Goal: Task Accomplishment & Management: Manage account settings

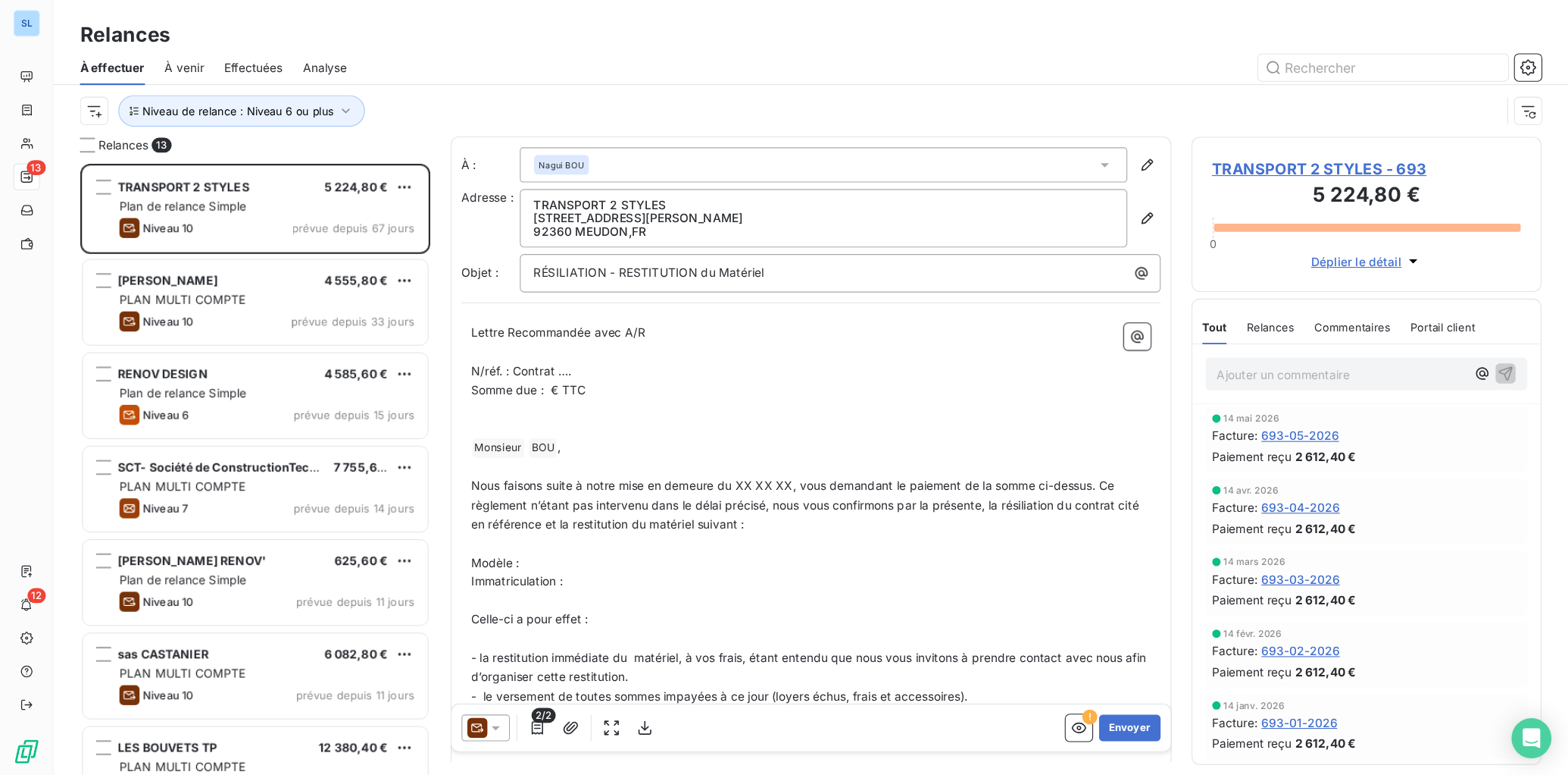
scroll to position [555, 318]
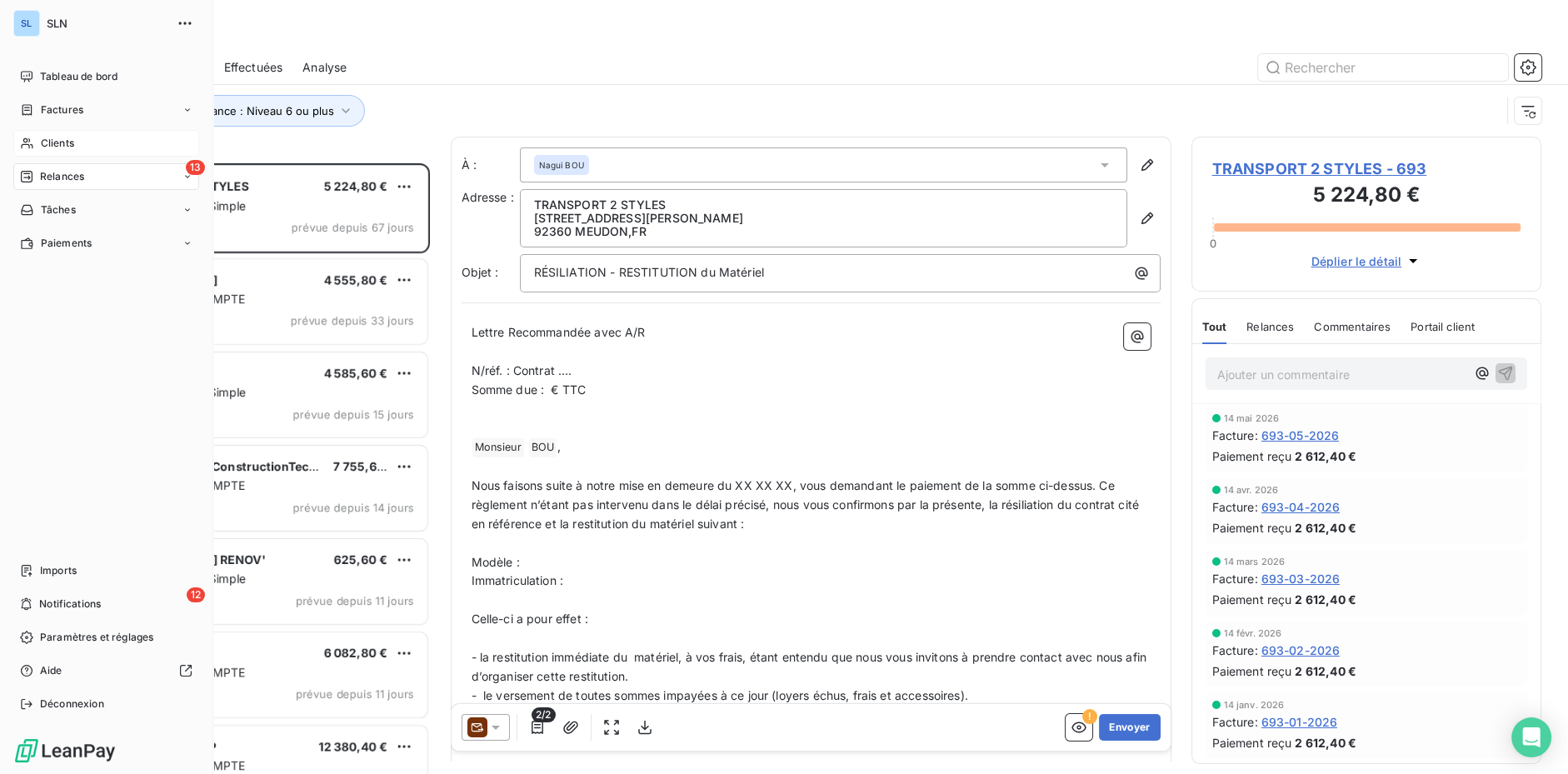
click at [56, 147] on span "Clients" at bounding box center [57, 143] width 33 height 15
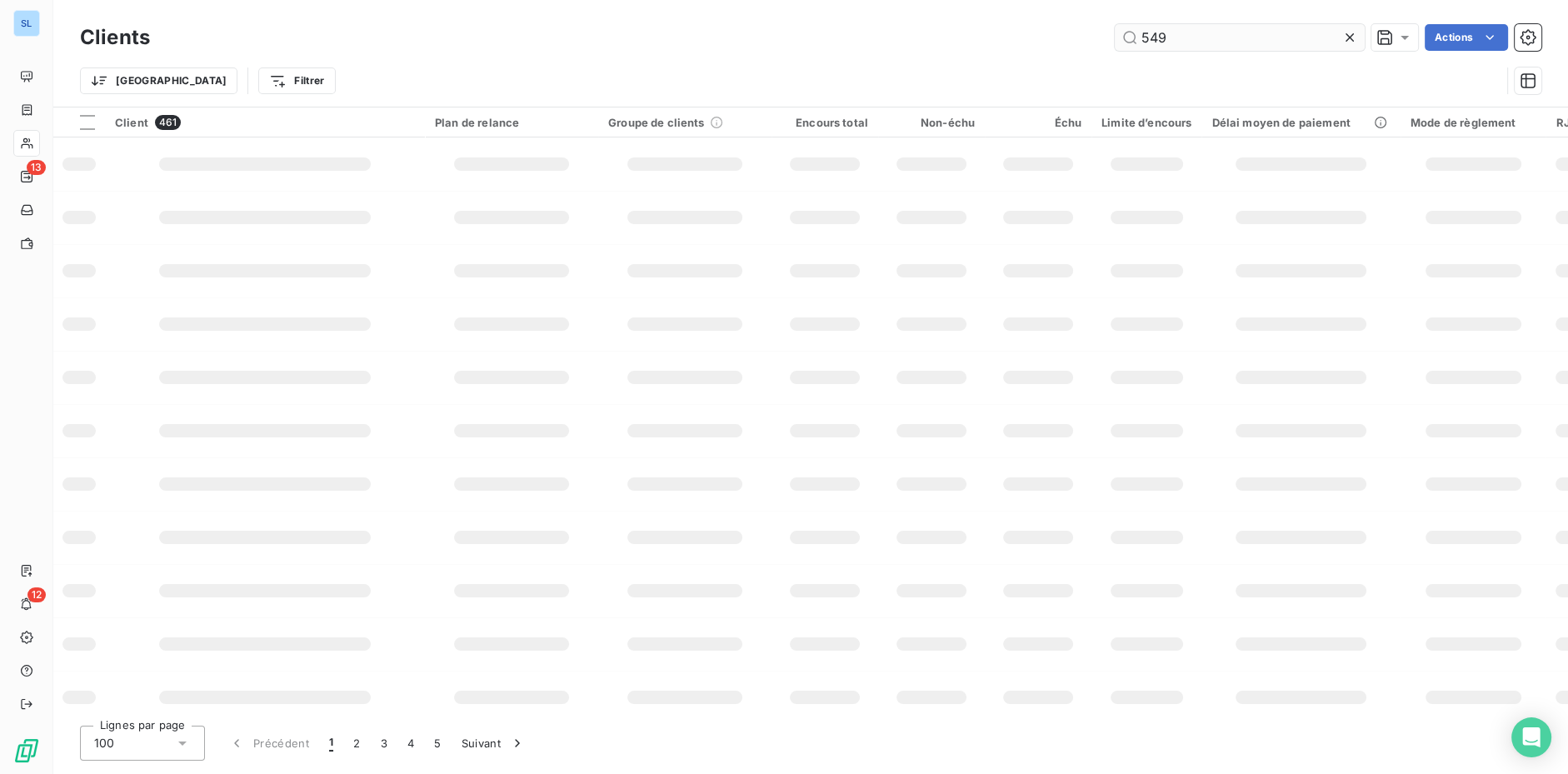
type input "549"
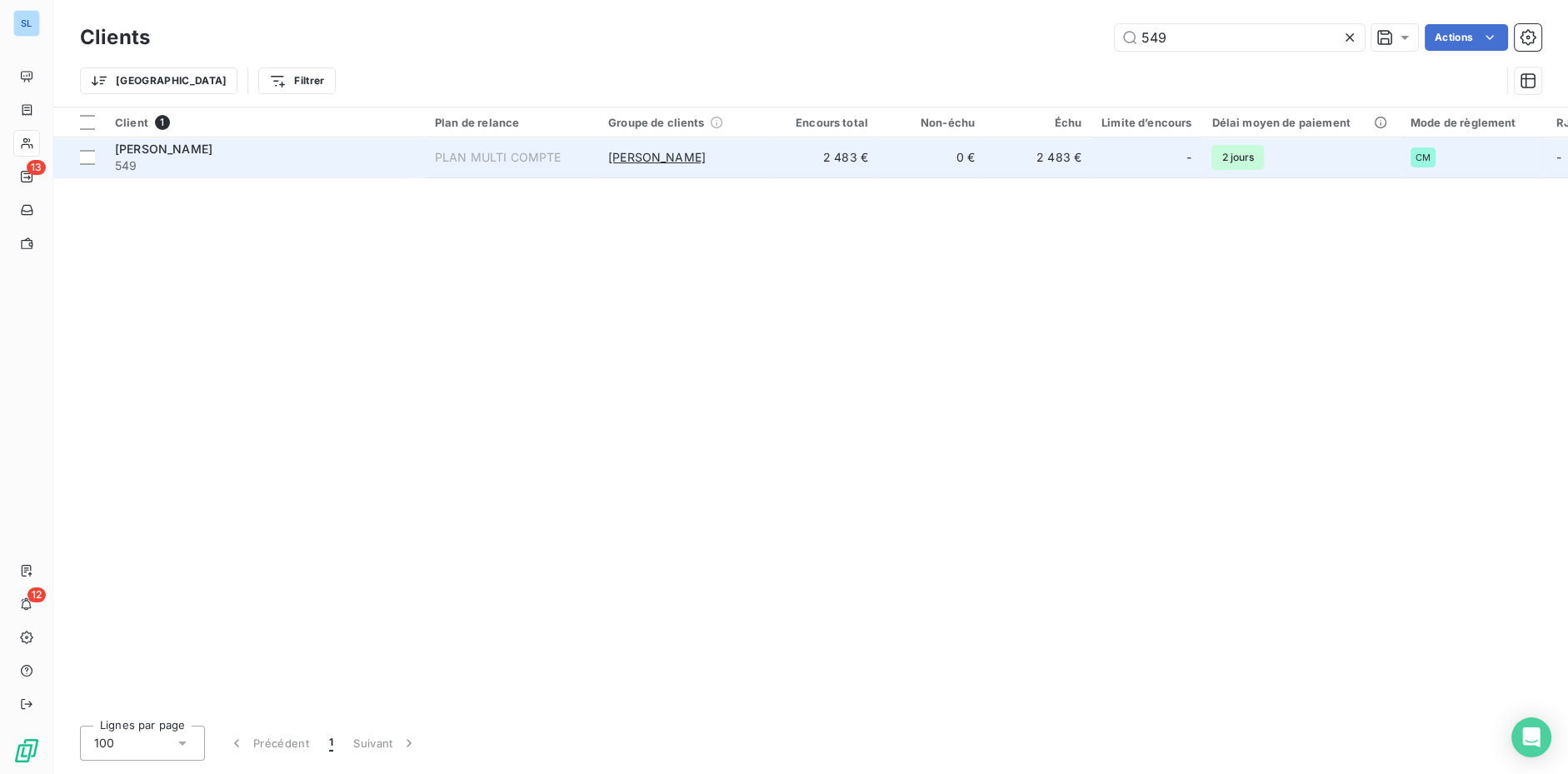
click at [271, 152] on div "[PERSON_NAME]" at bounding box center [264, 150] width 300 height 17
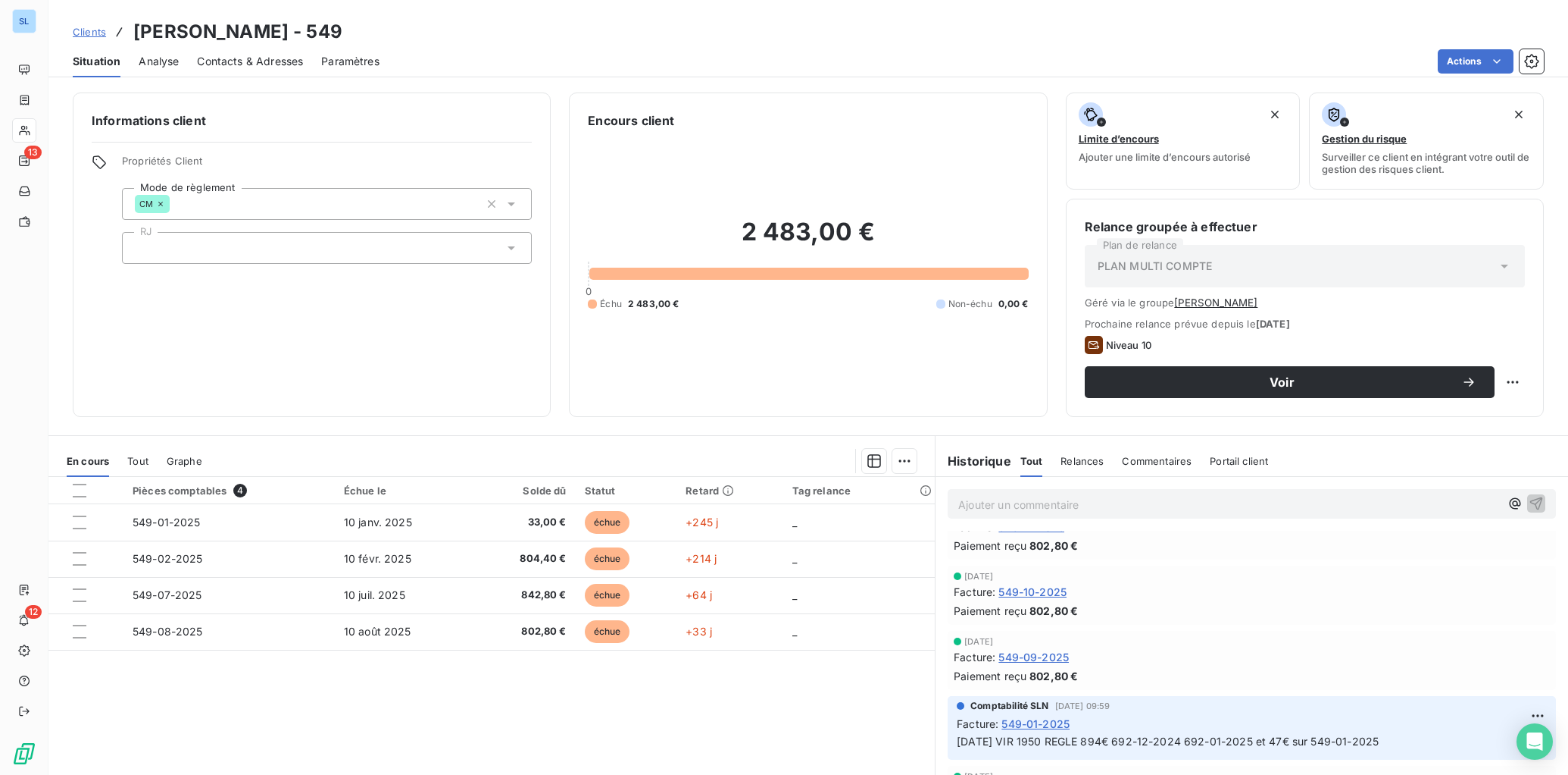
scroll to position [467, 0]
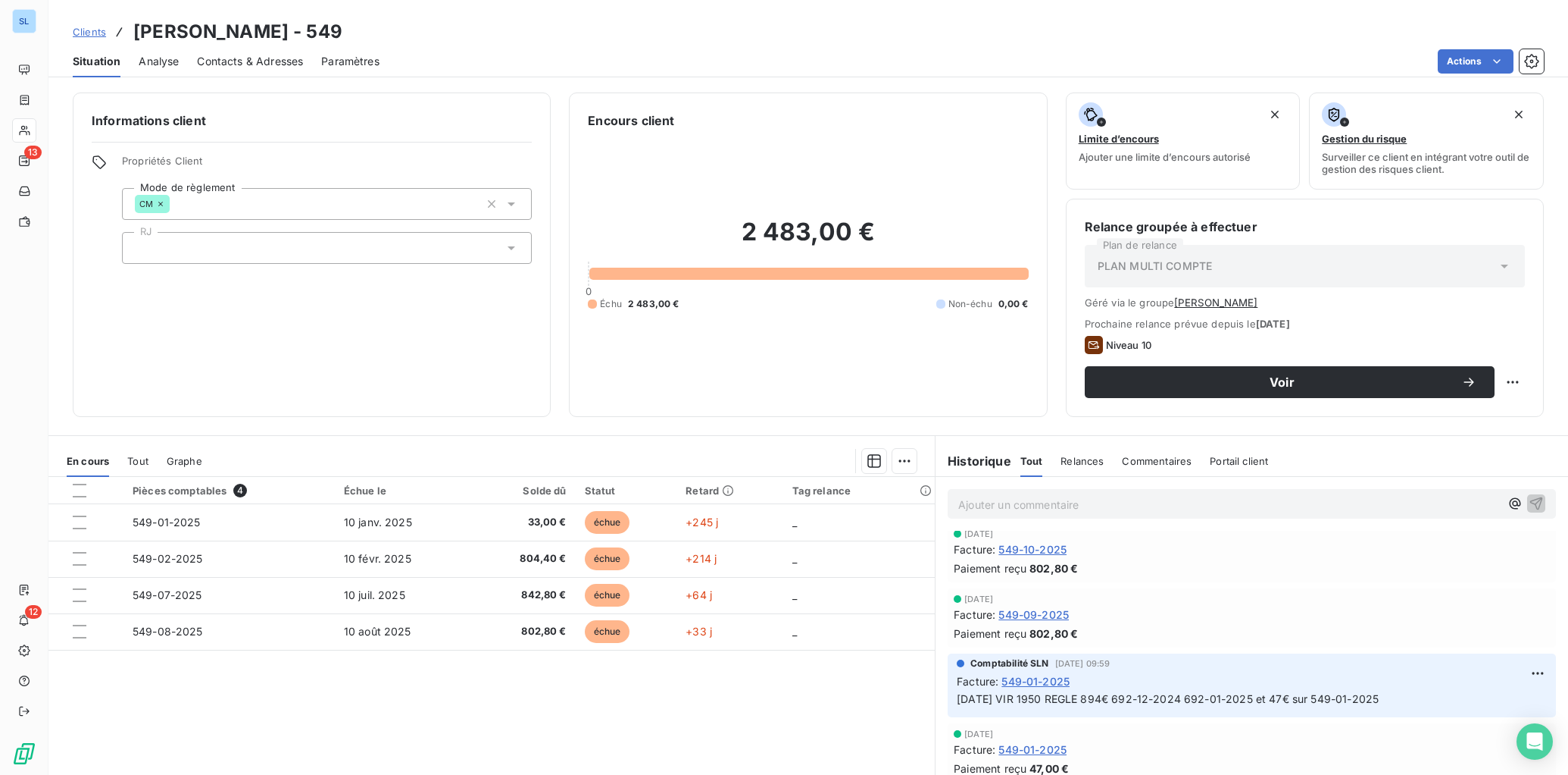
click at [1030, 613] on span "549-09-2025" at bounding box center [1034, 614] width 71 height 16
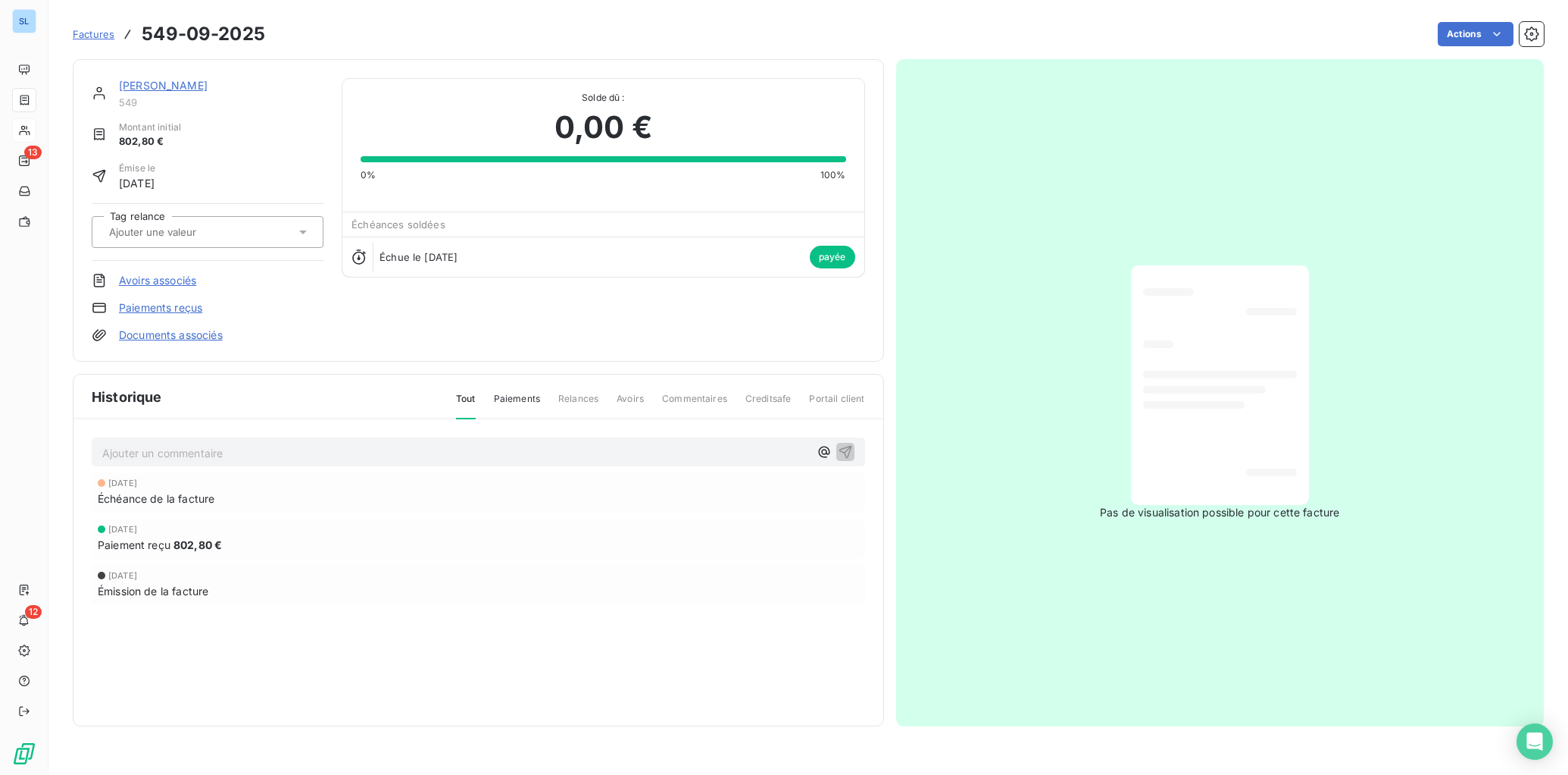
click at [166, 307] on link "Paiements reçus" at bounding box center [160, 308] width 84 height 16
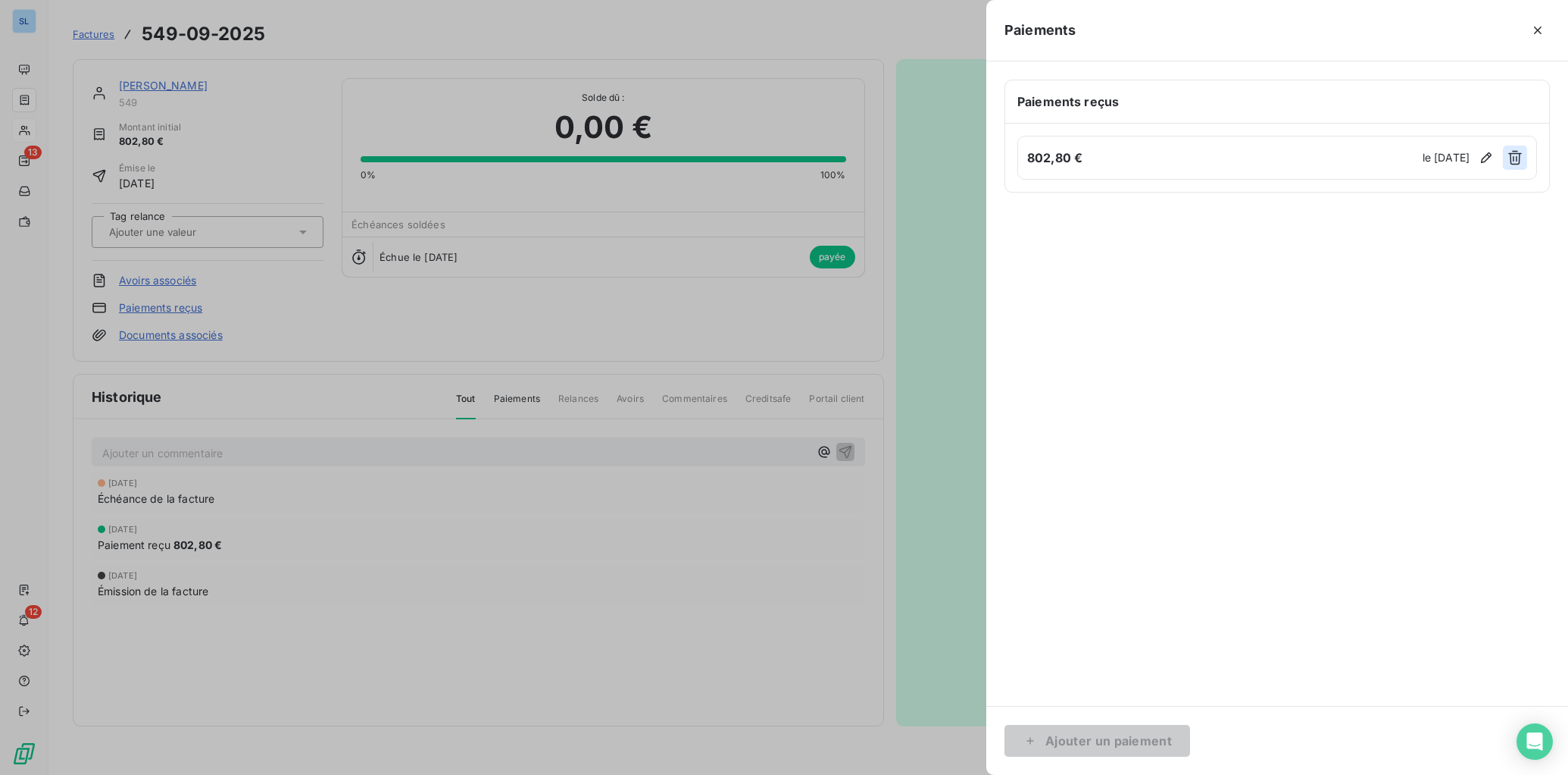
click at [1425, 156] on icon "button" at bounding box center [1515, 158] width 16 height 16
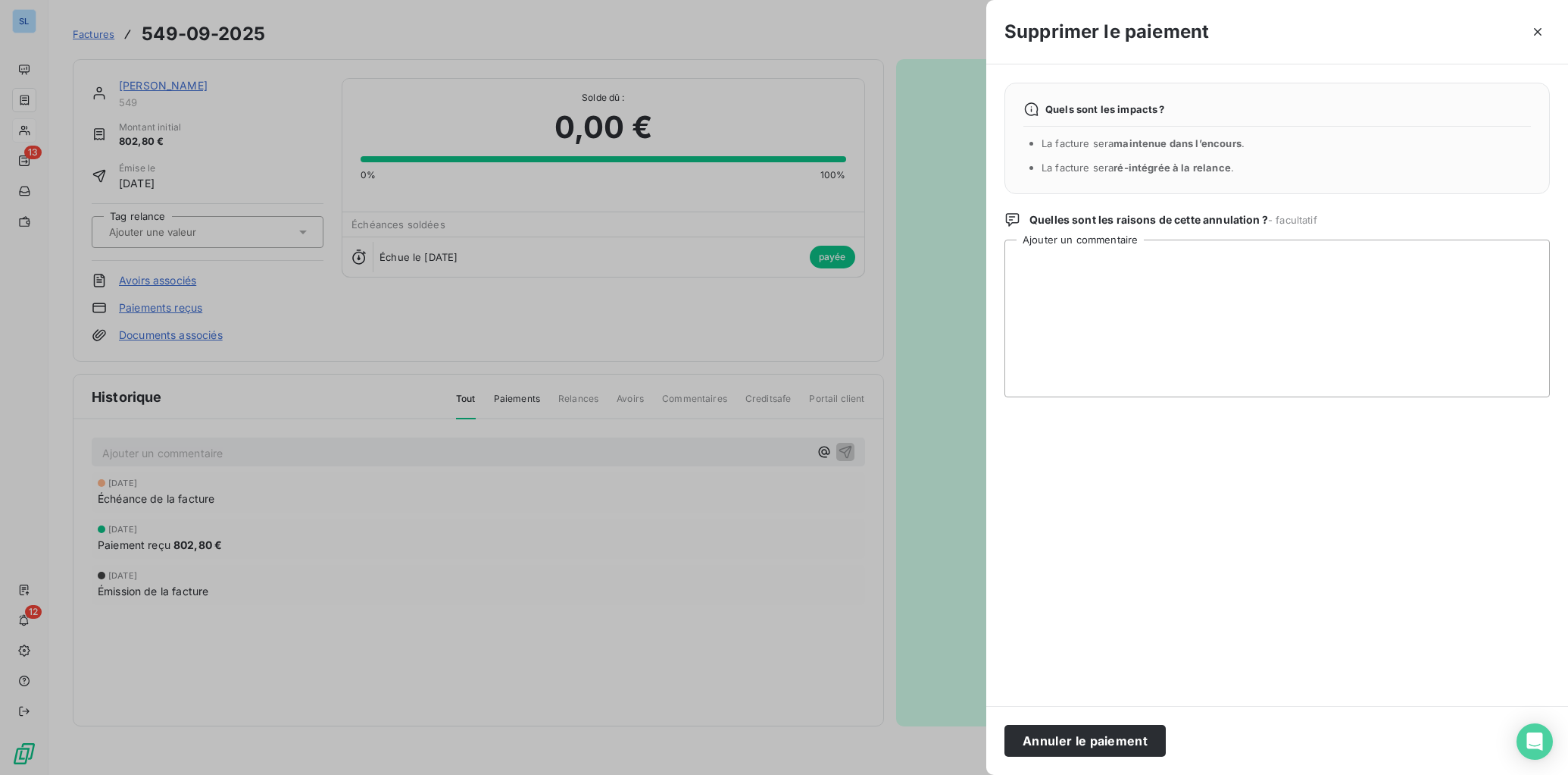
drag, startPoint x: 1107, startPoint y: 738, endPoint x: 1067, endPoint y: 740, distance: 40.0
click at [1107, 703] on button "Annuler le paiement" at bounding box center [1085, 741] width 161 height 32
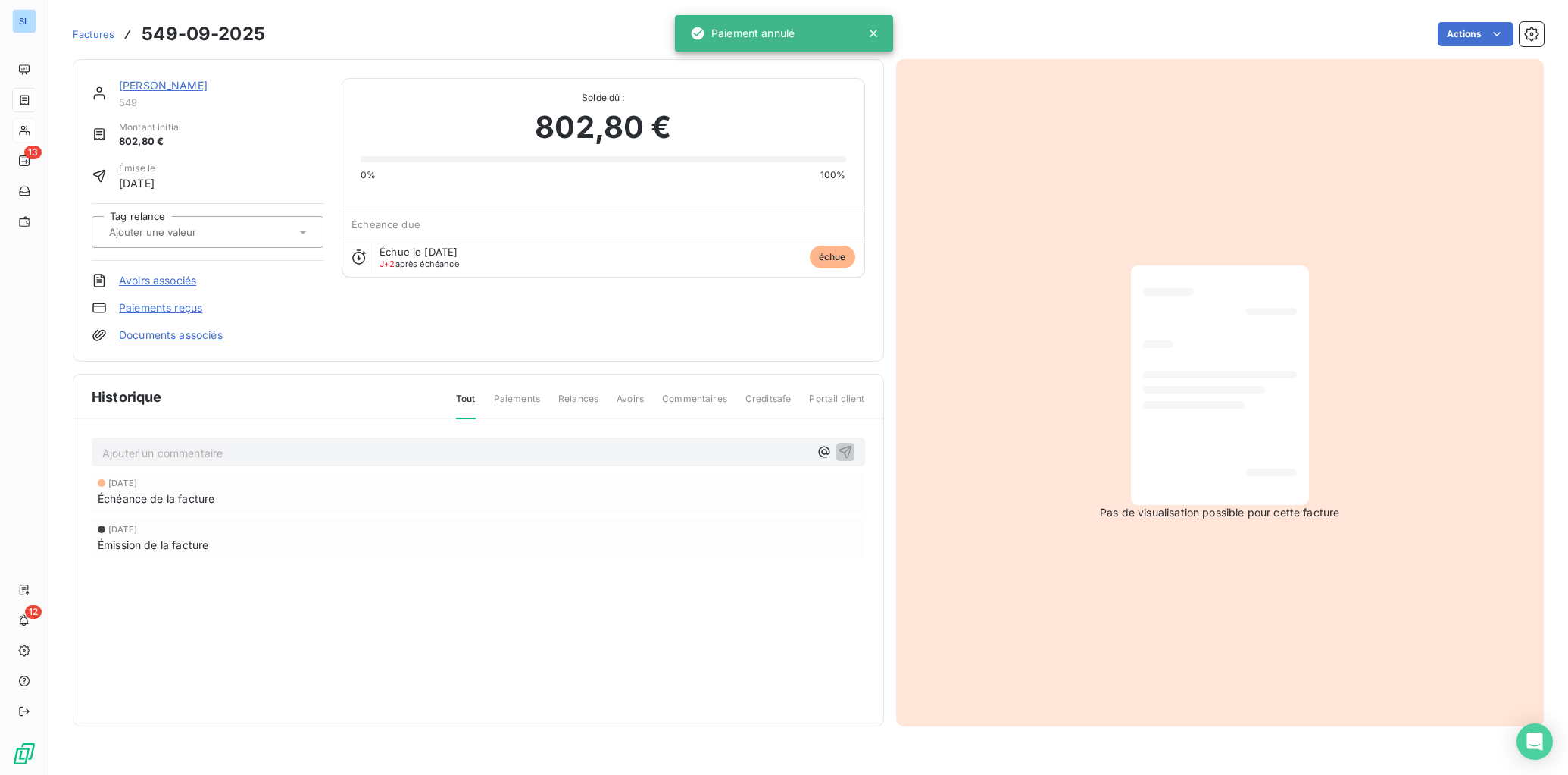
click at [185, 84] on link "[PERSON_NAME]" at bounding box center [163, 84] width 89 height 13
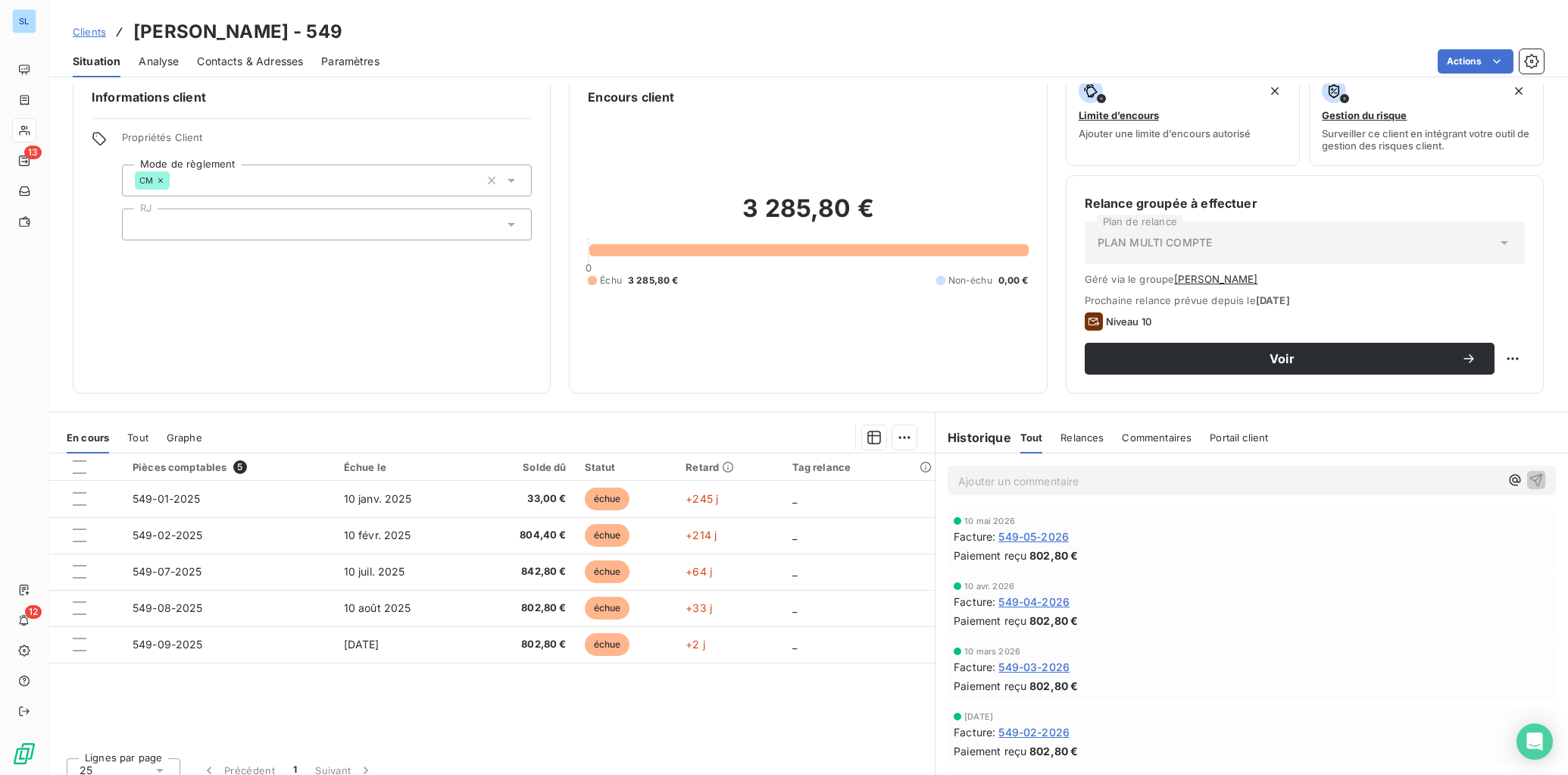
scroll to position [40, 0]
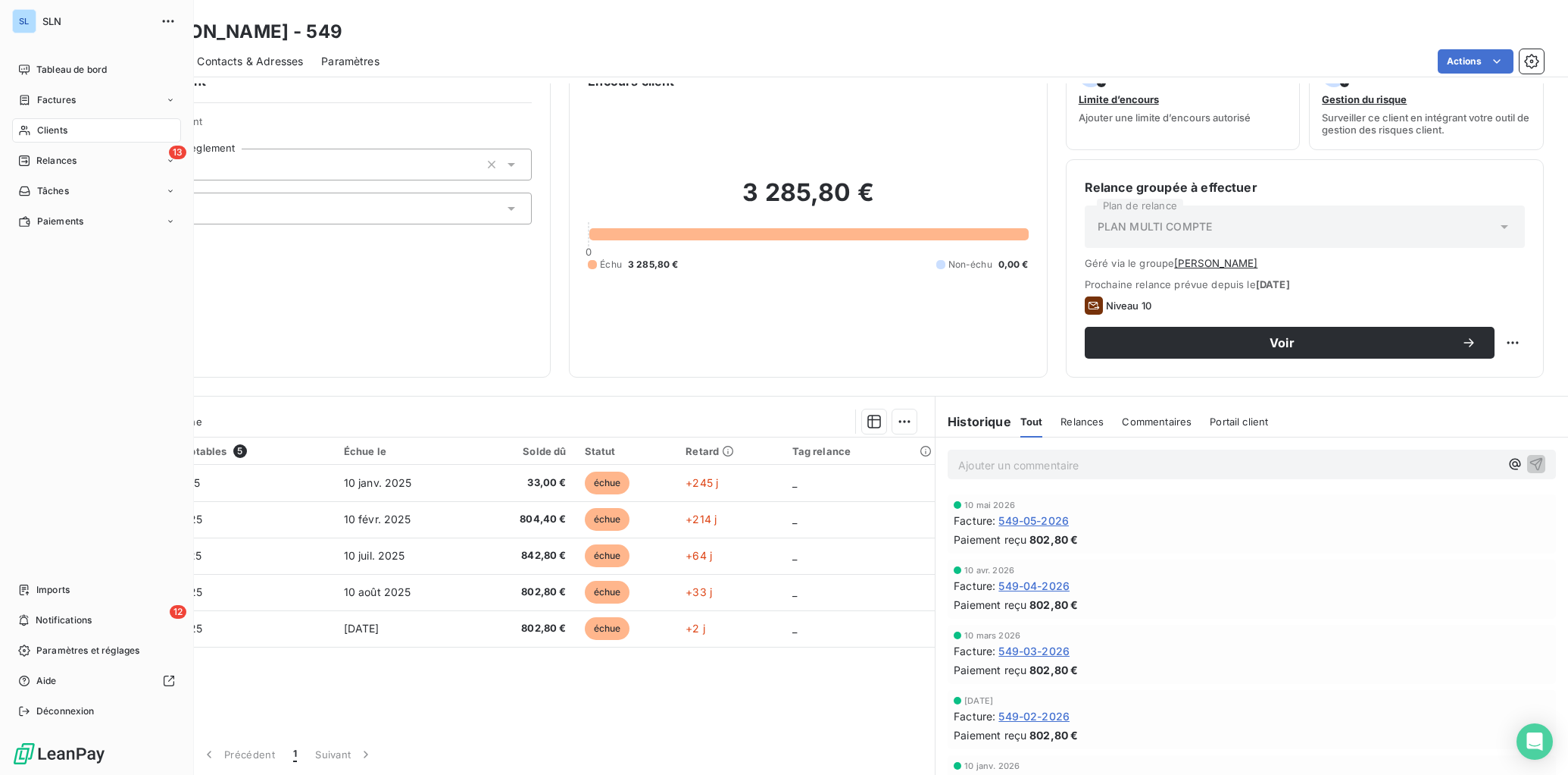
click at [40, 128] on span "Clients" at bounding box center [52, 130] width 30 height 14
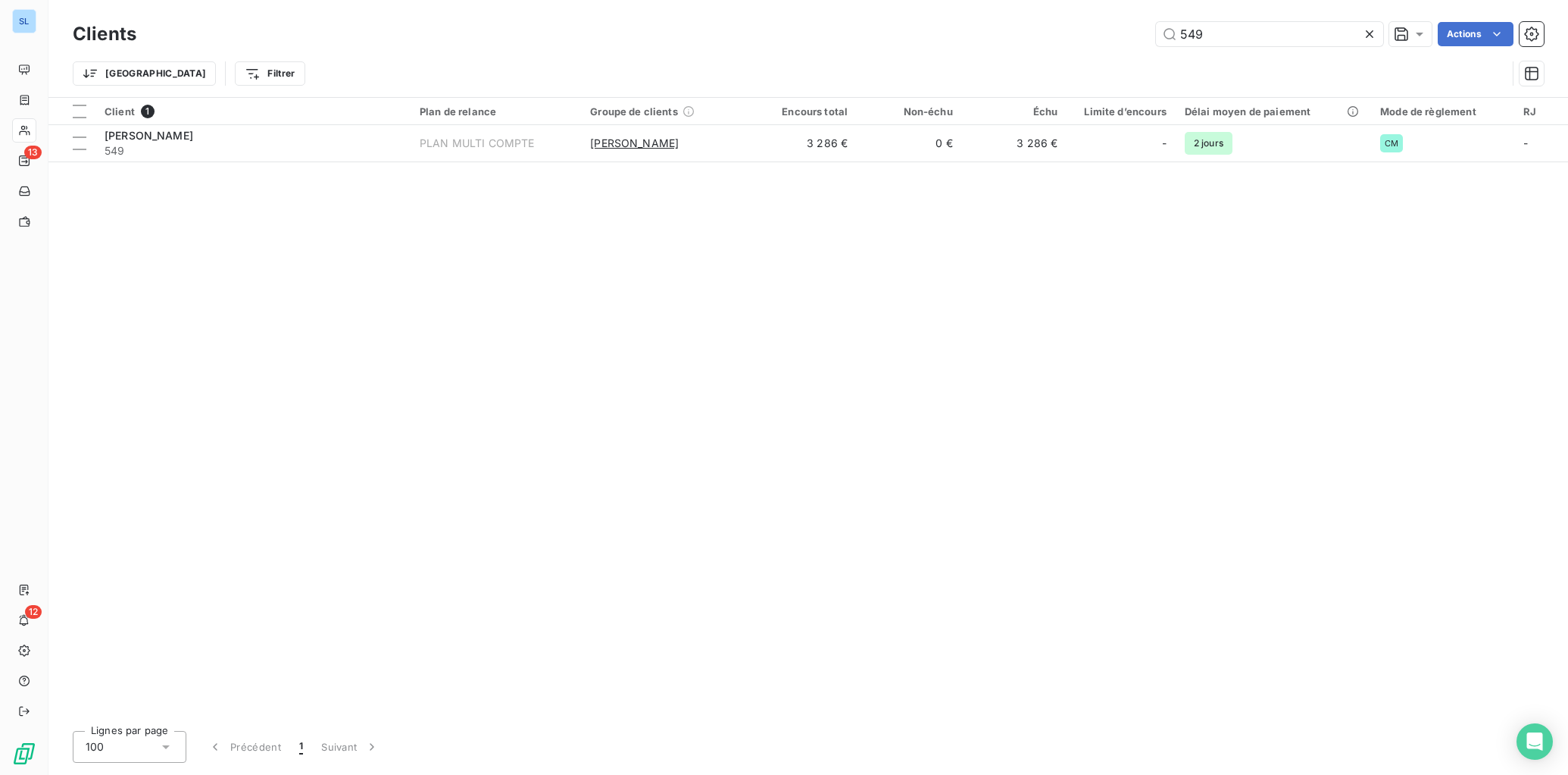
drag, startPoint x: 1223, startPoint y: 27, endPoint x: 924, endPoint y: 22, distance: 299.0
click at [924, 22] on div "549 Actions" at bounding box center [849, 34] width 1390 height 24
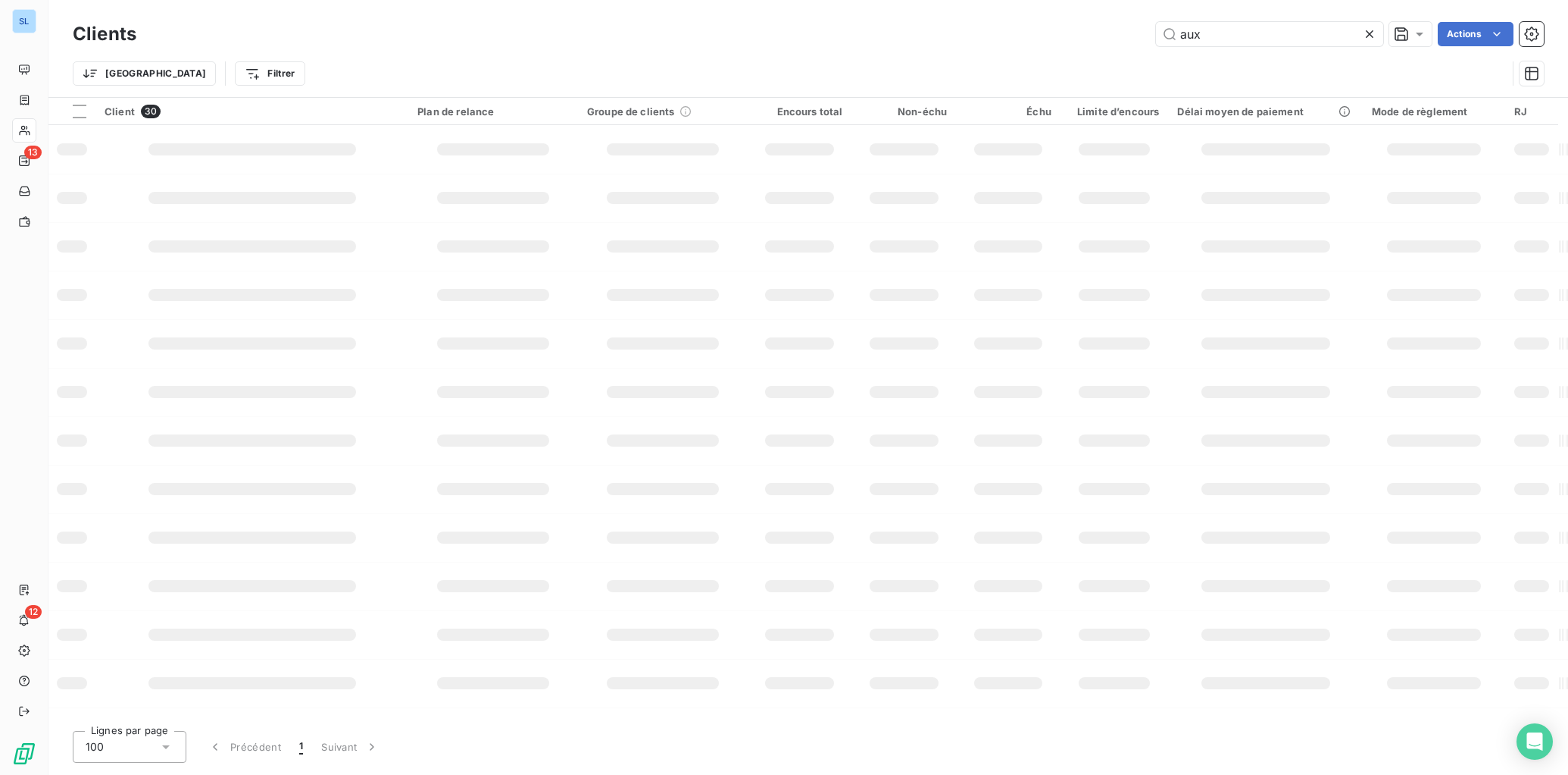
type input "aux"
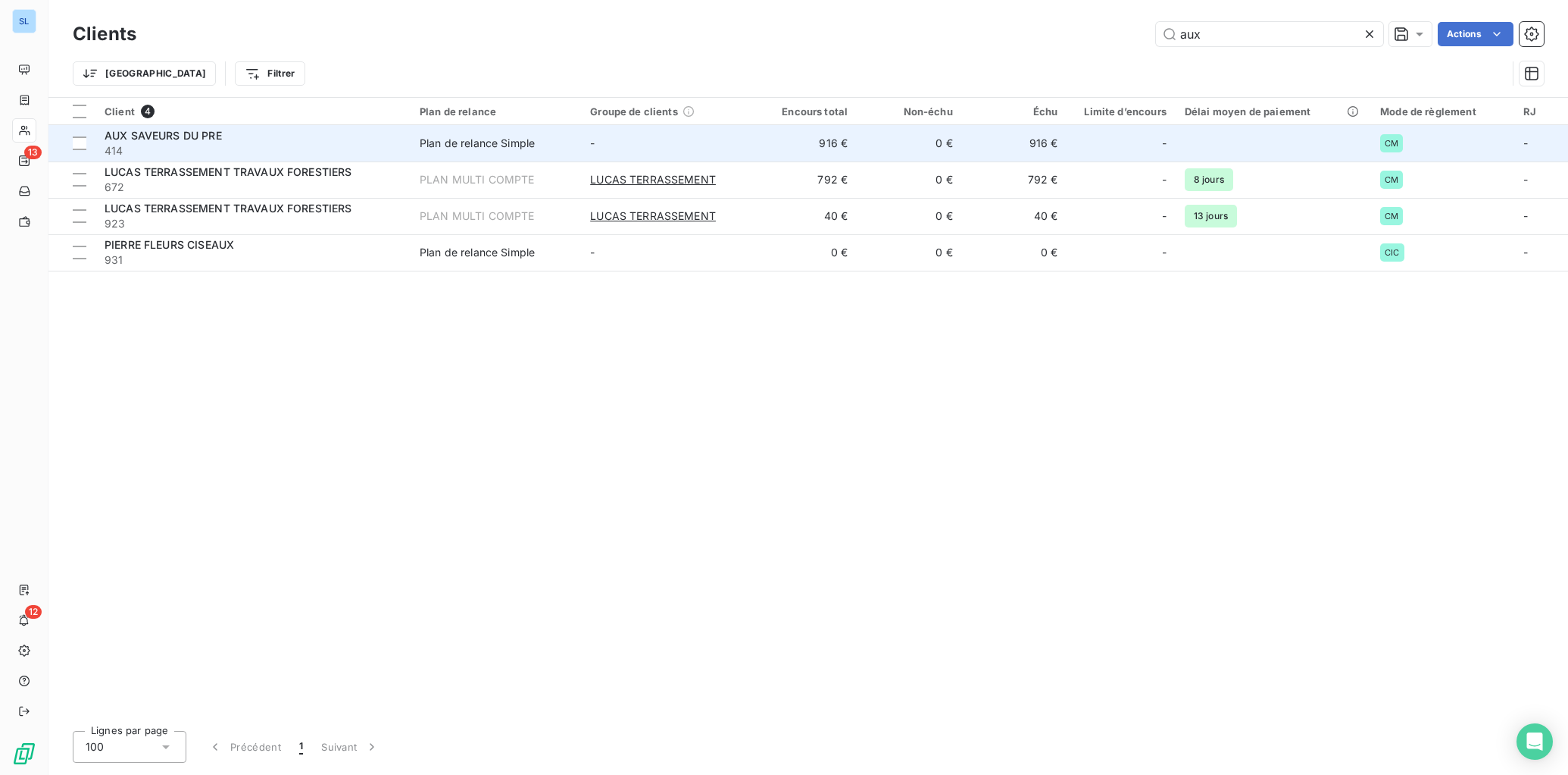
click at [308, 144] on span "414" at bounding box center [252, 151] width 297 height 16
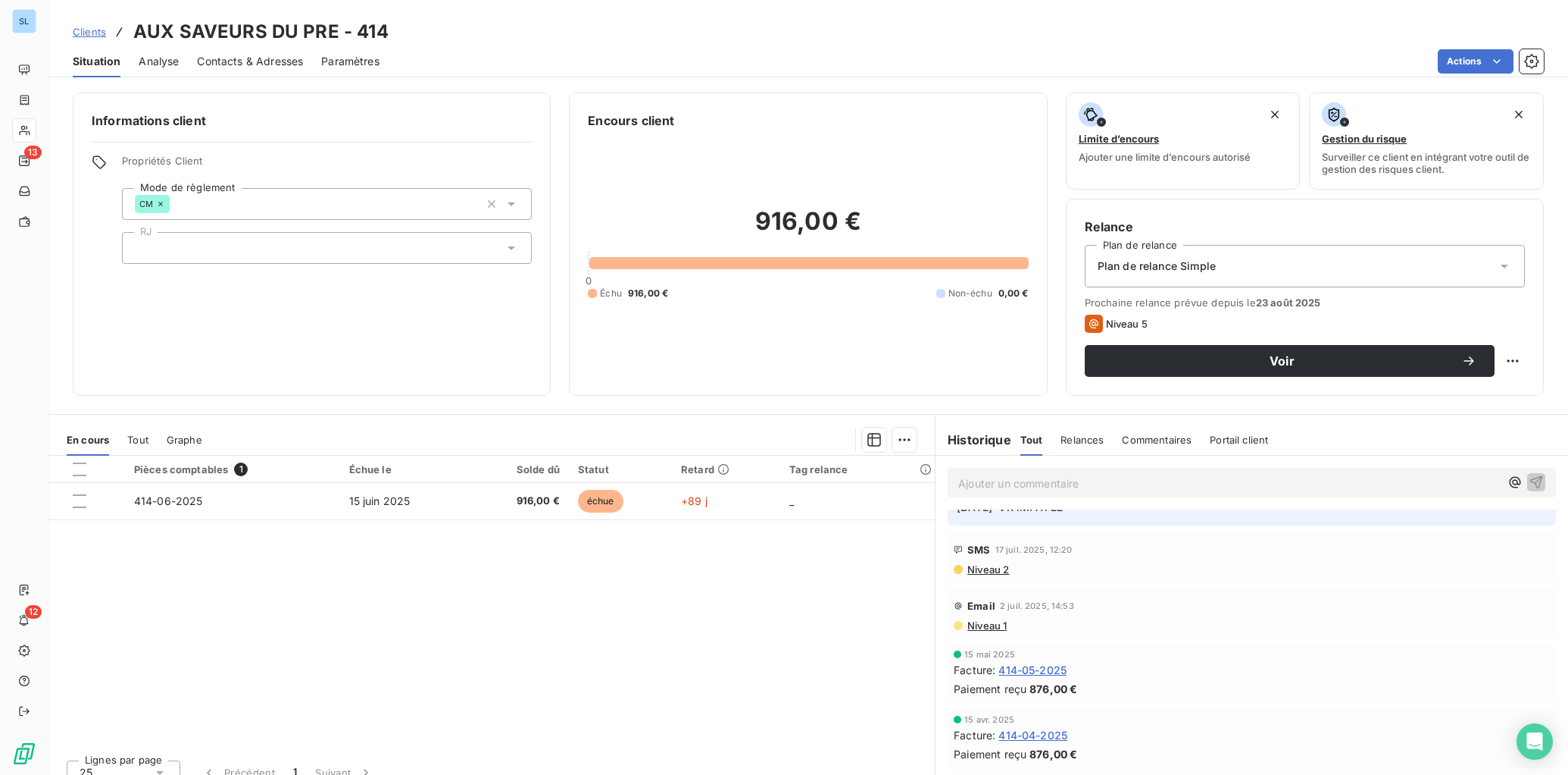
scroll to position [319, 0]
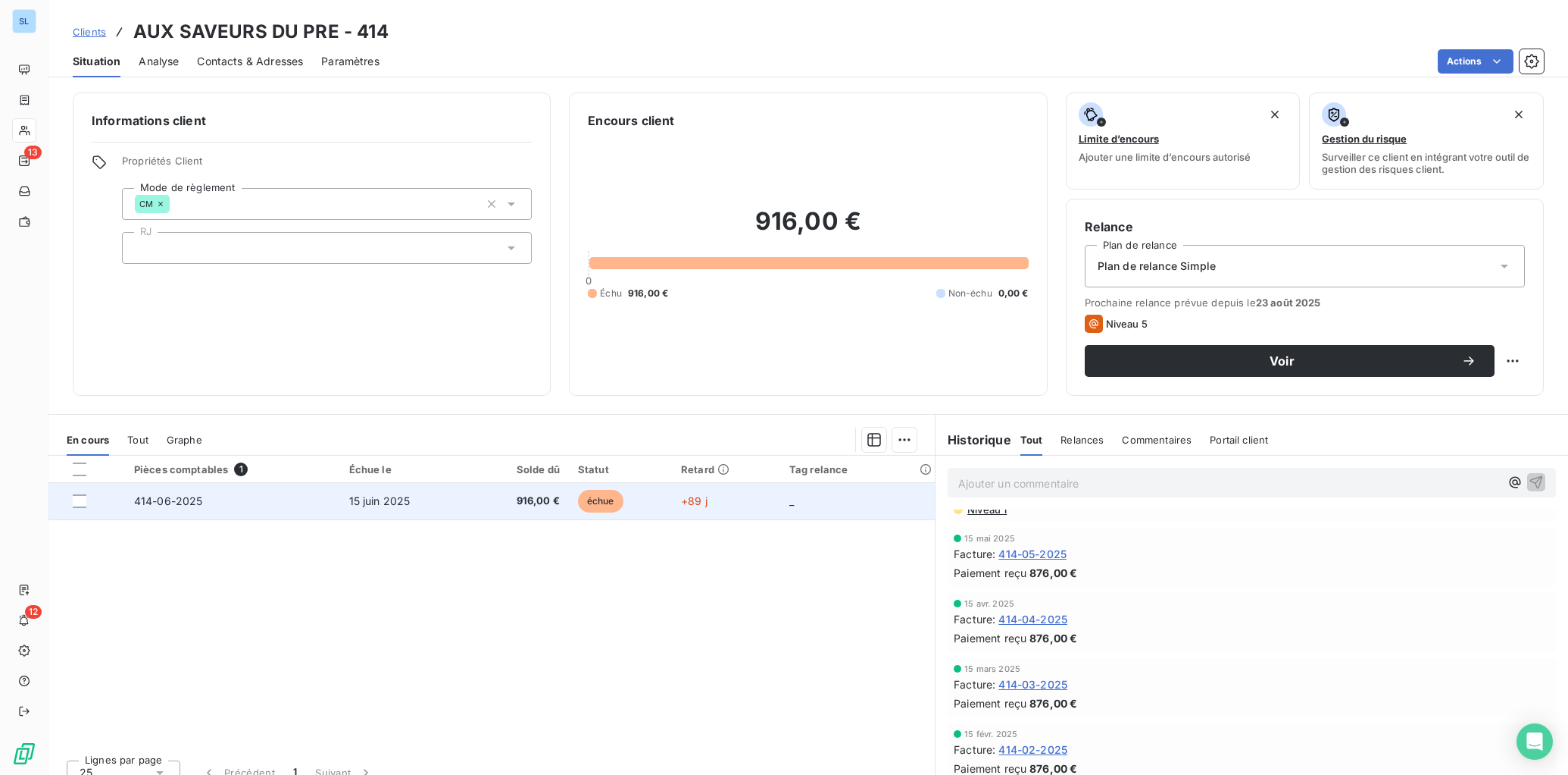
click at [170, 502] on span "414-06-2025" at bounding box center [169, 500] width 69 height 13
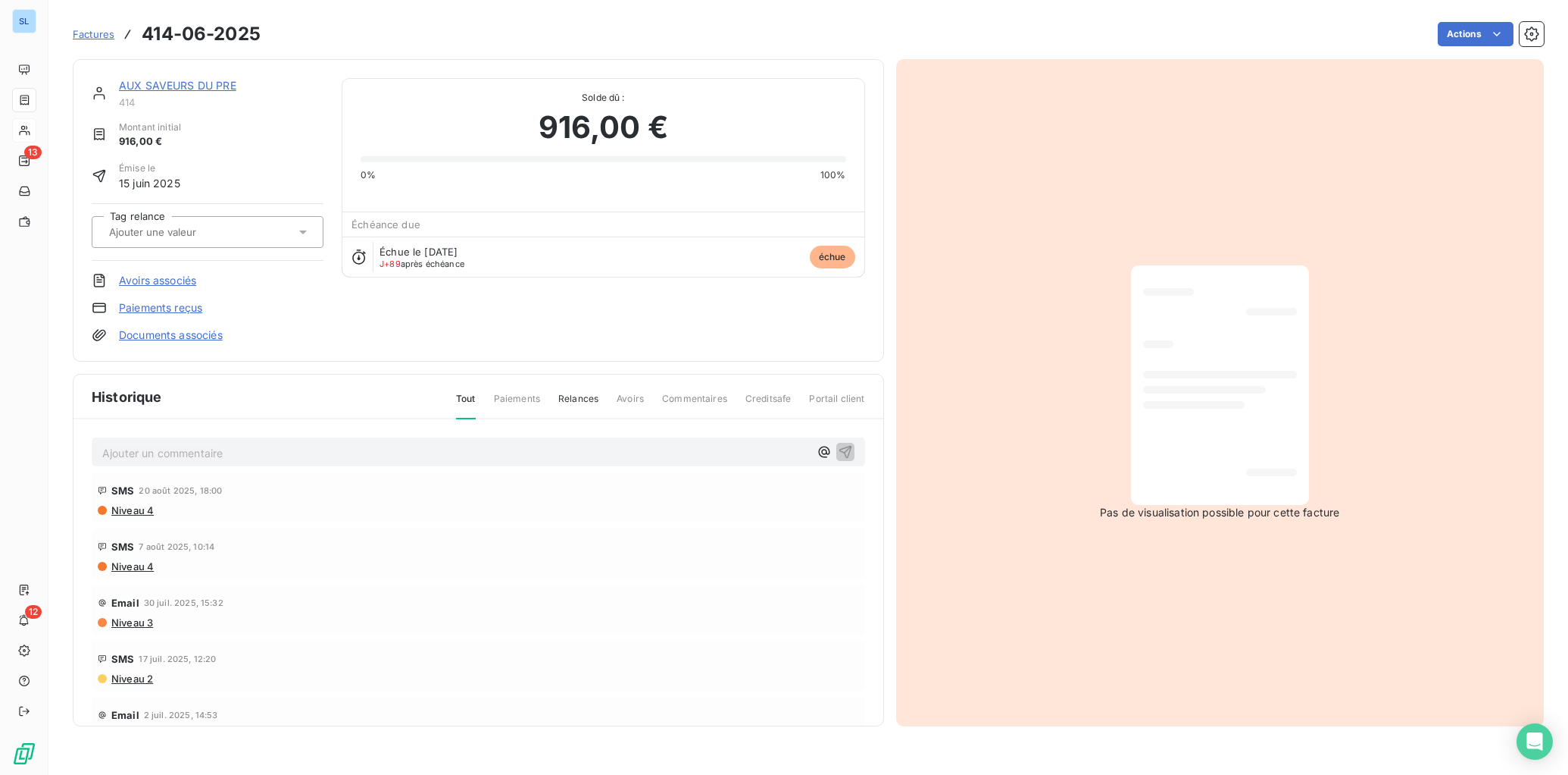
click at [141, 306] on link "Paiements reçus" at bounding box center [160, 308] width 84 height 16
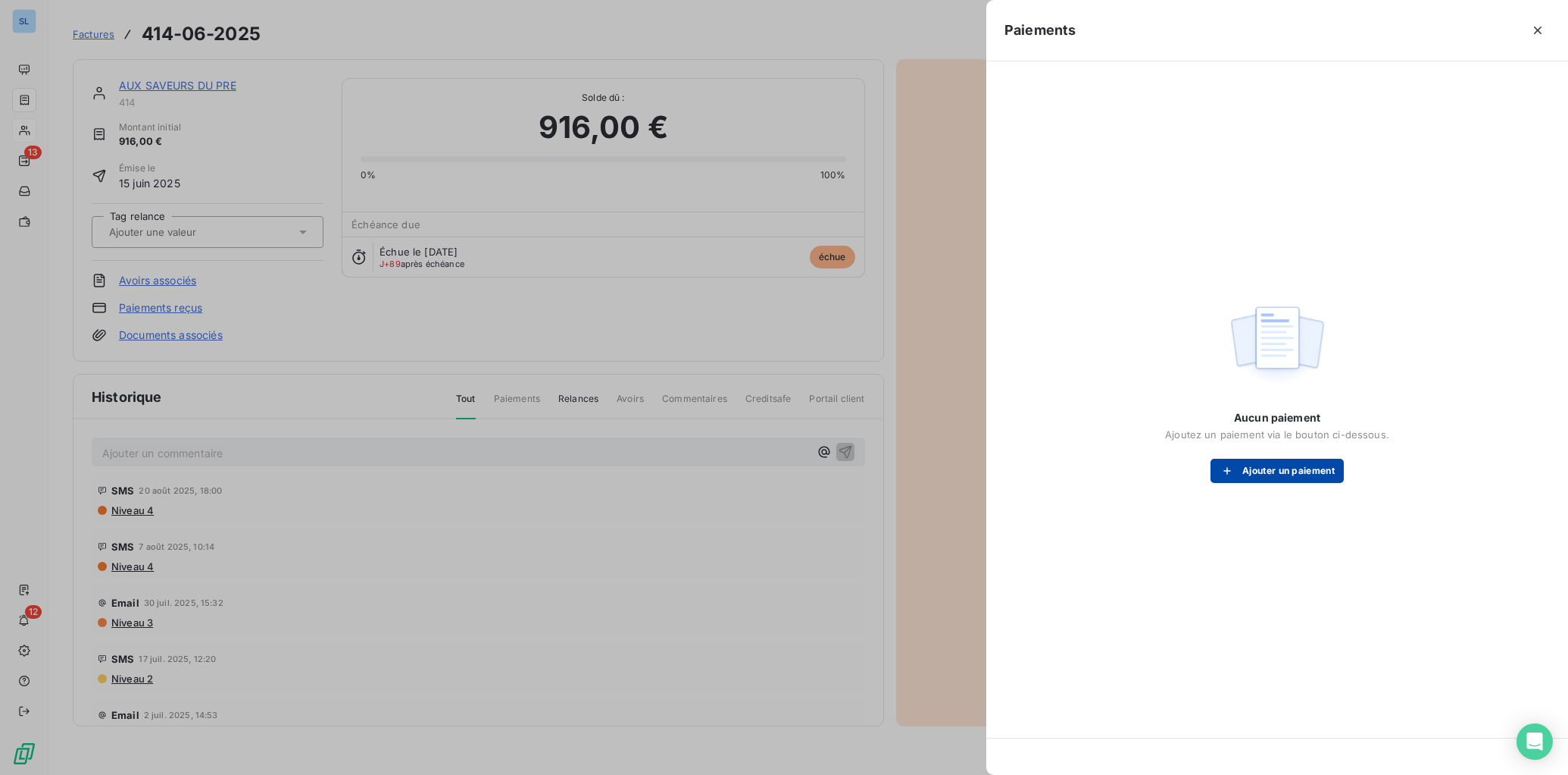
click at [1265, 465] on button "Ajouter un paiement" at bounding box center [1277, 471] width 134 height 24
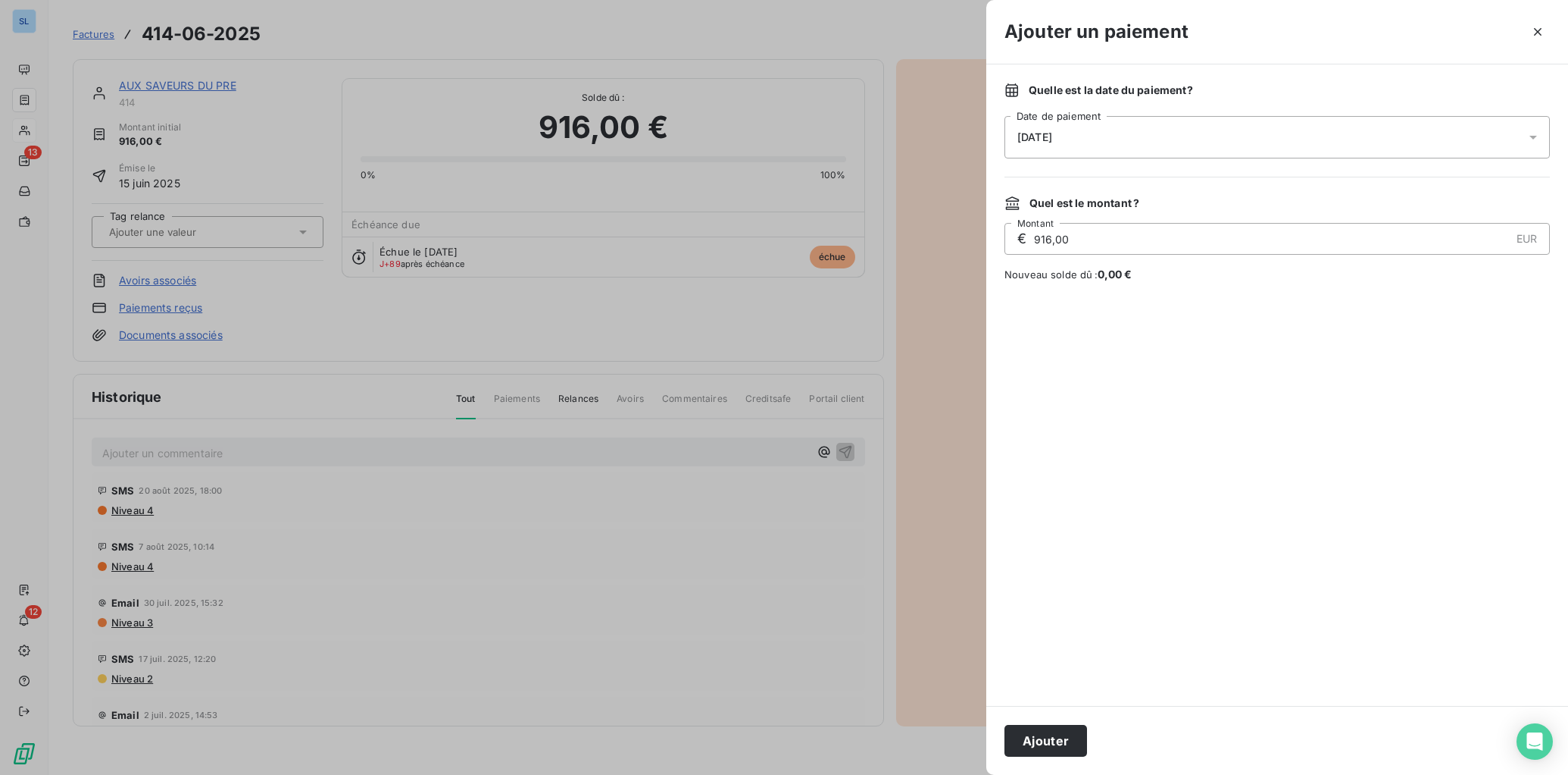
drag, startPoint x: 1051, startPoint y: 240, endPoint x: 1084, endPoint y: 362, distance: 126.4
click at [937, 703] on div "Ajouter un paiement Quelle est la date du paiement ? [DATE] Date de paiement Qu…" at bounding box center [784, 775] width 1568 height 0
drag, startPoint x: 1027, startPoint y: 133, endPoint x: 1013, endPoint y: 134, distance: 14.0
click at [1014, 134] on div "[DATE]" at bounding box center [1277, 137] width 545 height 42
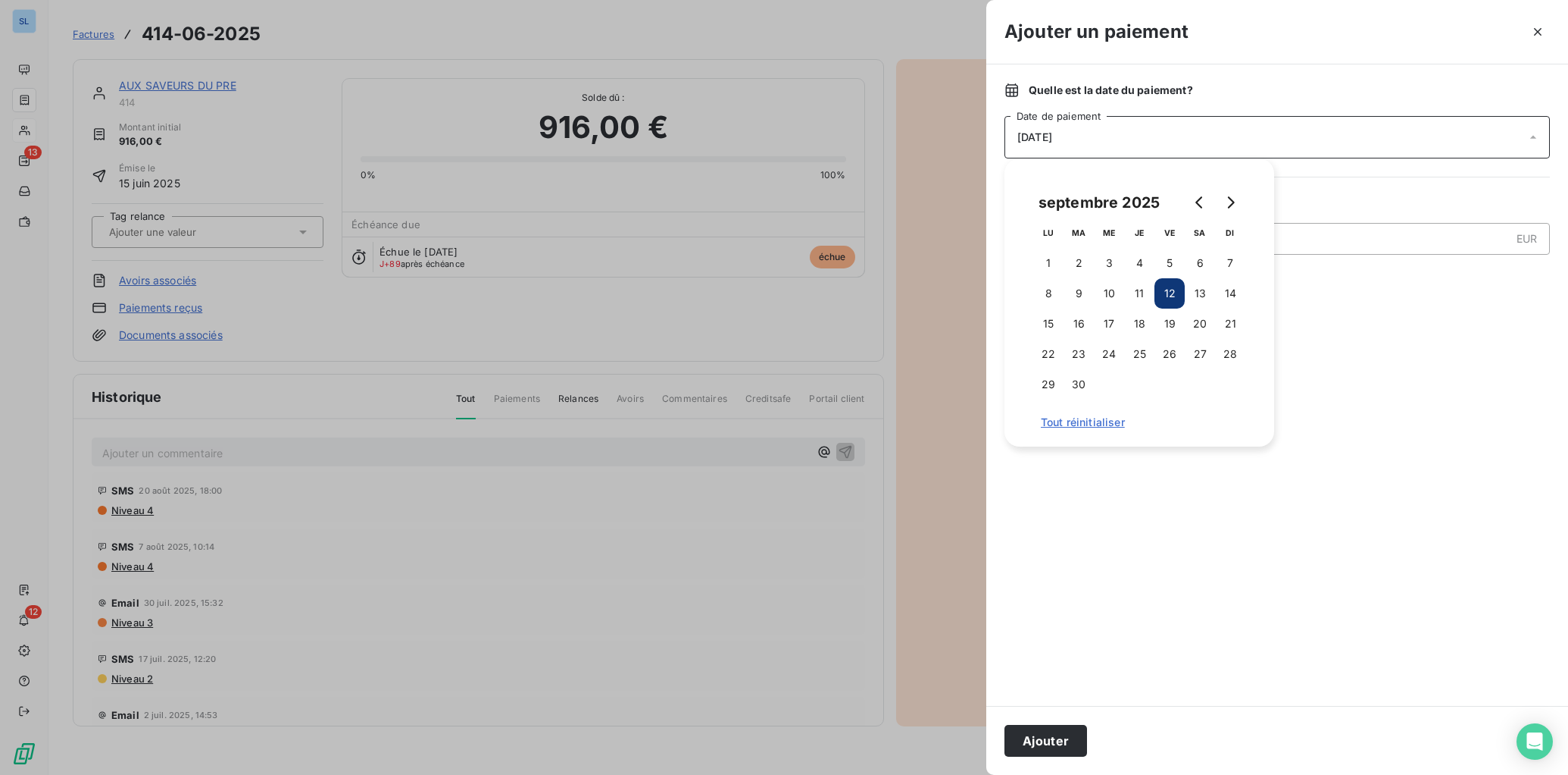
click at [1038, 138] on span "[DATE]" at bounding box center [1035, 137] width 34 height 12
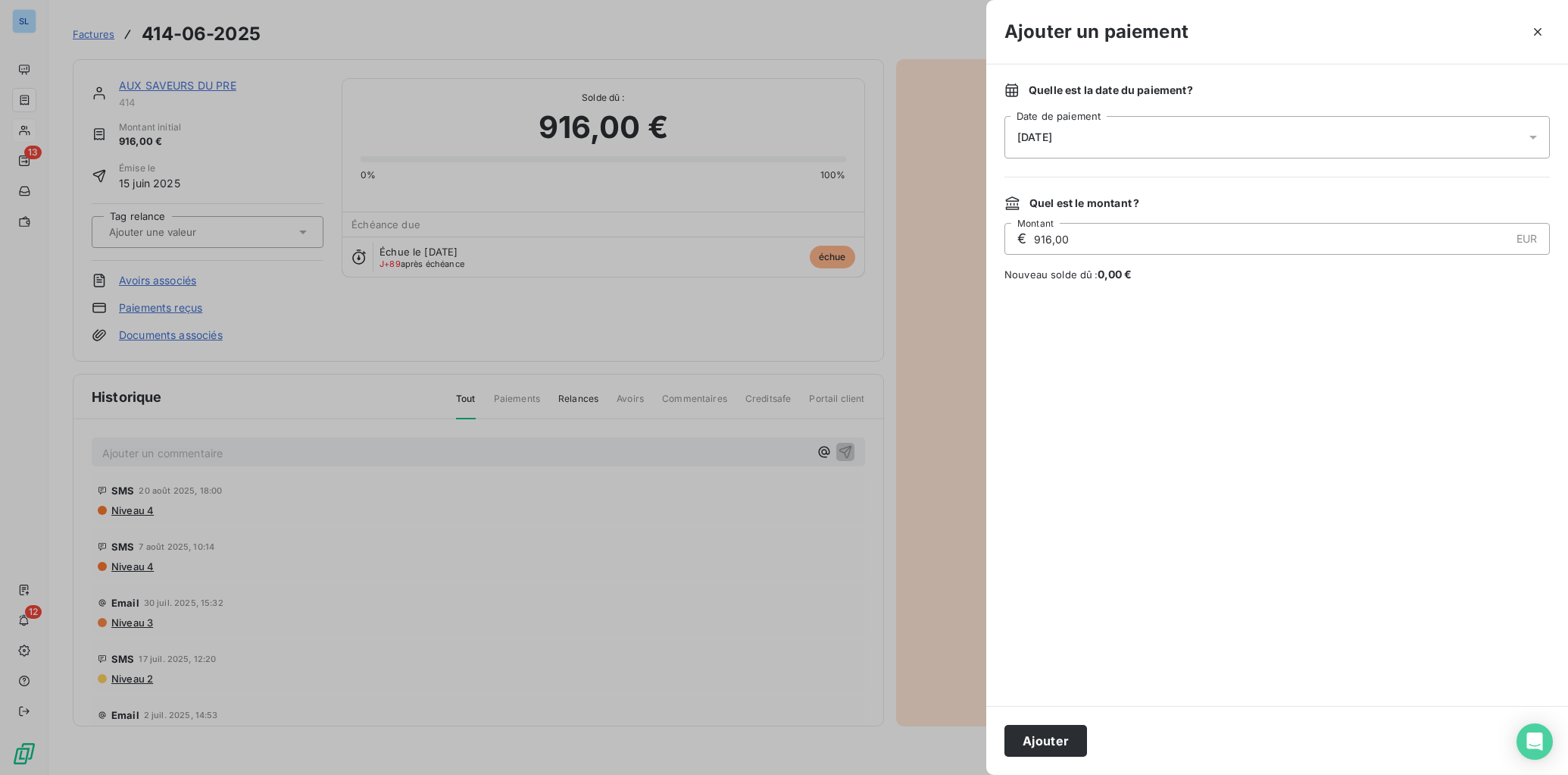
click at [1030, 133] on span "[DATE]" at bounding box center [1035, 137] width 34 height 12
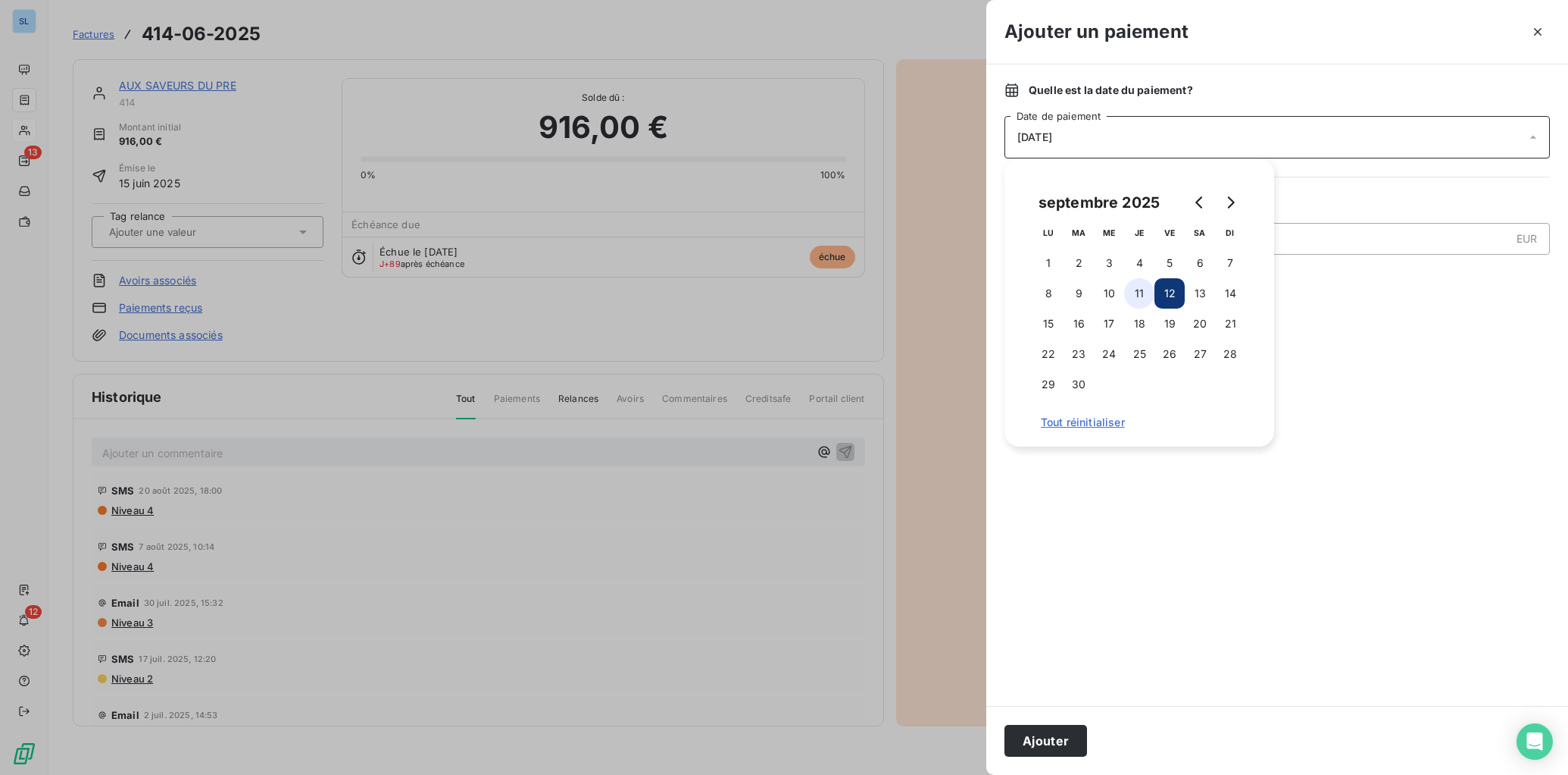
drag, startPoint x: 1139, startPoint y: 291, endPoint x: 1132, endPoint y: 292, distance: 7.1
click at [1139, 291] on button "11" at bounding box center [1139, 293] width 30 height 30
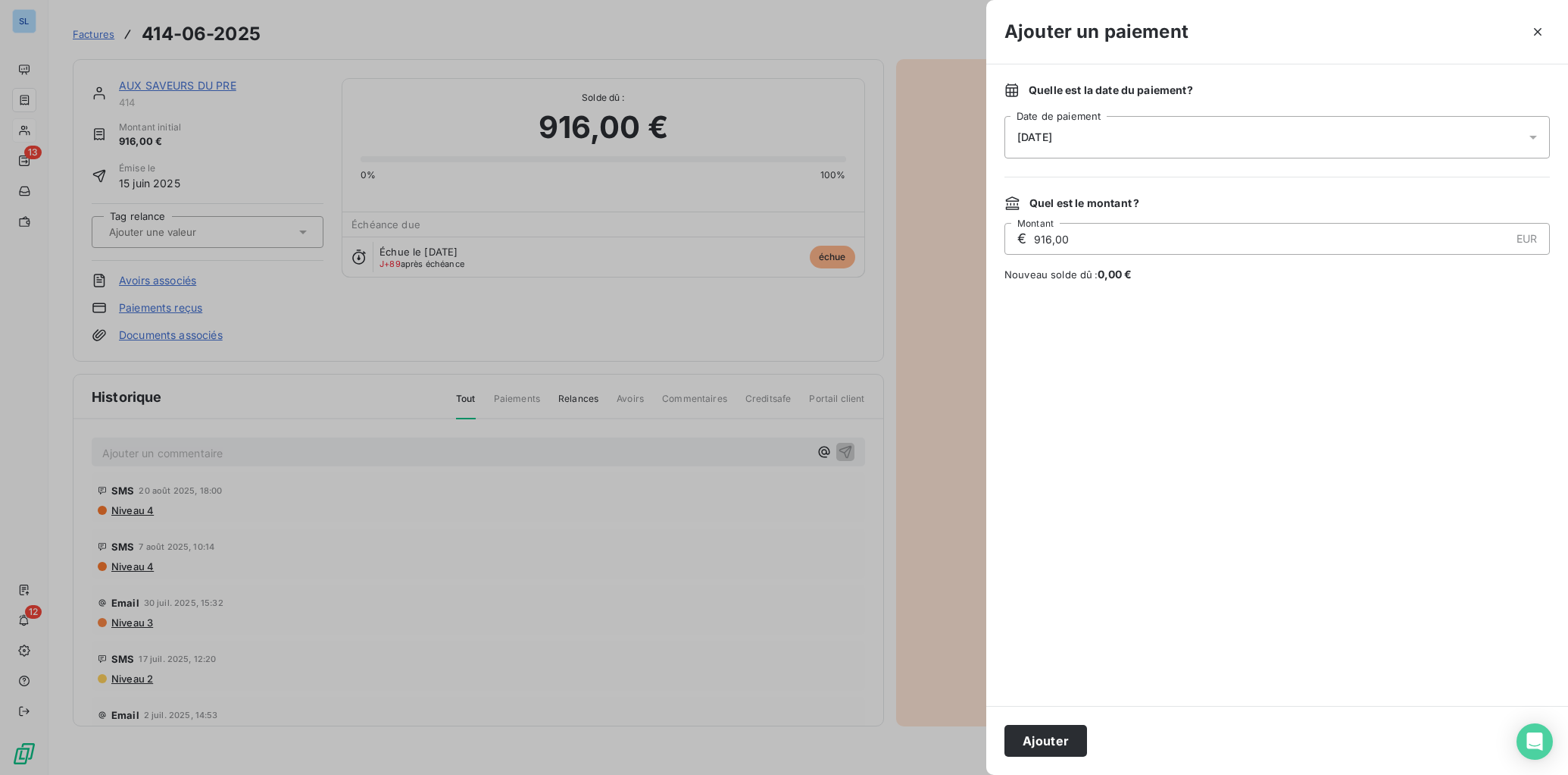
click at [1180, 541] on div at bounding box center [1277, 493] width 545 height 387
drag, startPoint x: 979, startPoint y: 237, endPoint x: 955, endPoint y: 228, distance: 25.6
click at [963, 703] on div "Ajouter un paiement Quelle est la date du paiement ? [DATE] Date de paiement Qu…" at bounding box center [784, 775] width 1568 height 0
type input "876,00"
click at [1048, 415] on div at bounding box center [1277, 493] width 545 height 387
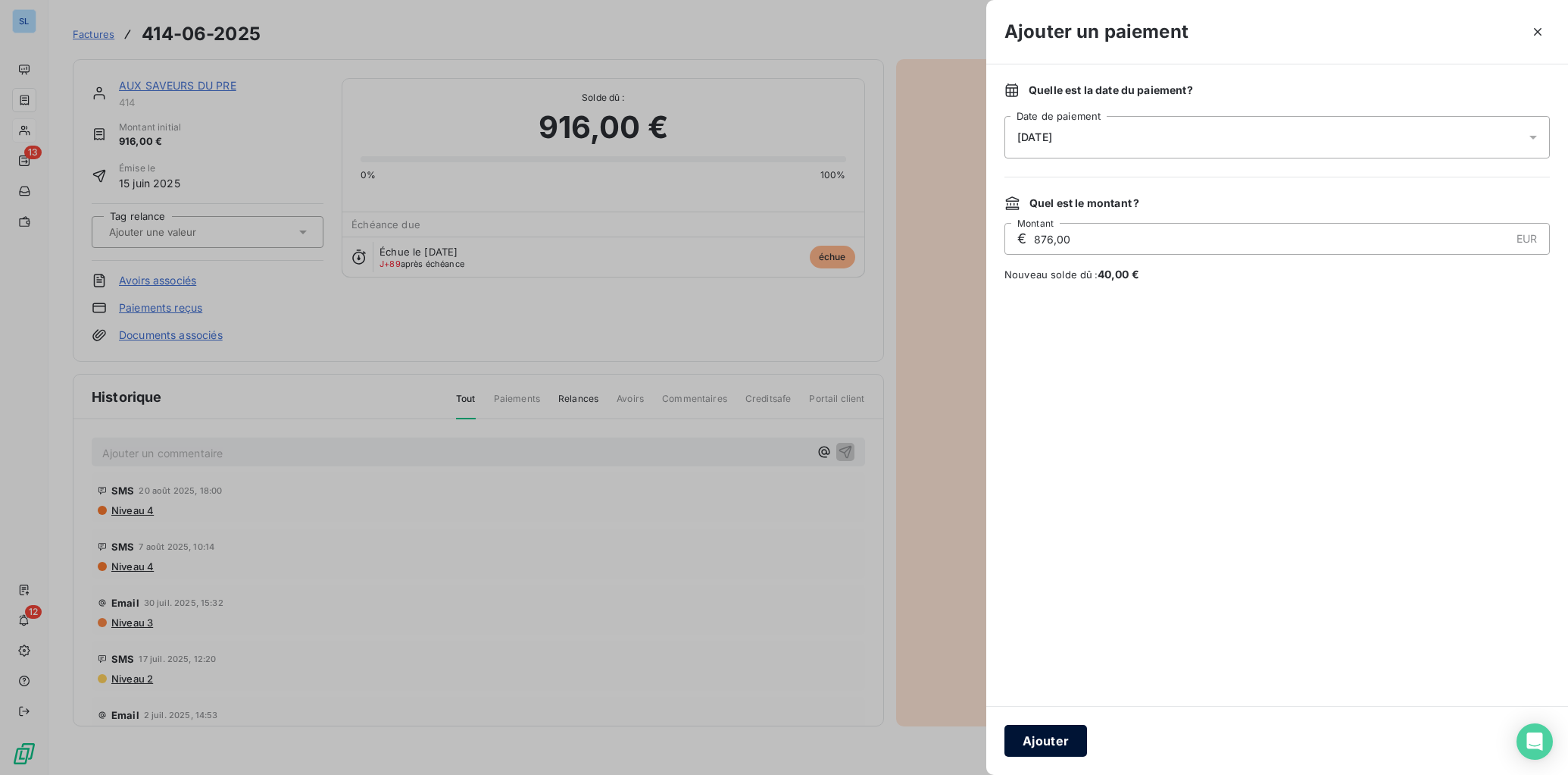
click at [1031, 703] on button "Ajouter" at bounding box center [1046, 741] width 83 height 32
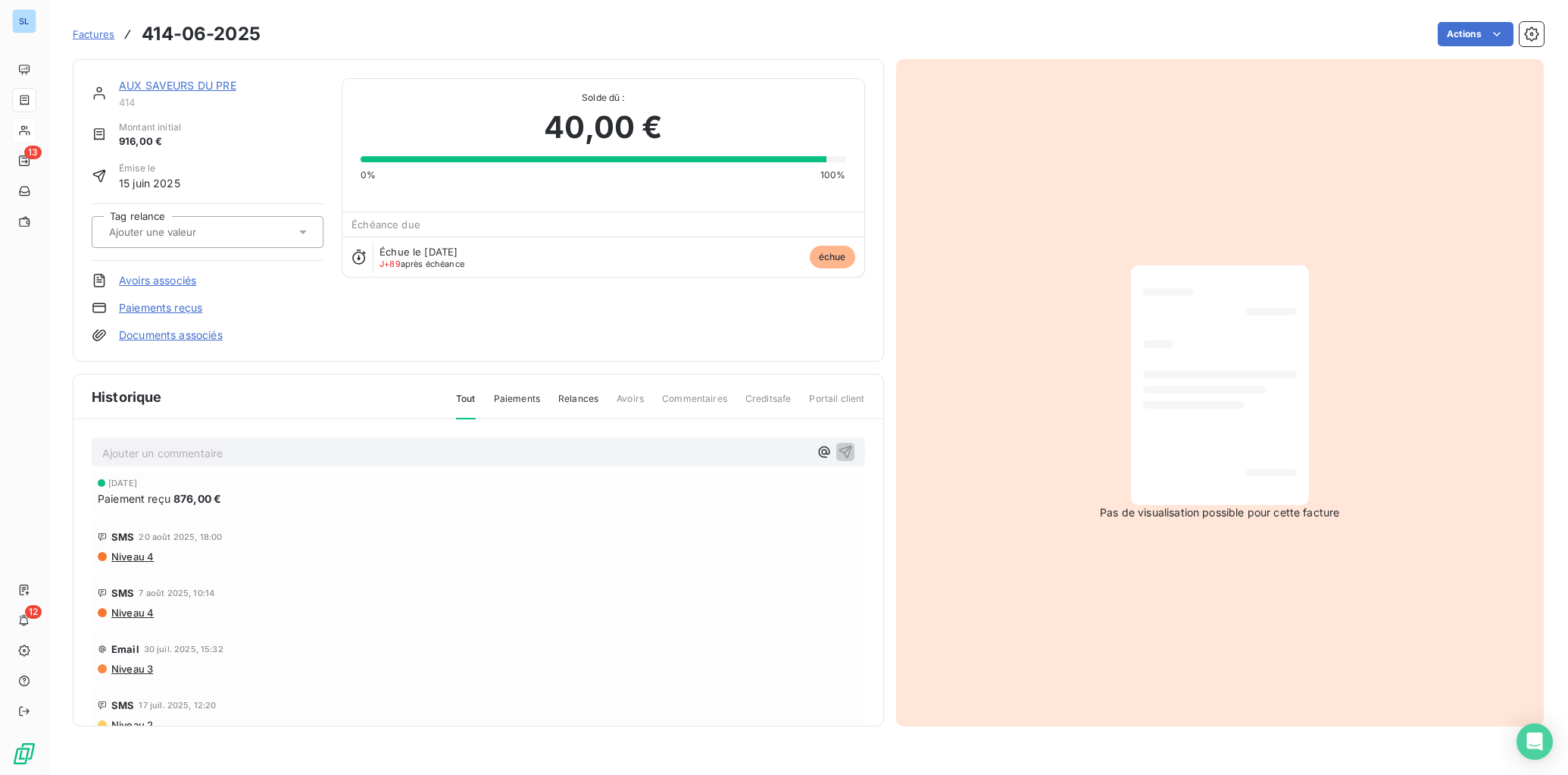
click at [171, 310] on link "Paiements reçus" at bounding box center [160, 308] width 84 height 16
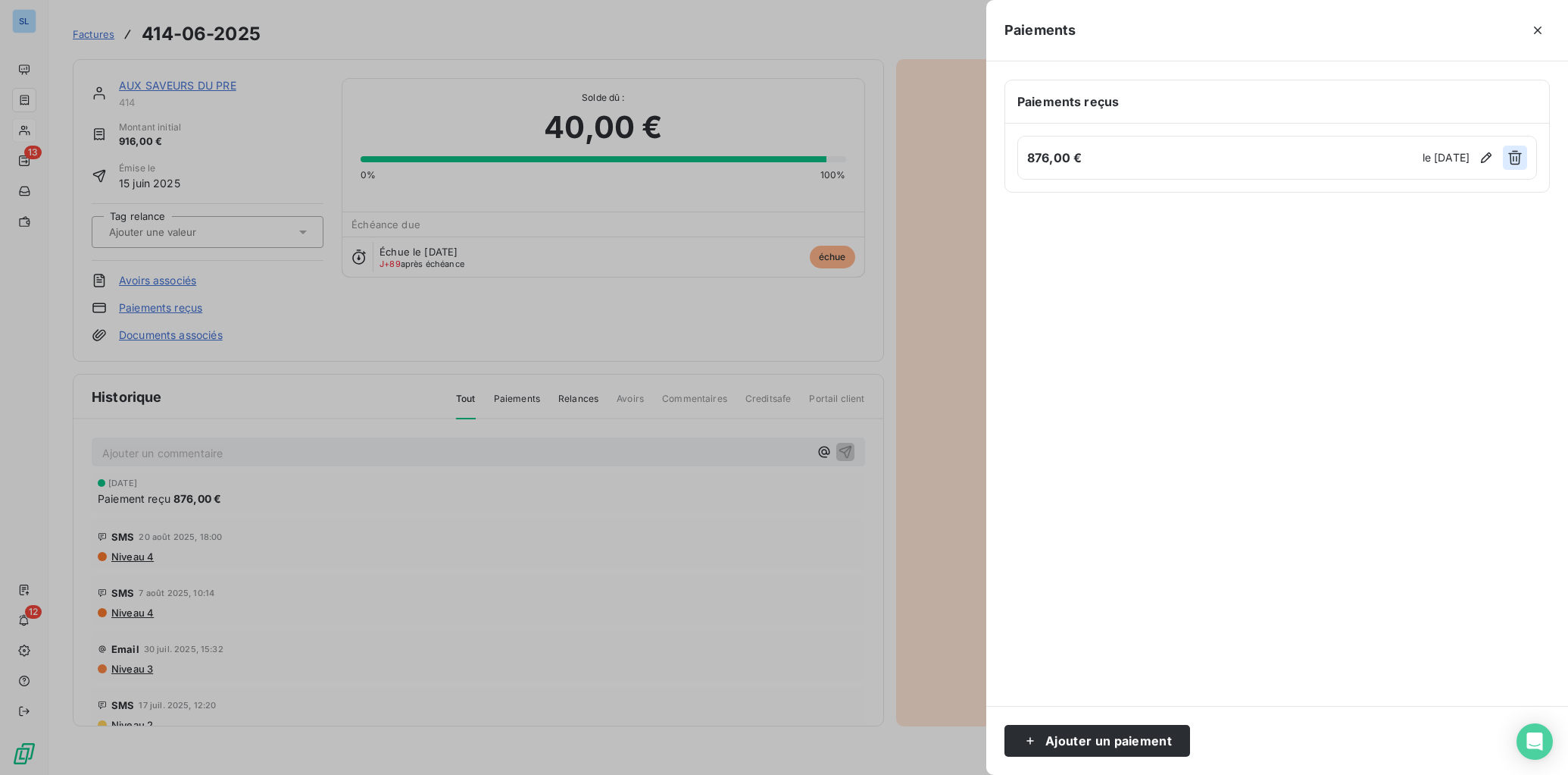
click at [1425, 157] on icon "button" at bounding box center [1515, 158] width 16 height 16
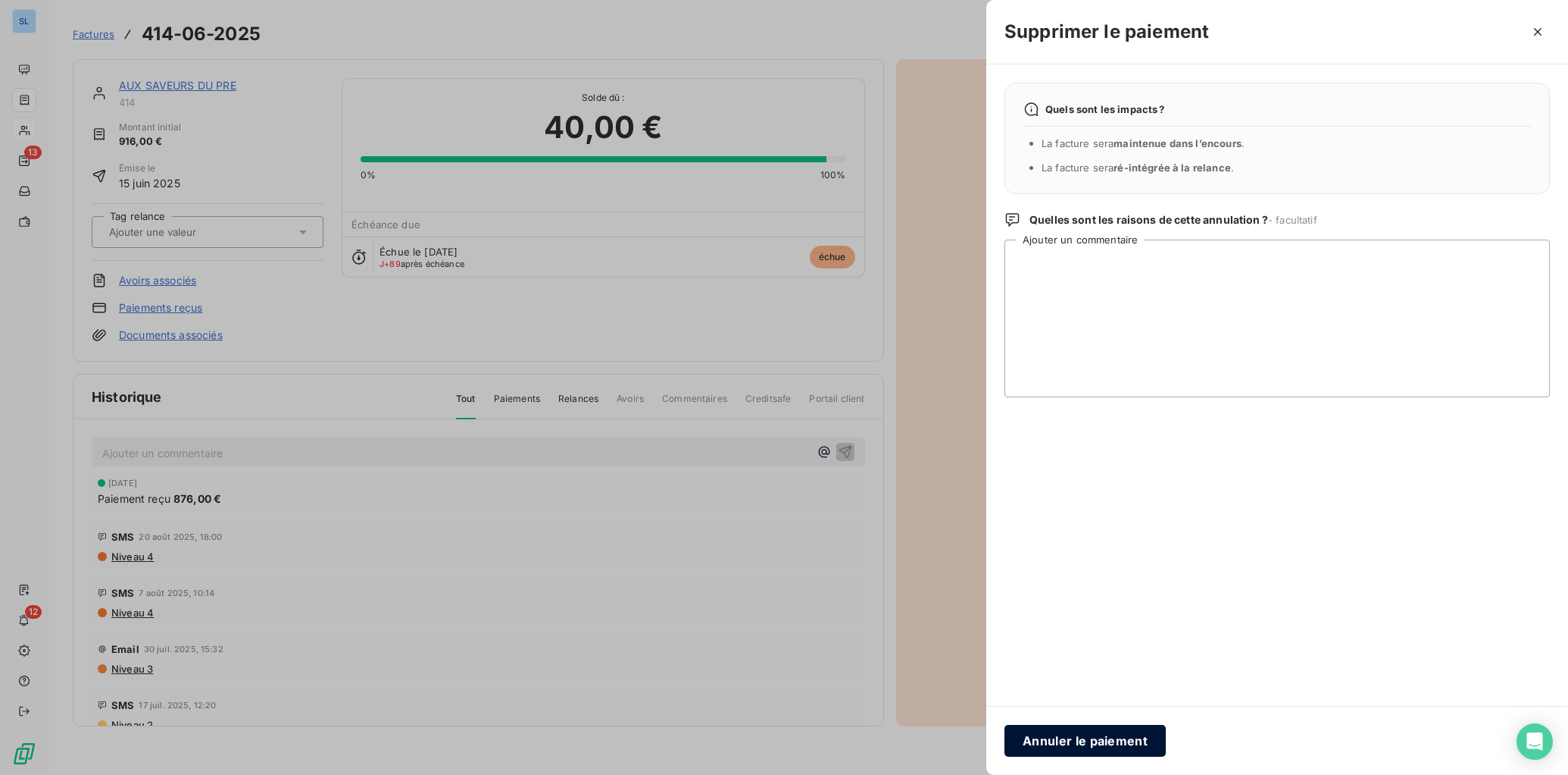
click at [1086, 703] on button "Annuler le paiement" at bounding box center [1085, 741] width 161 height 32
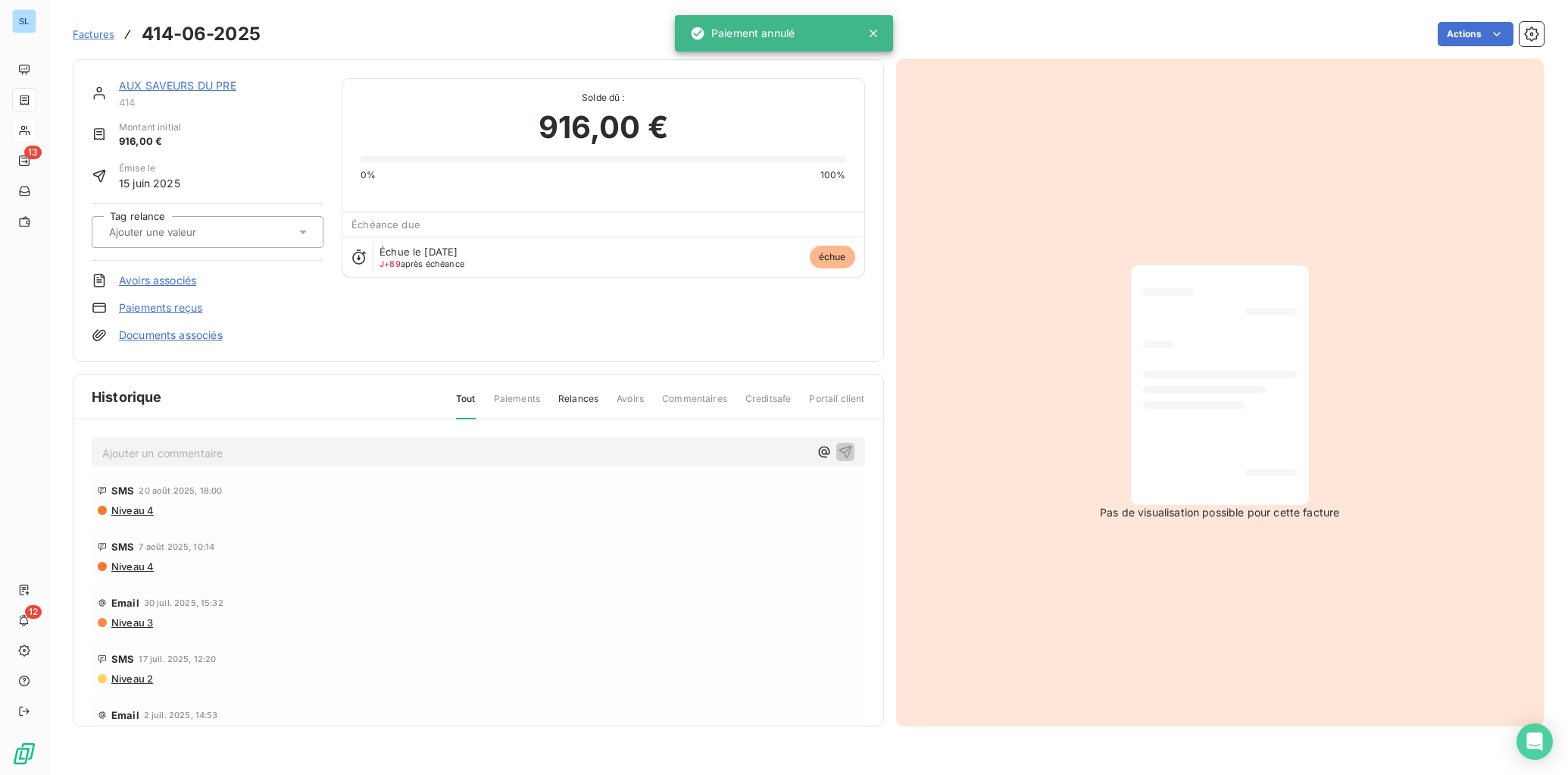
click at [153, 307] on link "Paiements reçus" at bounding box center [160, 308] width 84 height 16
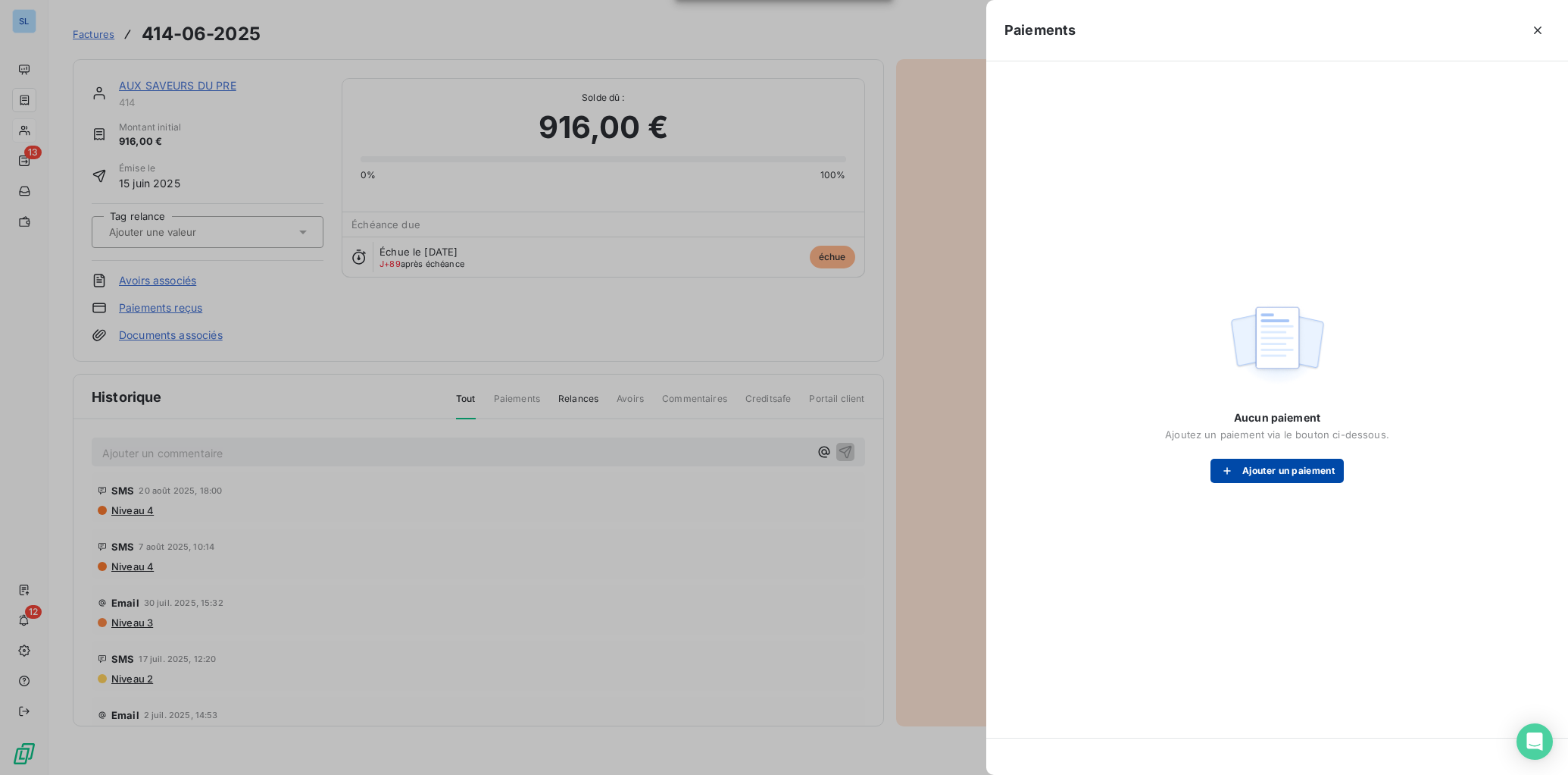
click at [1278, 466] on button "Ajouter un paiement" at bounding box center [1277, 471] width 134 height 24
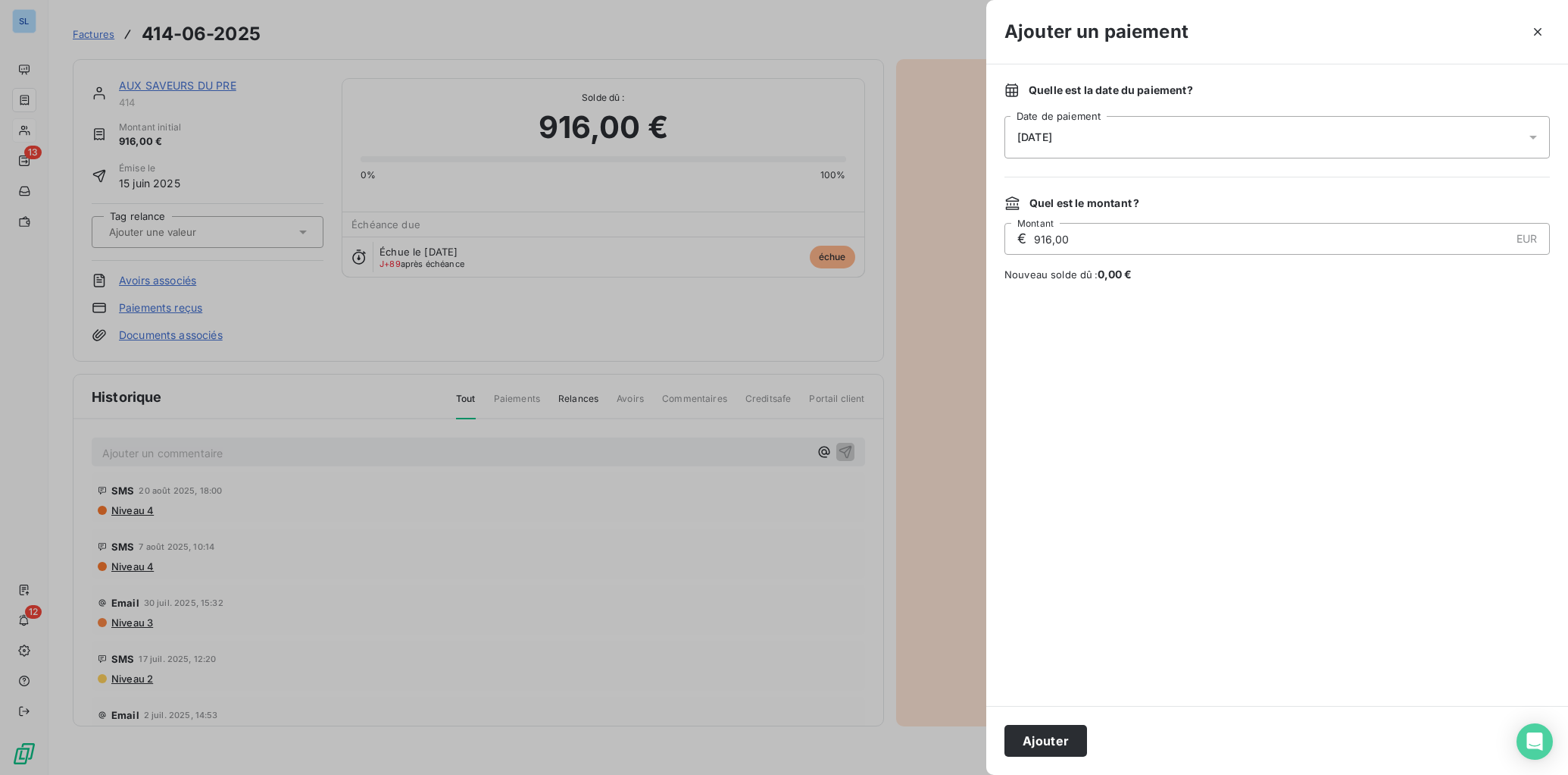
drag, startPoint x: 1069, startPoint y: 237, endPoint x: 974, endPoint y: 231, distance: 95.2
click at [974, 703] on div "Ajouter un paiement Quelle est la date du paiement ? [DATE] Date de paiement Qu…" at bounding box center [784, 775] width 1568 height 0
drag, startPoint x: 1045, startPoint y: 744, endPoint x: 955, endPoint y: 741, distance: 90.0
click at [1045, 703] on button "Ajouter" at bounding box center [1046, 741] width 83 height 32
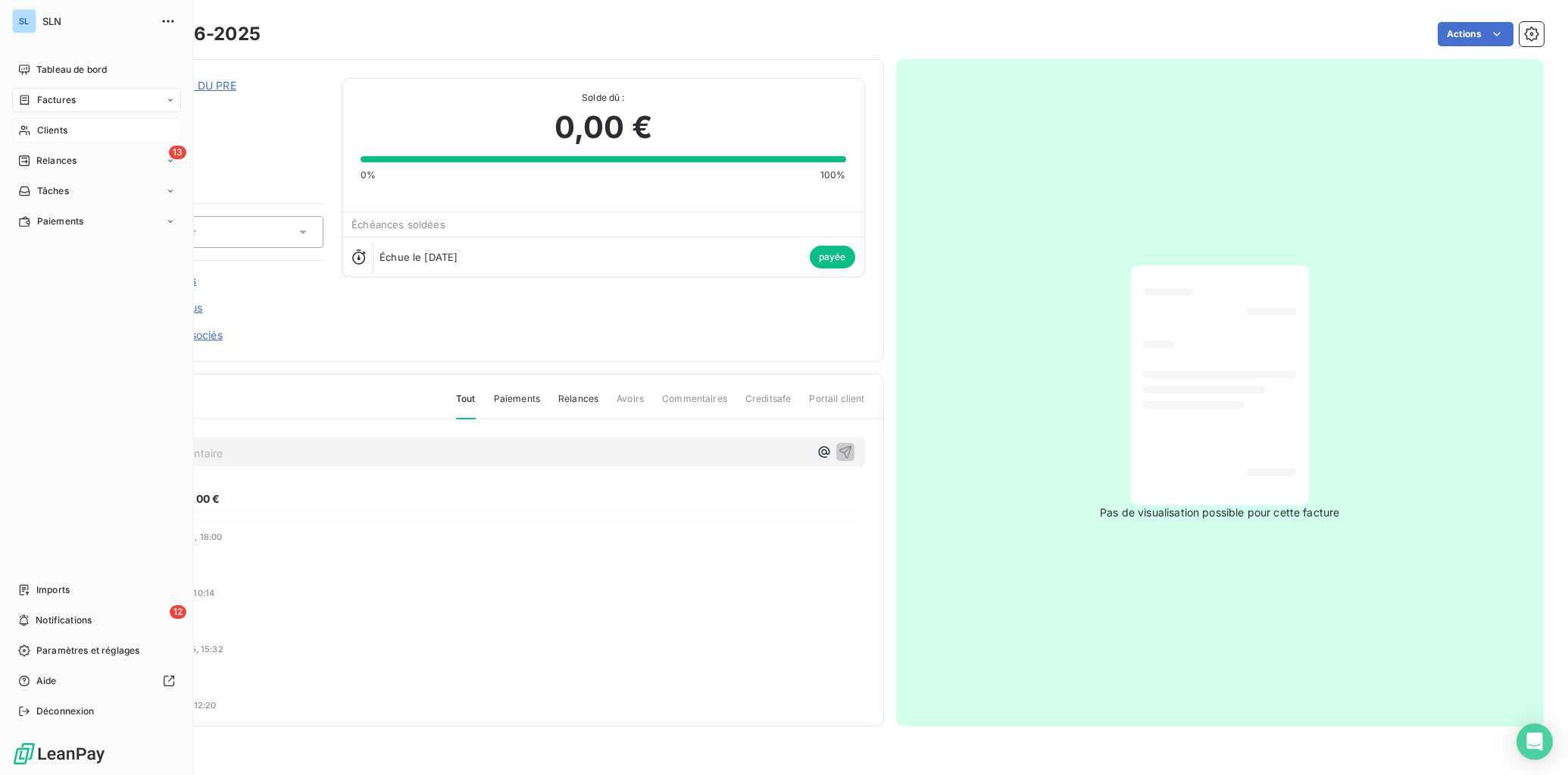
click at [48, 128] on span "Clients" at bounding box center [52, 130] width 30 height 14
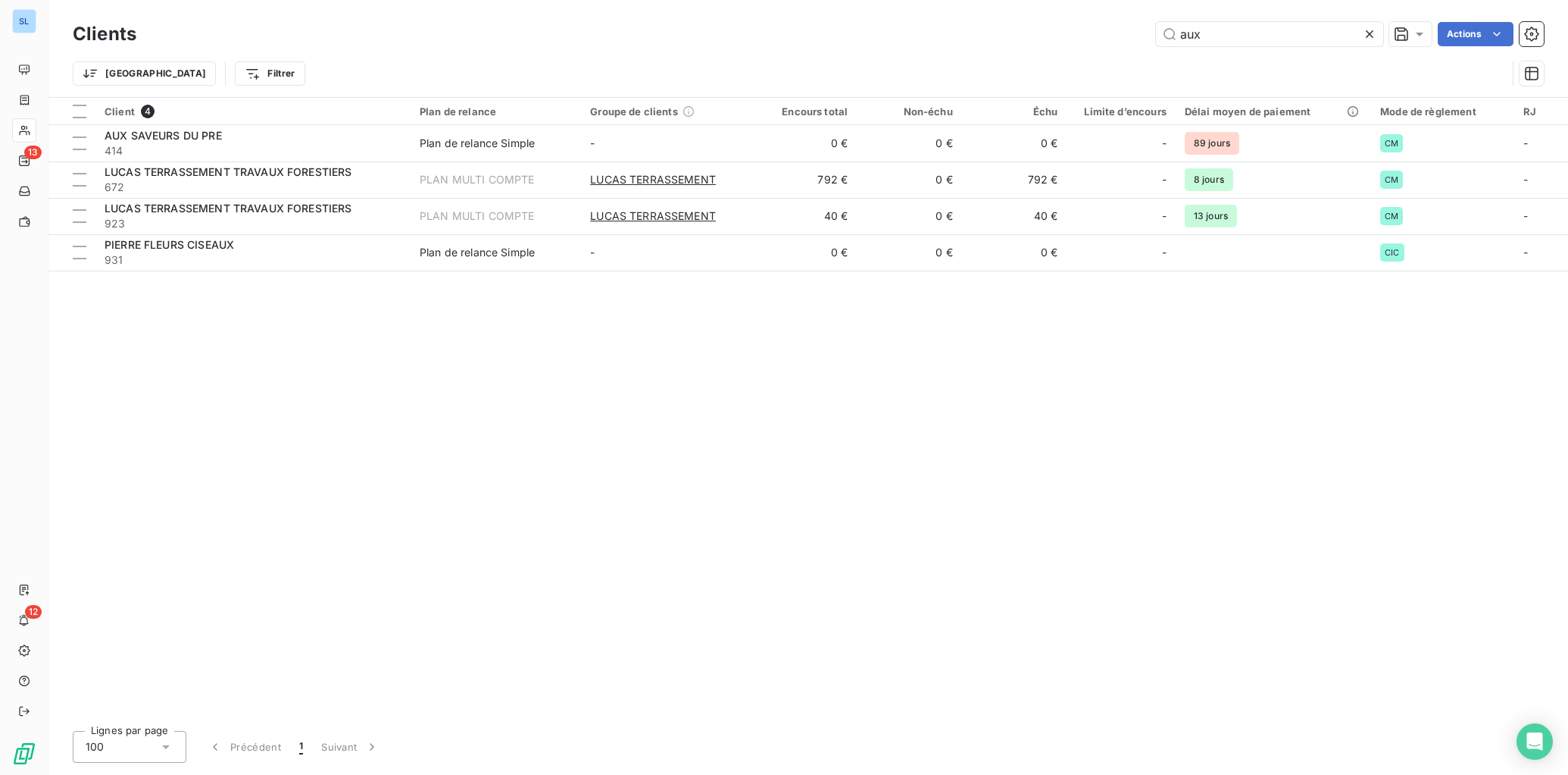
drag, startPoint x: 1188, startPoint y: 34, endPoint x: 1086, endPoint y: 28, distance: 102.2
click at [1089, 28] on div "aux Actions" at bounding box center [849, 34] width 1390 height 24
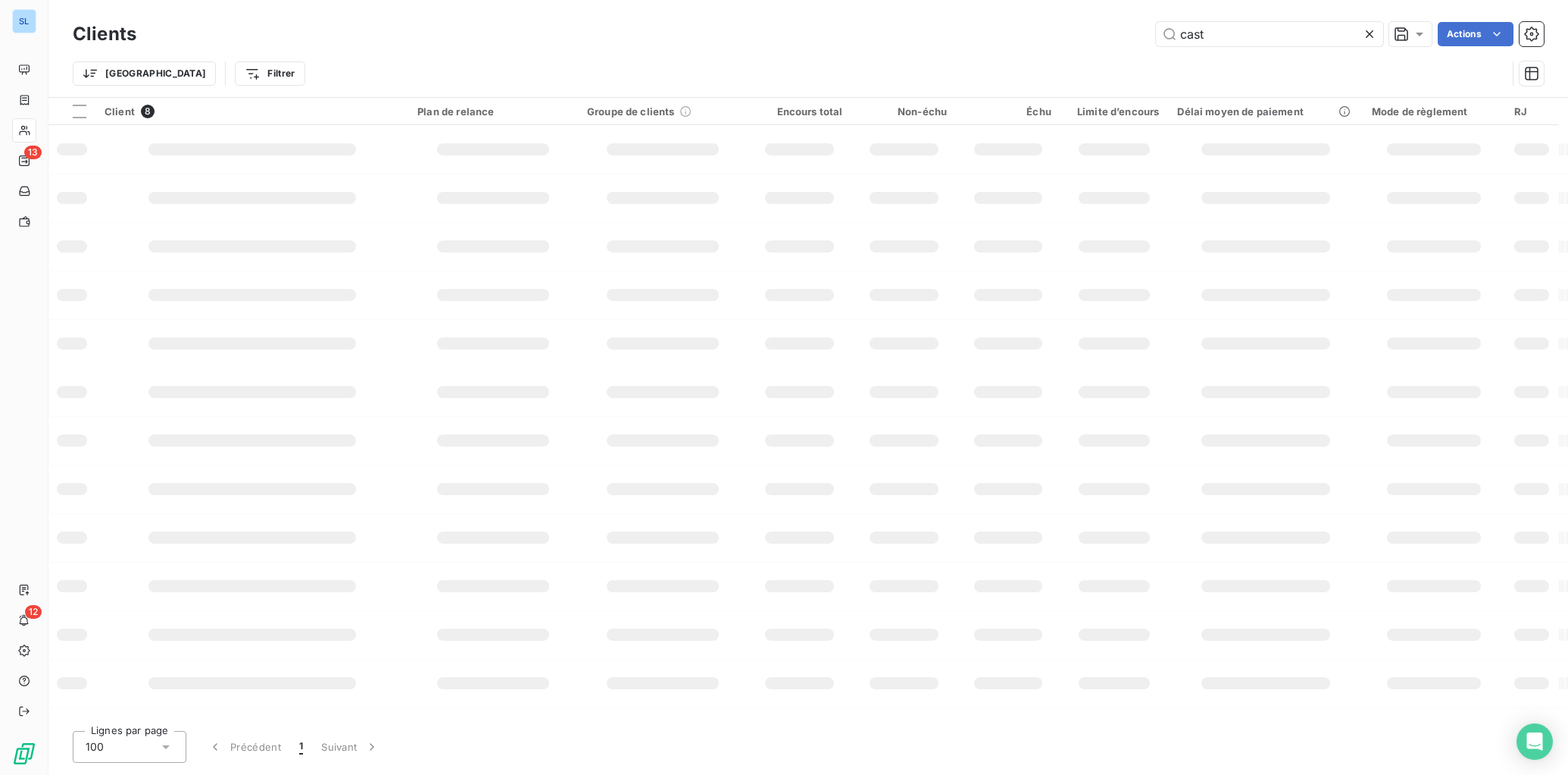
type input "cast"
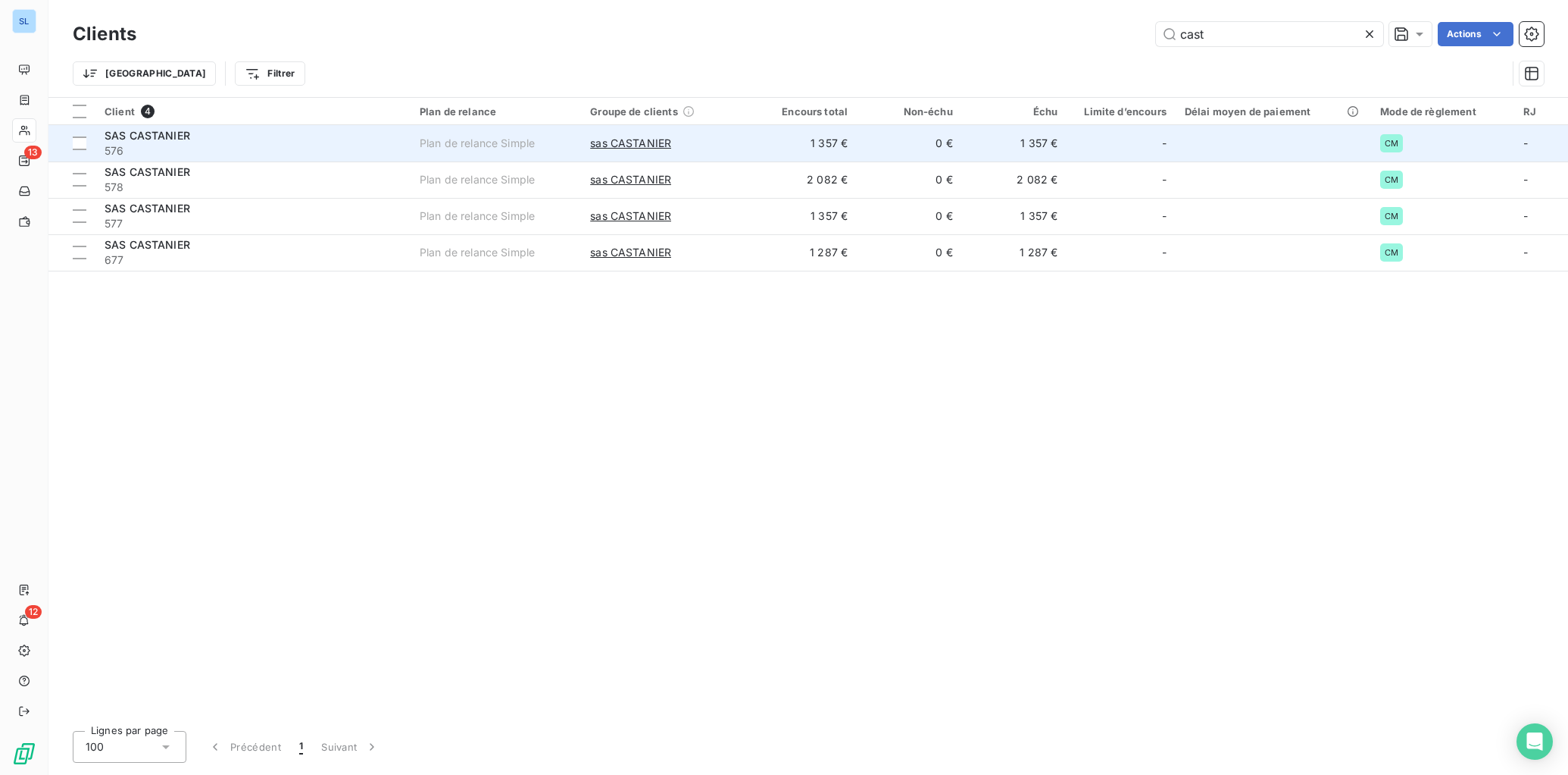
click at [192, 144] on span "576" at bounding box center [252, 151] width 297 height 16
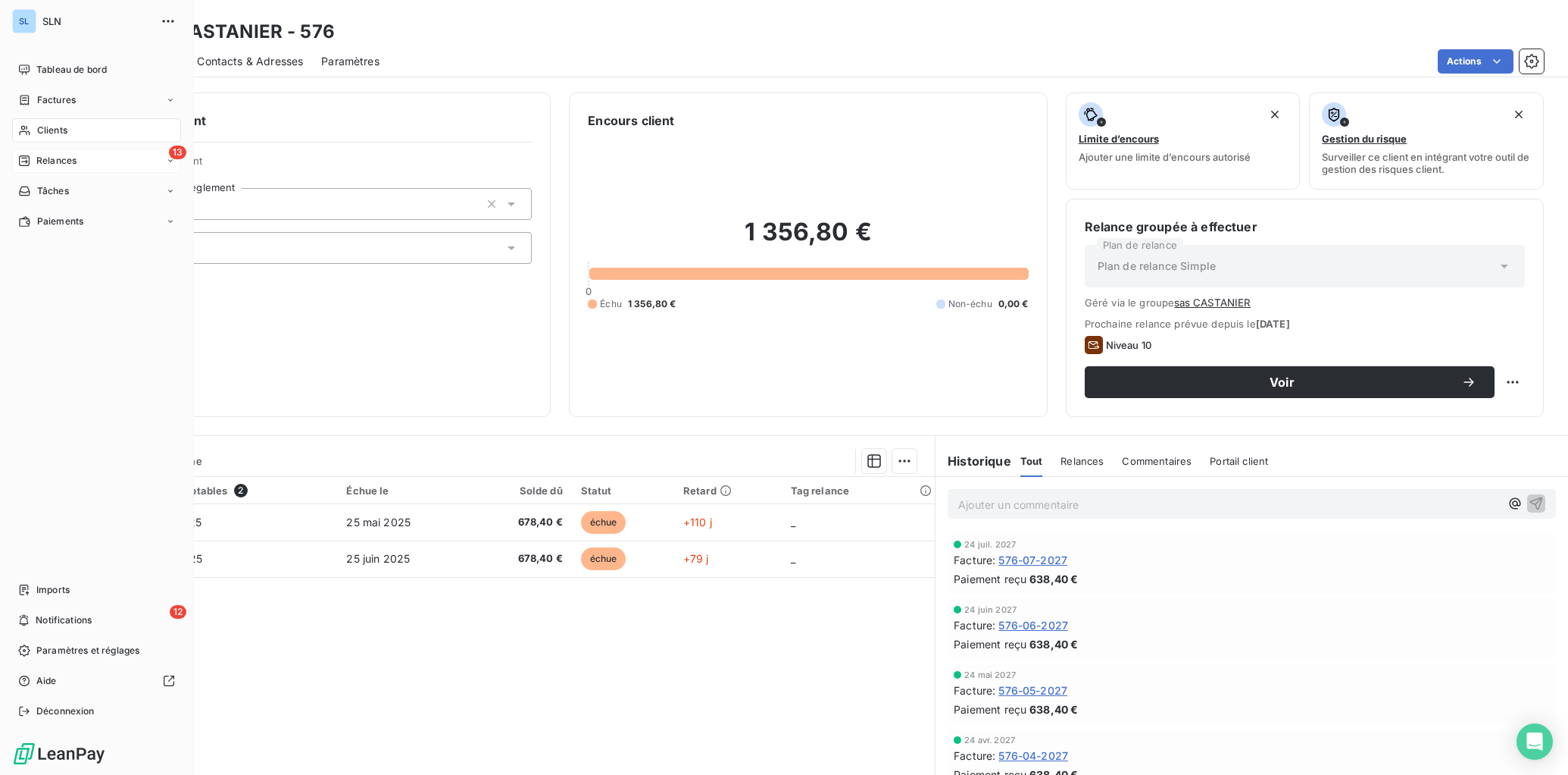
click at [32, 157] on div "Relances" at bounding box center [47, 160] width 59 height 14
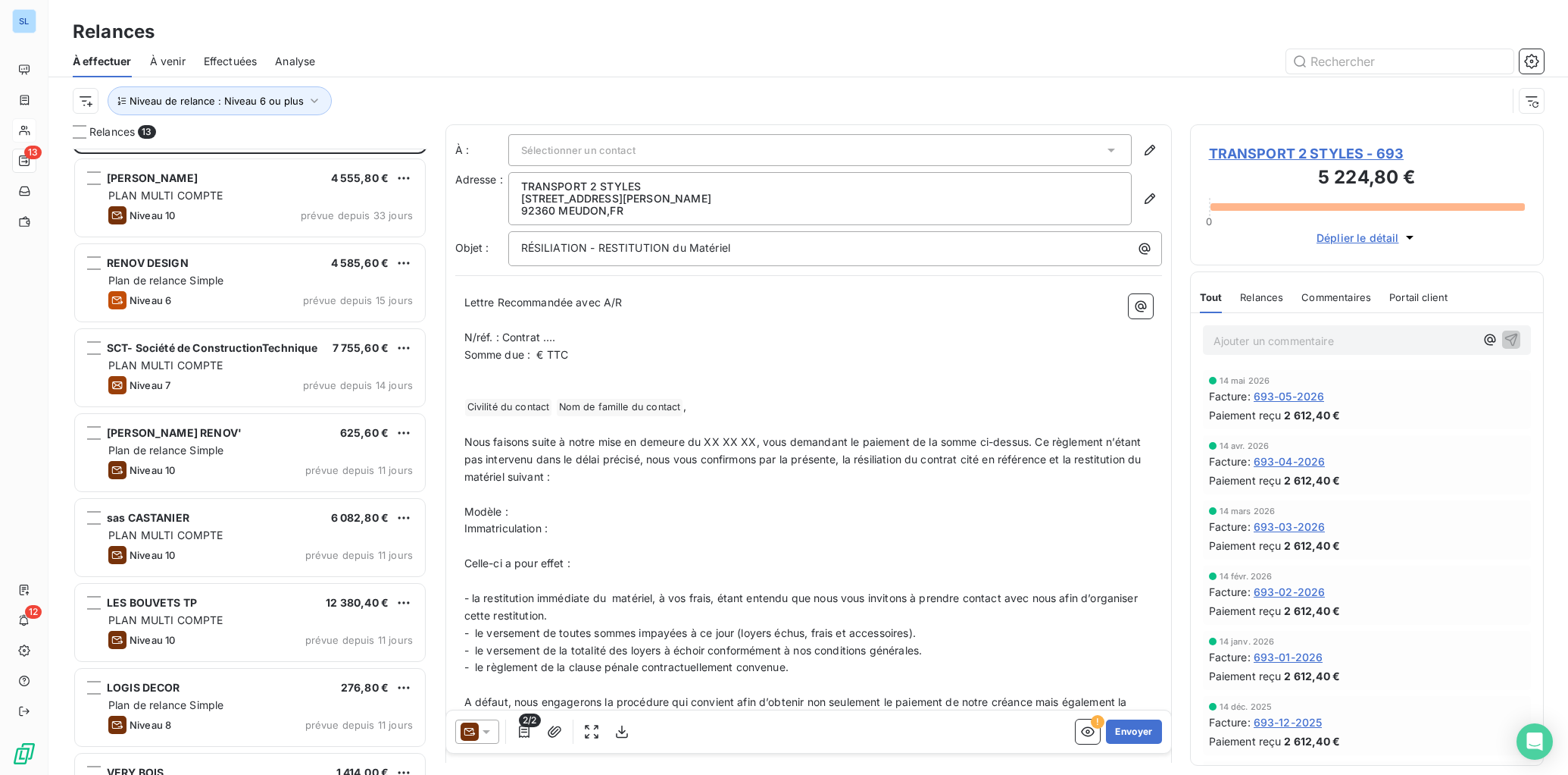
scroll to position [80, 0]
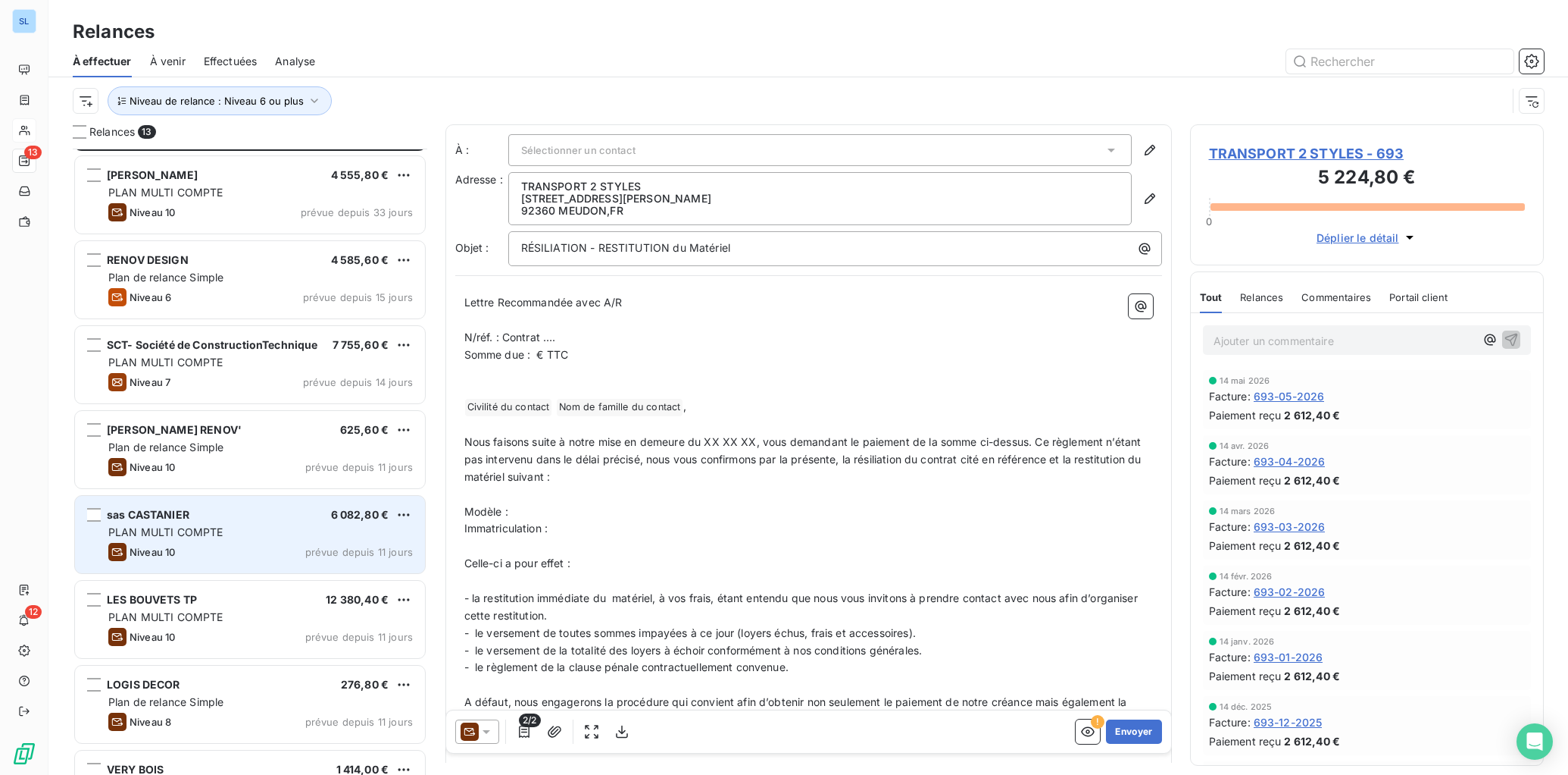
click at [242, 551] on div "Niveau 10 prévue depuis 11 jours" at bounding box center [260, 552] width 304 height 18
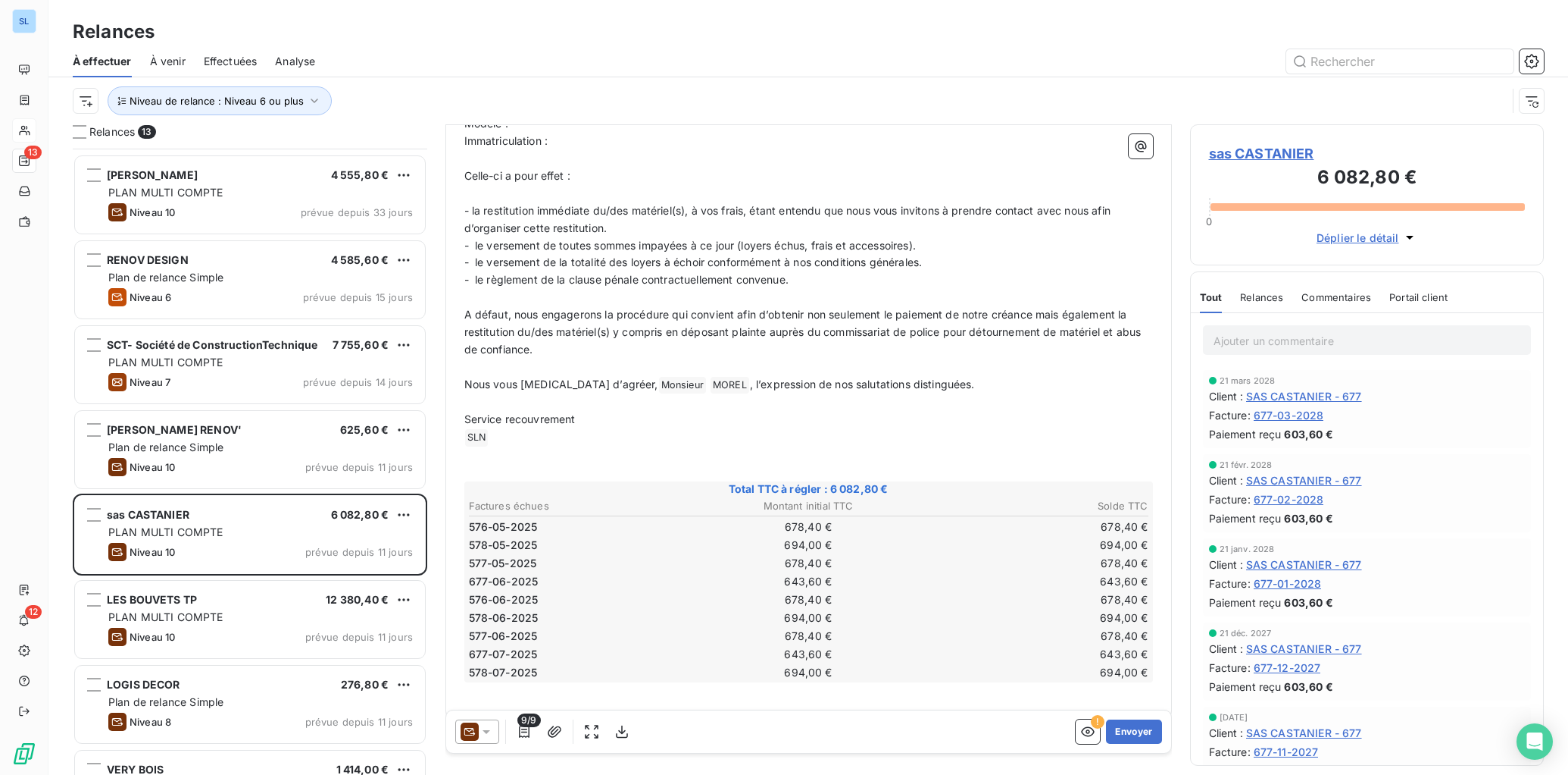
scroll to position [474, 0]
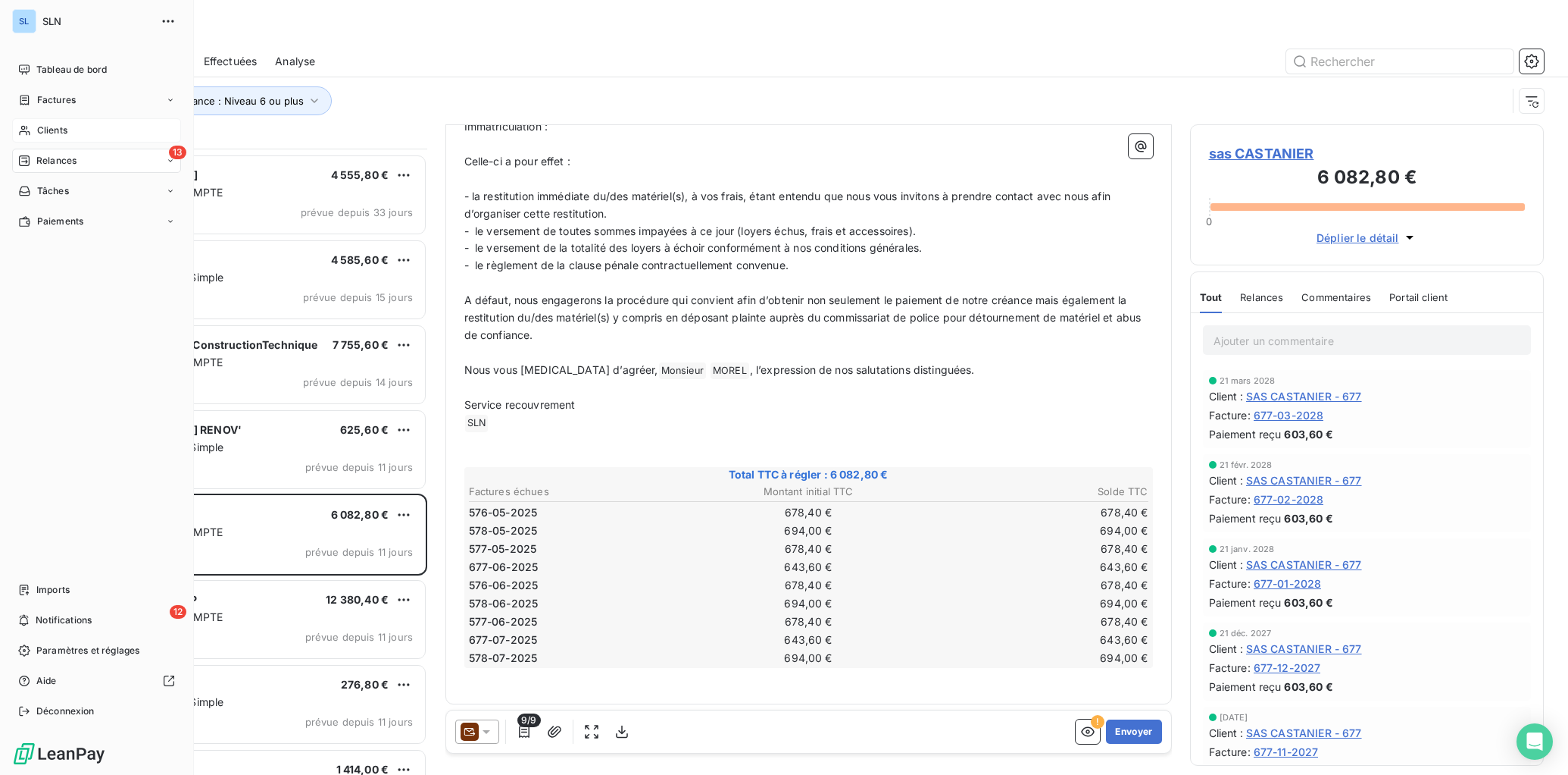
click at [32, 132] on div "Clients" at bounding box center [96, 130] width 169 height 24
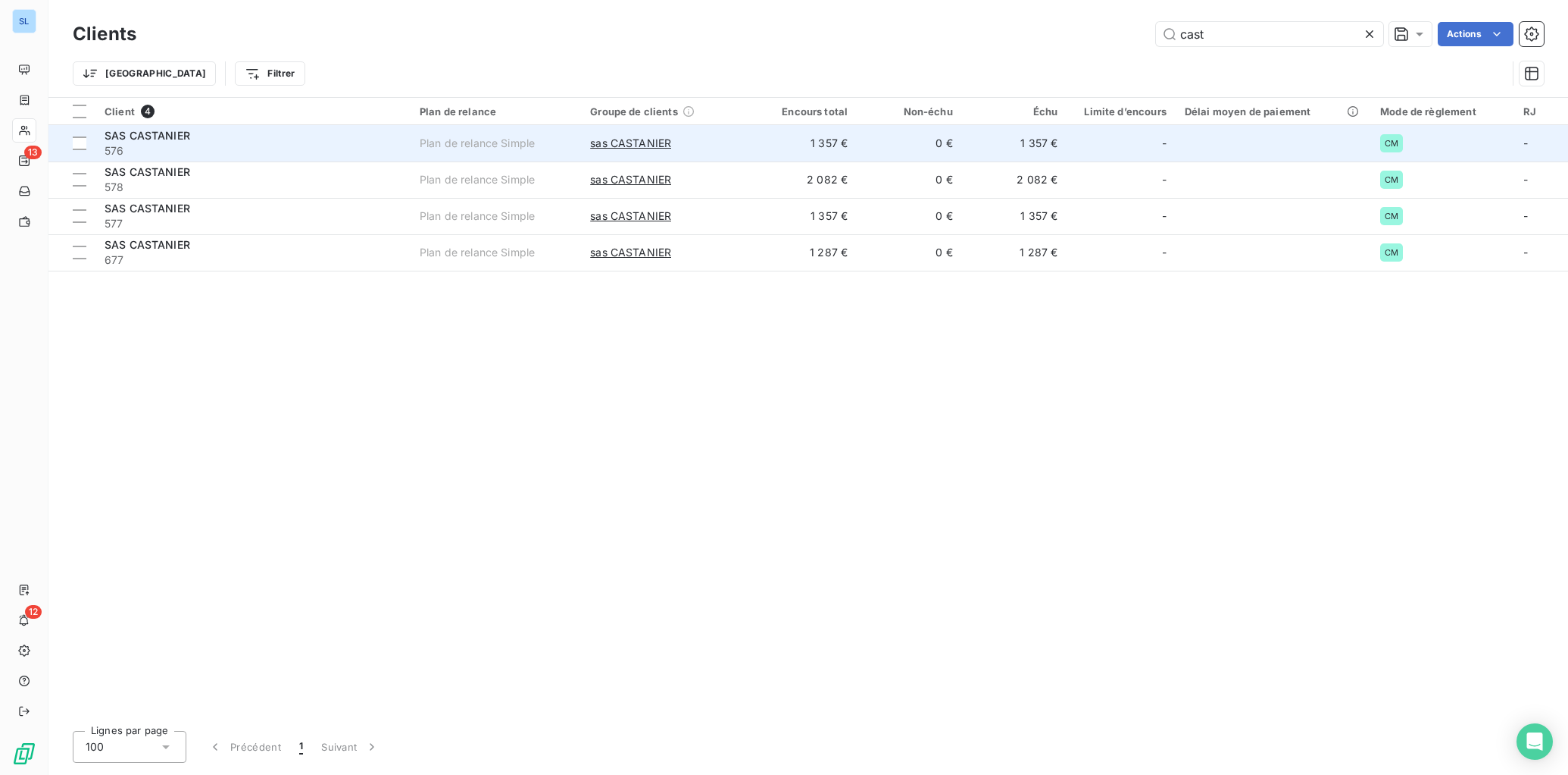
click at [271, 150] on span "576" at bounding box center [252, 151] width 297 height 16
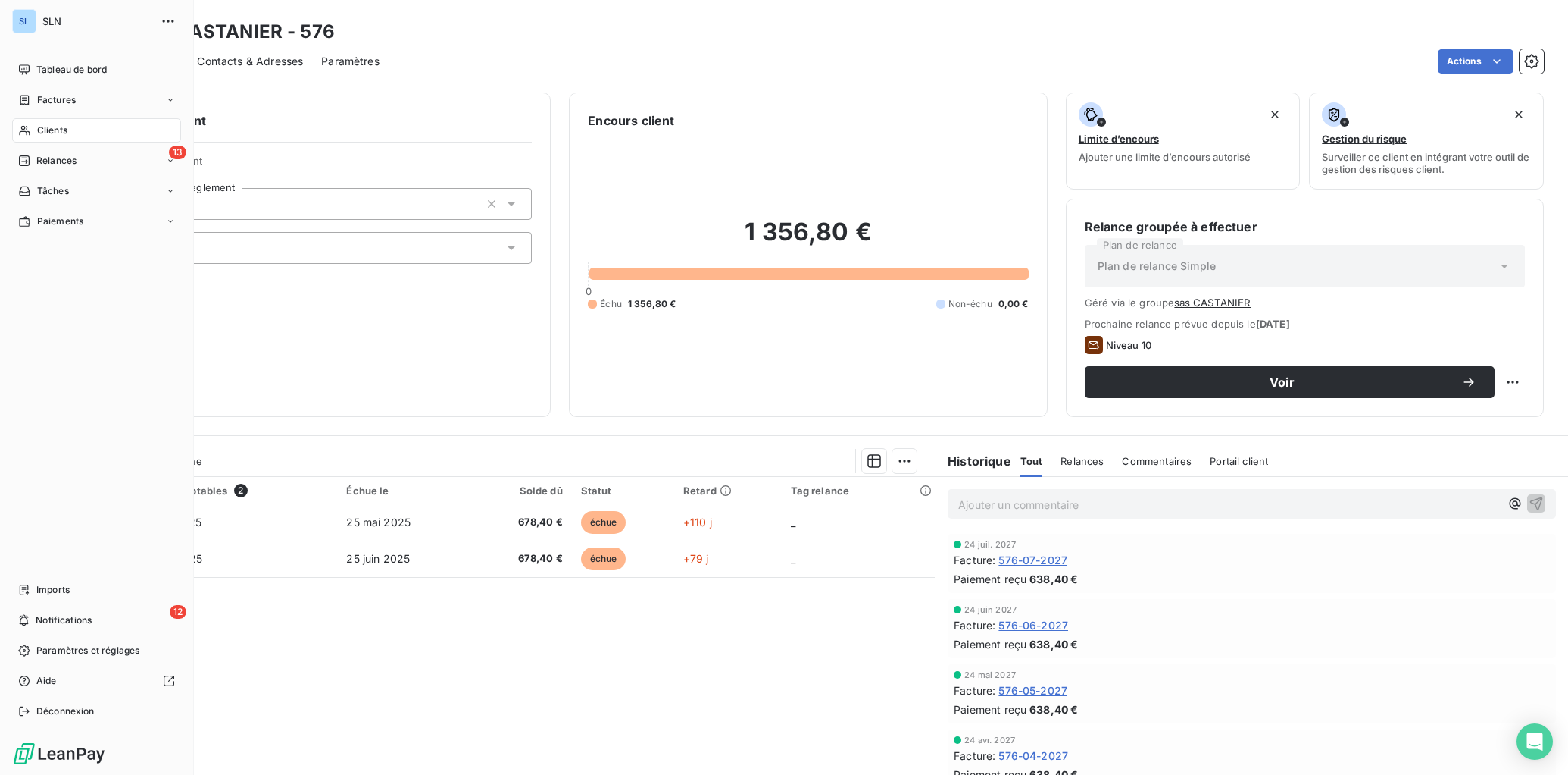
click at [37, 130] on span "Clients" at bounding box center [52, 130] width 30 height 14
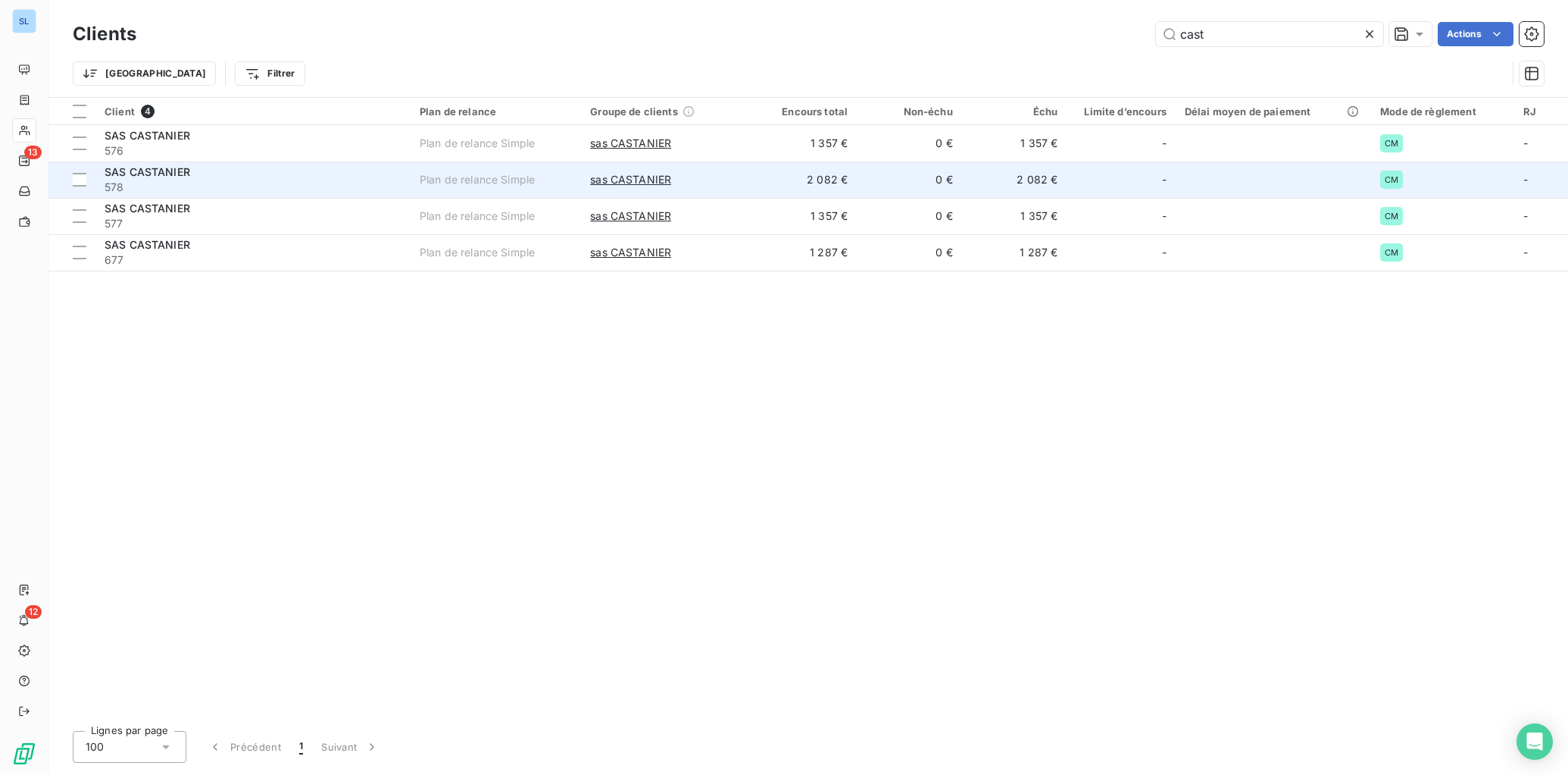
click at [317, 184] on span "578" at bounding box center [252, 187] width 297 height 16
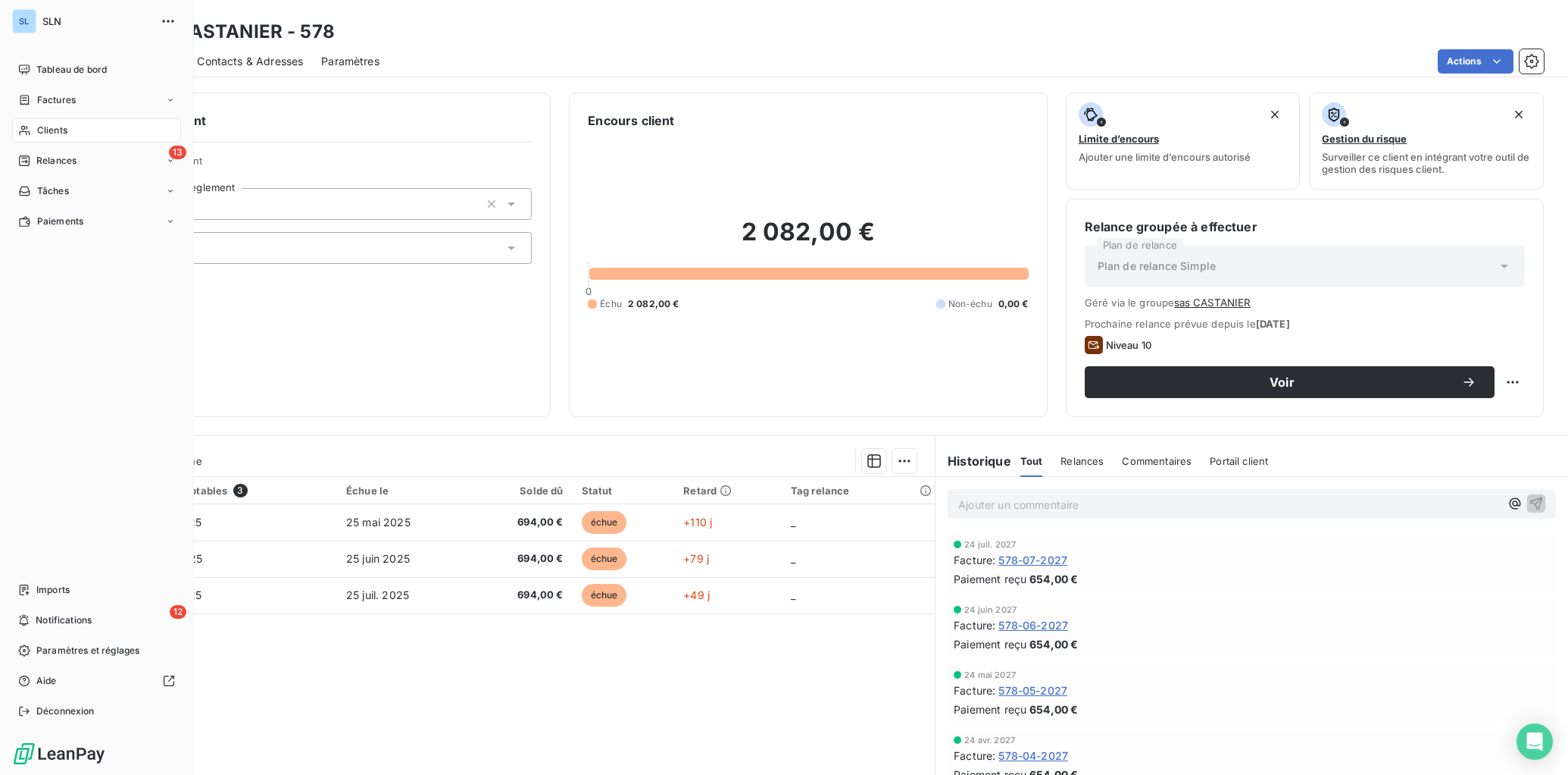
drag, startPoint x: 49, startPoint y: 136, endPoint x: 59, endPoint y: 135, distance: 10.0
click at [49, 136] on span "Clients" at bounding box center [52, 130] width 30 height 14
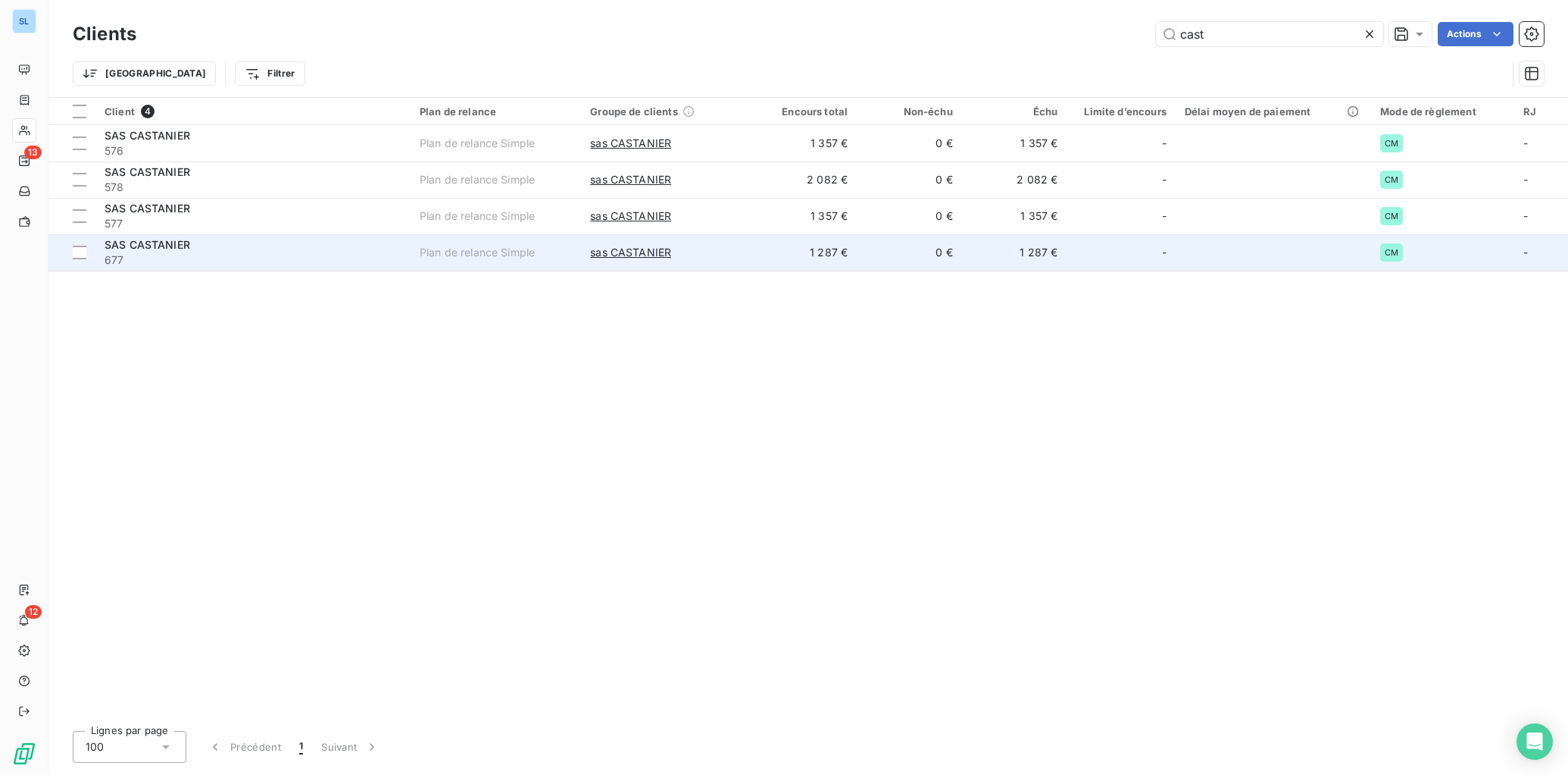
drag, startPoint x: 274, startPoint y: 228, endPoint x: 301, endPoint y: 234, distance: 27.7
click at [274, 228] on span "577" at bounding box center [252, 224] width 297 height 16
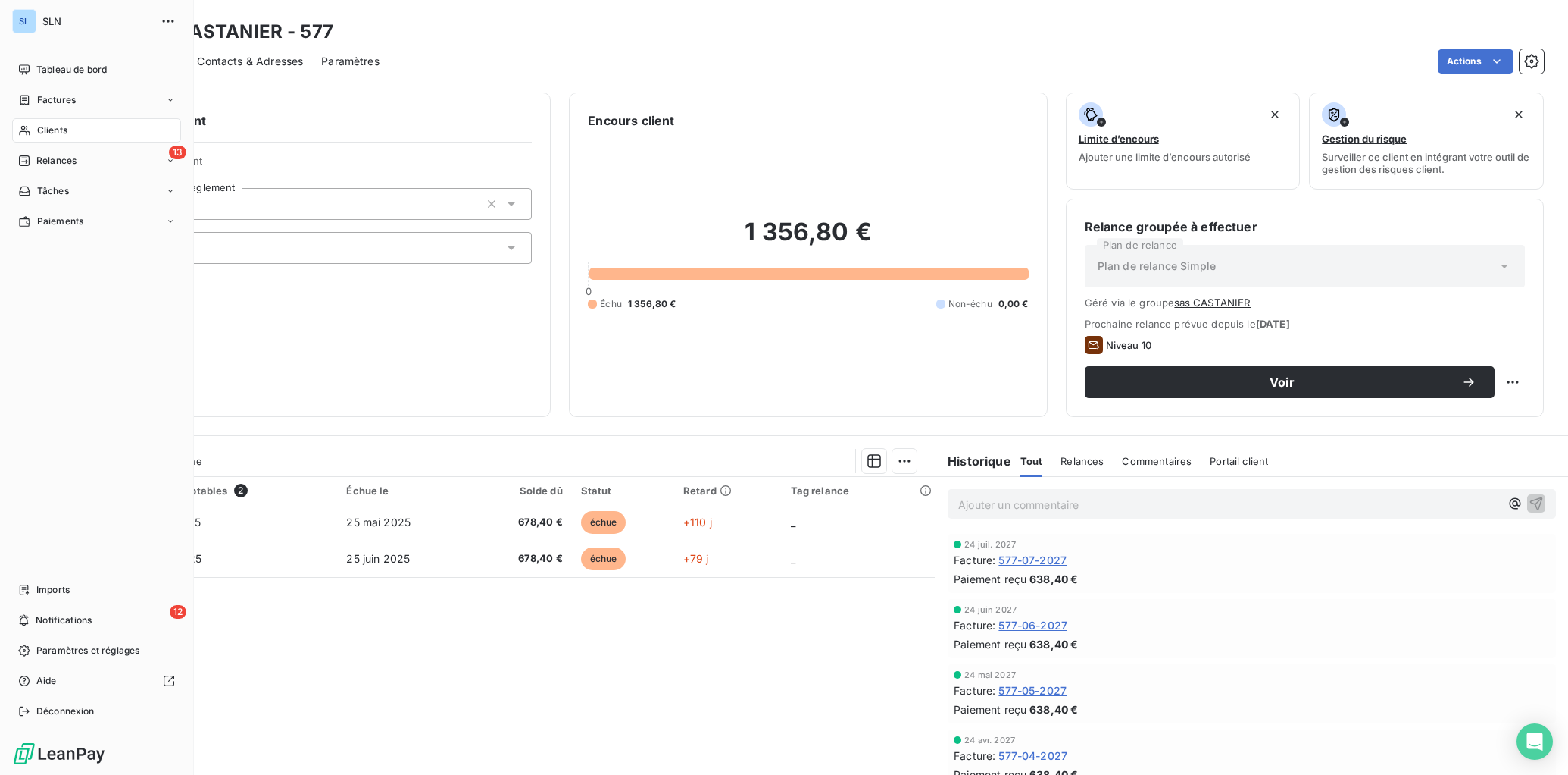
click at [33, 134] on div "Clients" at bounding box center [96, 130] width 169 height 24
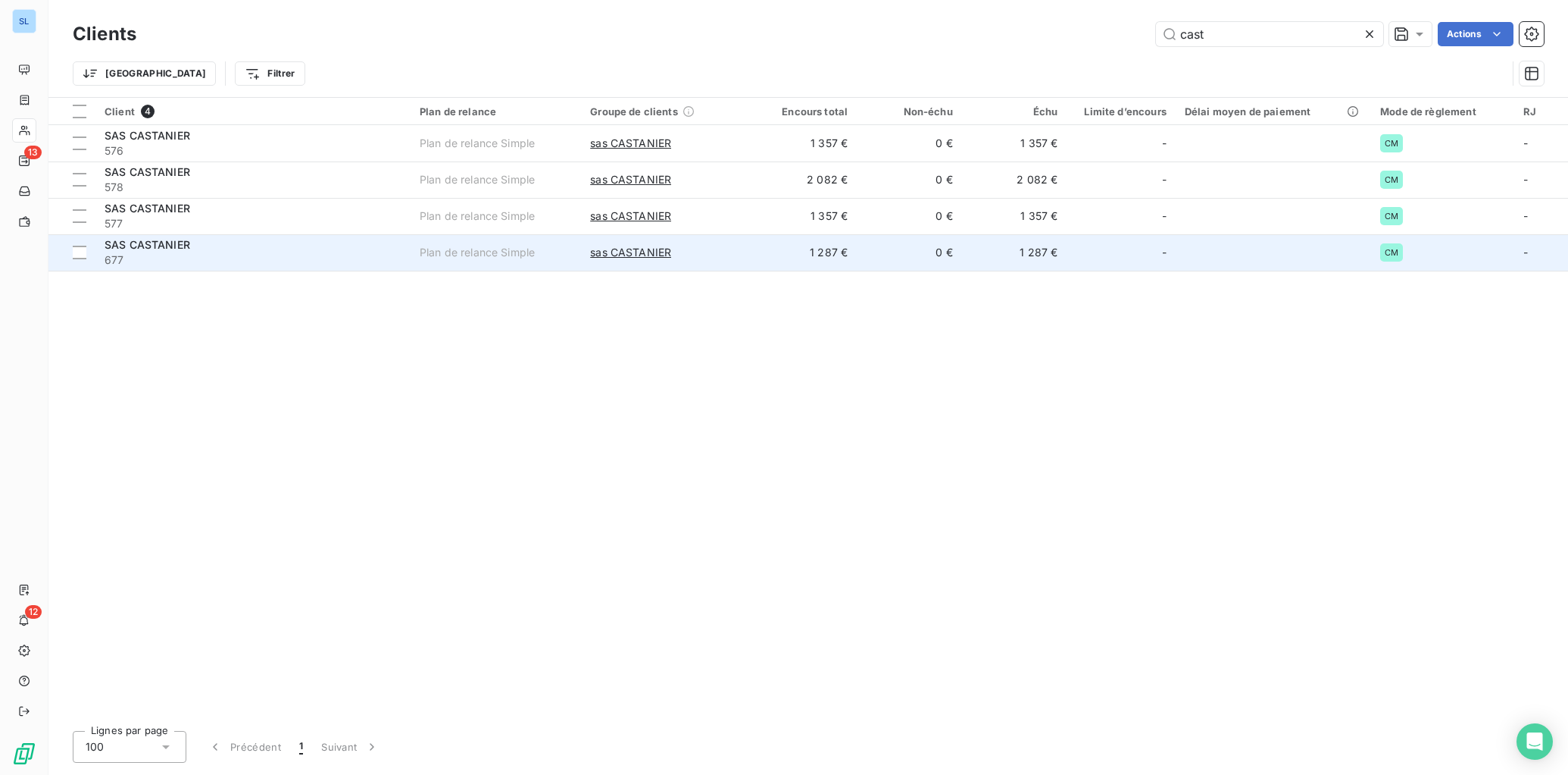
drag, startPoint x: 260, startPoint y: 253, endPoint x: 283, endPoint y: 255, distance: 23.1
click at [260, 253] on span "677" at bounding box center [252, 260] width 297 height 16
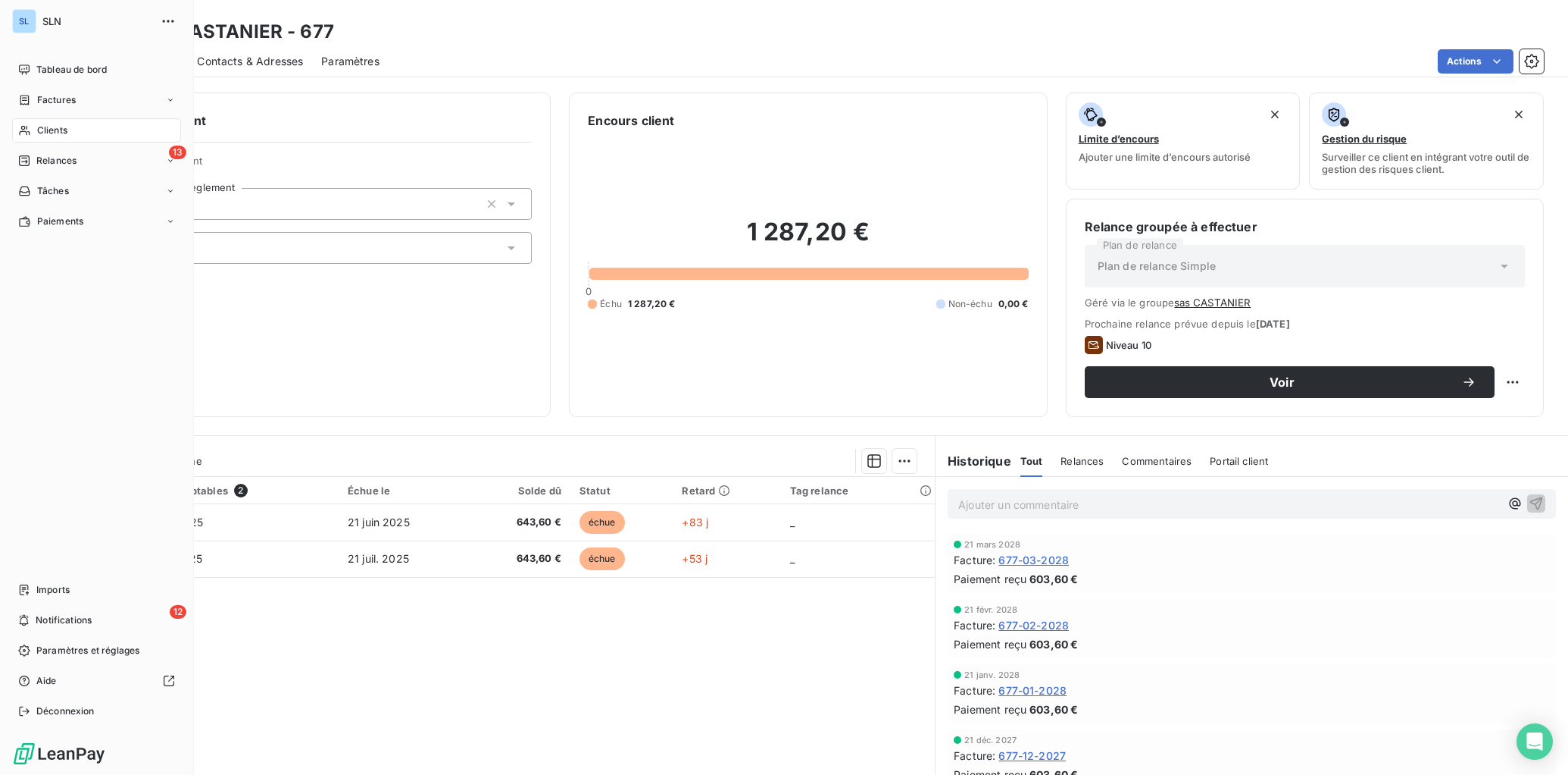
click at [33, 126] on div "Clients" at bounding box center [96, 130] width 169 height 24
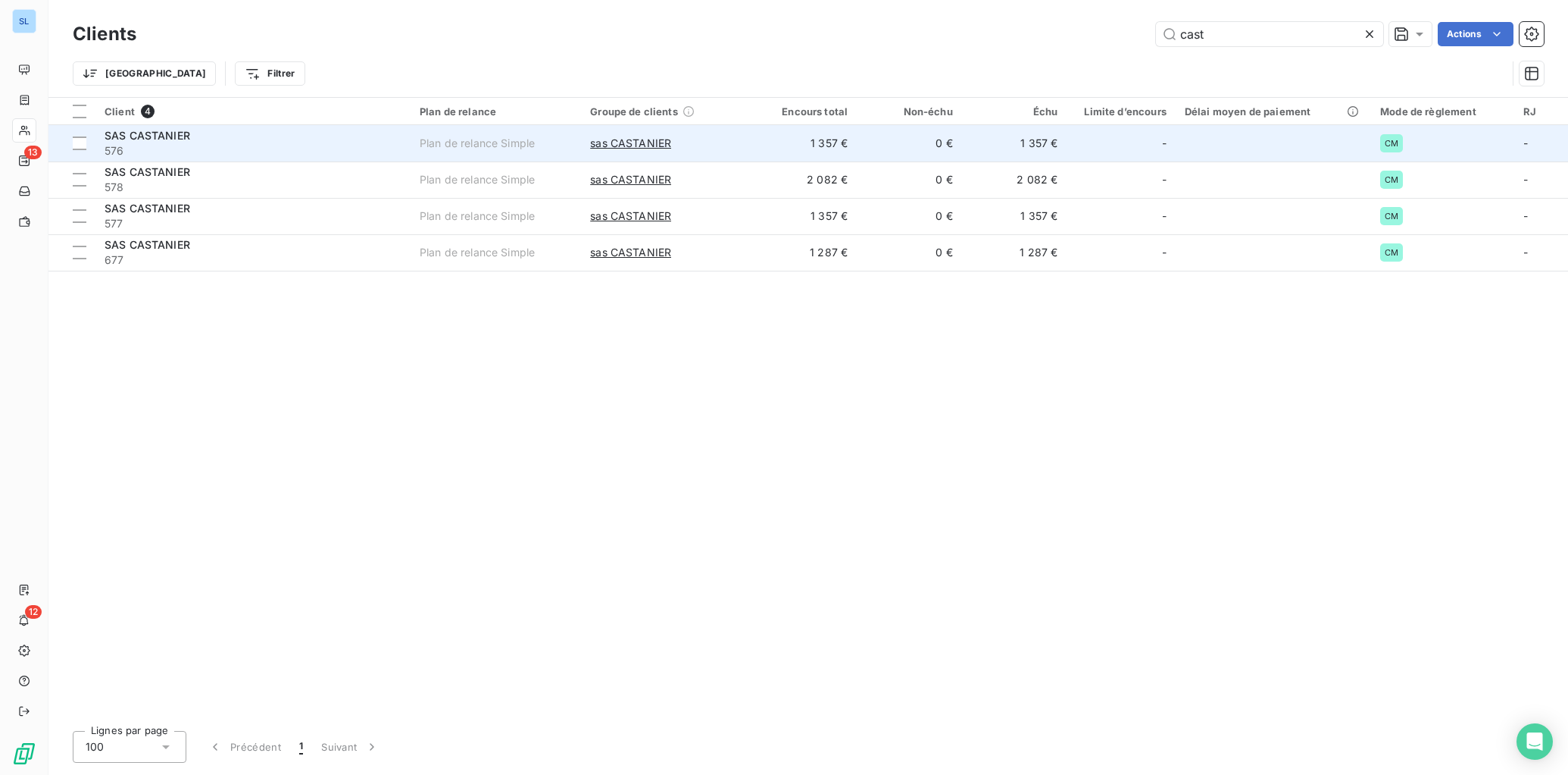
click at [394, 139] on div "SAS CASTANIER" at bounding box center [252, 136] width 297 height 16
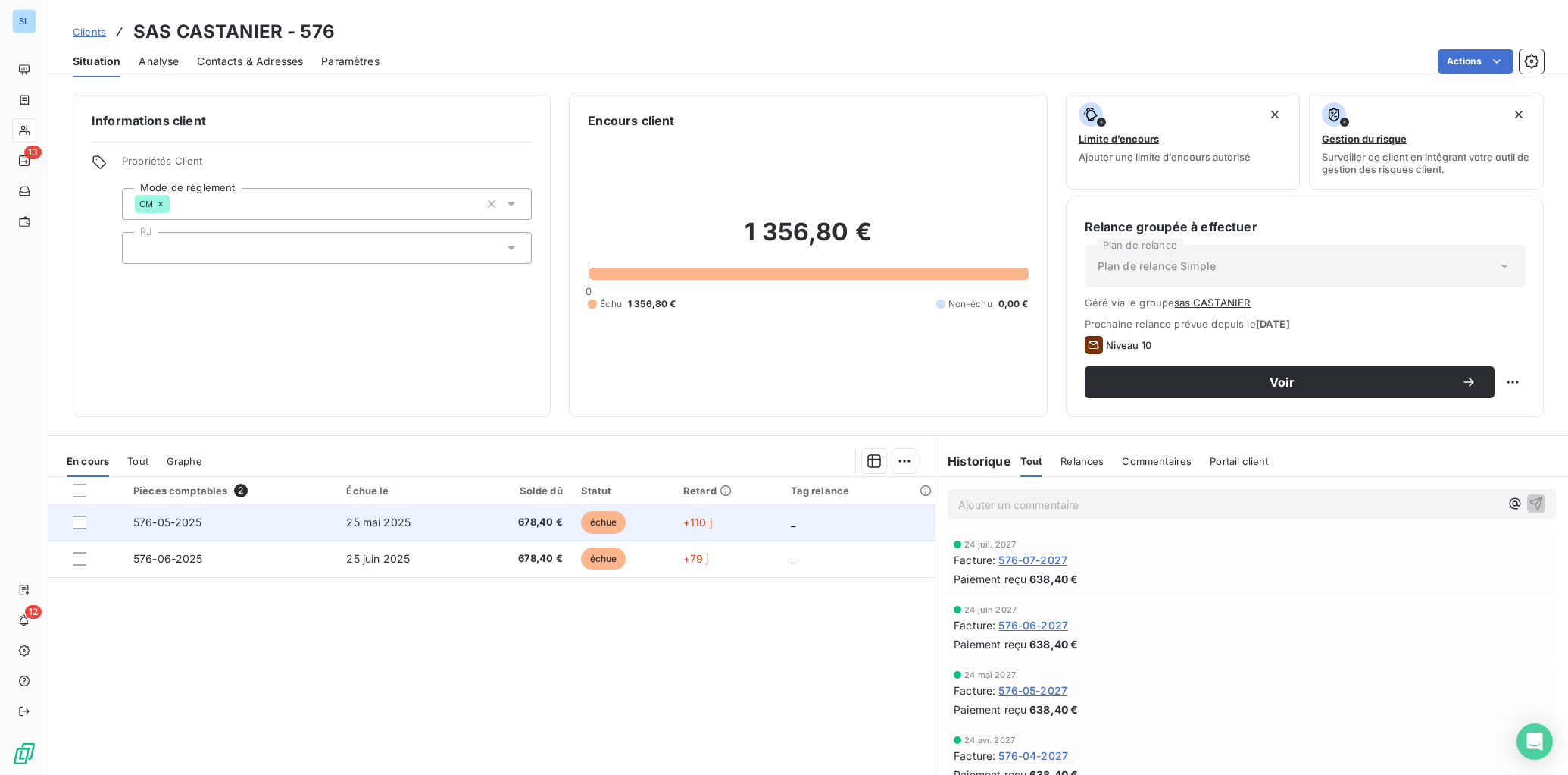
click at [365, 534] on td "25 mai 2025" at bounding box center [403, 522] width 133 height 36
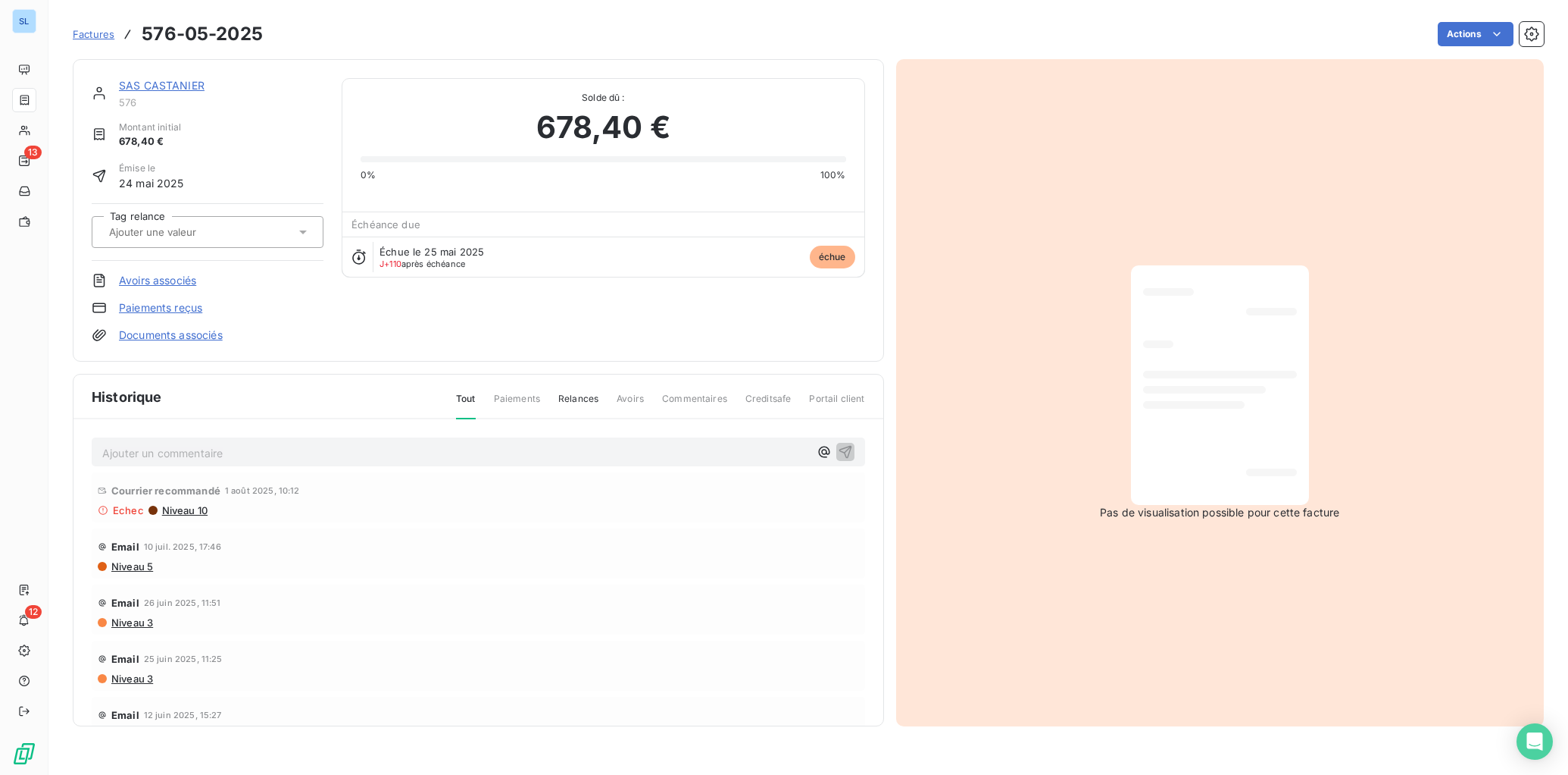
click at [174, 305] on link "Paiements reçus" at bounding box center [160, 308] width 84 height 16
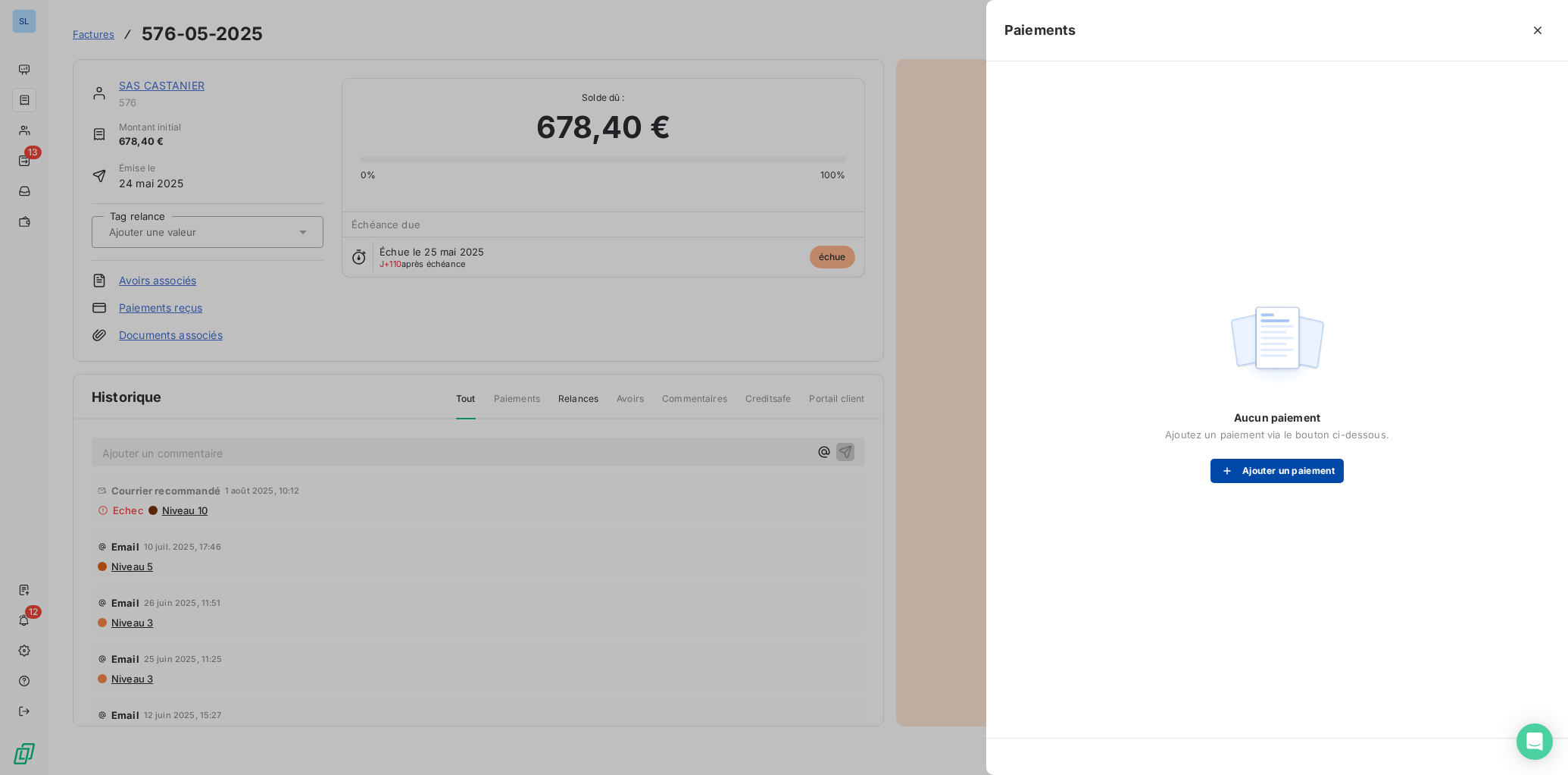
click at [1300, 467] on button "Ajouter un paiement" at bounding box center [1277, 471] width 134 height 24
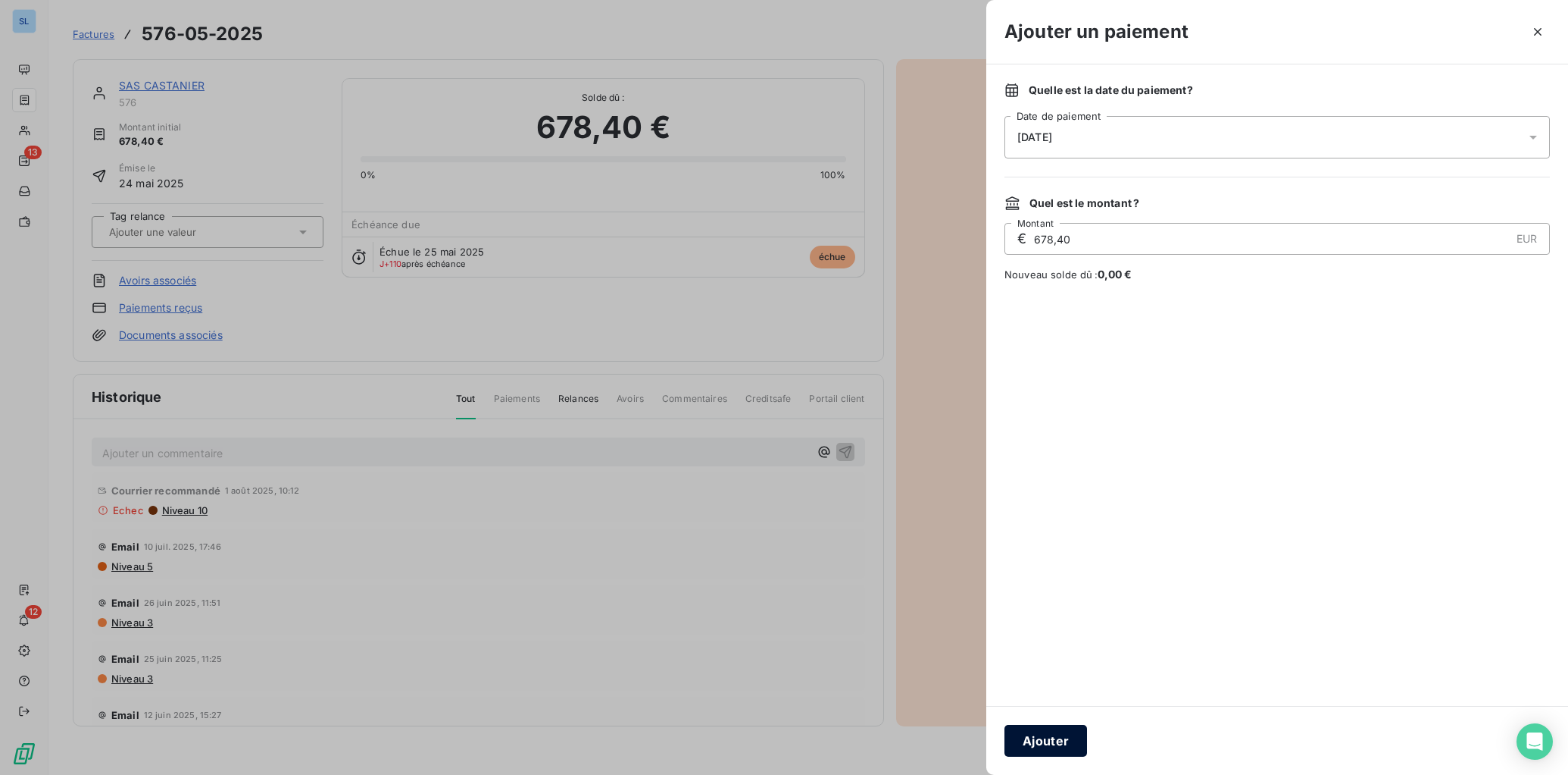
click at [1046, 703] on button "Ajouter" at bounding box center [1046, 741] width 83 height 32
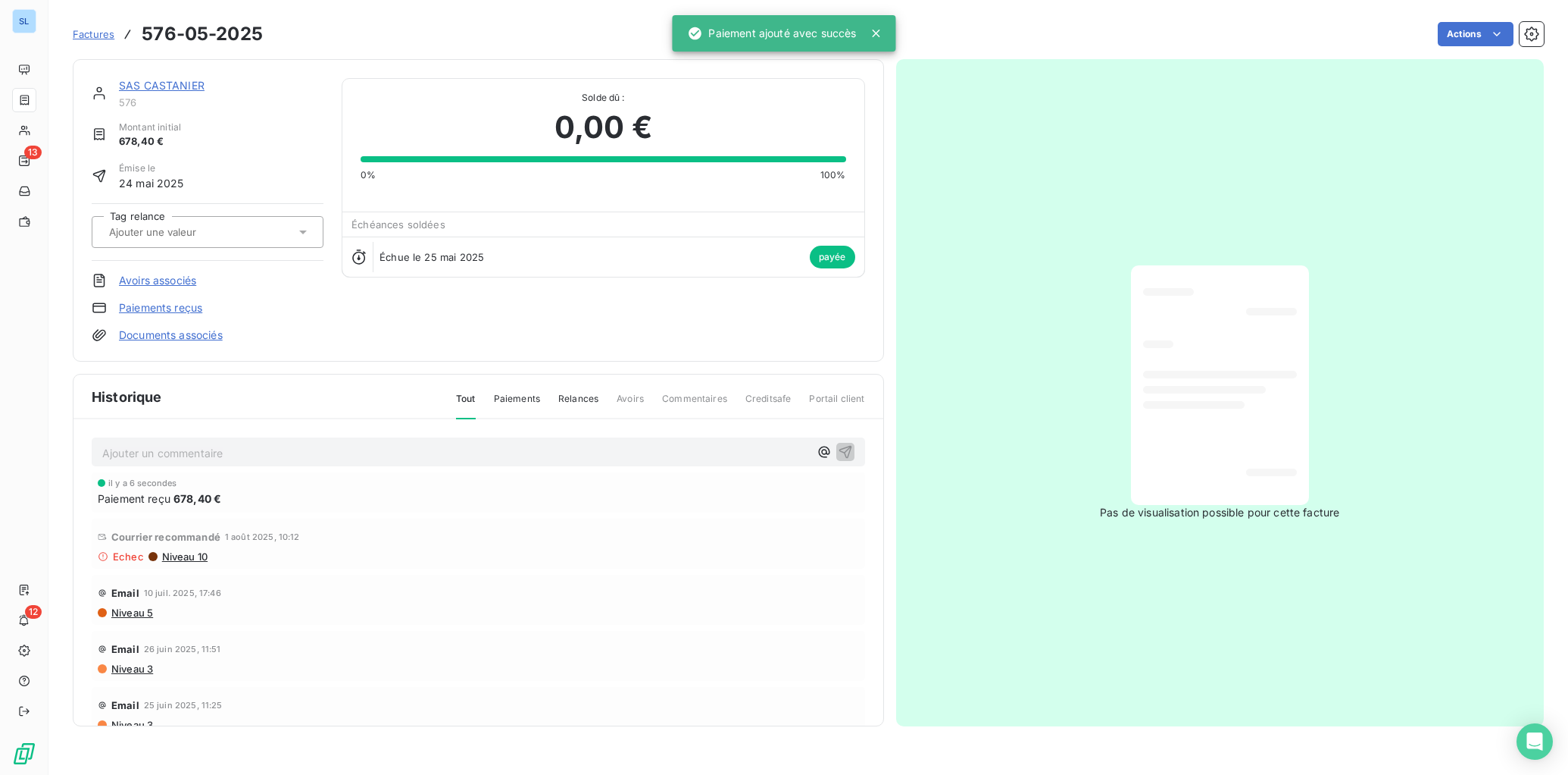
click at [163, 84] on link "SAS CASTANIER" at bounding box center [161, 84] width 85 height 13
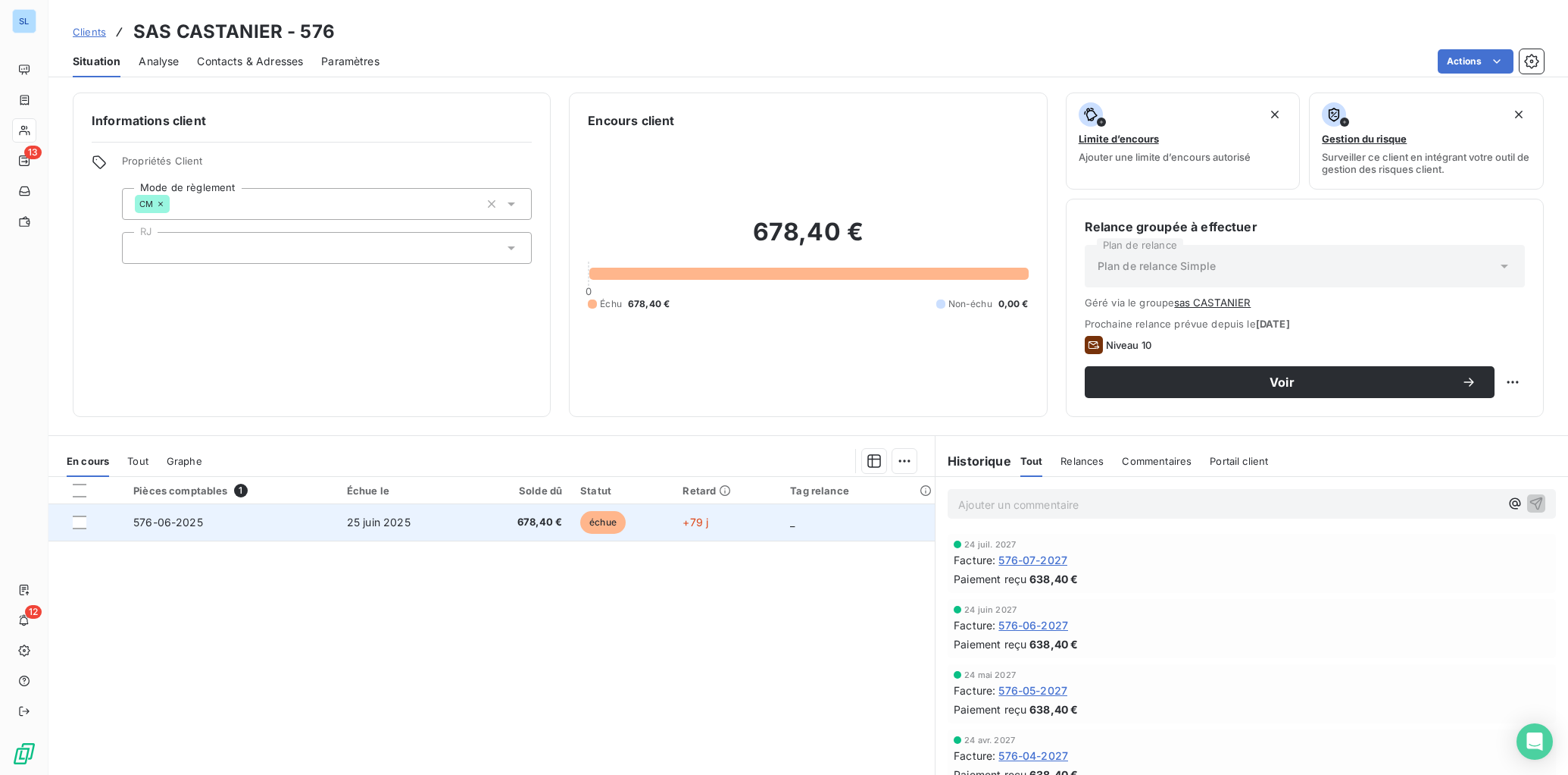
click at [176, 528] on span "576-06-2025" at bounding box center [168, 522] width 70 height 13
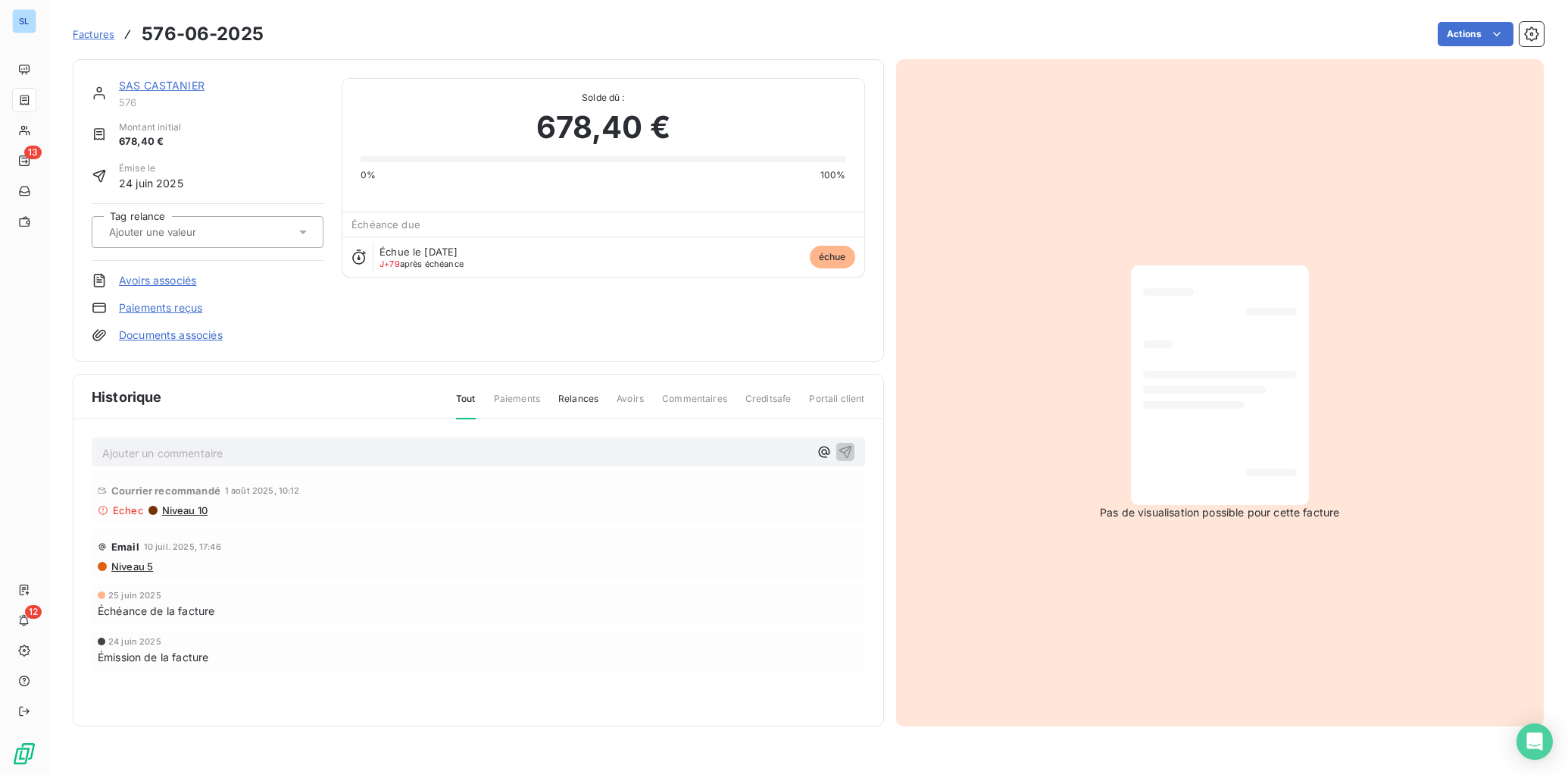
click at [133, 308] on link "Paiements reçus" at bounding box center [160, 308] width 84 height 16
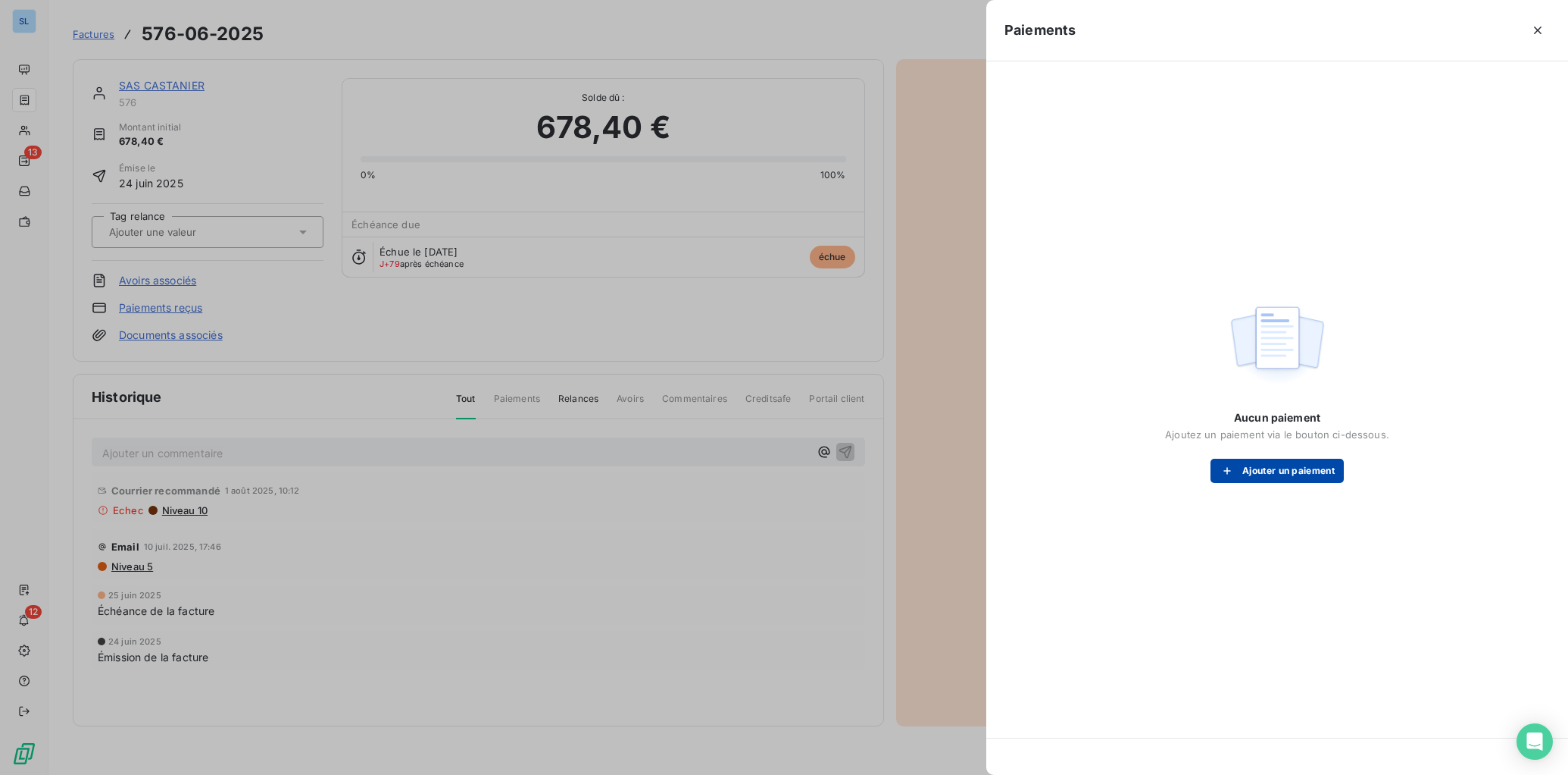
click at [1335, 472] on button "Ajouter un paiement" at bounding box center [1277, 471] width 134 height 24
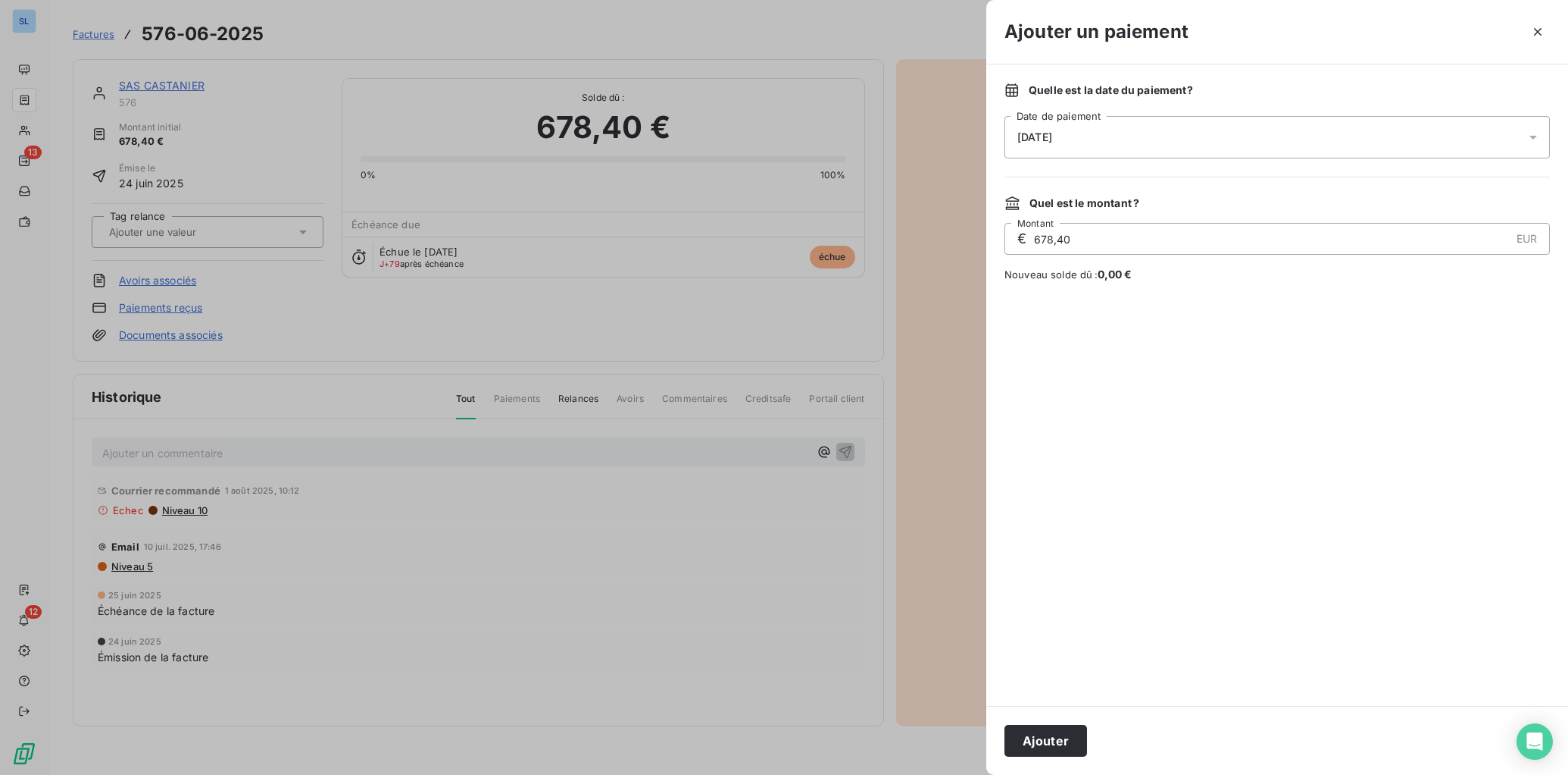
click at [1063, 703] on button "Ajouter" at bounding box center [1046, 741] width 83 height 32
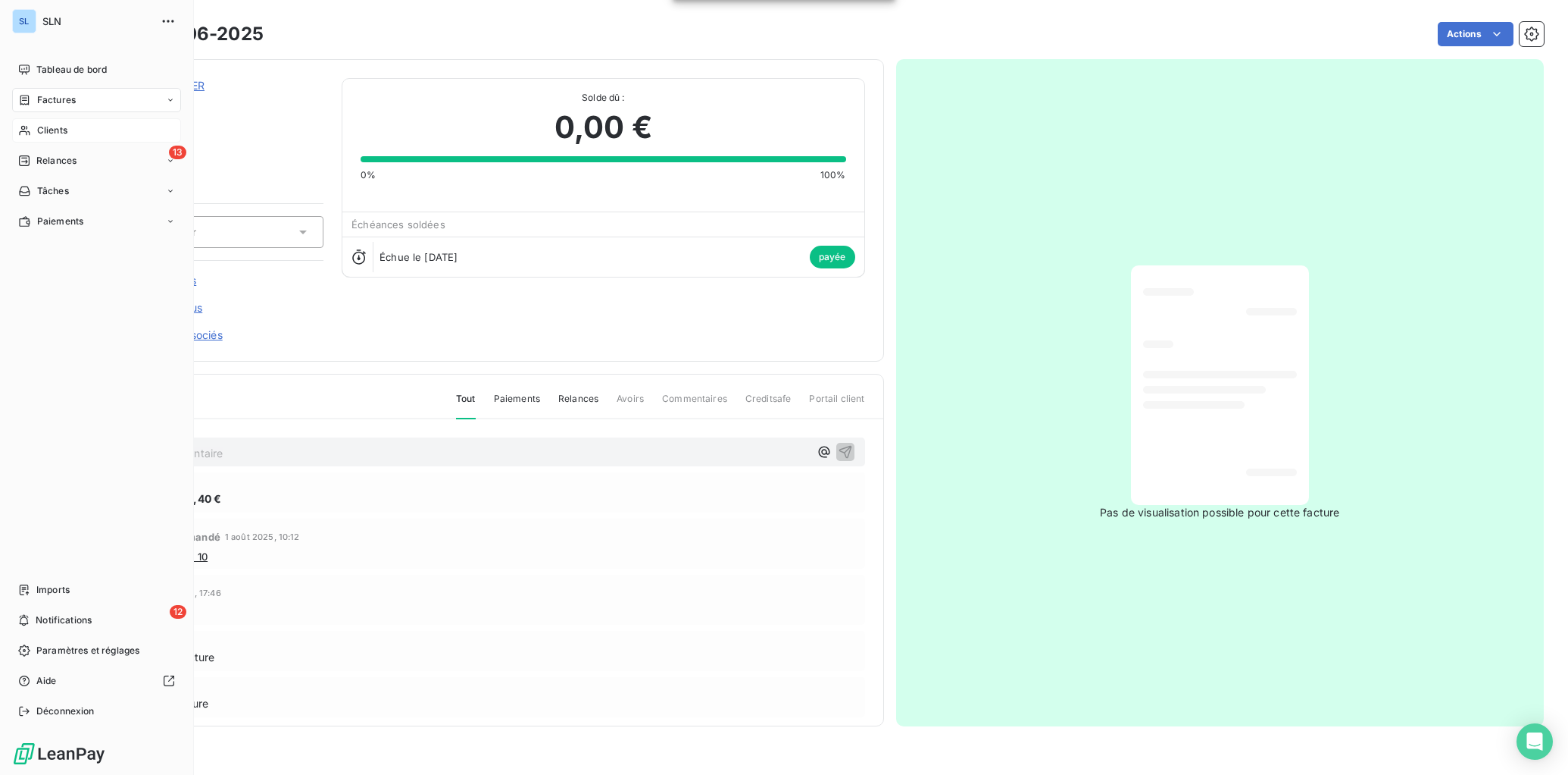
click at [40, 134] on span "Clients" at bounding box center [52, 130] width 30 height 14
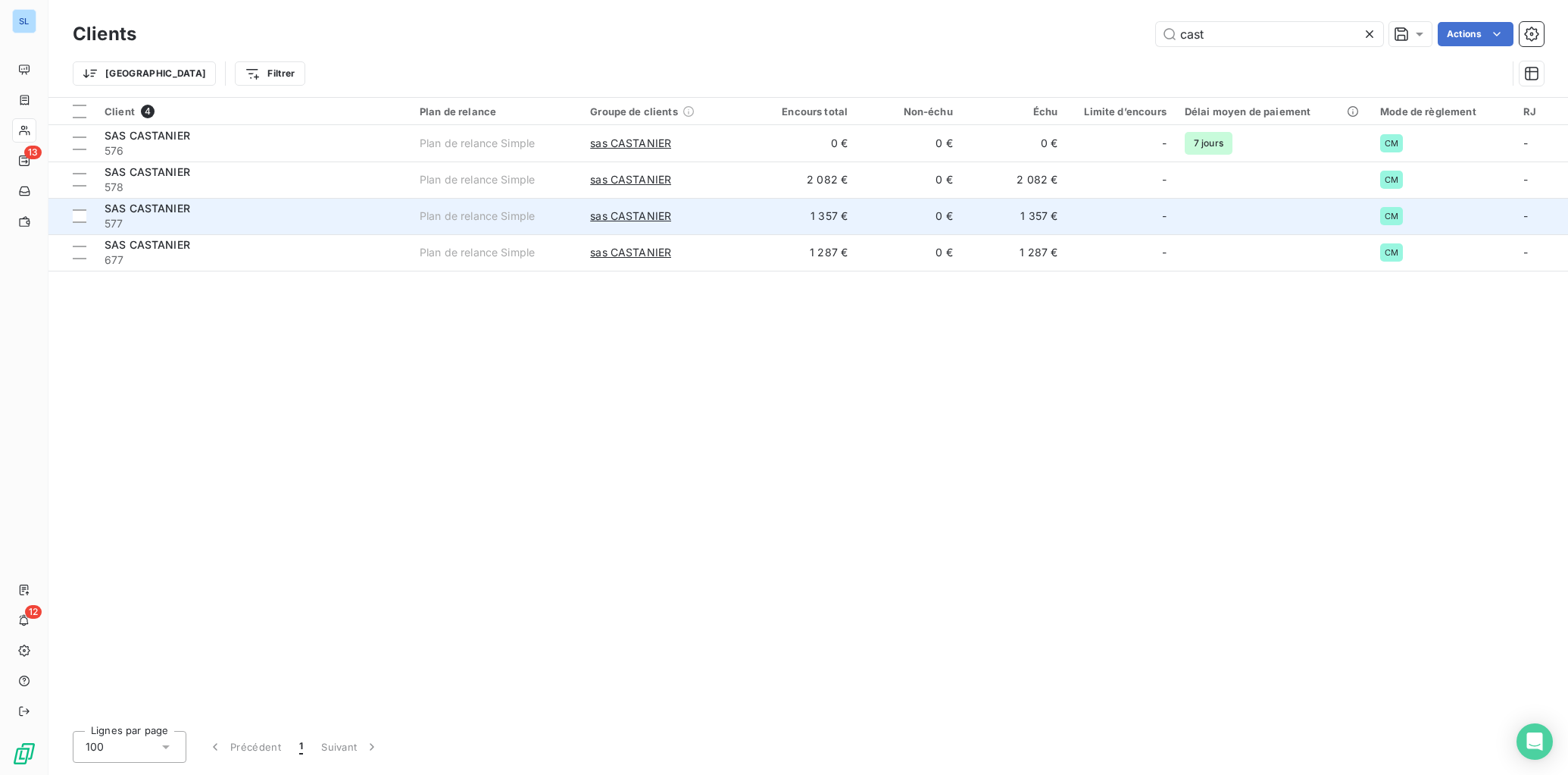
click at [154, 216] on span "577" at bounding box center [252, 224] width 297 height 16
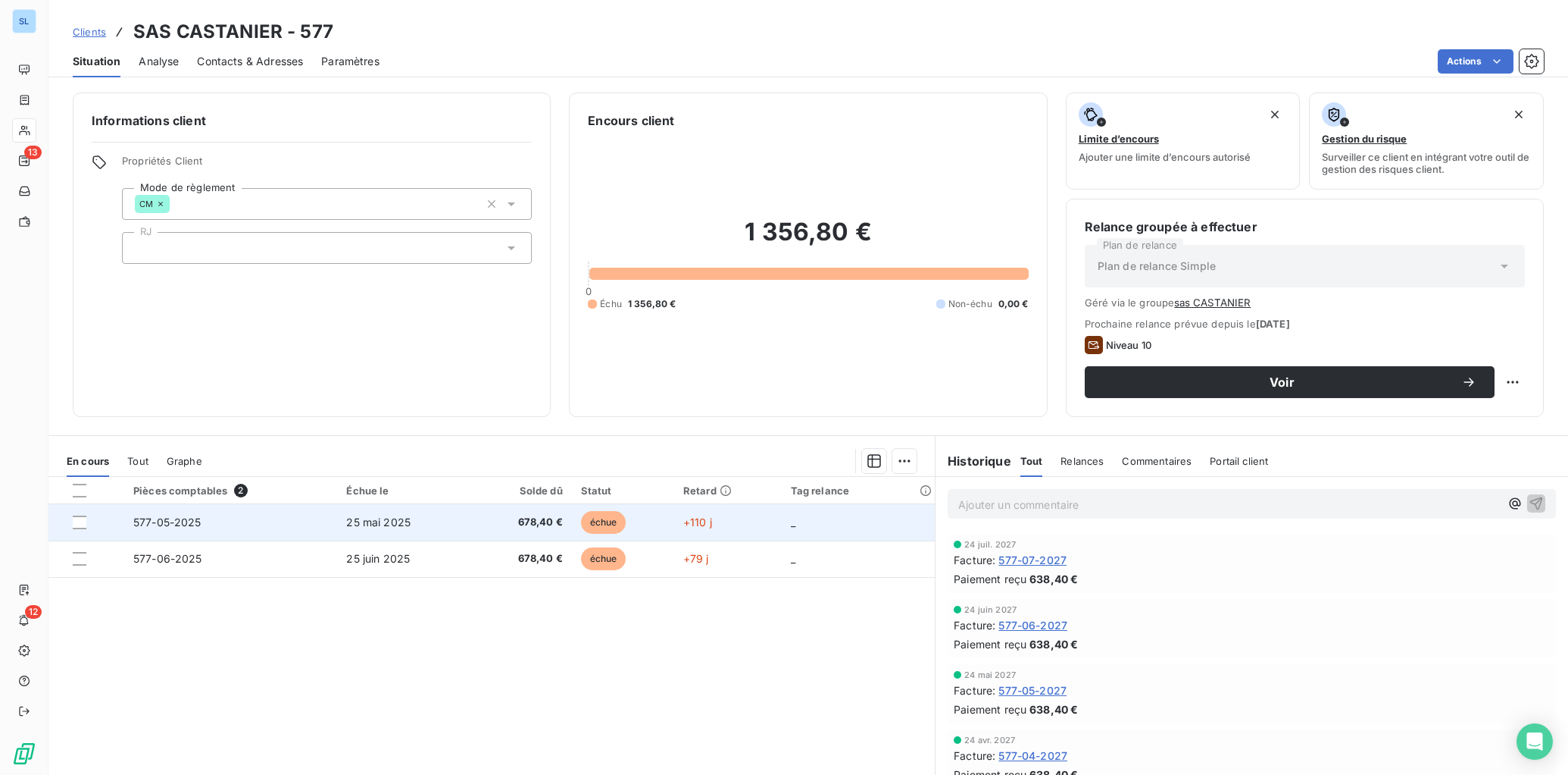
click at [188, 528] on span "577-05-2025" at bounding box center [167, 522] width 68 height 13
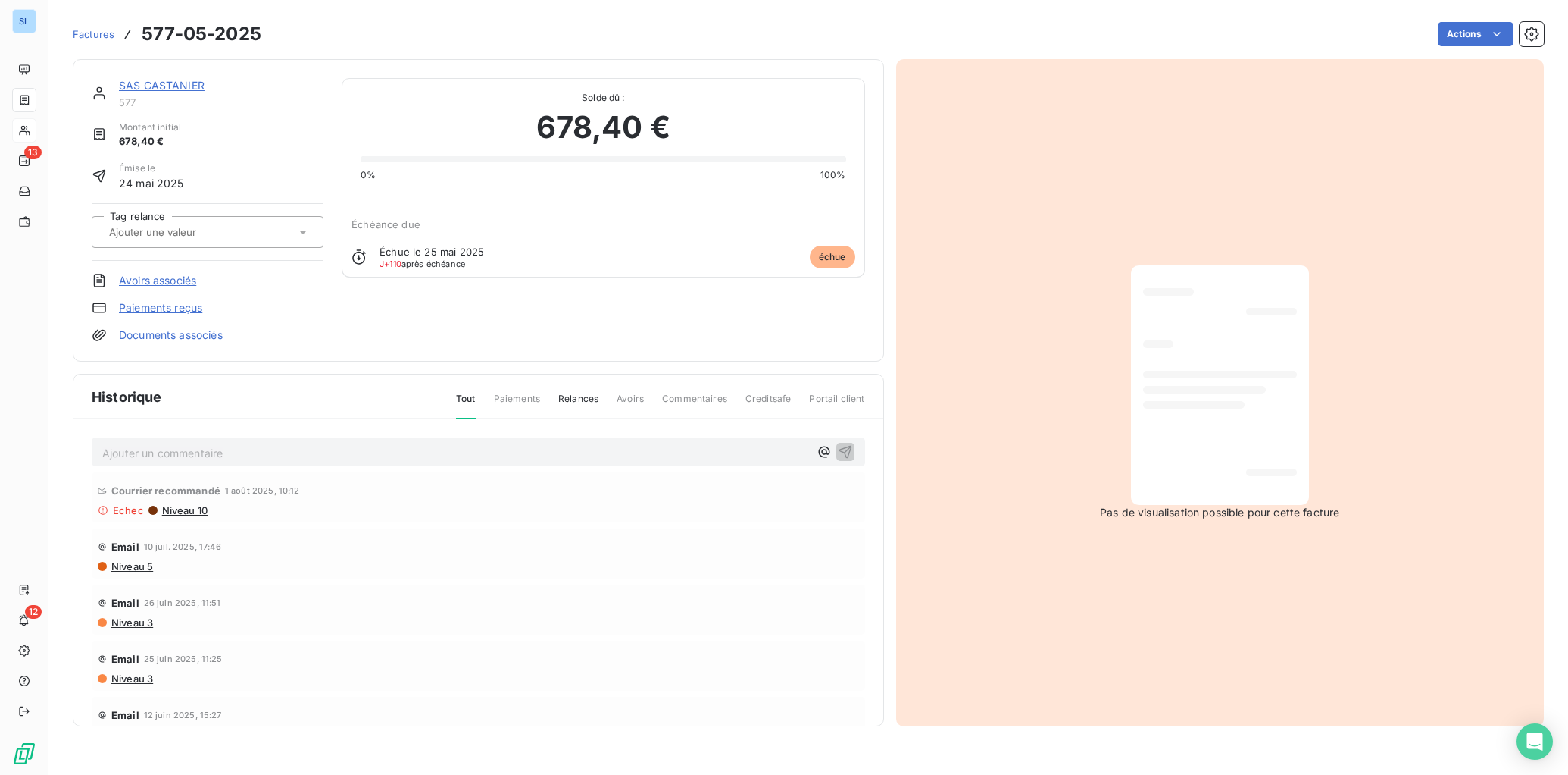
click at [146, 313] on link "Paiements reçus" at bounding box center [160, 308] width 84 height 16
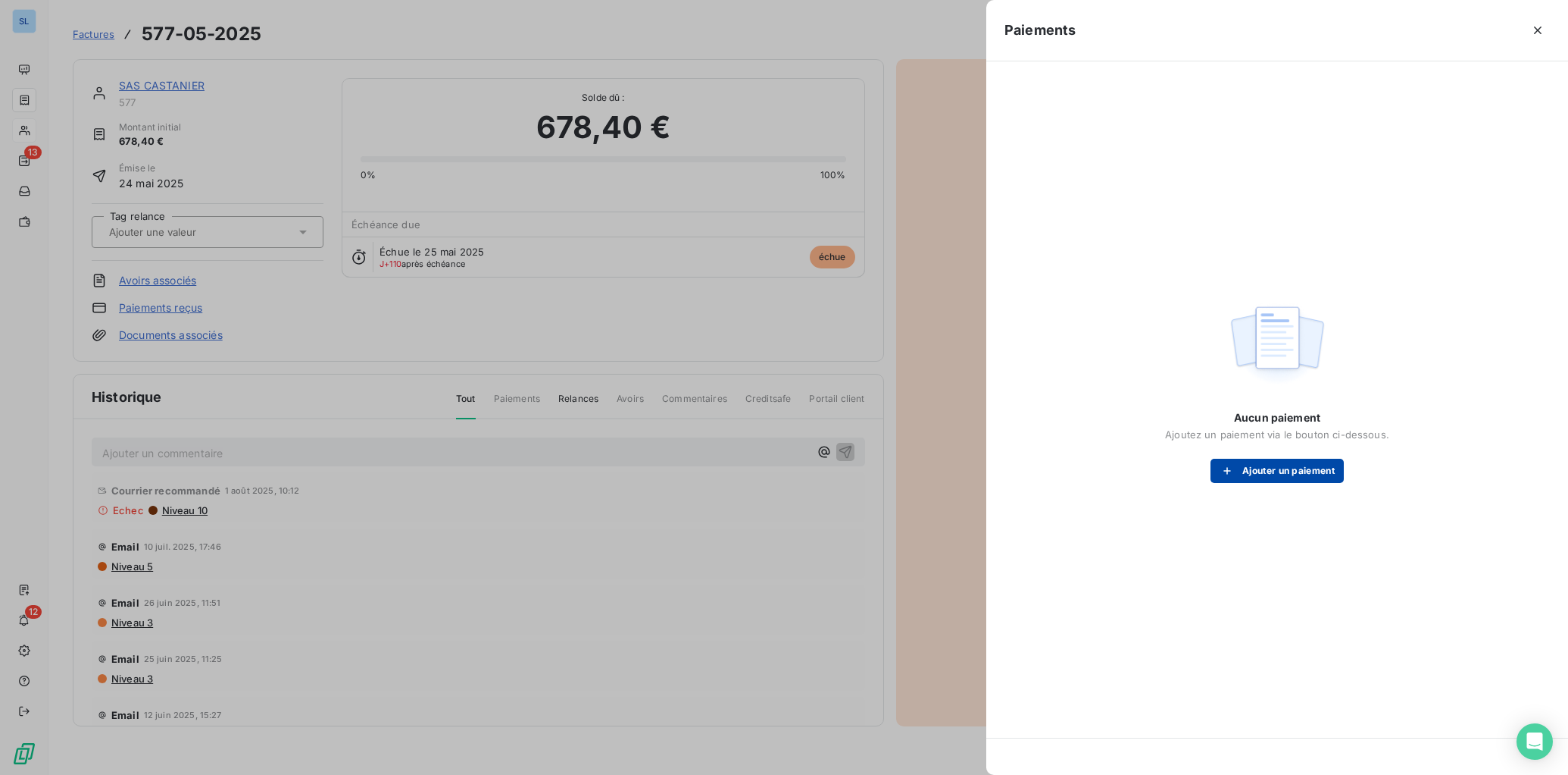
click at [1249, 459] on button "Ajouter un paiement" at bounding box center [1277, 471] width 134 height 24
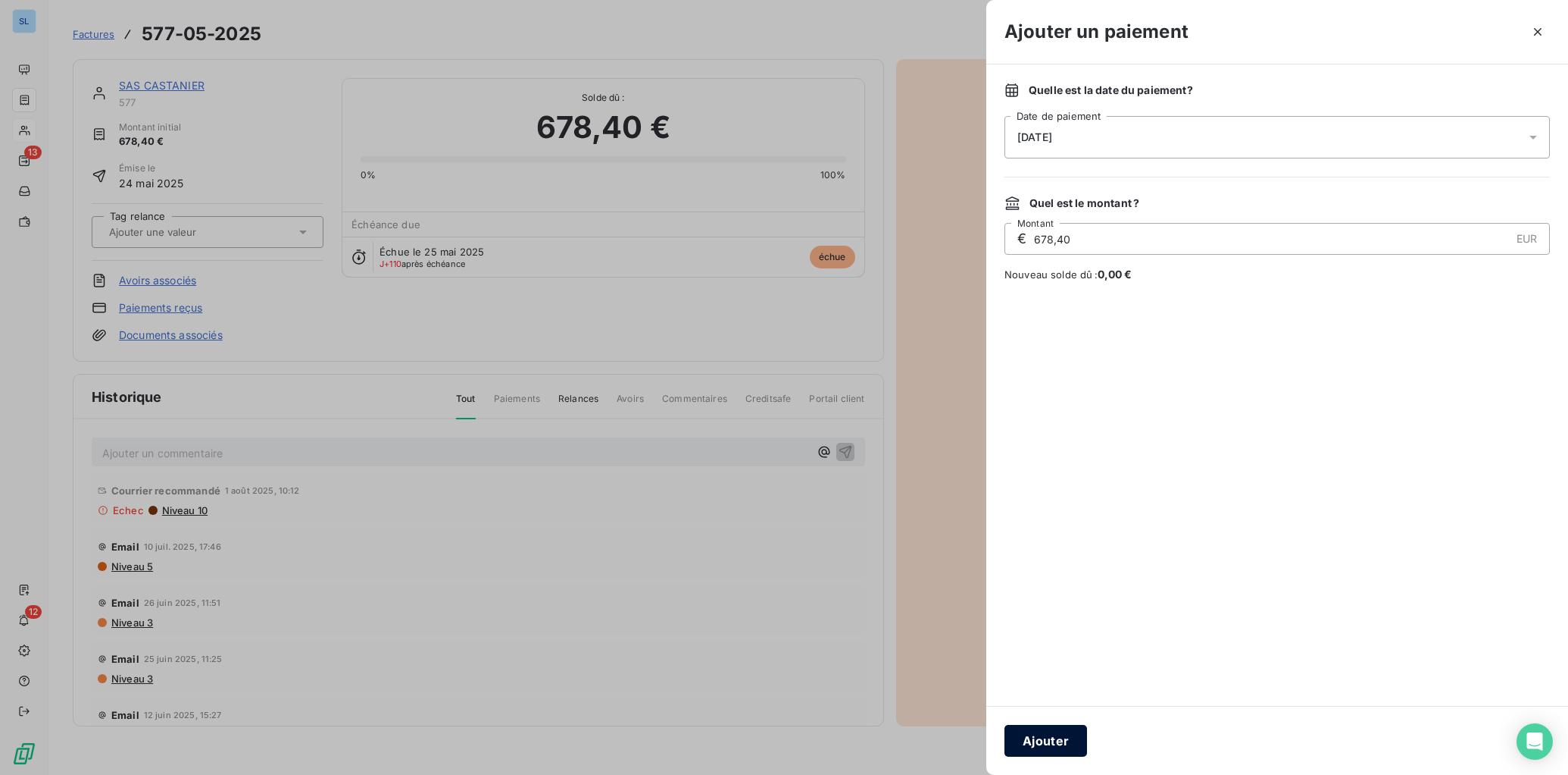
click at [1049, 703] on button "Ajouter" at bounding box center [1046, 741] width 83 height 32
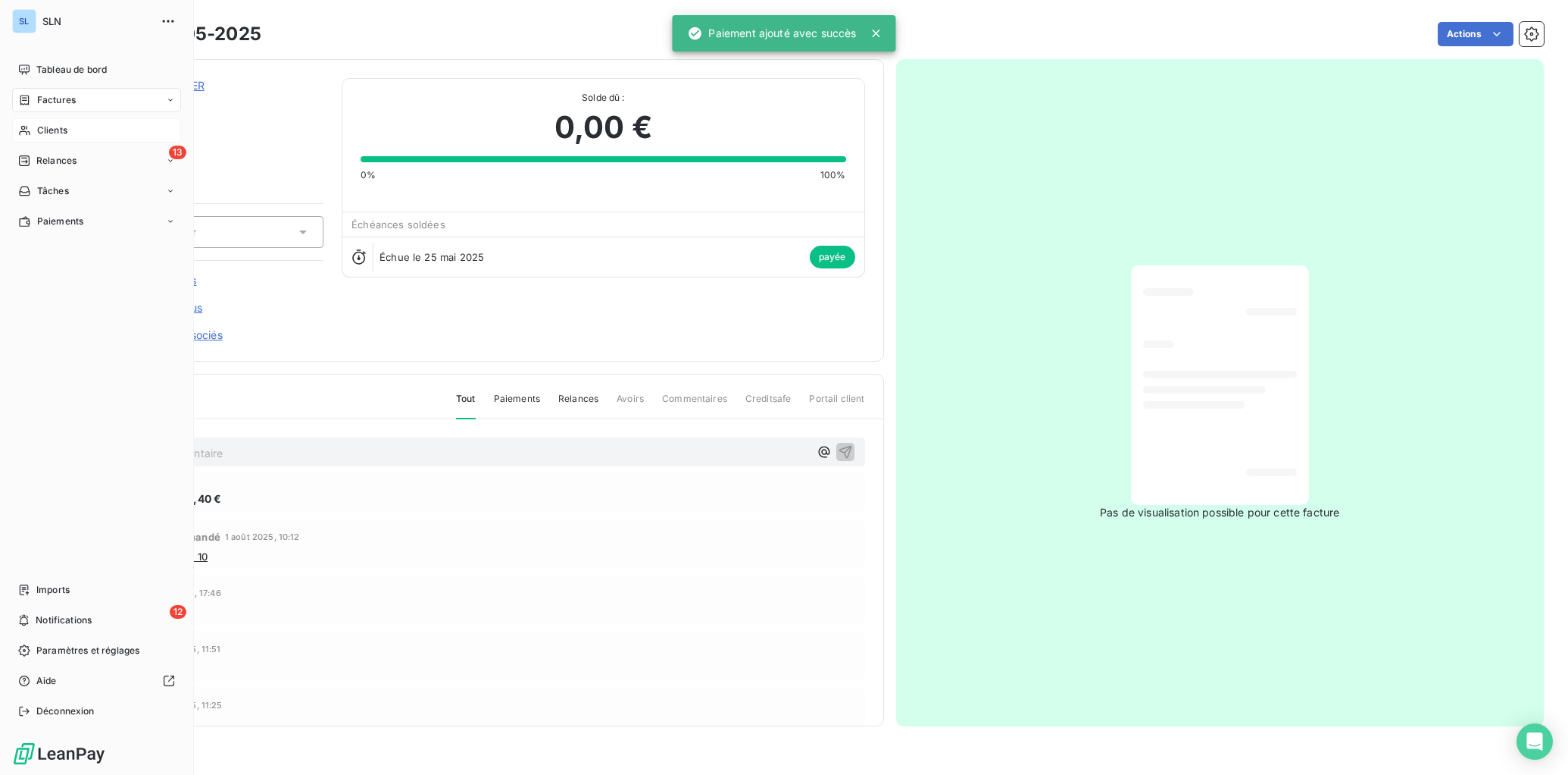
click at [50, 128] on span "Clients" at bounding box center [52, 130] width 30 height 14
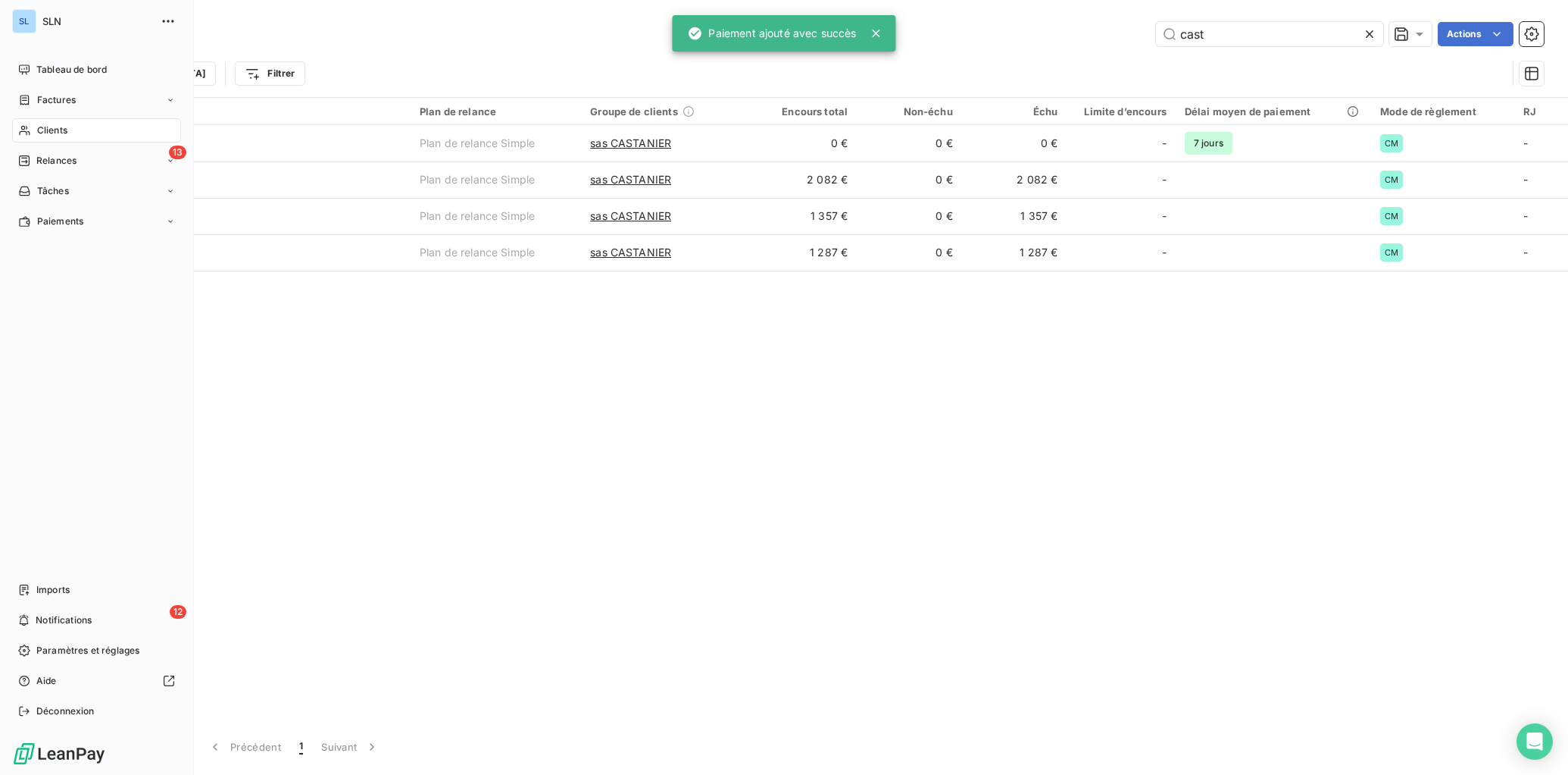
click at [65, 127] on span "Clients" at bounding box center [52, 130] width 30 height 14
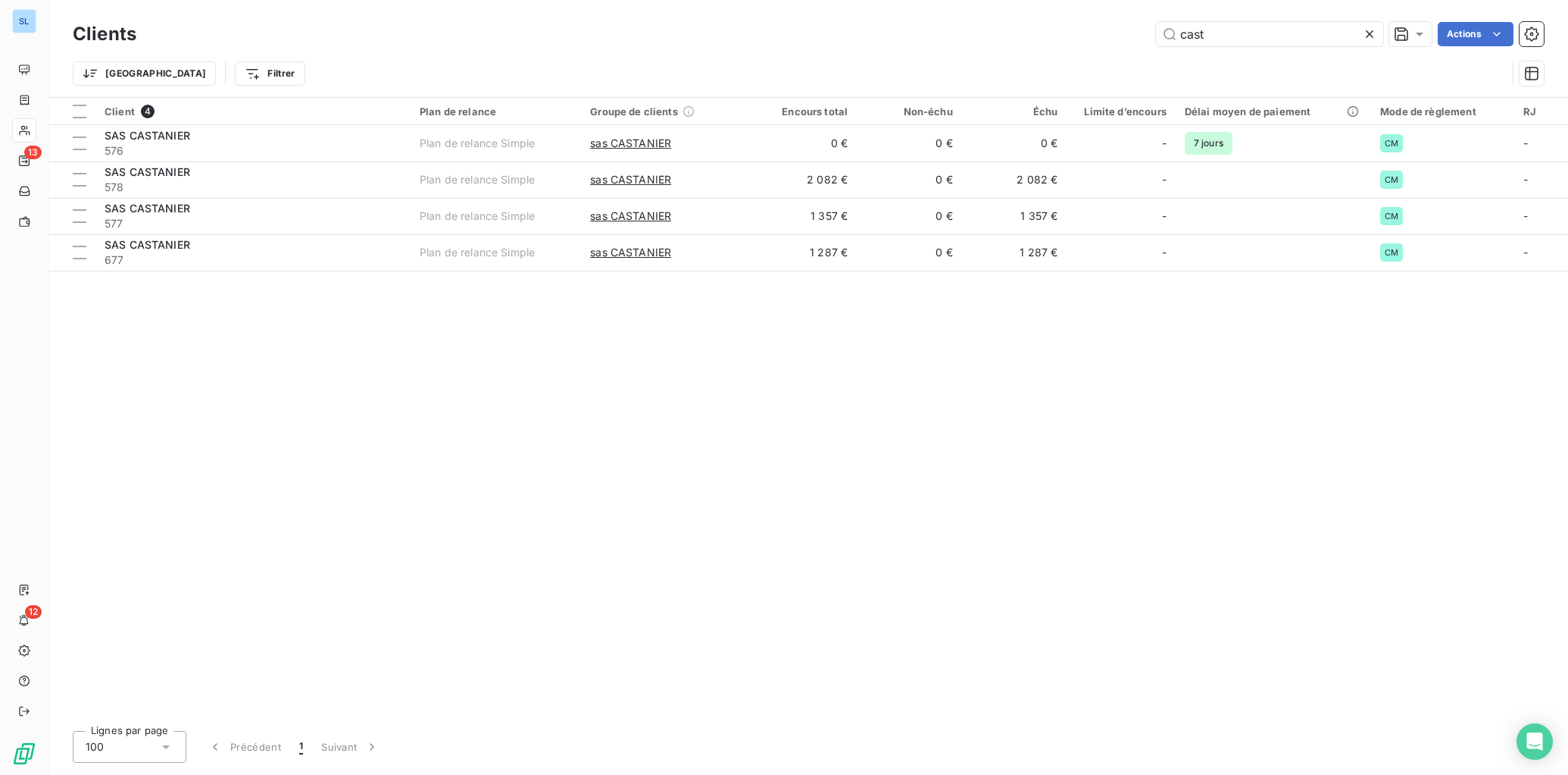
click at [525, 431] on div "Client 4 Plan de relance Groupe de clients Encours total Non-échu Échu Limite d…" at bounding box center [808, 408] width 1520 height 621
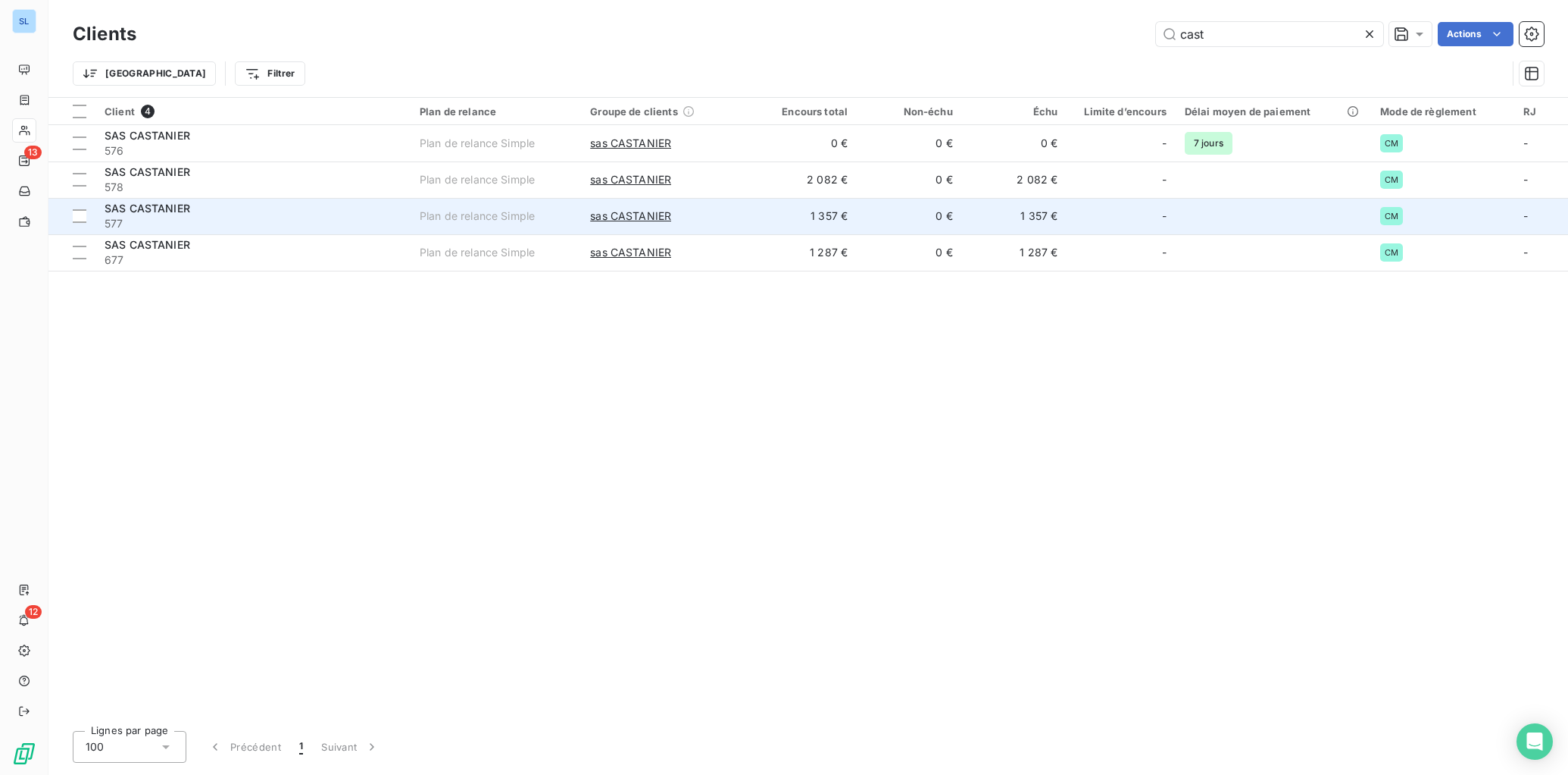
click at [113, 222] on span "577" at bounding box center [252, 224] width 297 height 16
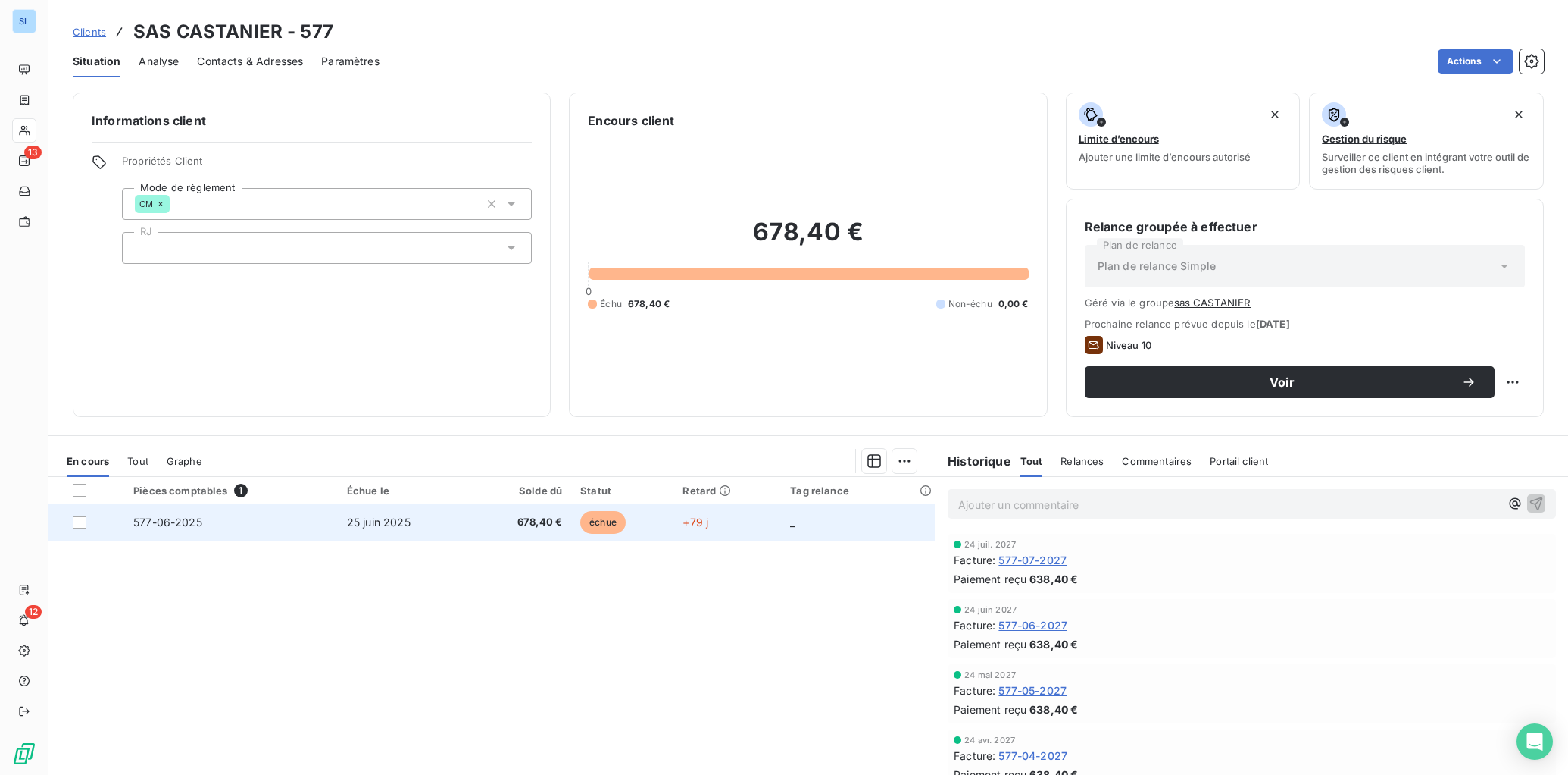
click at [269, 525] on td "577-06-2025" at bounding box center [231, 522] width 214 height 36
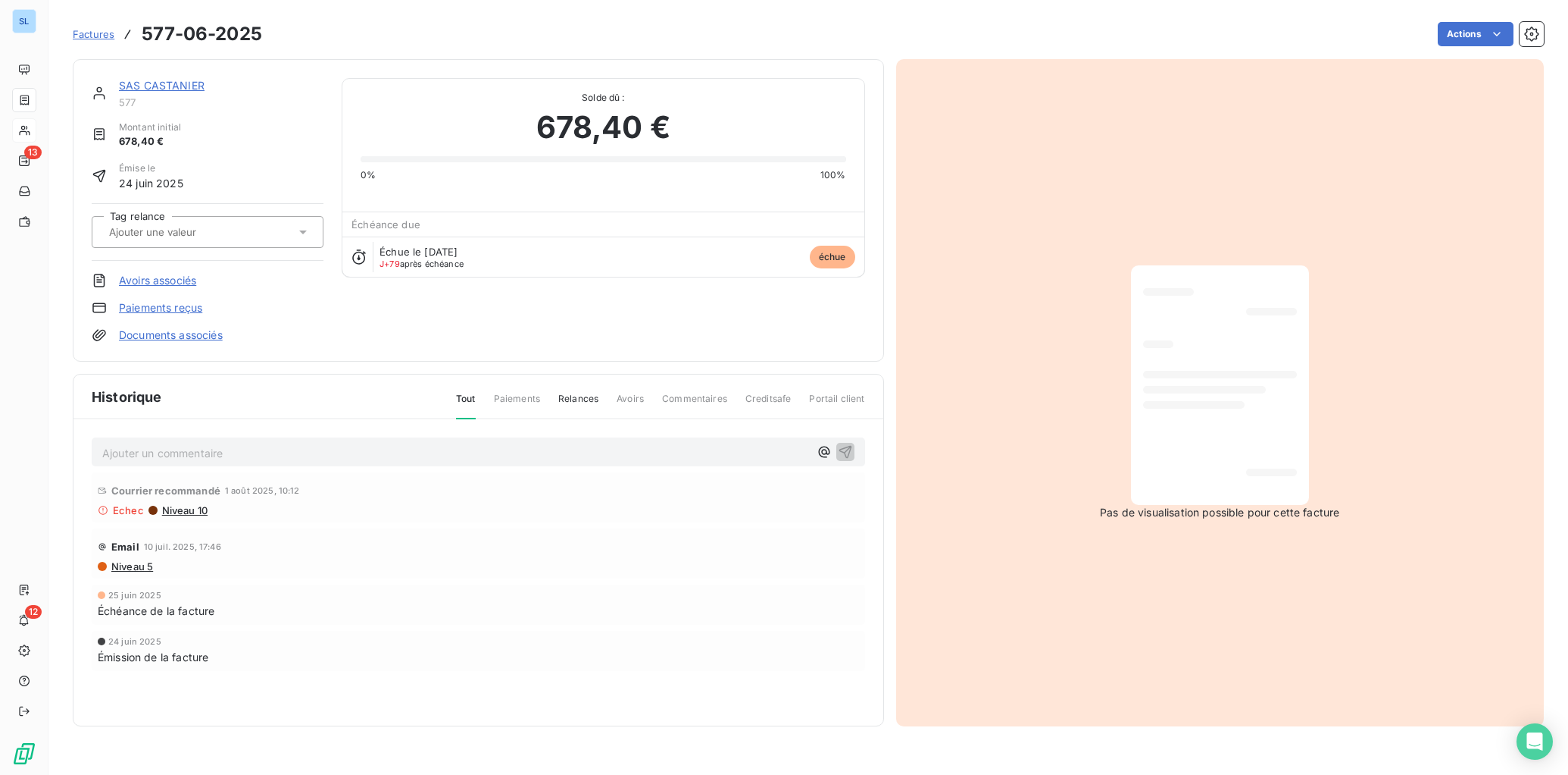
click at [190, 308] on link "Paiements reçus" at bounding box center [160, 308] width 84 height 16
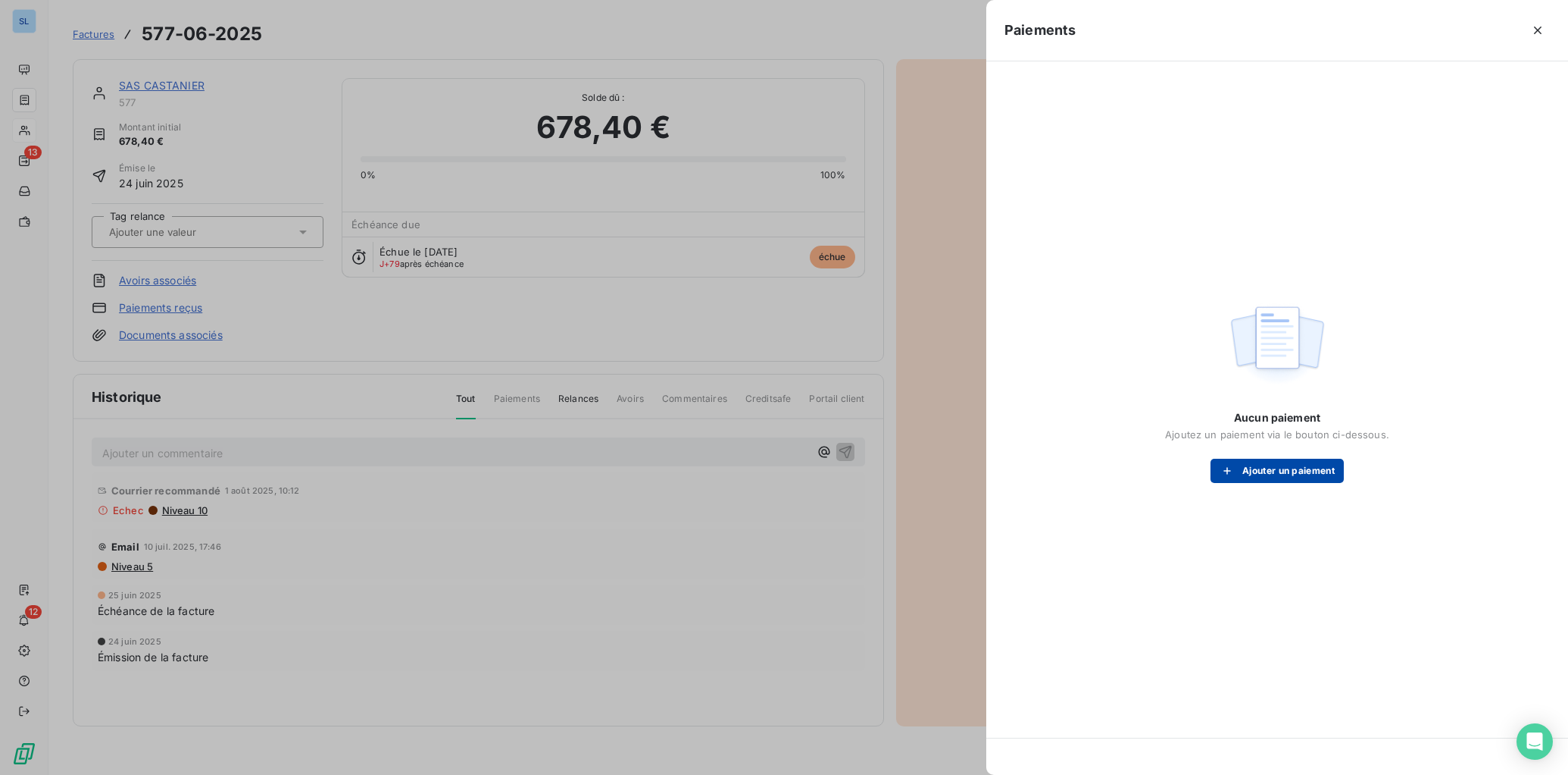
click at [1295, 476] on button "Ajouter un paiement" at bounding box center [1277, 471] width 134 height 24
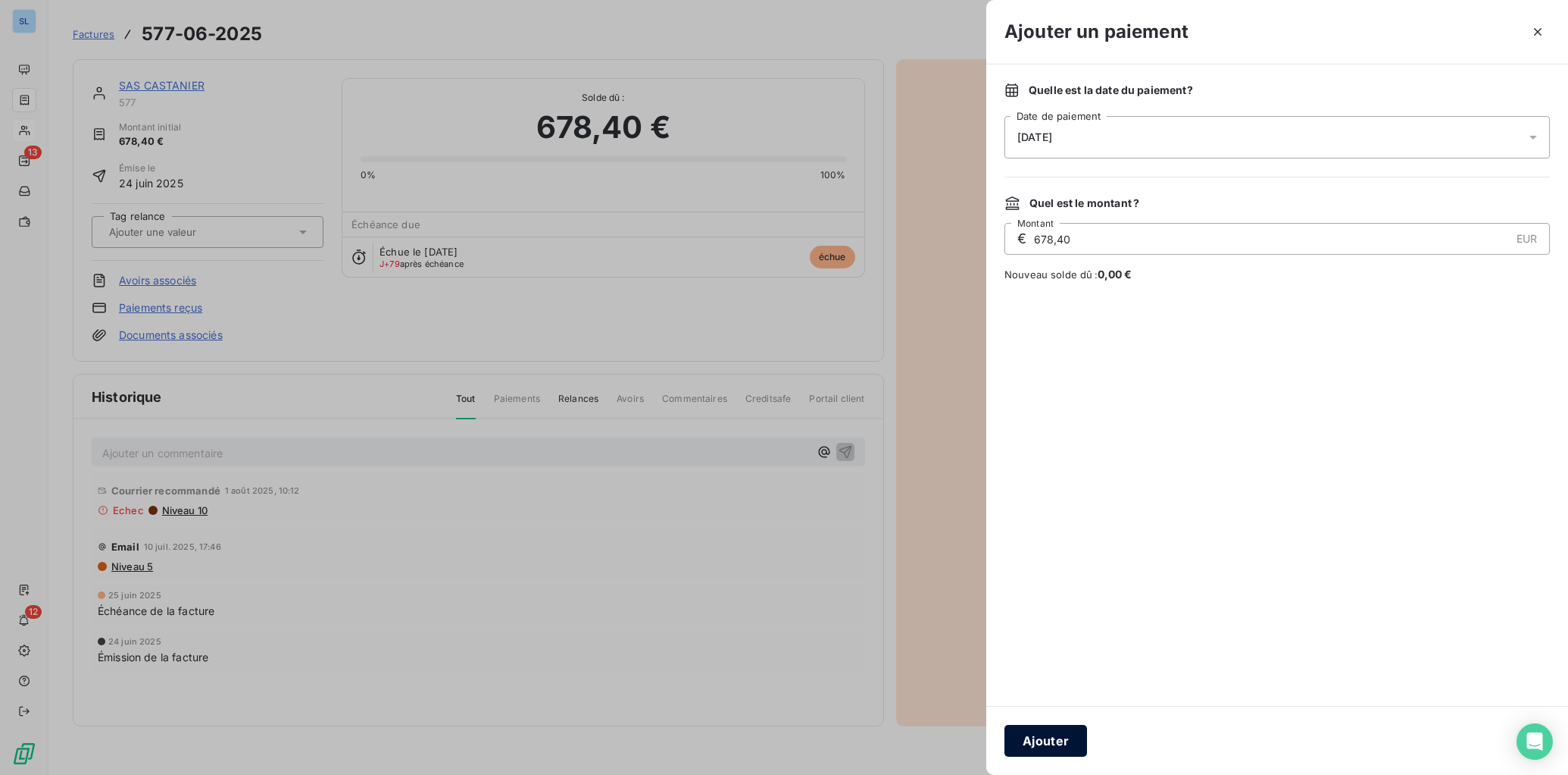
click at [1052, 703] on button "Ajouter" at bounding box center [1046, 741] width 83 height 32
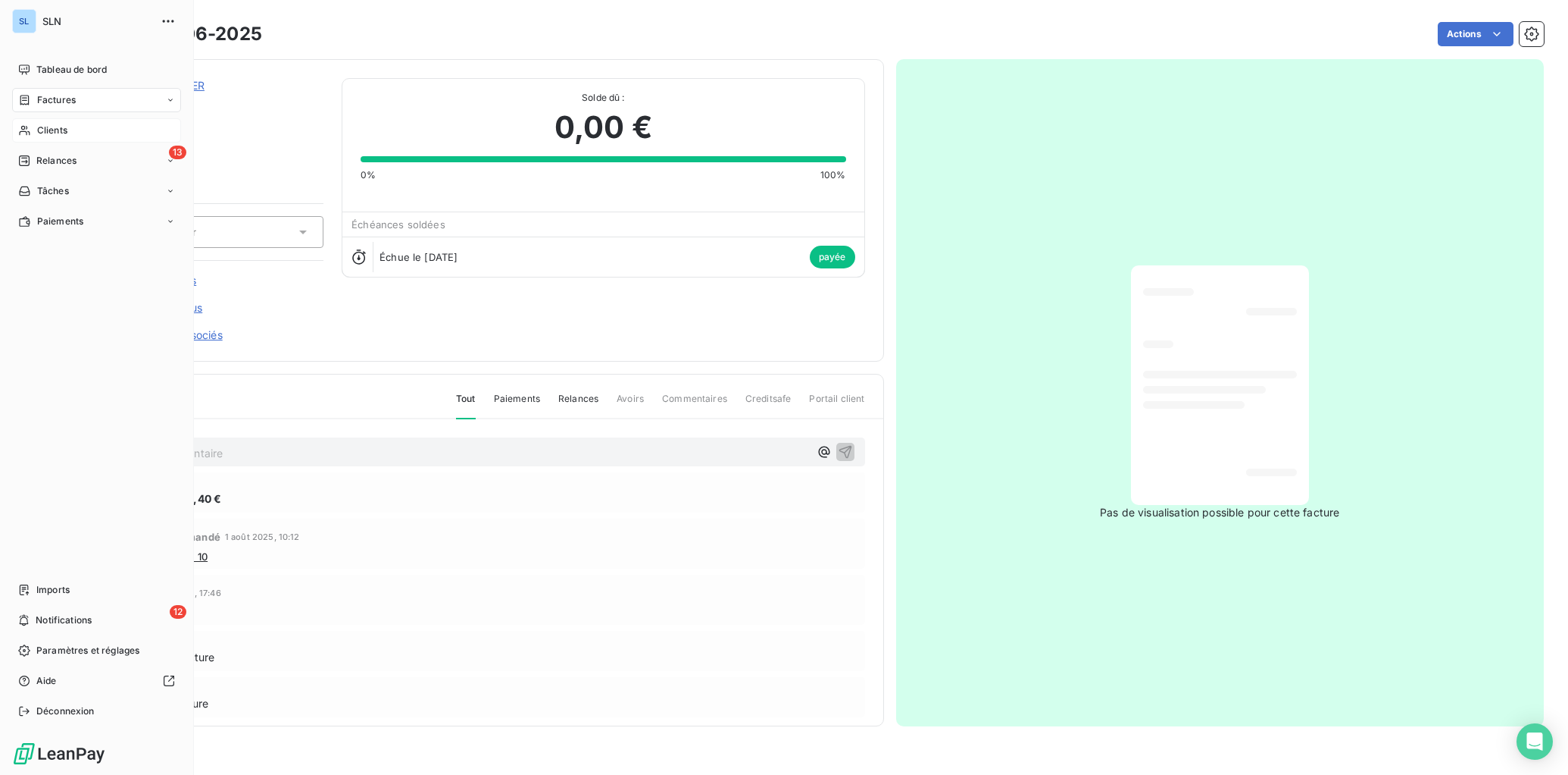
click at [39, 134] on span "Clients" at bounding box center [52, 130] width 30 height 14
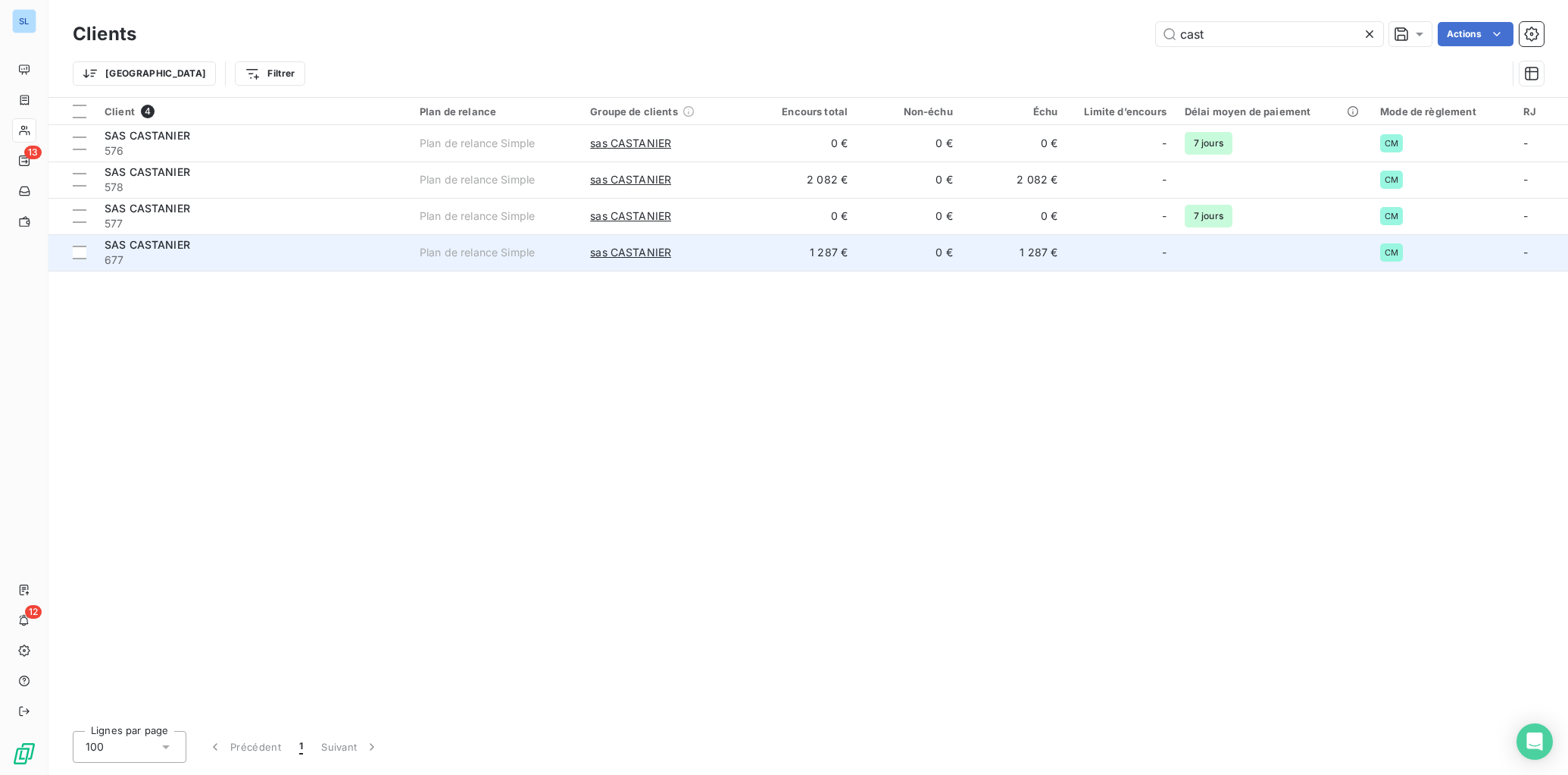
click at [403, 260] on td "SAS CASTANIER 677" at bounding box center [253, 253] width 315 height 36
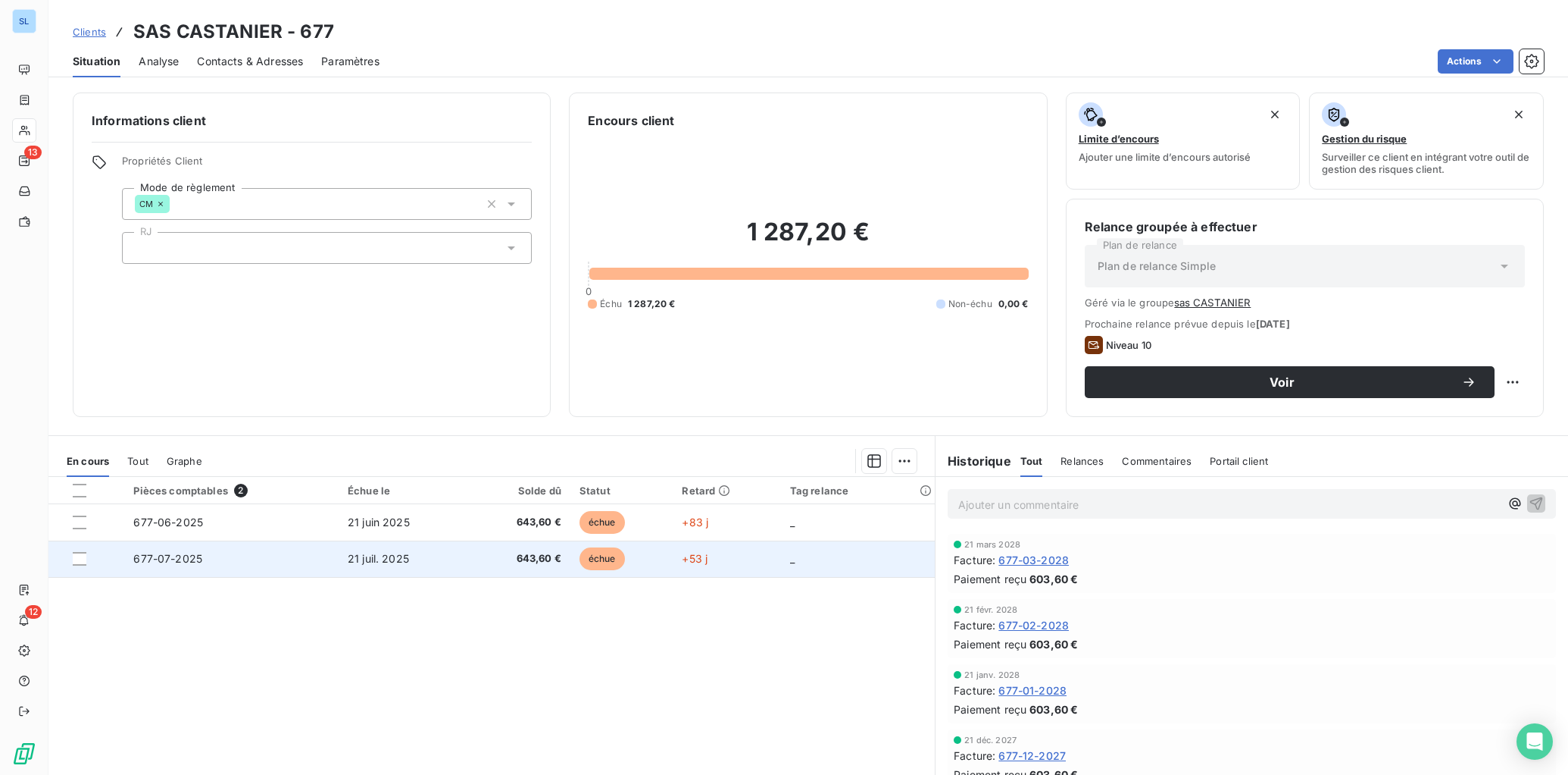
click at [461, 563] on td "21 juil. 2025" at bounding box center [403, 559] width 129 height 36
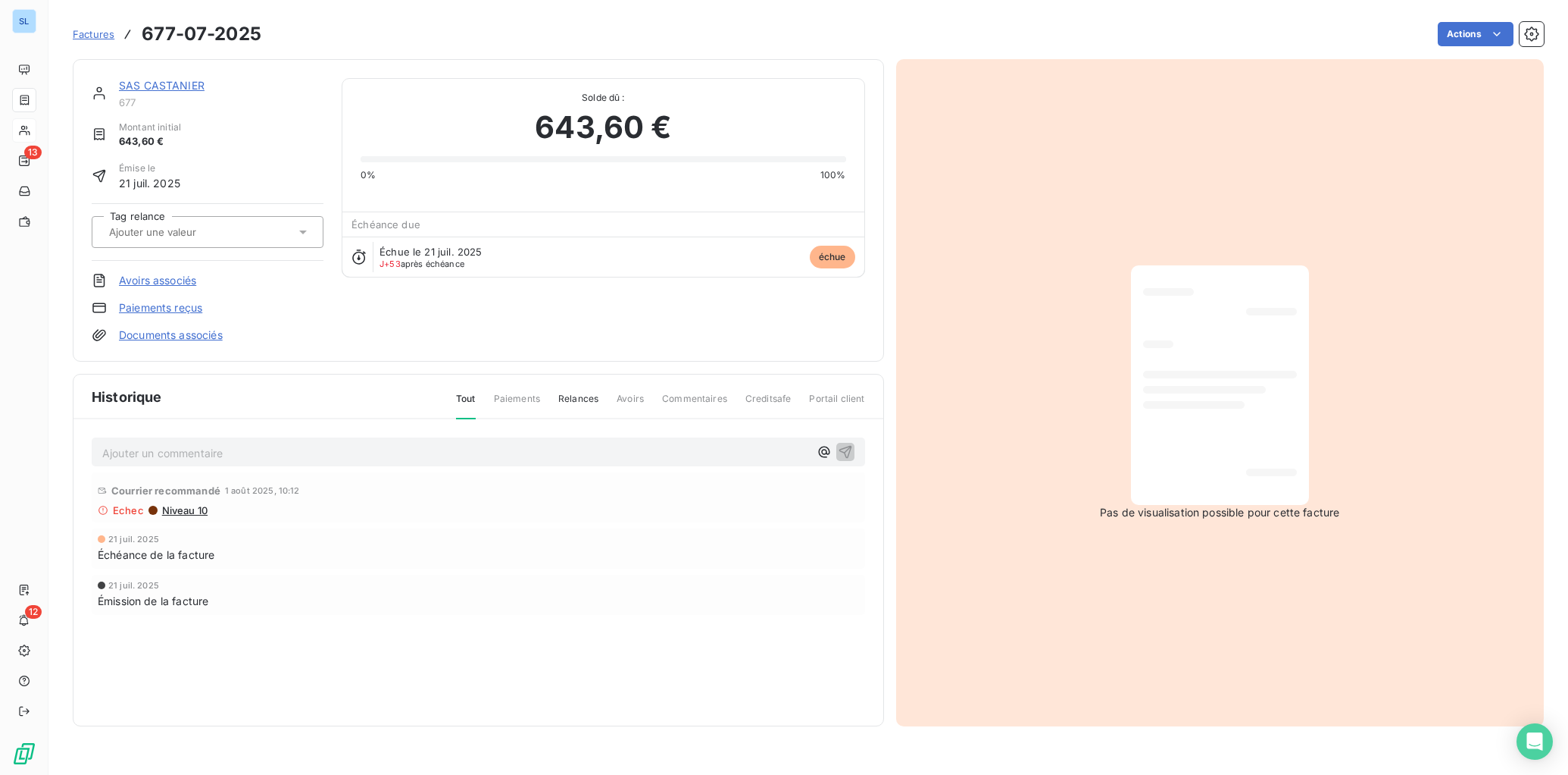
click at [170, 308] on link "Paiements reçus" at bounding box center [160, 308] width 84 height 16
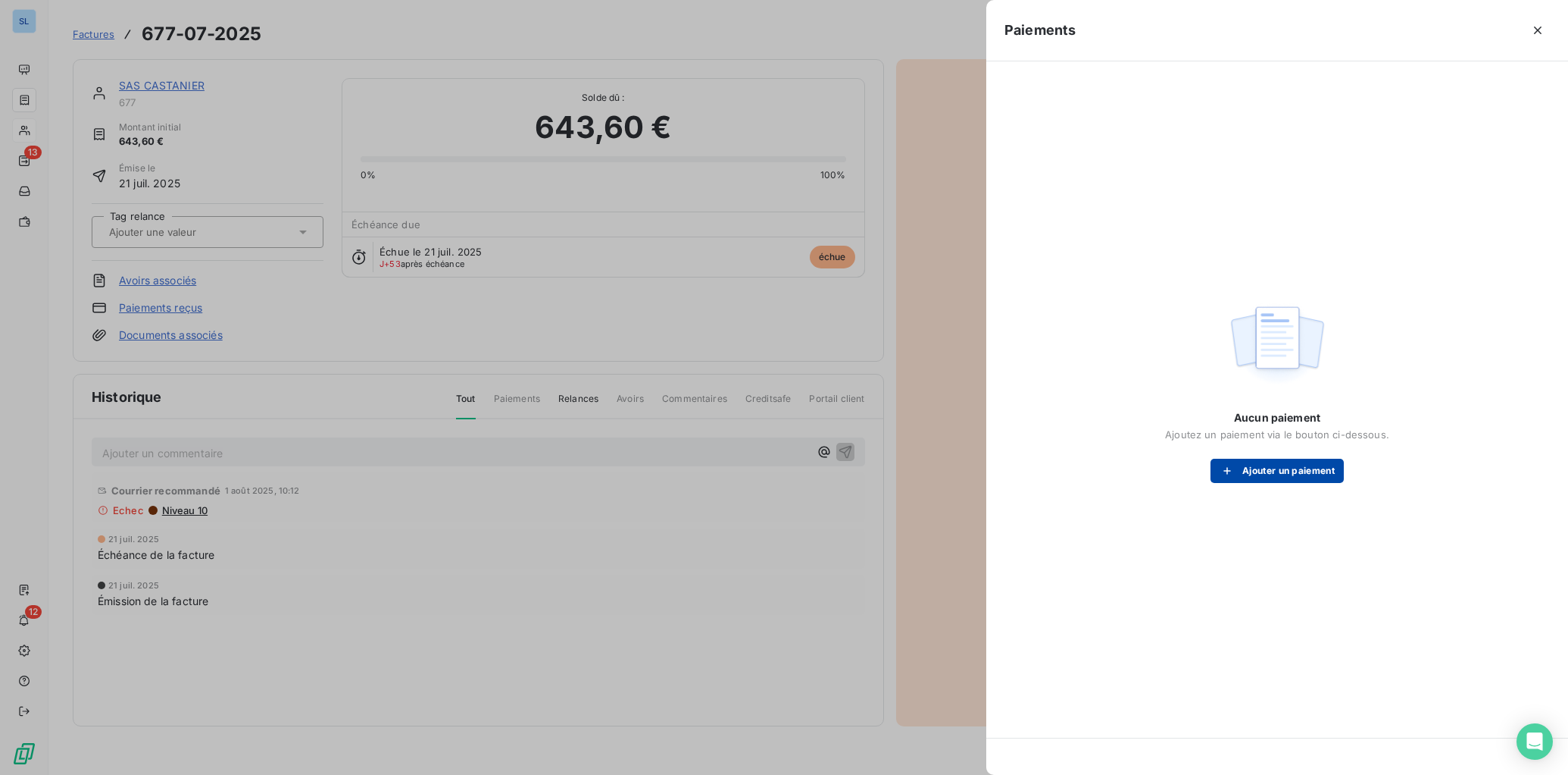
click at [1272, 471] on button "Ajouter un paiement" at bounding box center [1277, 471] width 134 height 24
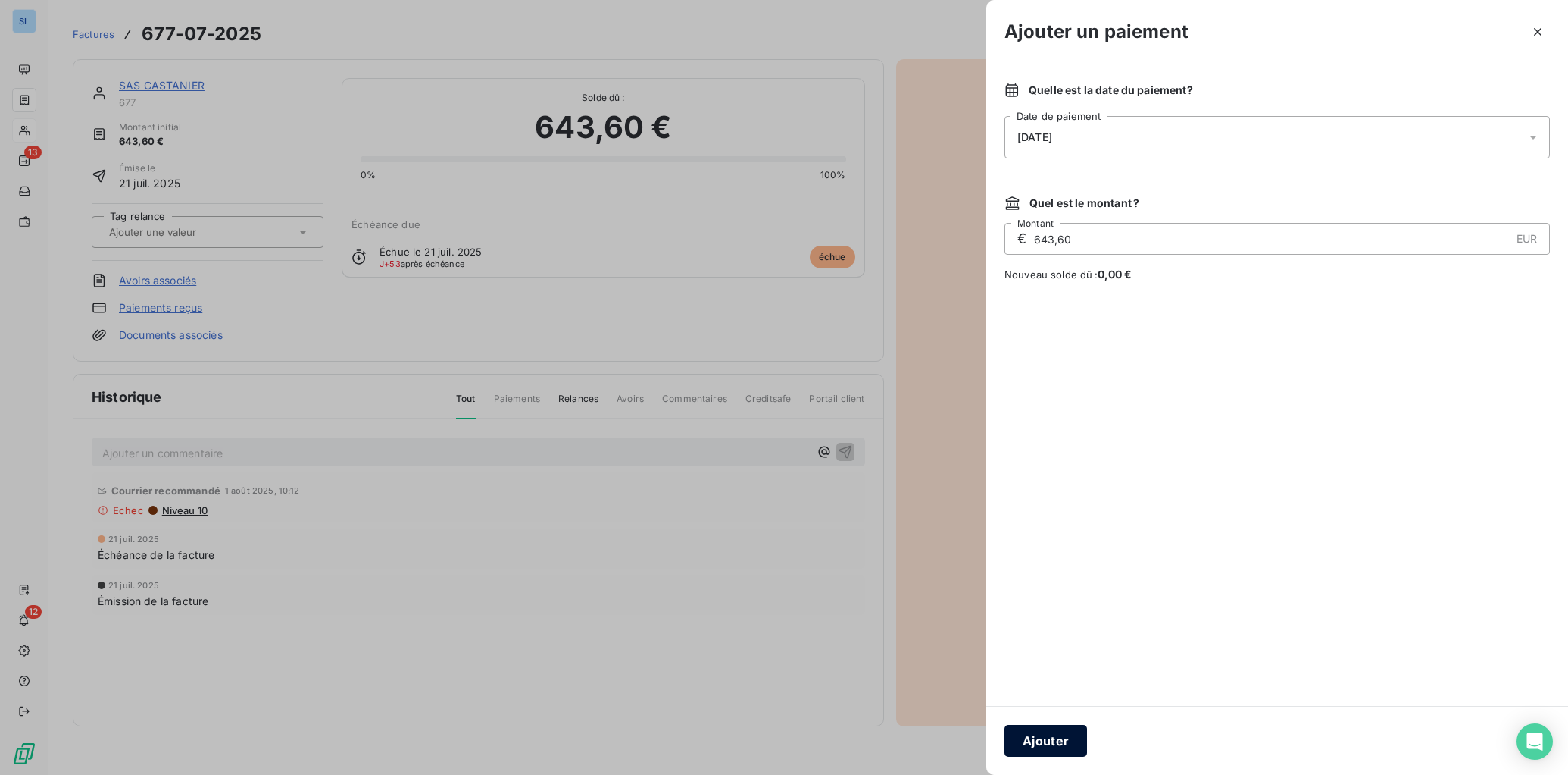
drag, startPoint x: 1029, startPoint y: 745, endPoint x: 1019, endPoint y: 740, distance: 11.2
click at [1026, 703] on button "Ajouter" at bounding box center [1046, 741] width 83 height 32
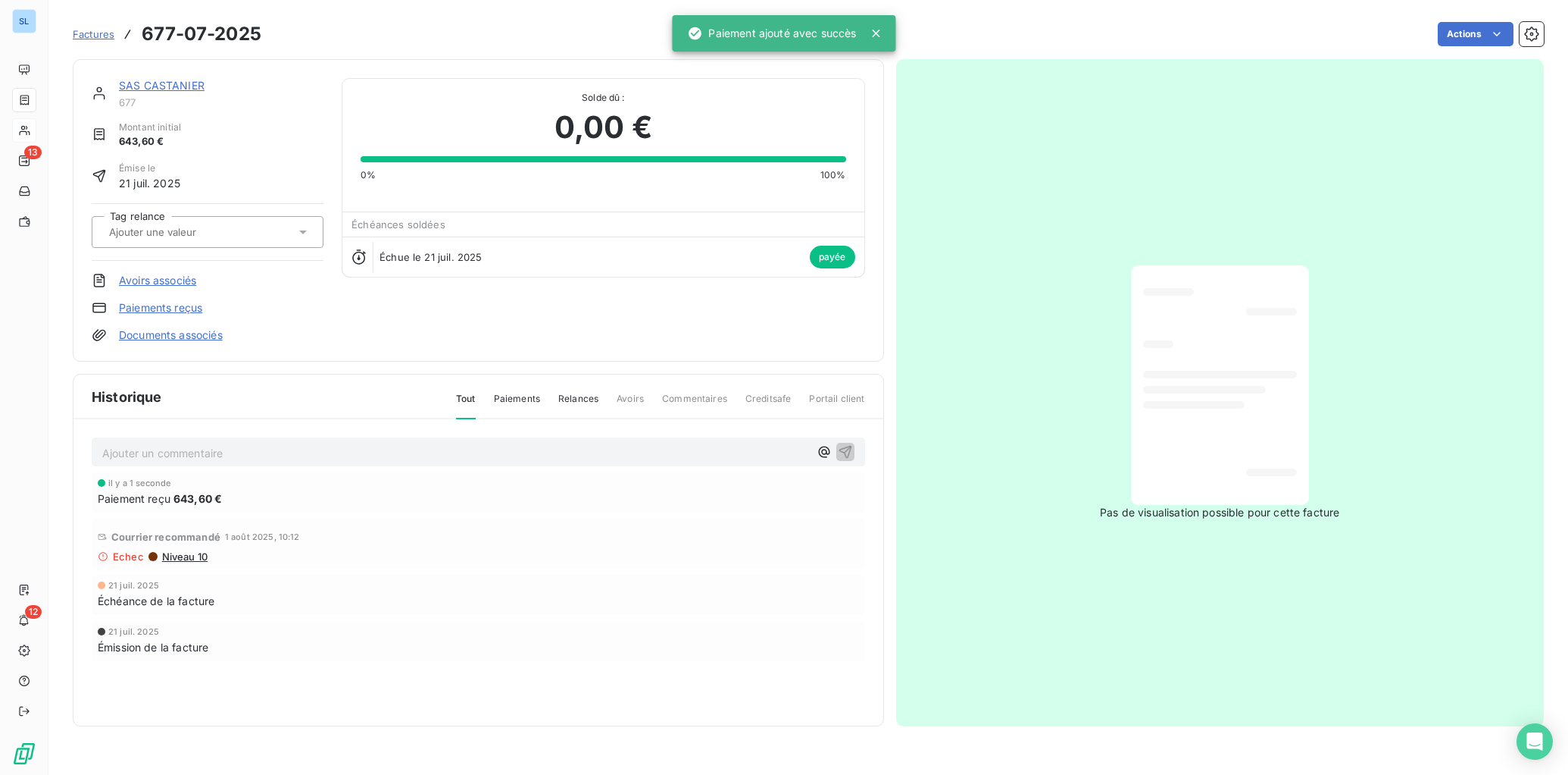
click at [138, 309] on link "Paiements reçus" at bounding box center [160, 308] width 84 height 16
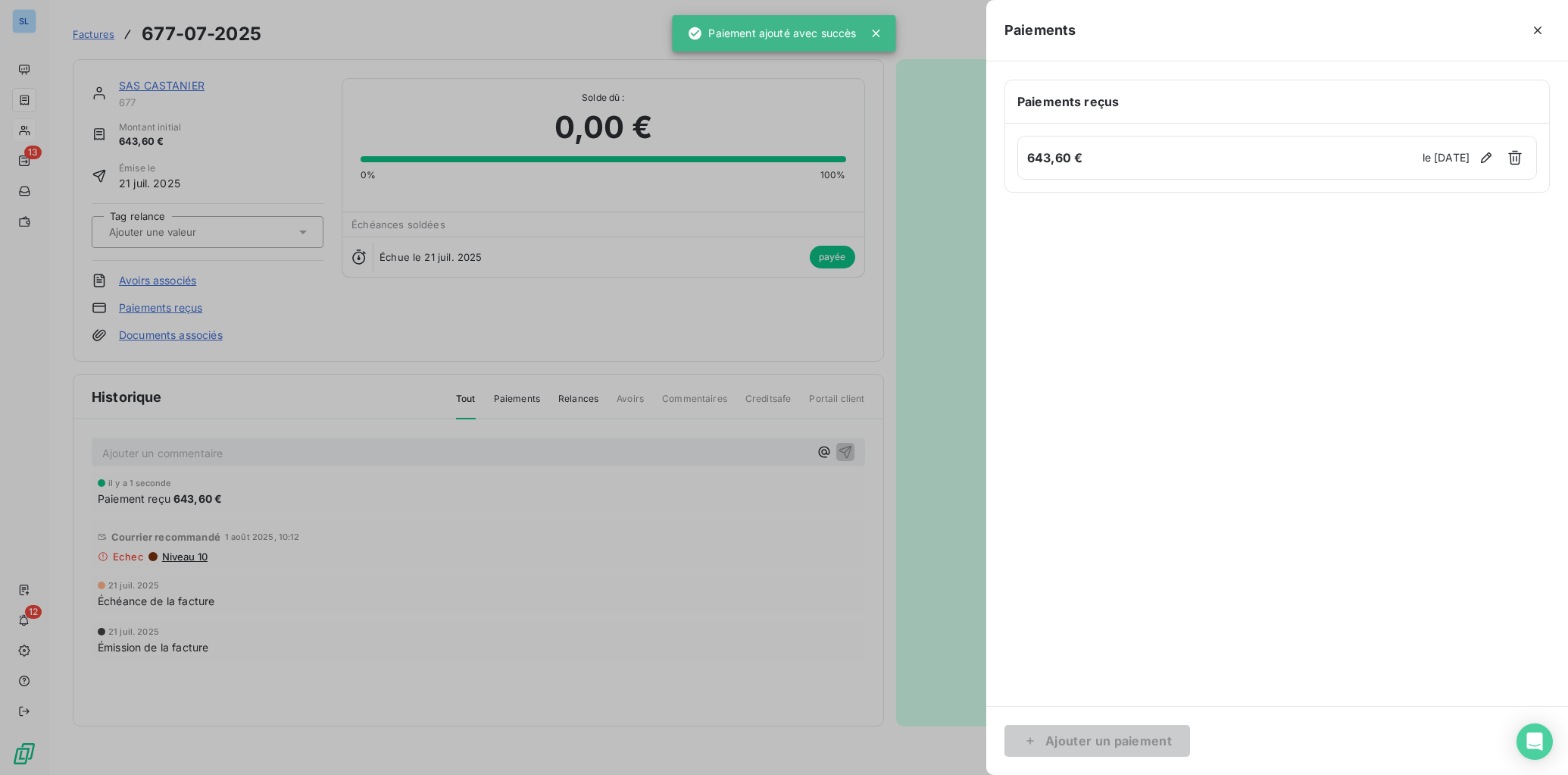
drag, startPoint x: 709, startPoint y: 640, endPoint x: 196, endPoint y: 307, distance: 611.6
click at [708, 640] on div at bounding box center [784, 387] width 1568 height 775
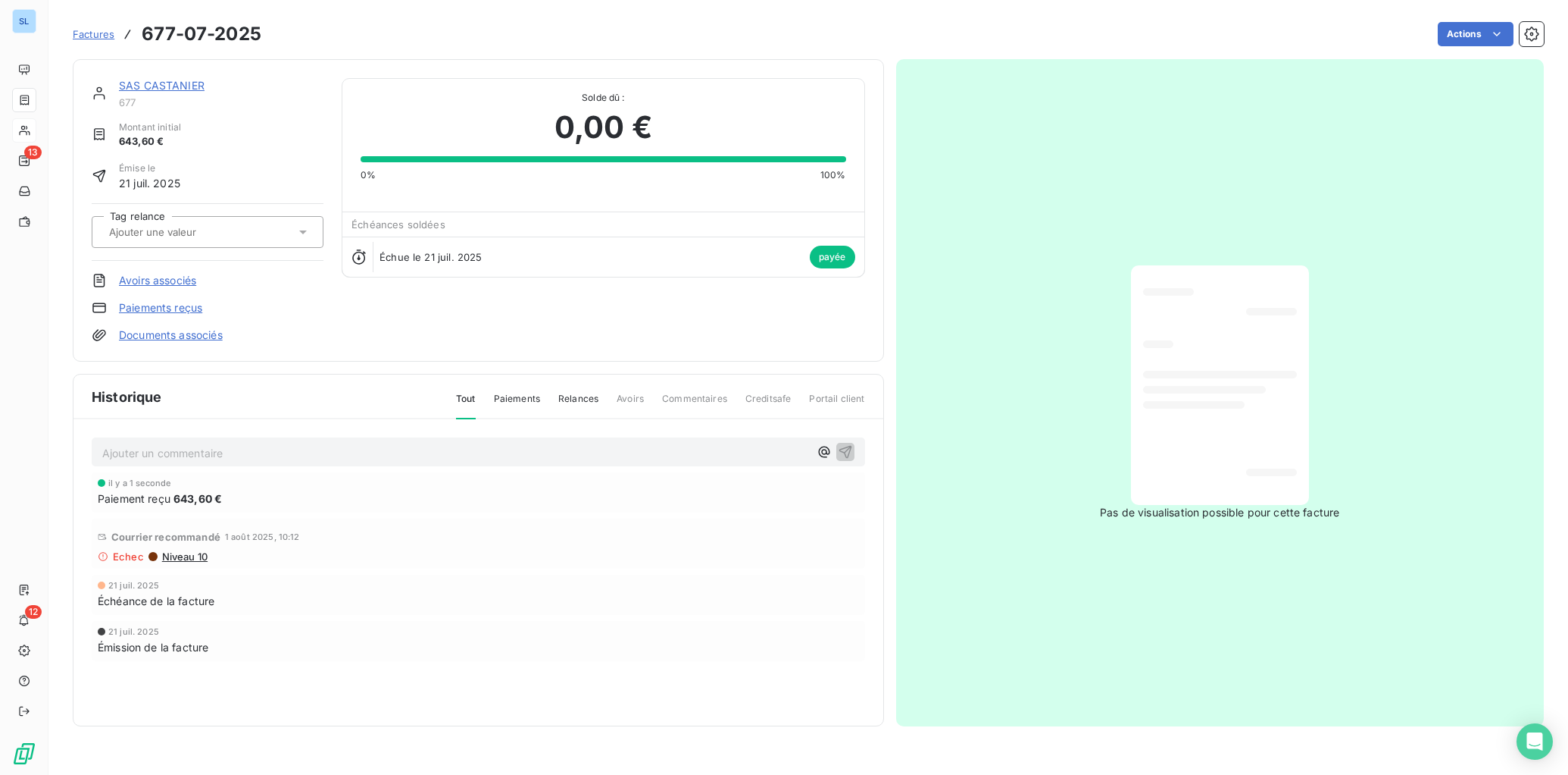
click at [188, 84] on link "SAS CASTANIER" at bounding box center [161, 84] width 85 height 13
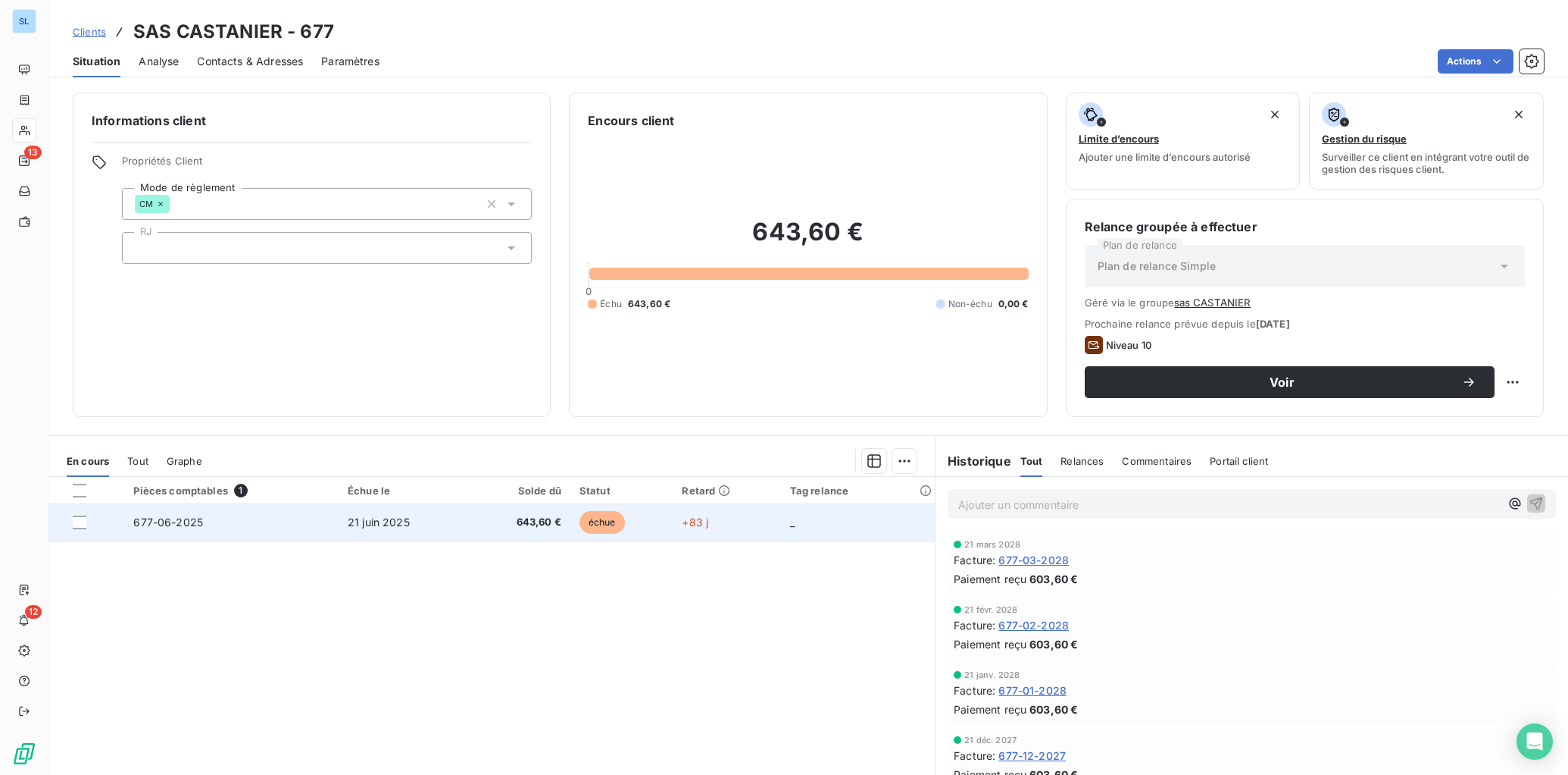
click at [205, 524] on td "677-06-2025" at bounding box center [231, 522] width 215 height 36
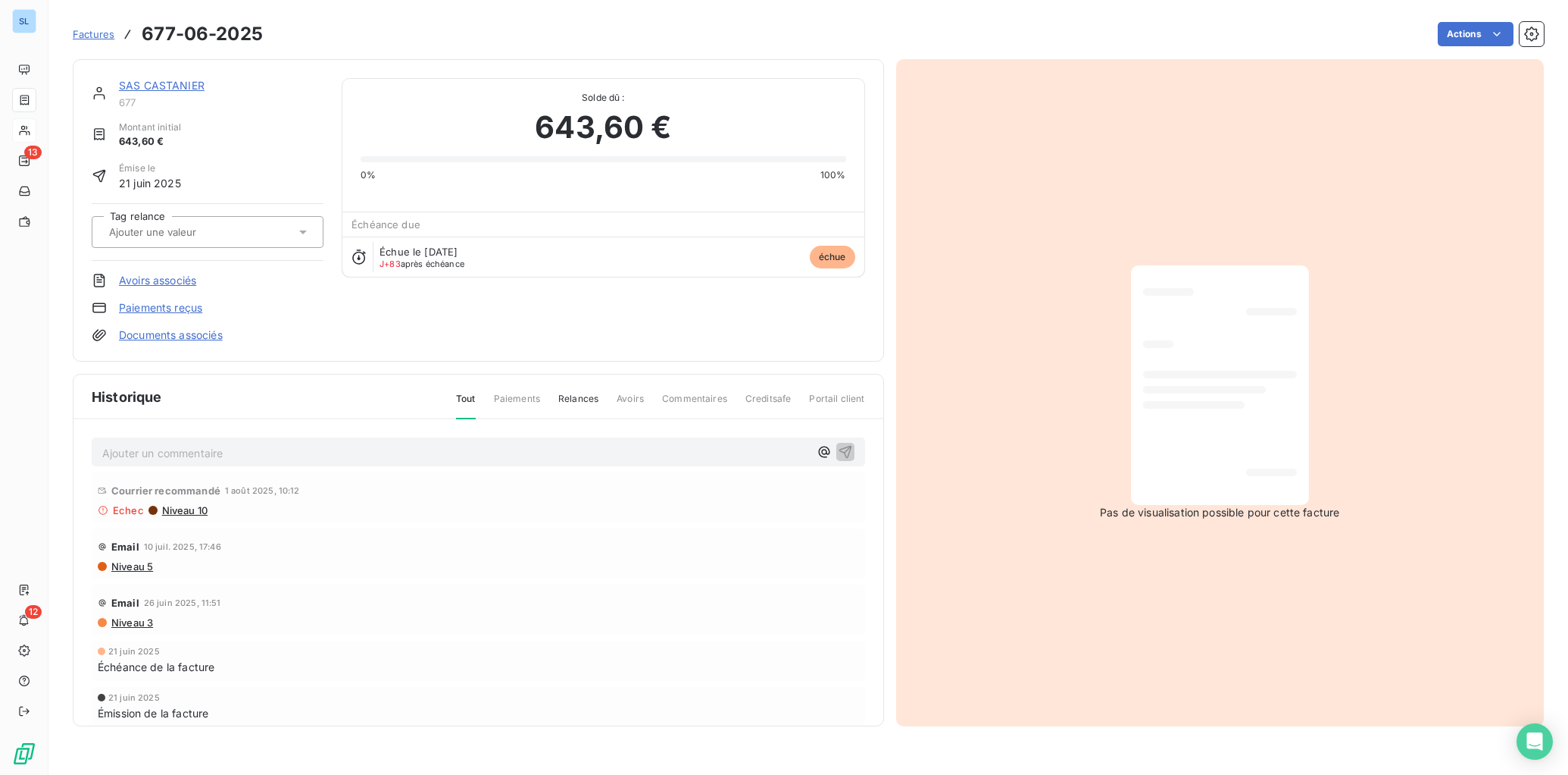
click at [171, 307] on link "Paiements reçus" at bounding box center [160, 308] width 84 height 16
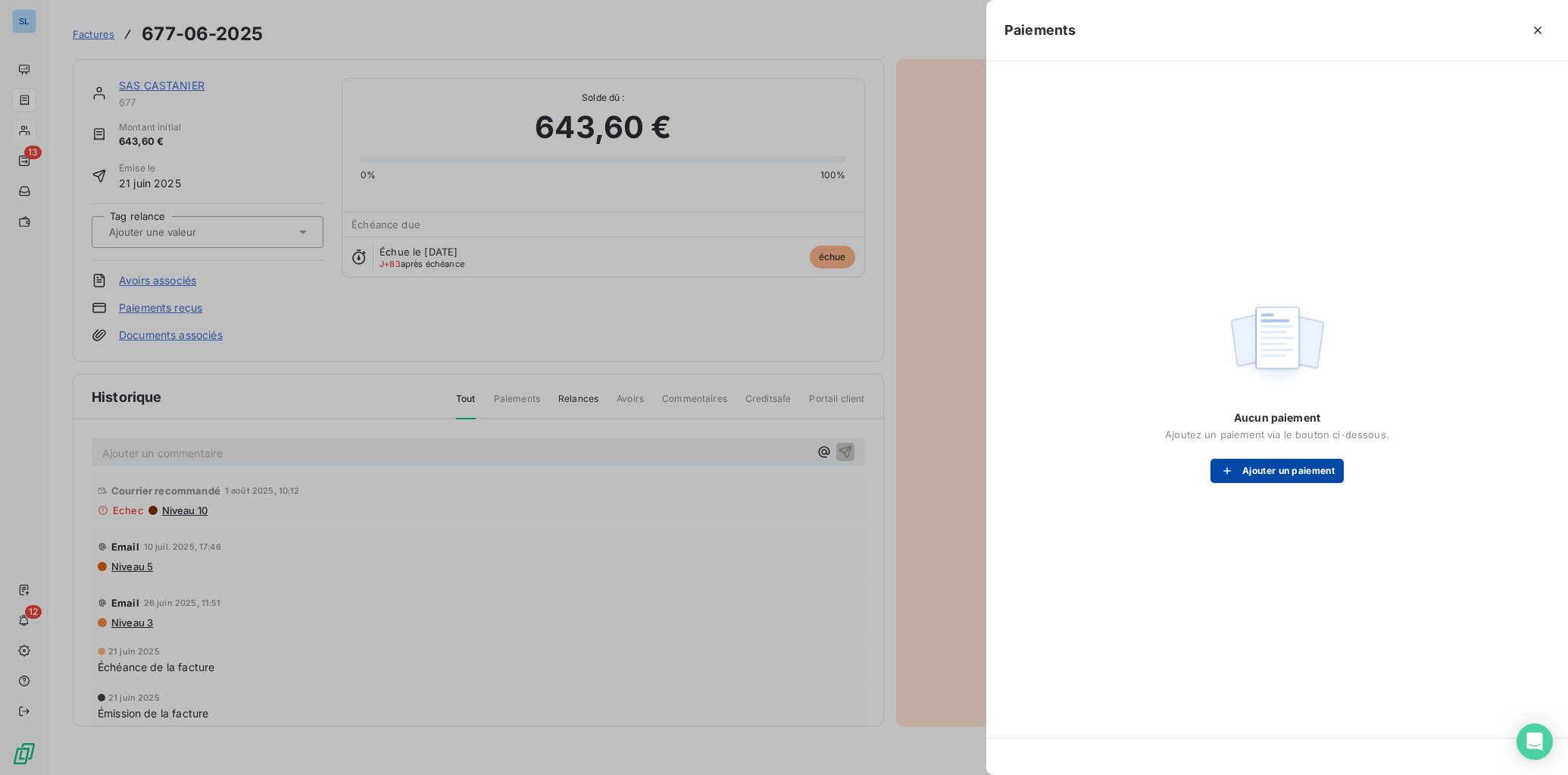
click at [1251, 469] on button "Ajouter un paiement" at bounding box center [1277, 471] width 134 height 24
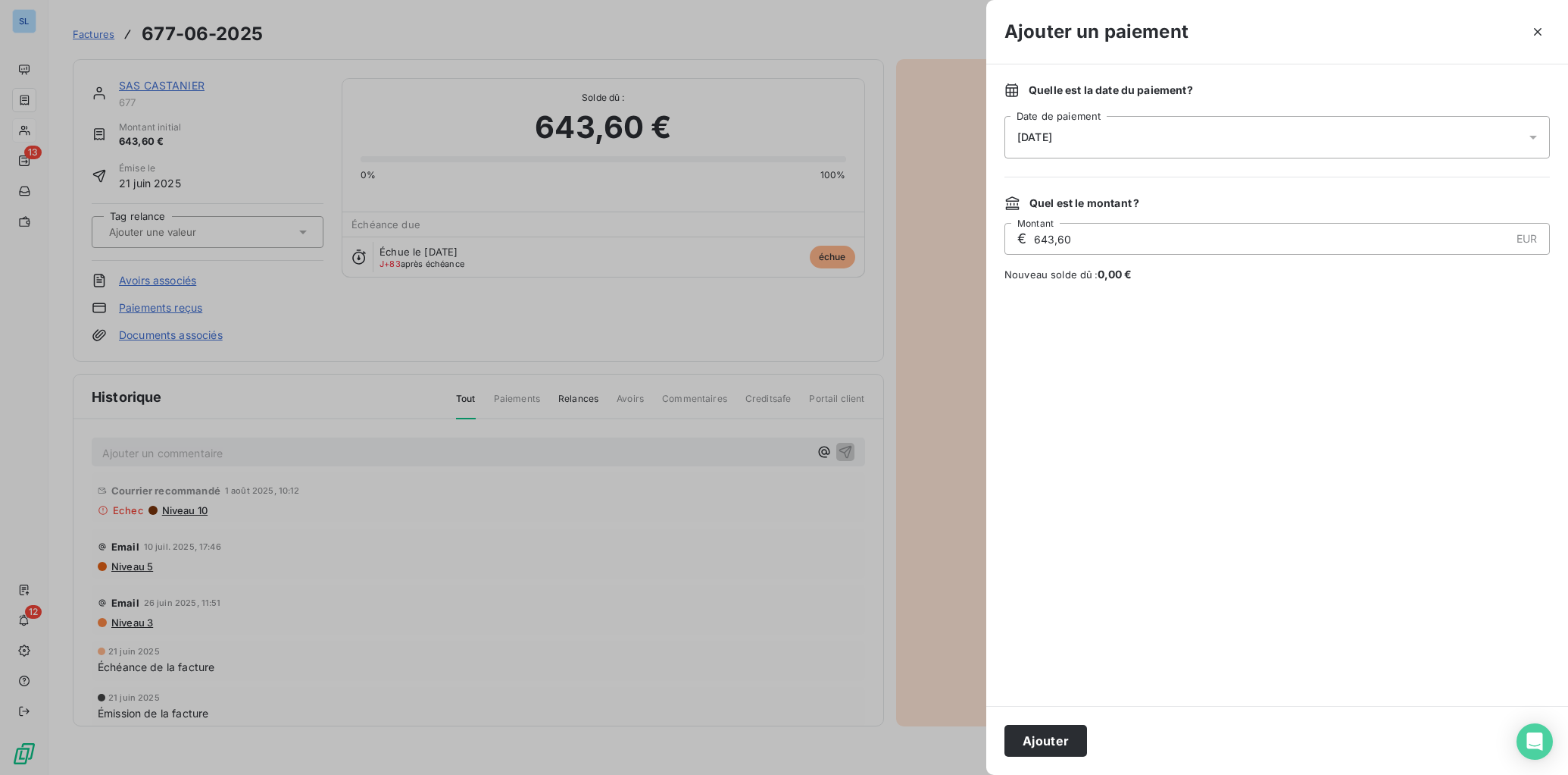
click at [1035, 703] on button "Ajouter" at bounding box center [1046, 741] width 83 height 32
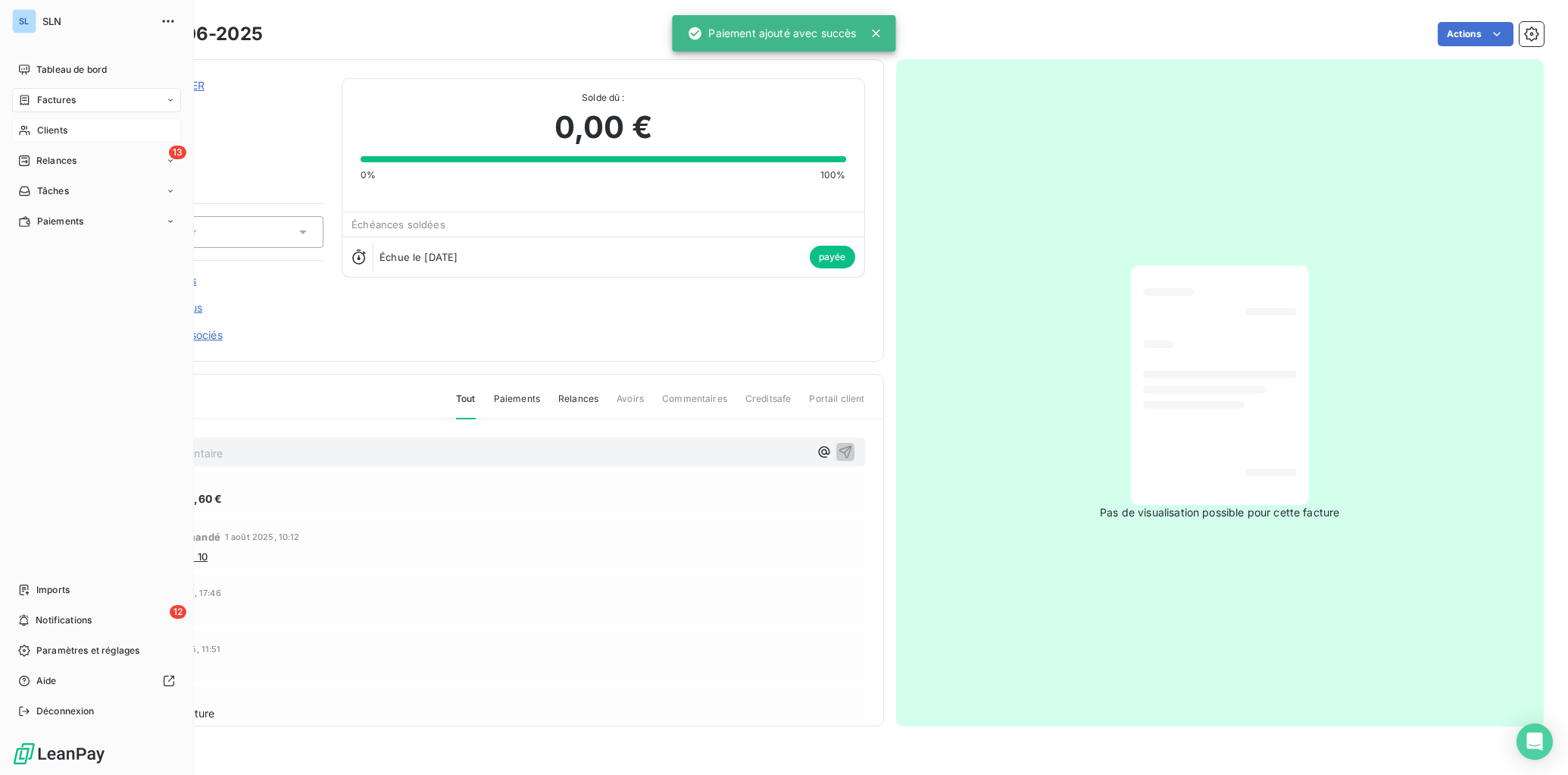
click at [59, 141] on div "Clients" at bounding box center [96, 130] width 169 height 24
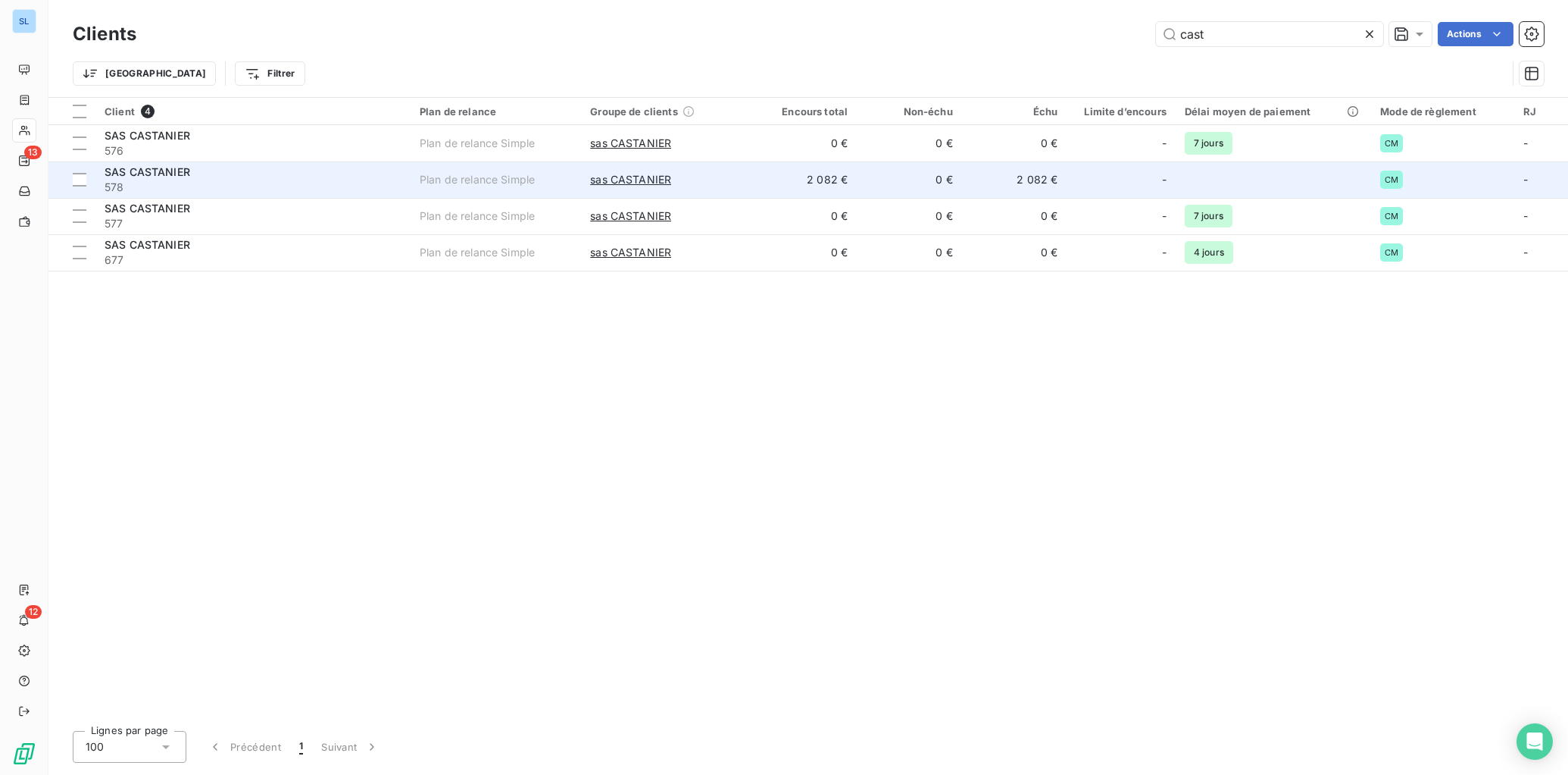
click at [304, 178] on div "SAS CASTANIER" at bounding box center [252, 172] width 297 height 16
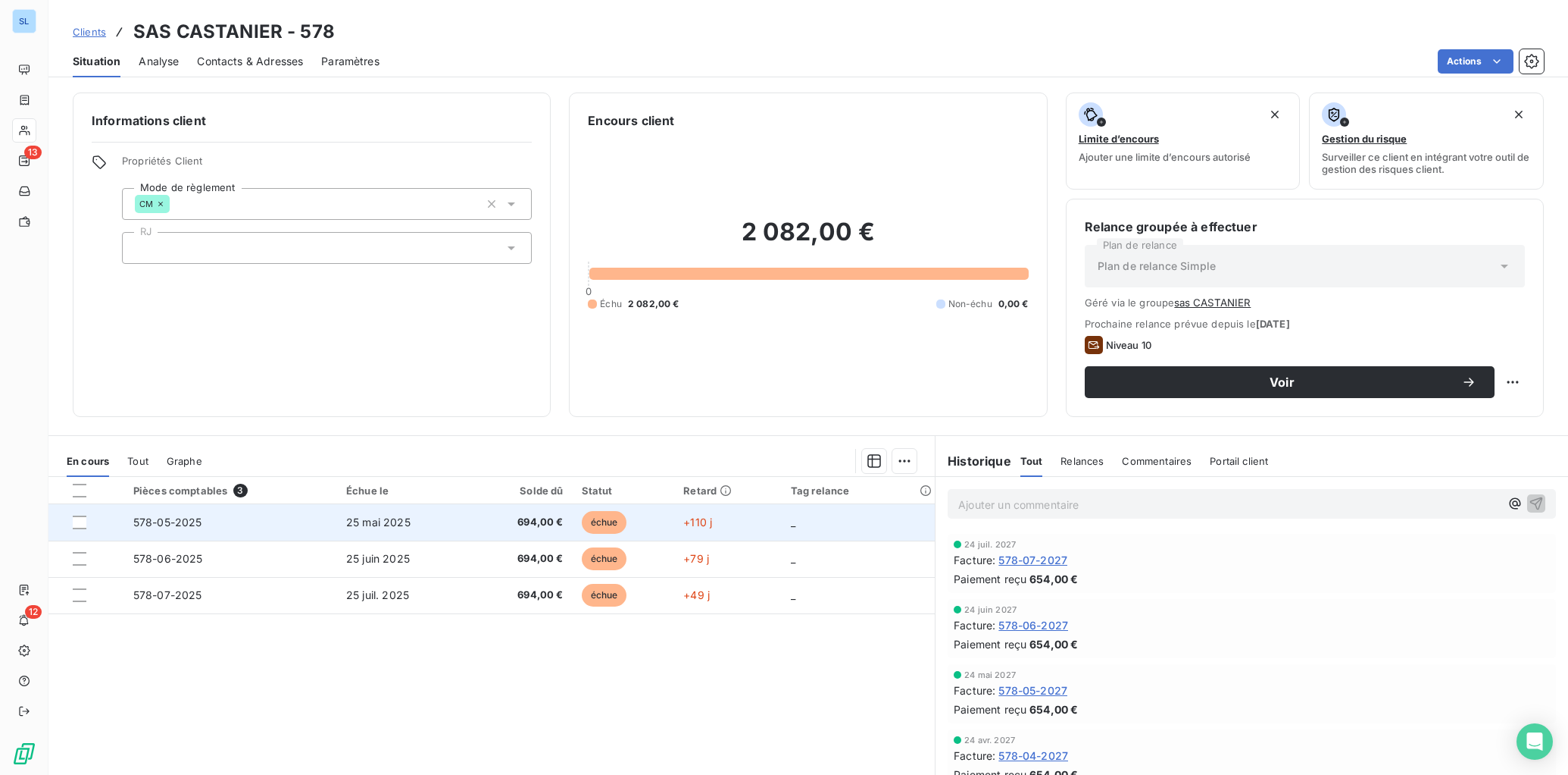
click at [146, 521] on span "578-05-2025" at bounding box center [168, 522] width 69 height 13
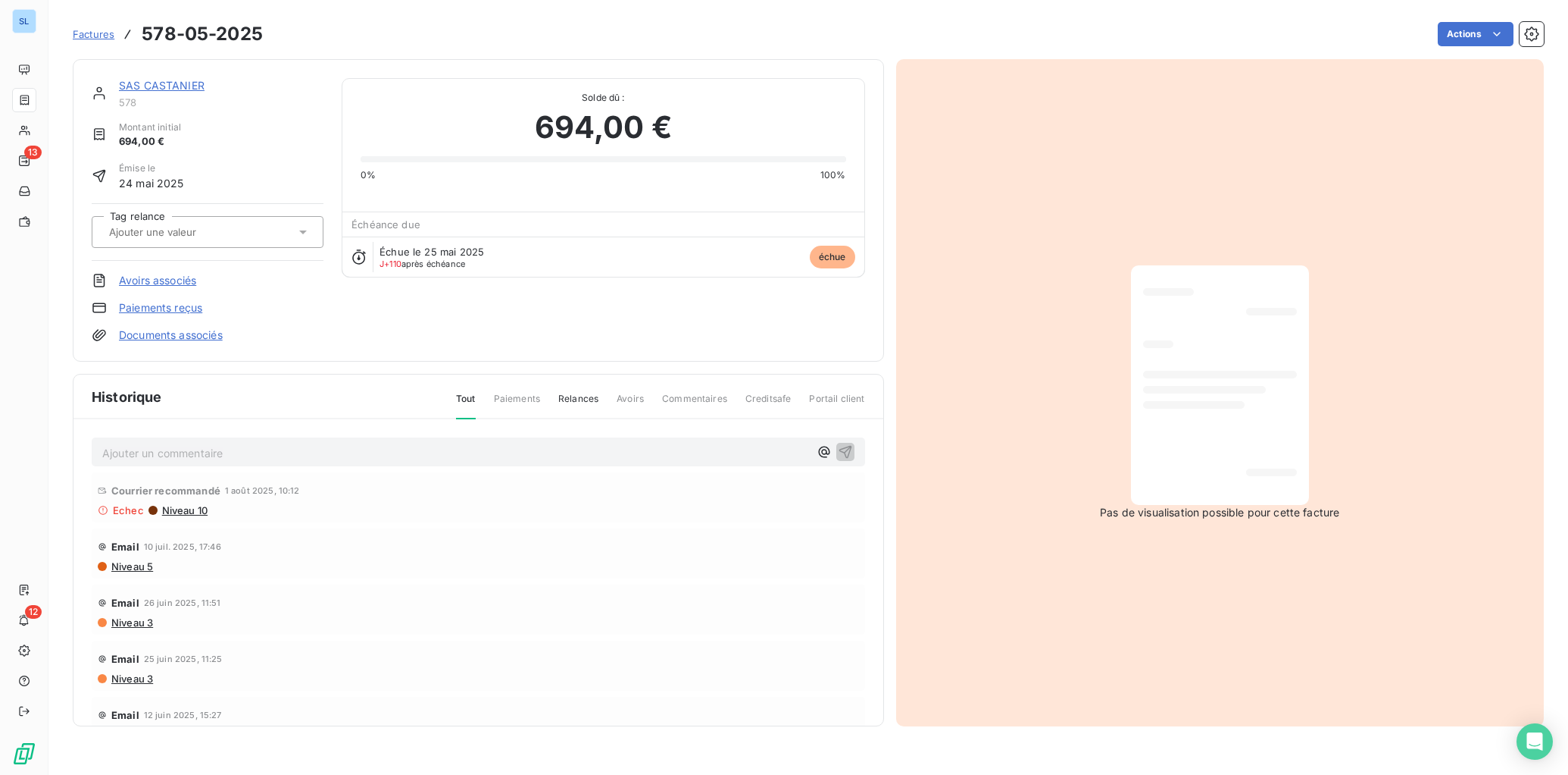
click at [153, 310] on link "Paiements reçus" at bounding box center [160, 308] width 84 height 16
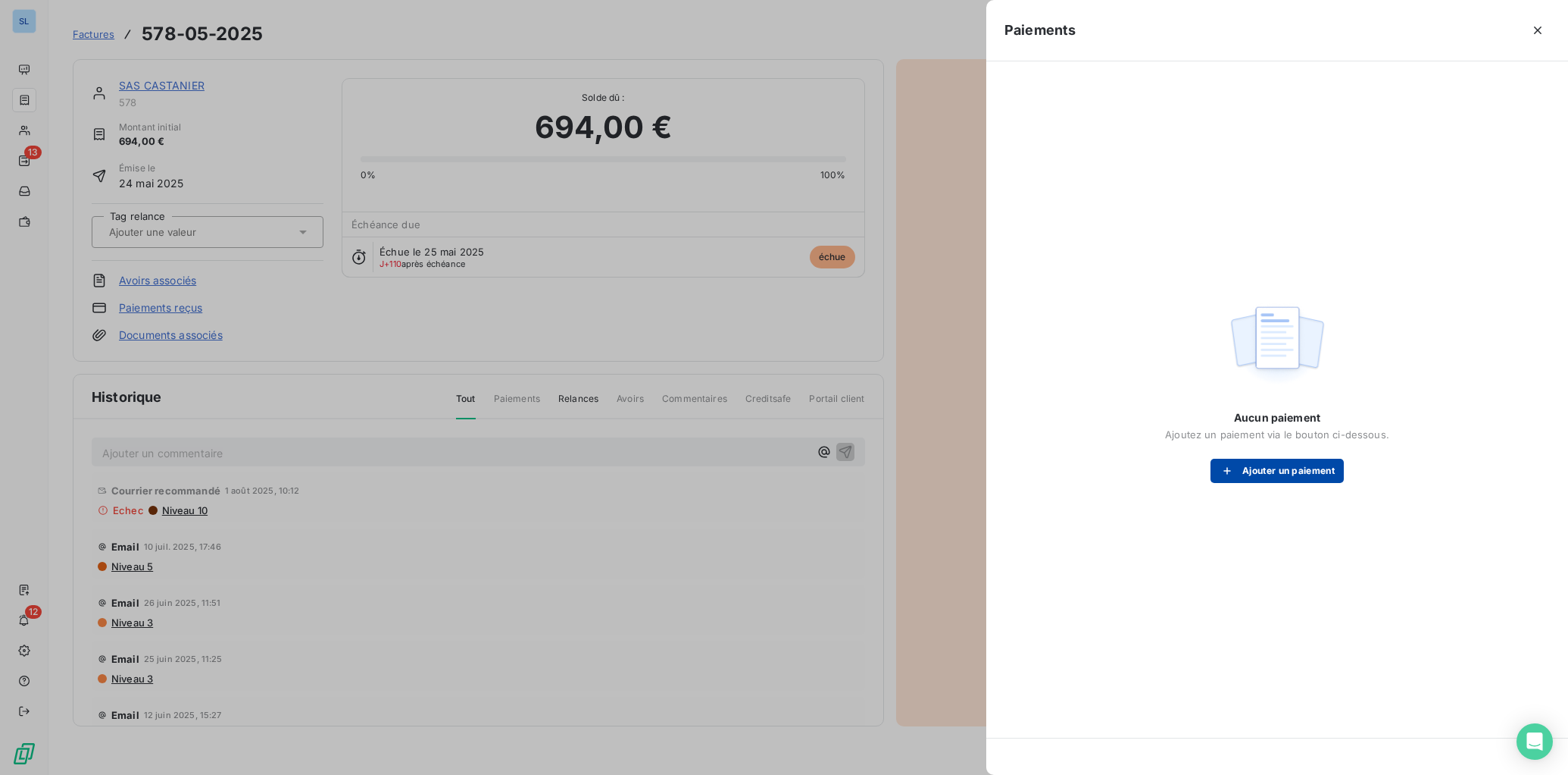
click at [1293, 477] on button "Ajouter un paiement" at bounding box center [1277, 471] width 134 height 24
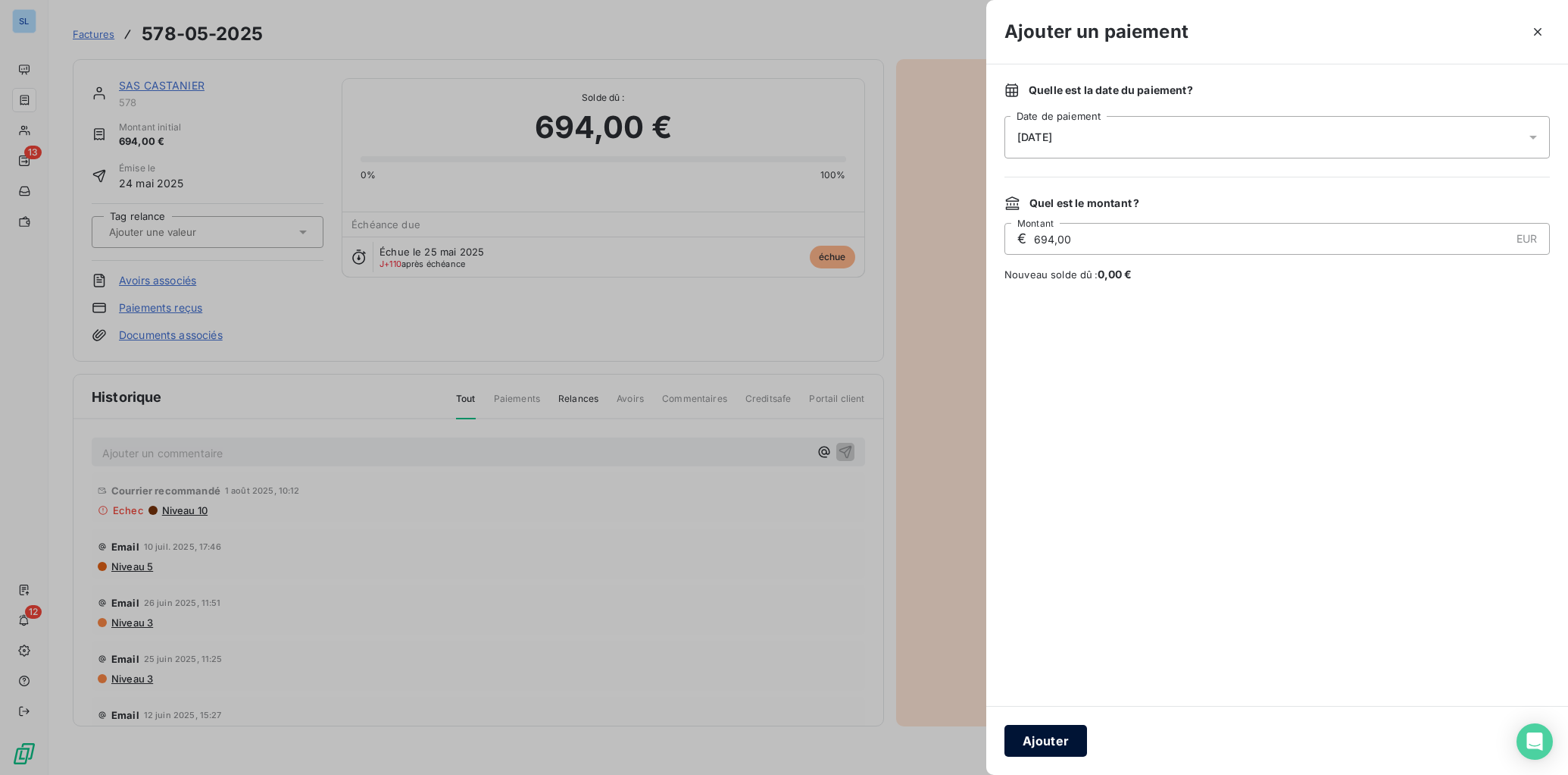
click at [1035, 703] on button "Ajouter" at bounding box center [1046, 741] width 83 height 32
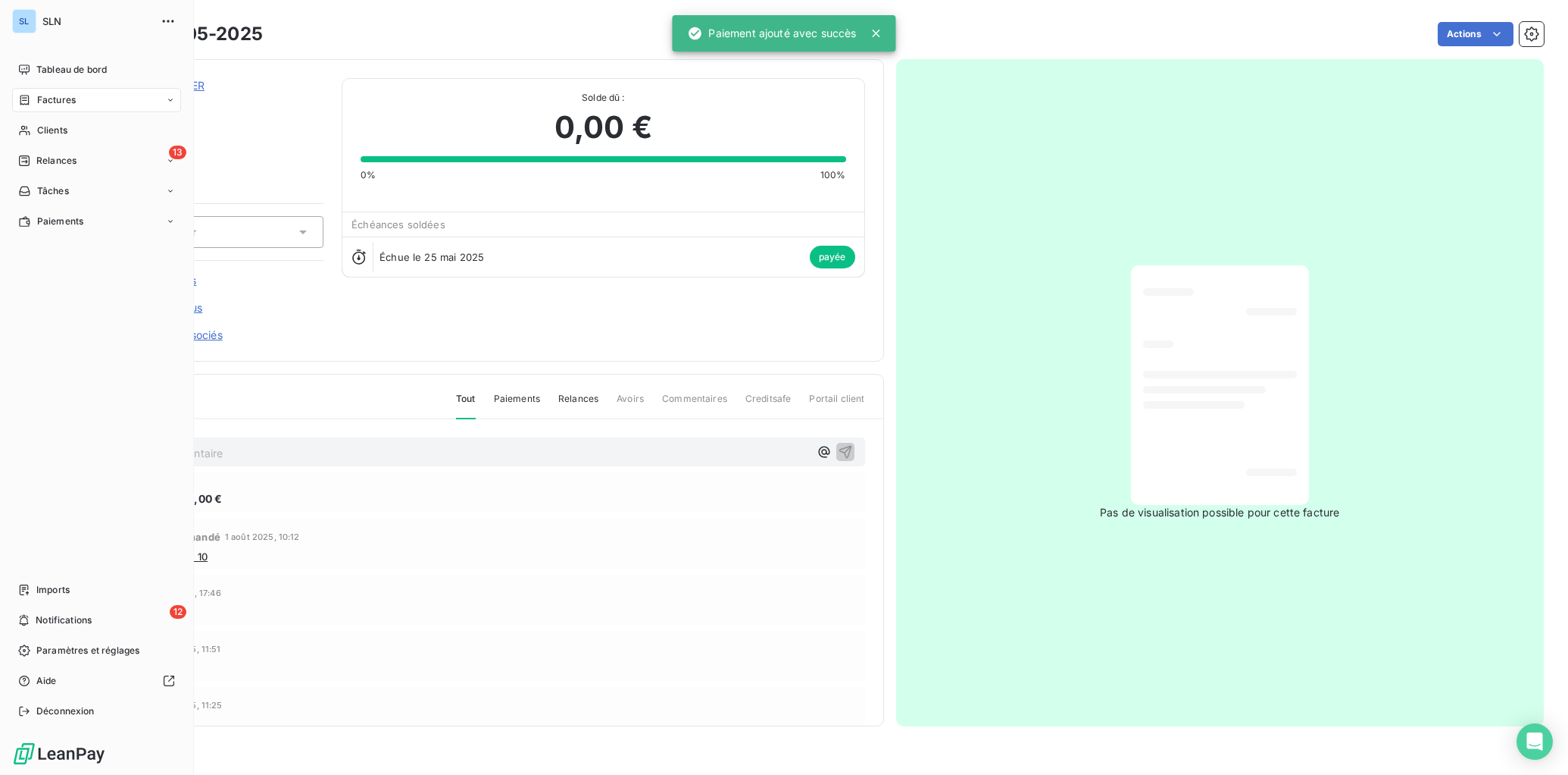
click at [72, 102] on span "Factures" at bounding box center [56, 100] width 39 height 14
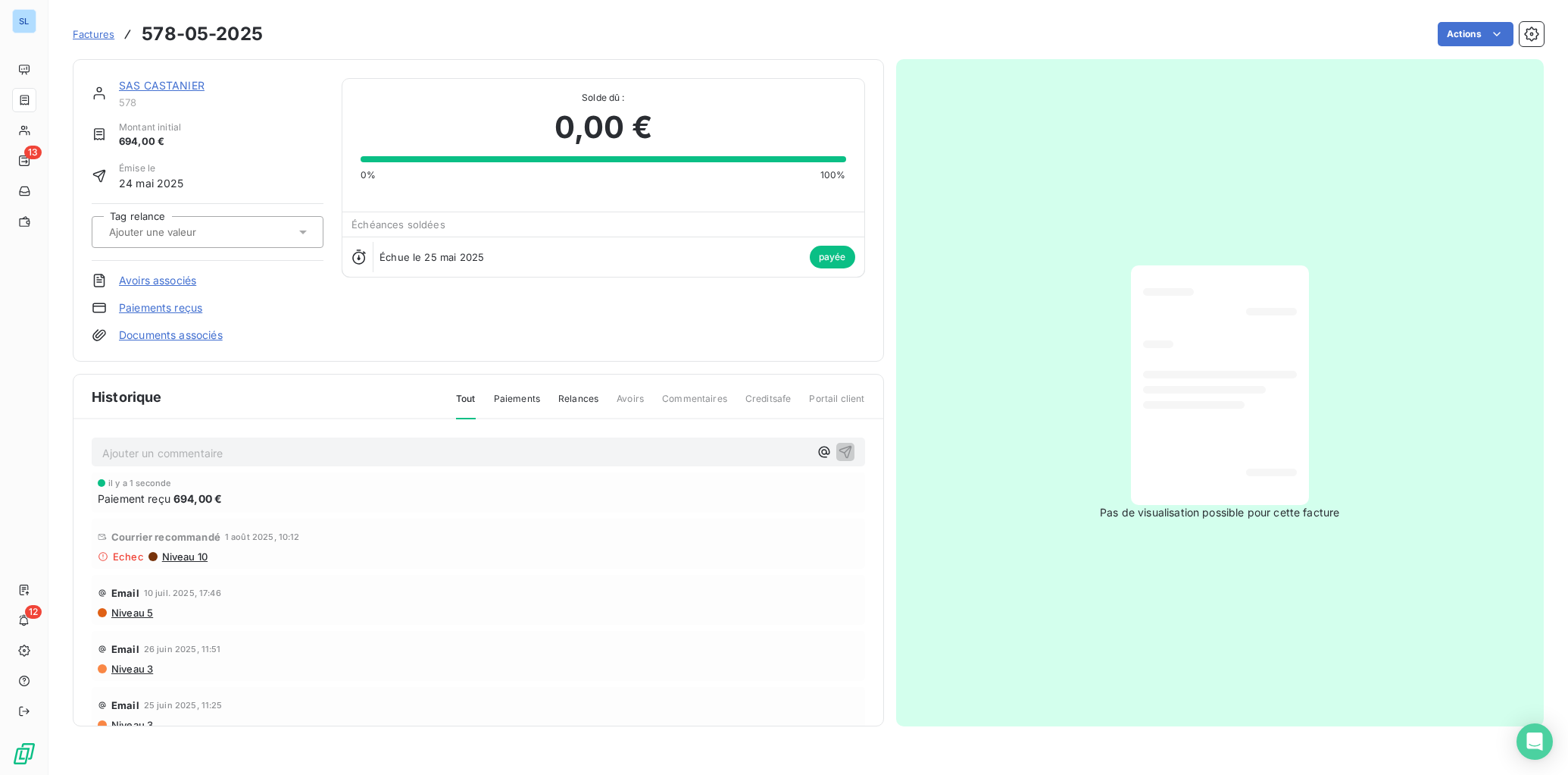
click at [203, 87] on div "SAS CASTANIER" at bounding box center [221, 86] width 204 height 16
click at [164, 83] on link "SAS CASTANIER" at bounding box center [161, 84] width 85 height 13
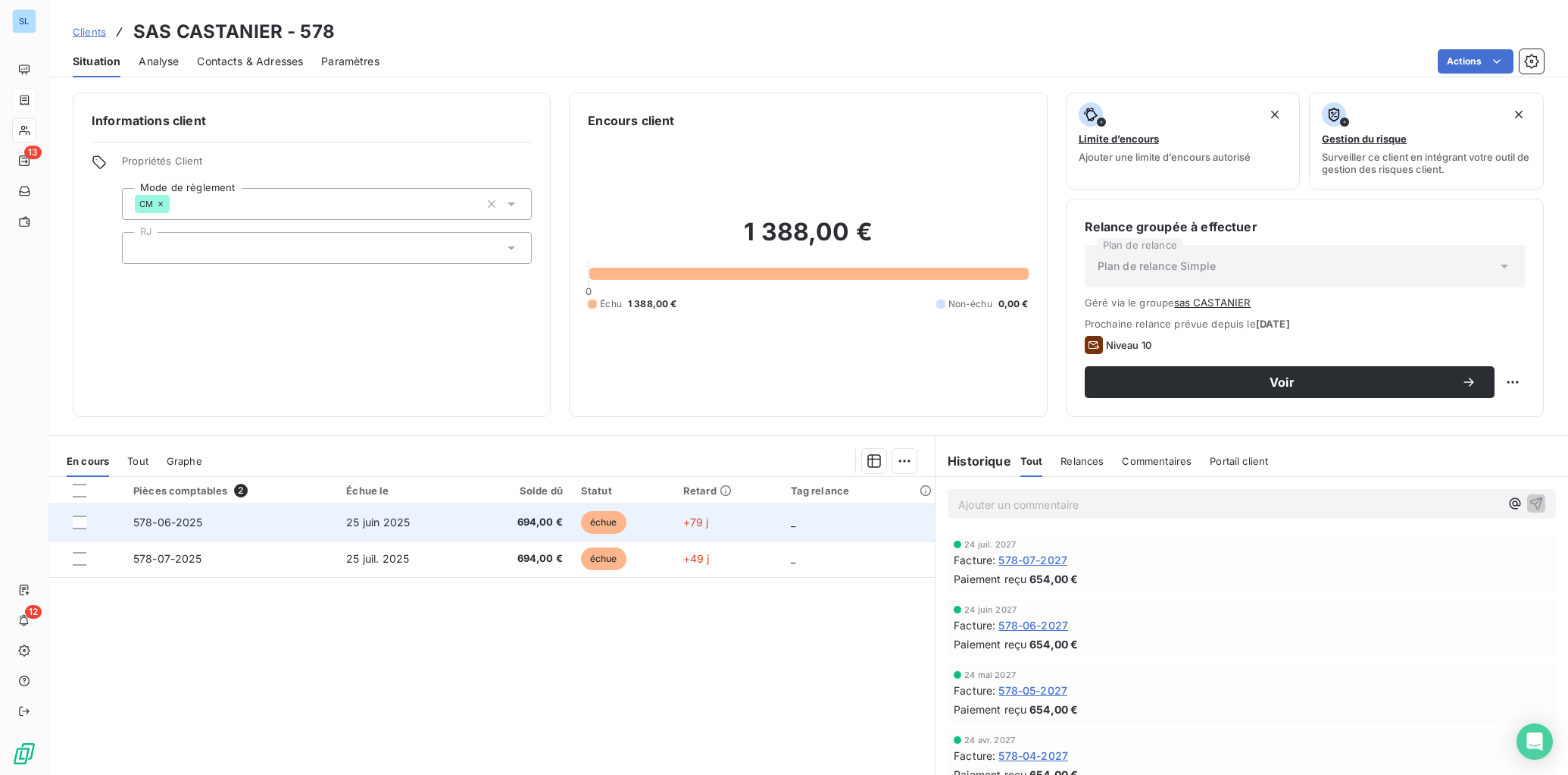
click at [156, 529] on td "578-06-2025" at bounding box center [230, 522] width 213 height 36
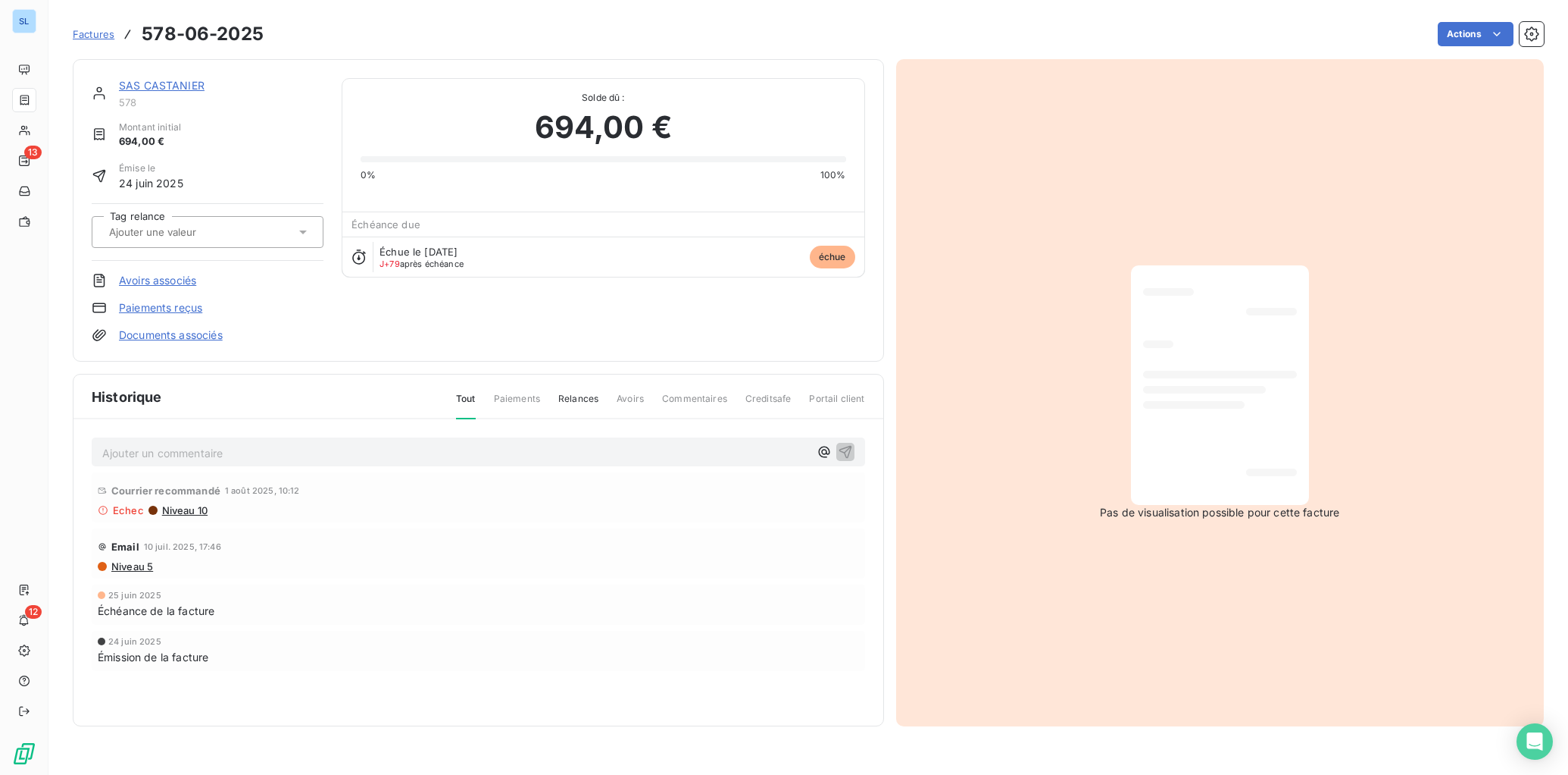
click at [179, 307] on link "Paiements reçus" at bounding box center [160, 308] width 84 height 16
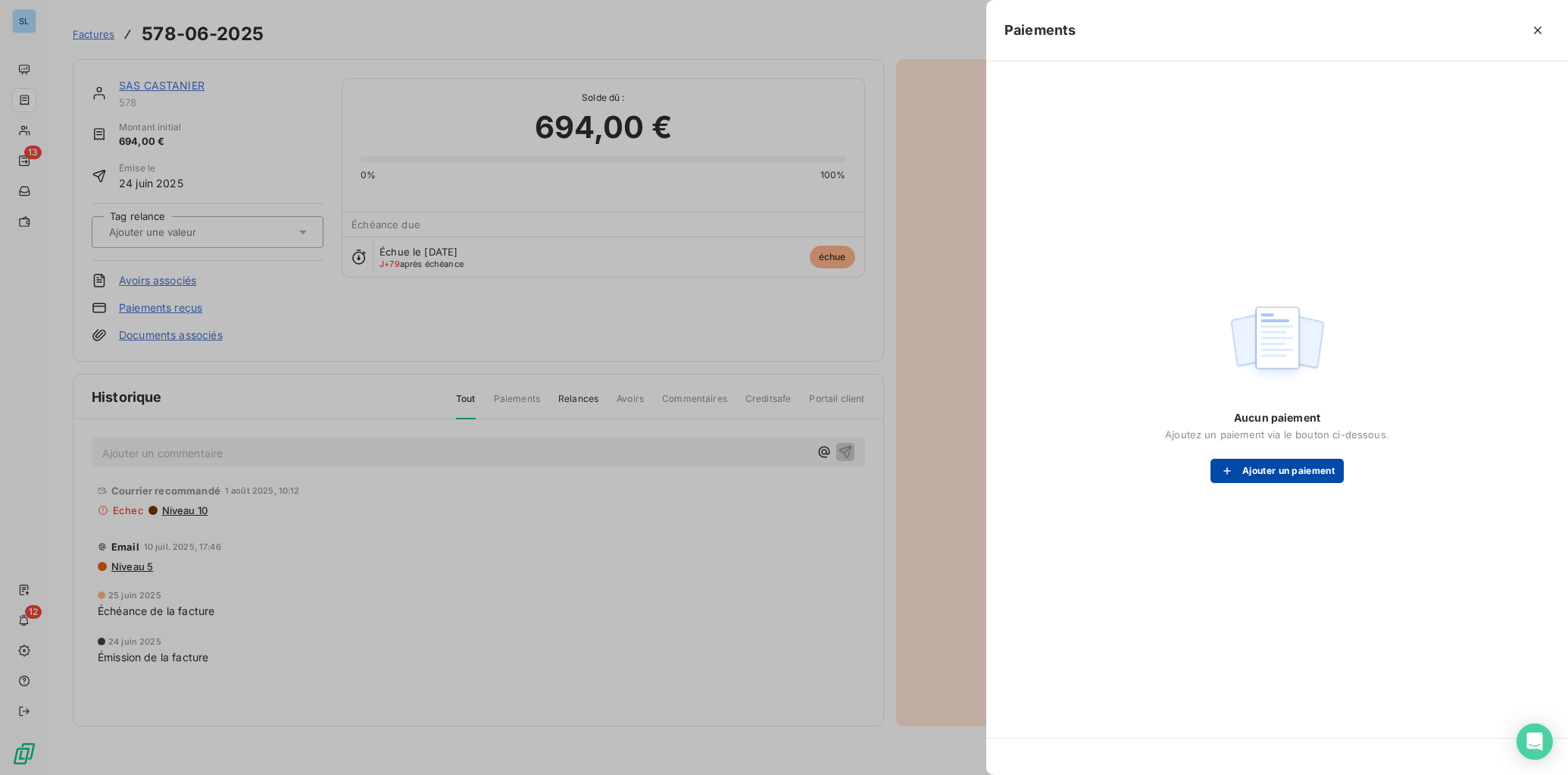
click at [1245, 474] on button "Ajouter un paiement" at bounding box center [1277, 471] width 134 height 24
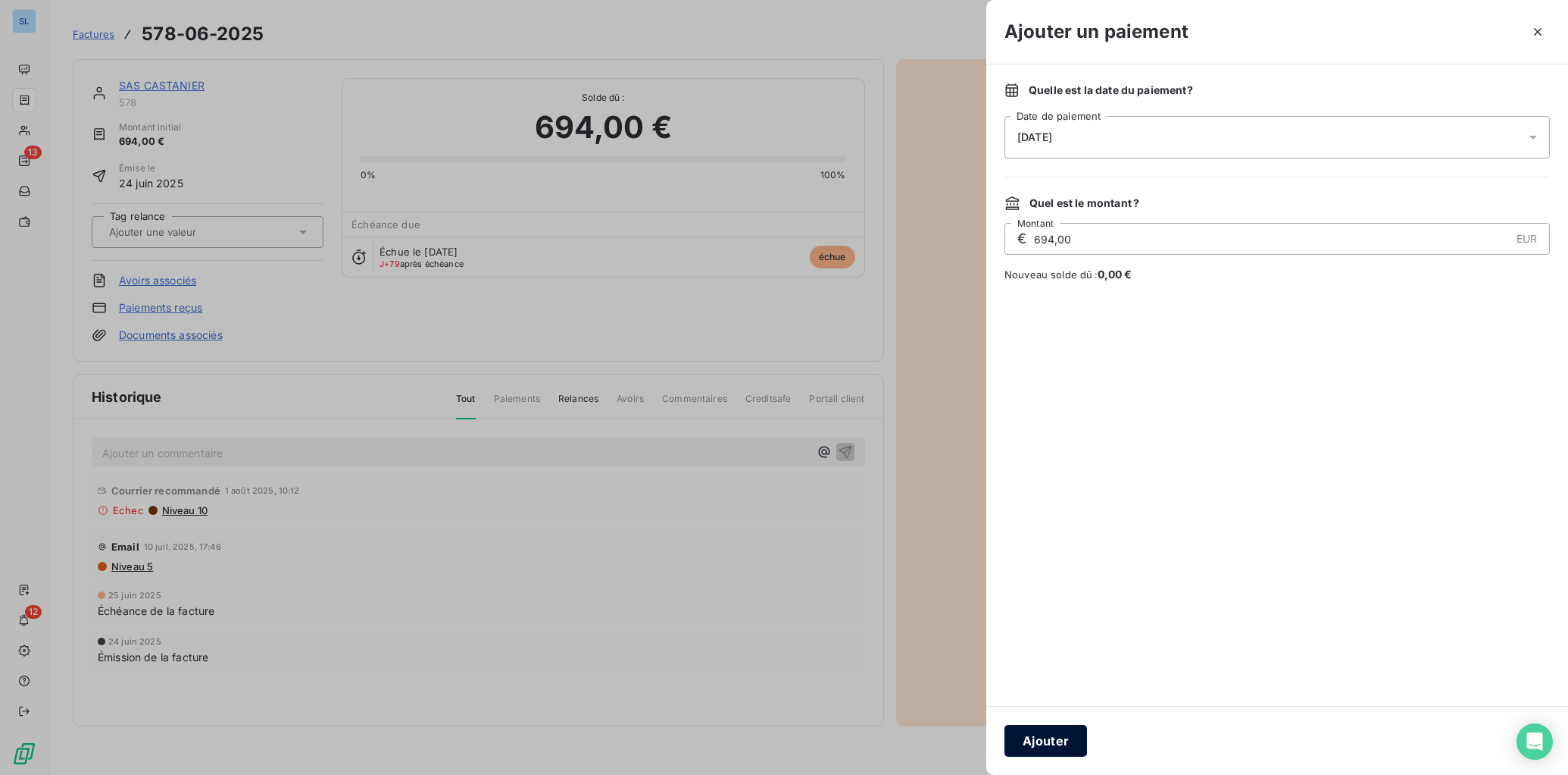
click at [1030, 703] on button "Ajouter" at bounding box center [1046, 741] width 83 height 32
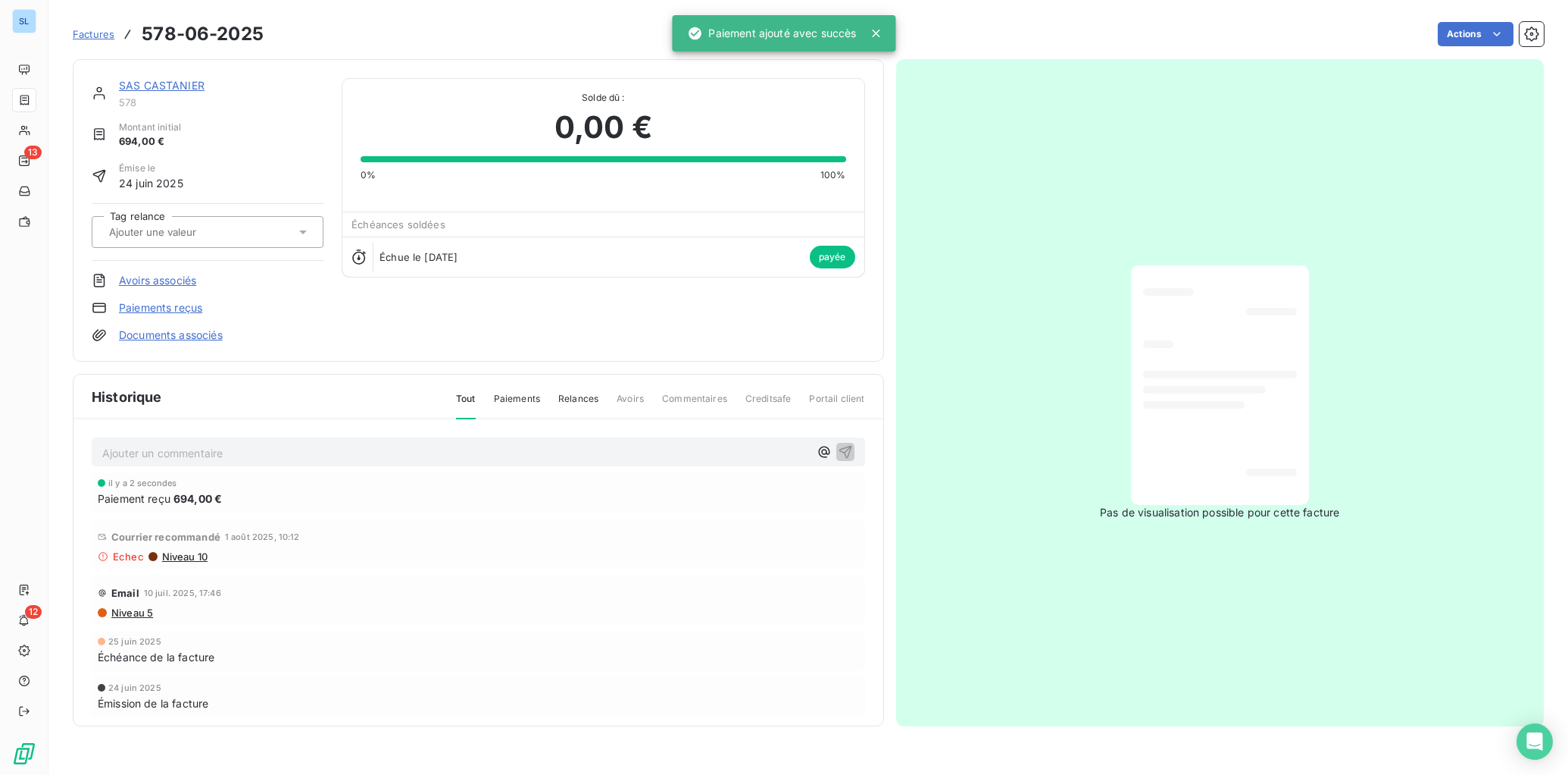
click at [194, 305] on link "Paiements reçus" at bounding box center [160, 308] width 84 height 16
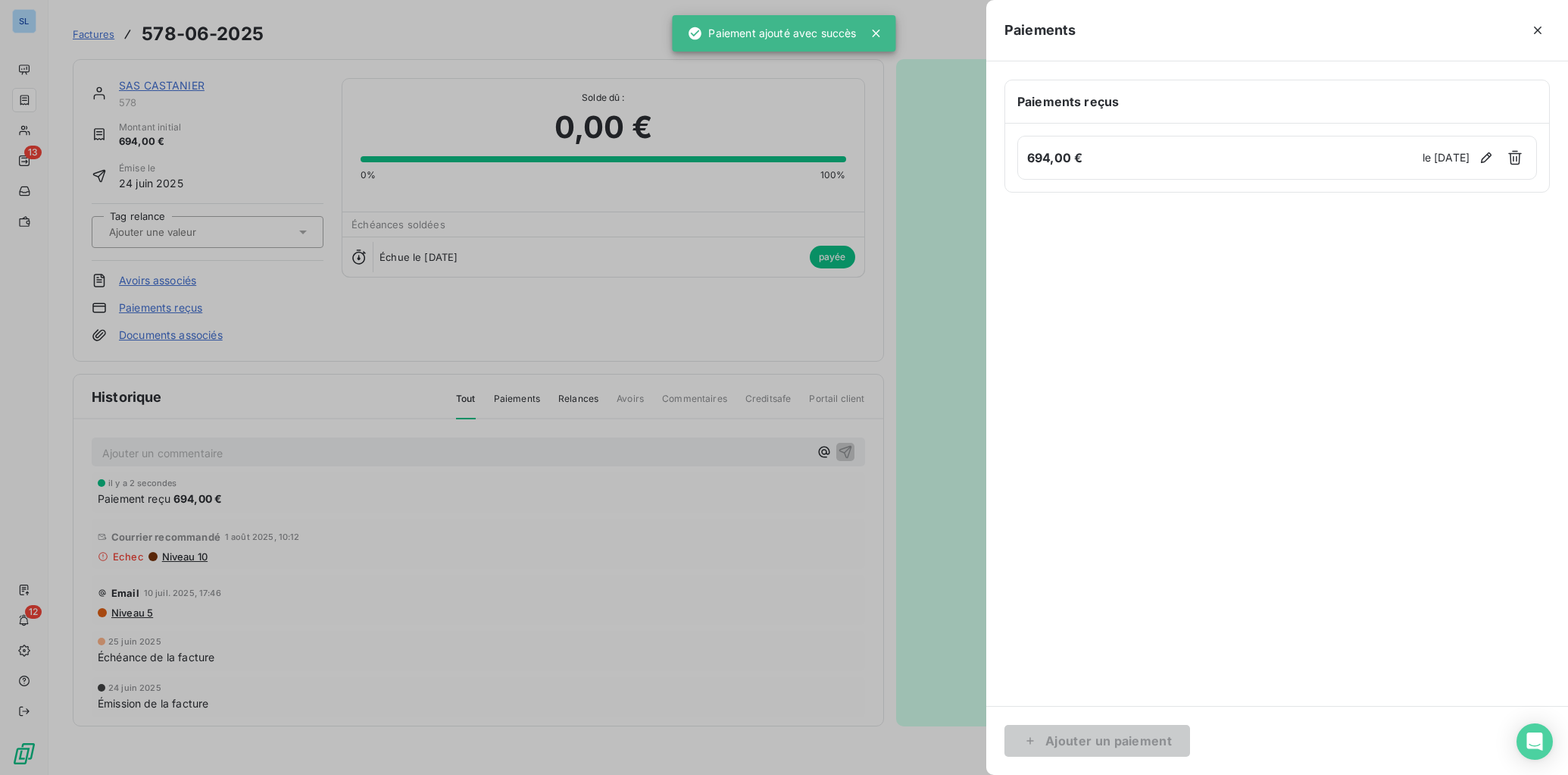
drag, startPoint x: 606, startPoint y: 738, endPoint x: 588, endPoint y: 602, distance: 137.2
click at [605, 703] on div at bounding box center [784, 387] width 1568 height 775
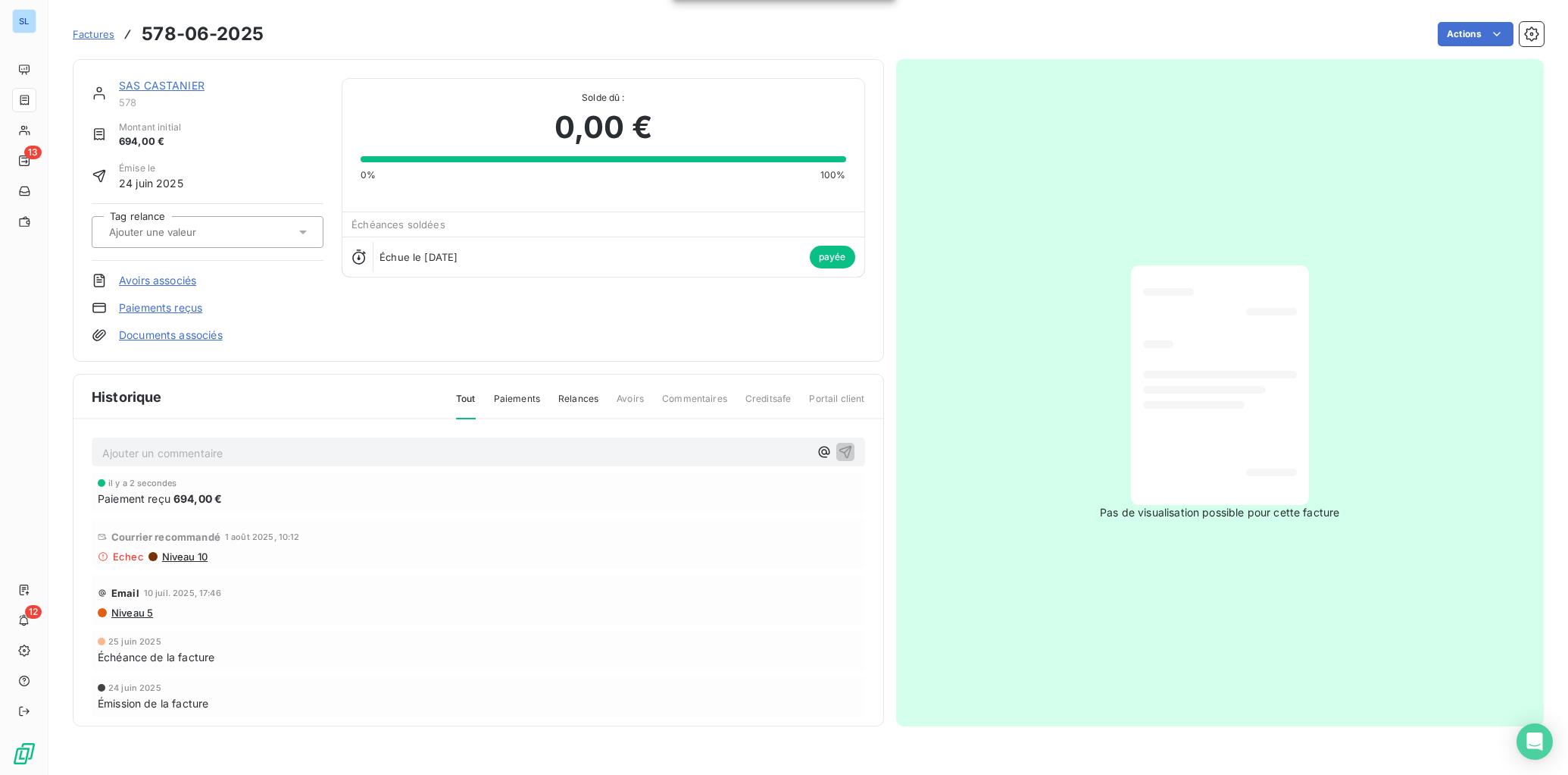
click at [180, 83] on link "SAS CASTANIER" at bounding box center [161, 84] width 85 height 13
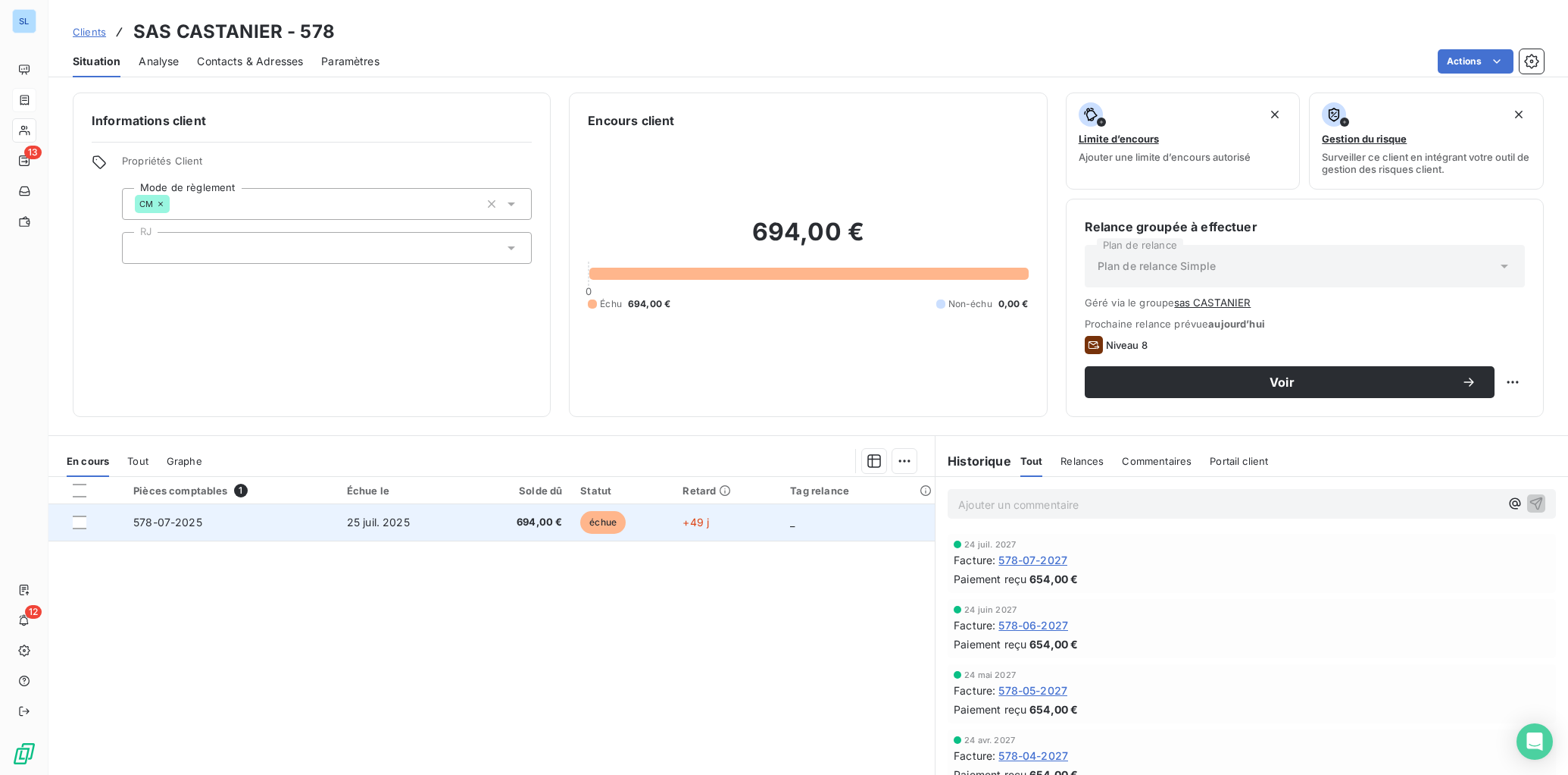
click at [292, 524] on td "578-07-2025" at bounding box center [231, 522] width 214 height 36
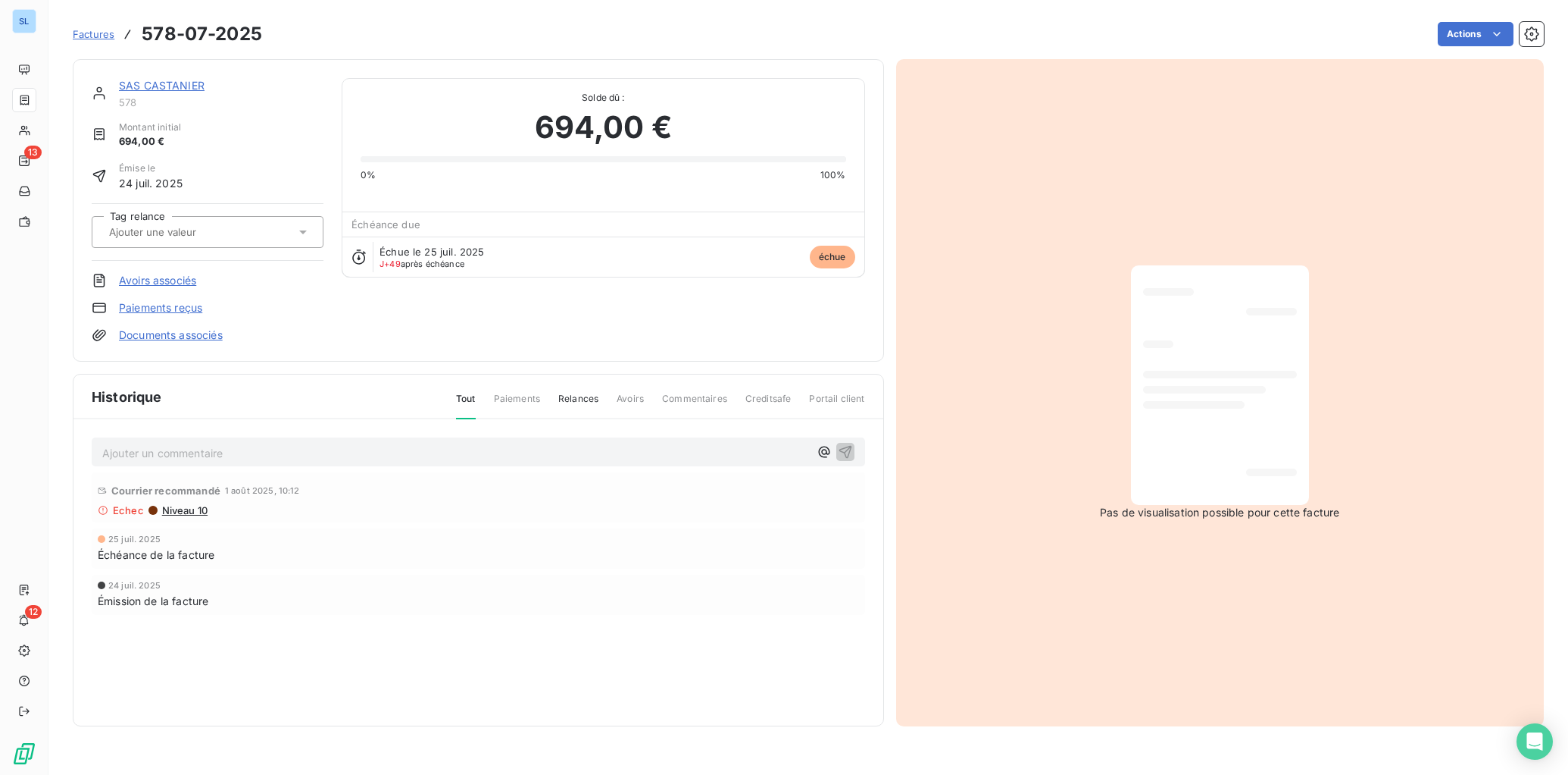
click at [178, 309] on link "Paiements reçus" at bounding box center [160, 308] width 84 height 16
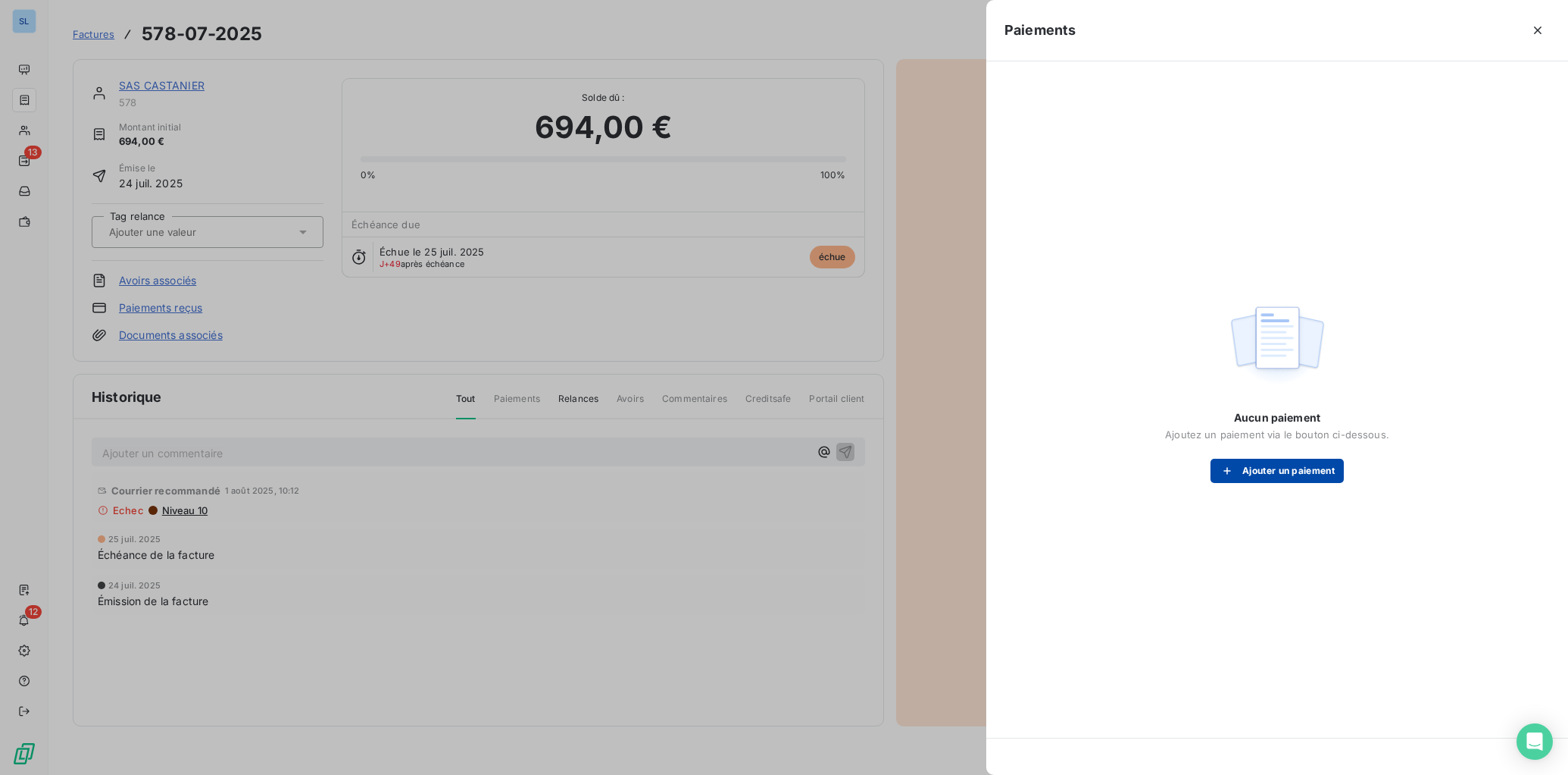
click at [1288, 478] on button "Ajouter un paiement" at bounding box center [1277, 471] width 134 height 24
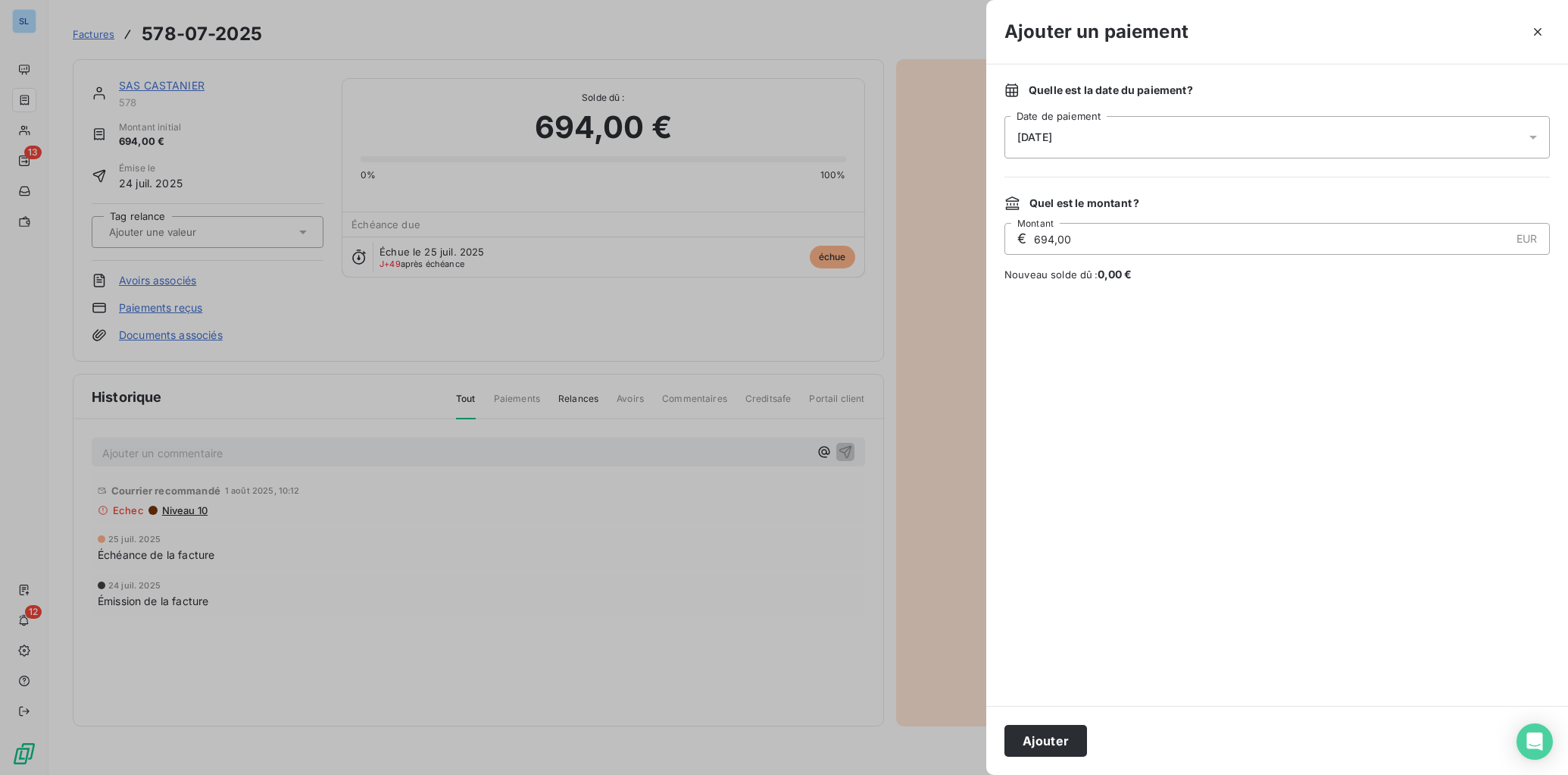
drag, startPoint x: 1074, startPoint y: 244, endPoint x: 956, endPoint y: 220, distance: 120.4
click at [969, 703] on div "Ajouter un paiement Quelle est la date du paiement ? [DATE] Date de paiement Qu…" at bounding box center [784, 775] width 1568 height 0
type input "334,00"
drag, startPoint x: 1042, startPoint y: 738, endPoint x: 1033, endPoint y: 741, distance: 9.5
click at [1042, 703] on button "Ajouter" at bounding box center [1046, 741] width 83 height 32
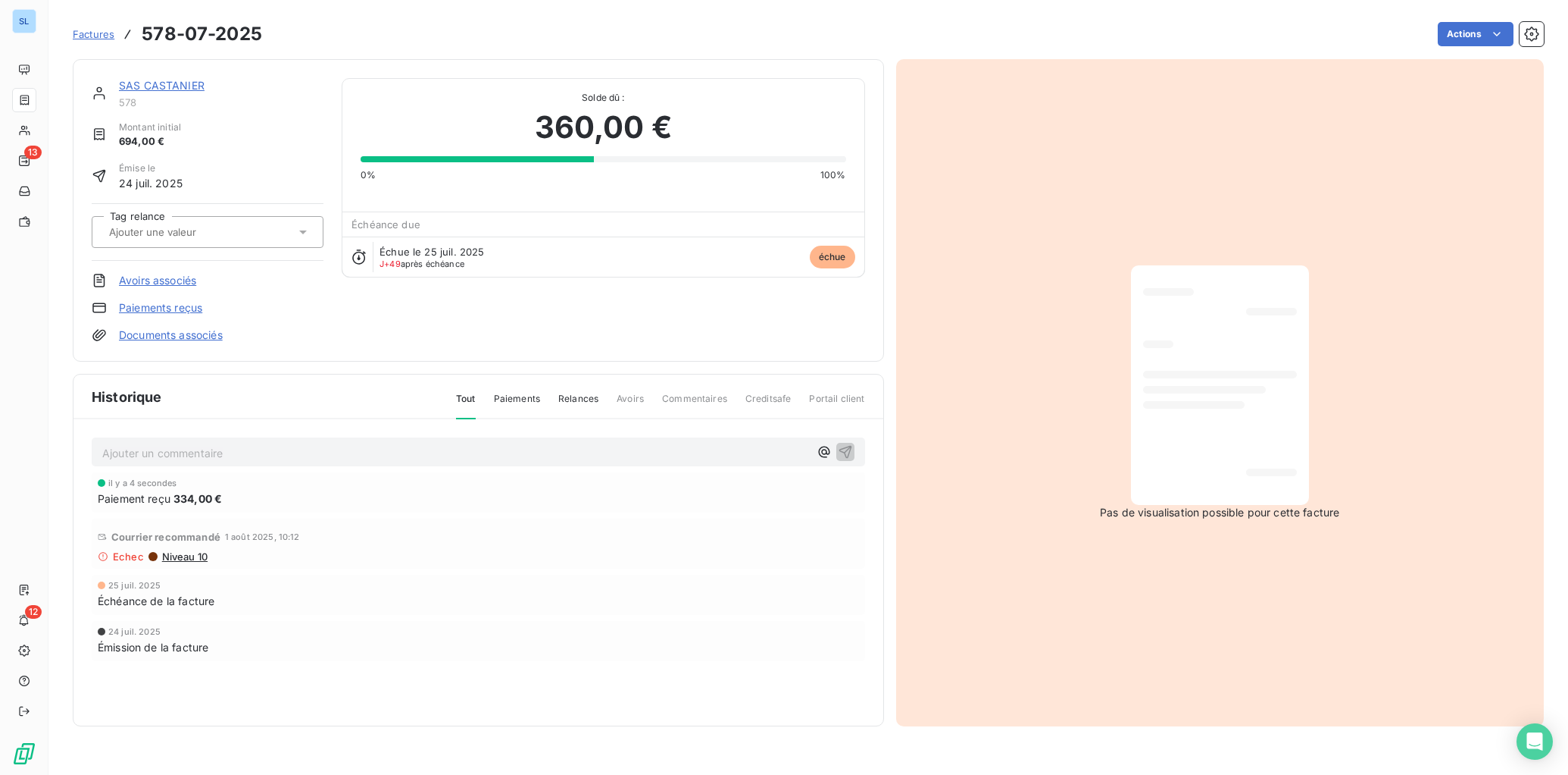
click at [485, 449] on p "Ajouter un commentaire ﻿" at bounding box center [456, 453] width 706 height 19
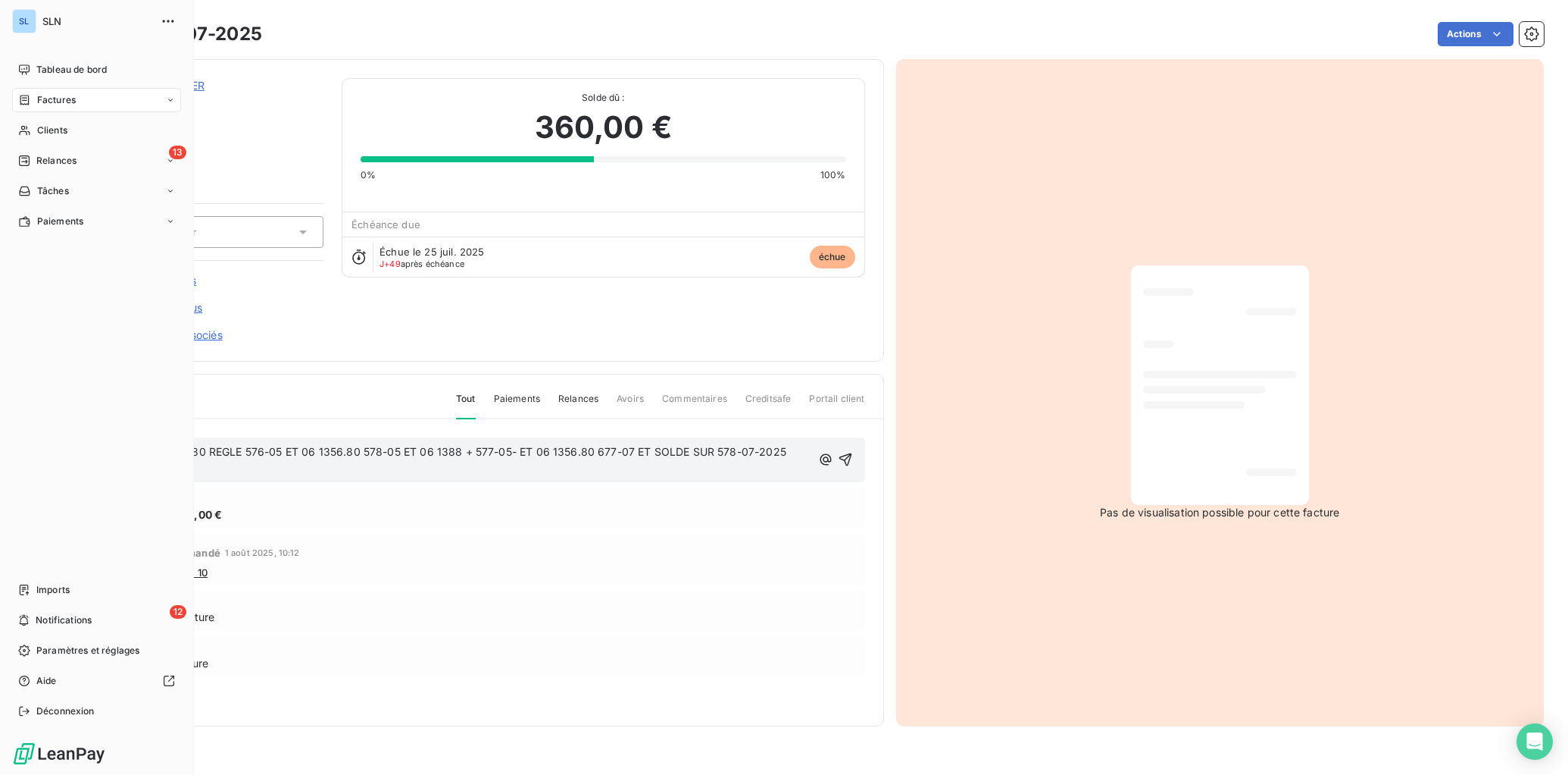
drag, startPoint x: 191, startPoint y: 468, endPoint x: 642, endPoint y: 606, distance: 471.6
click at [47, 434] on div "SL SLN Tableau de bord Factures Clients 13 Relances Tâches Paiements Imports 12…" at bounding box center [784, 387] width 1568 height 775
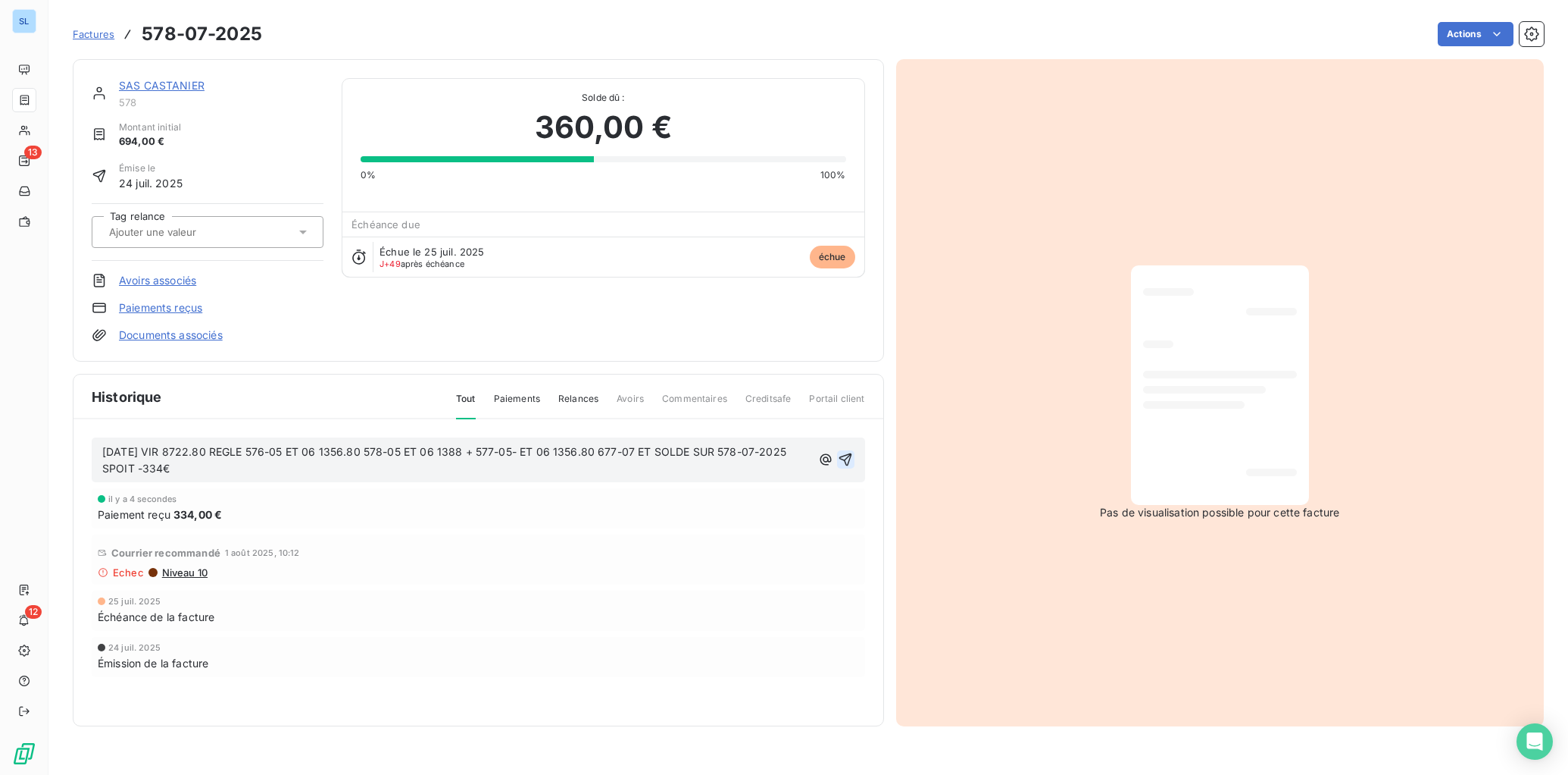
click at [849, 460] on icon "button" at bounding box center [845, 459] width 16 height 16
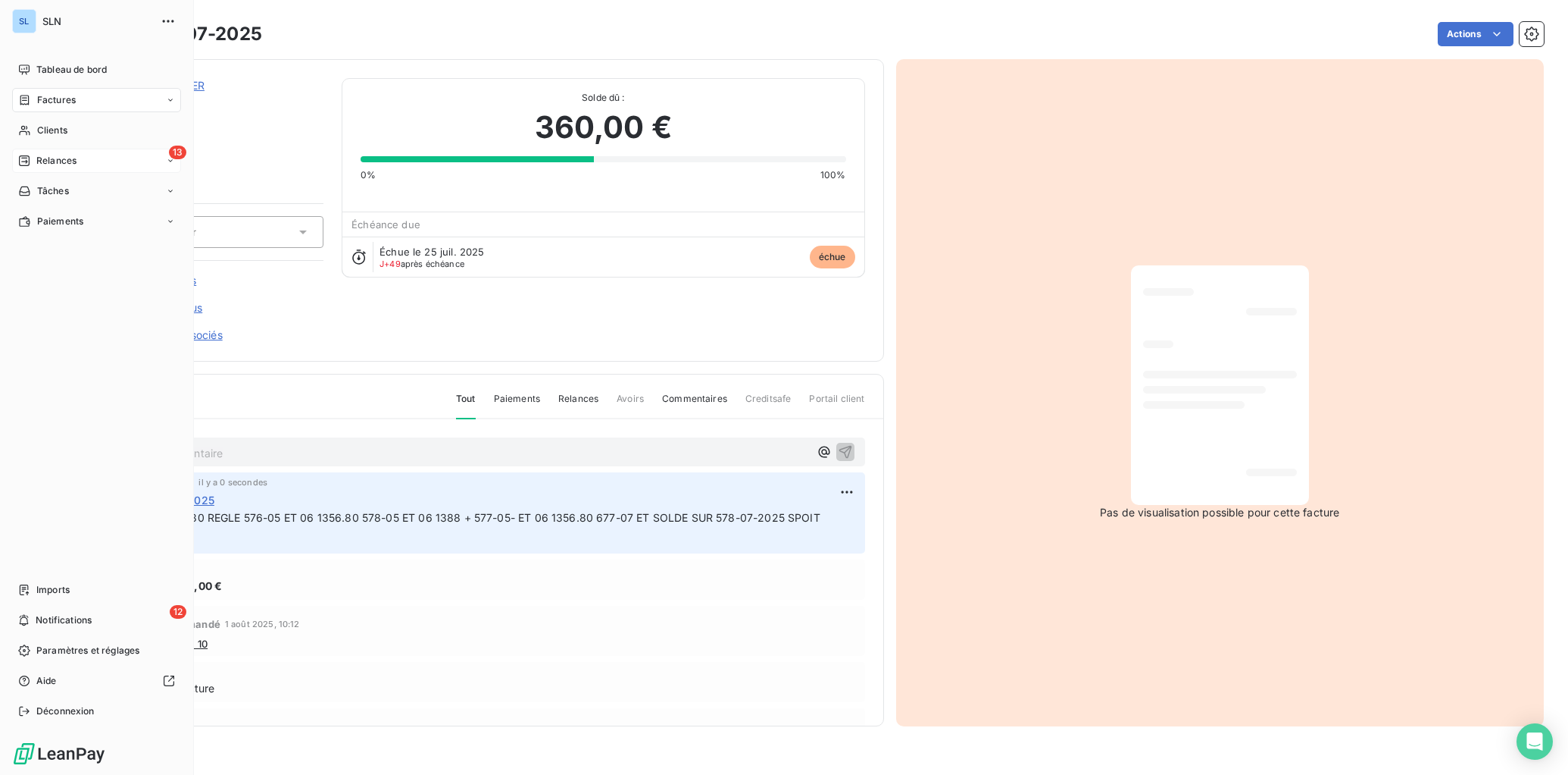
click at [40, 160] on span "Relances" at bounding box center [56, 160] width 40 height 14
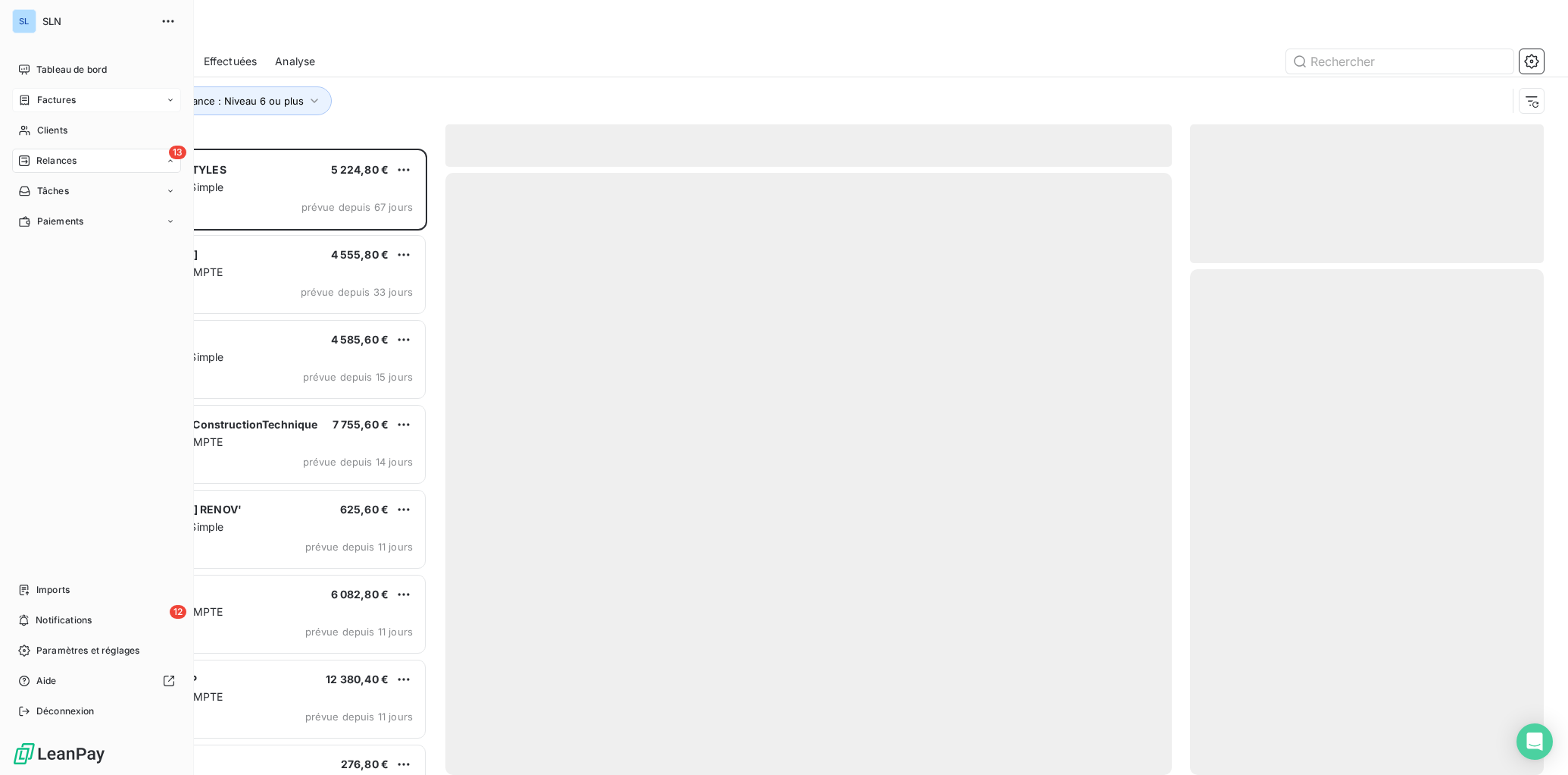
scroll to position [626, 354]
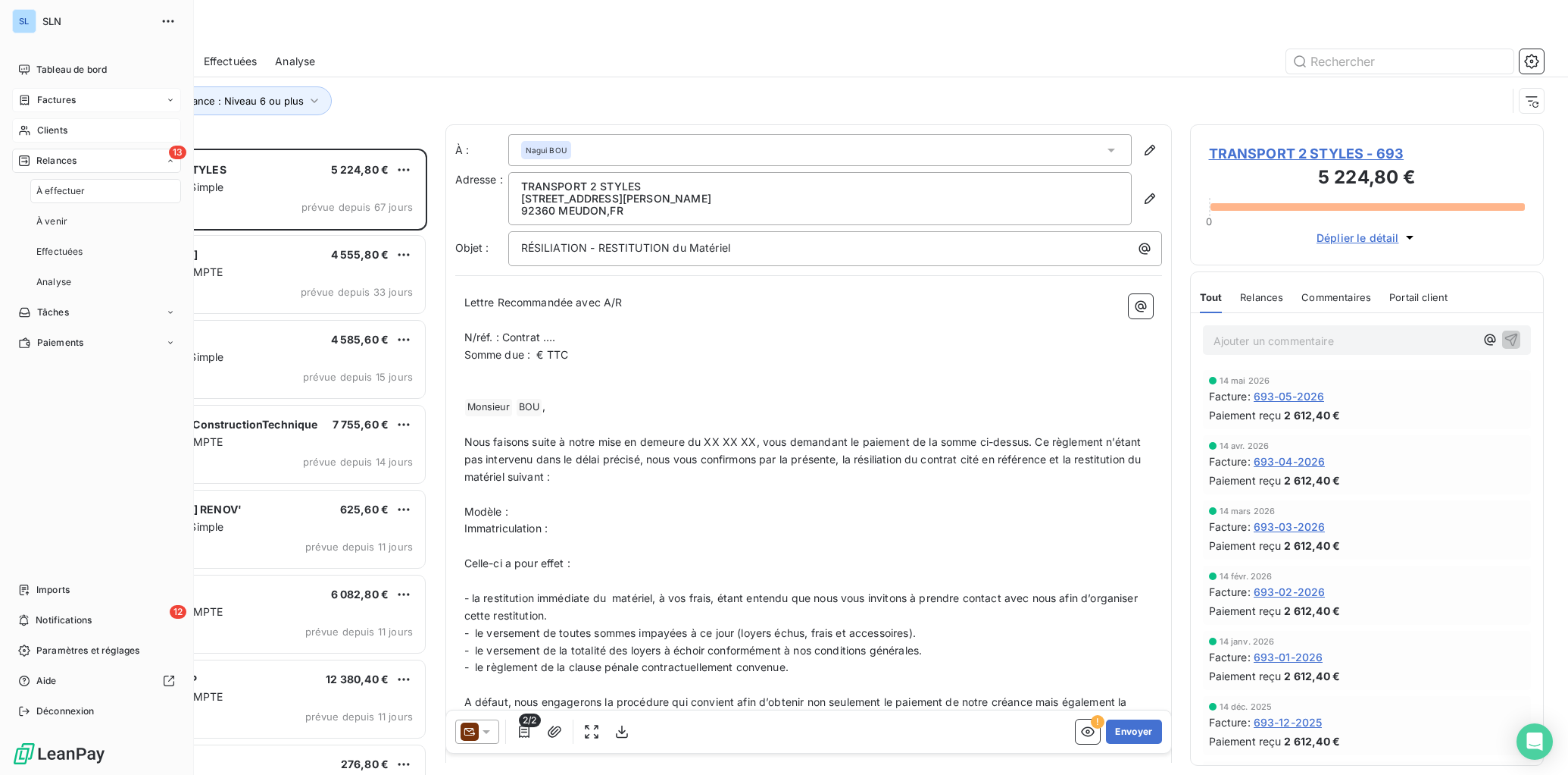
click at [56, 125] on span "Clients" at bounding box center [52, 130] width 30 height 14
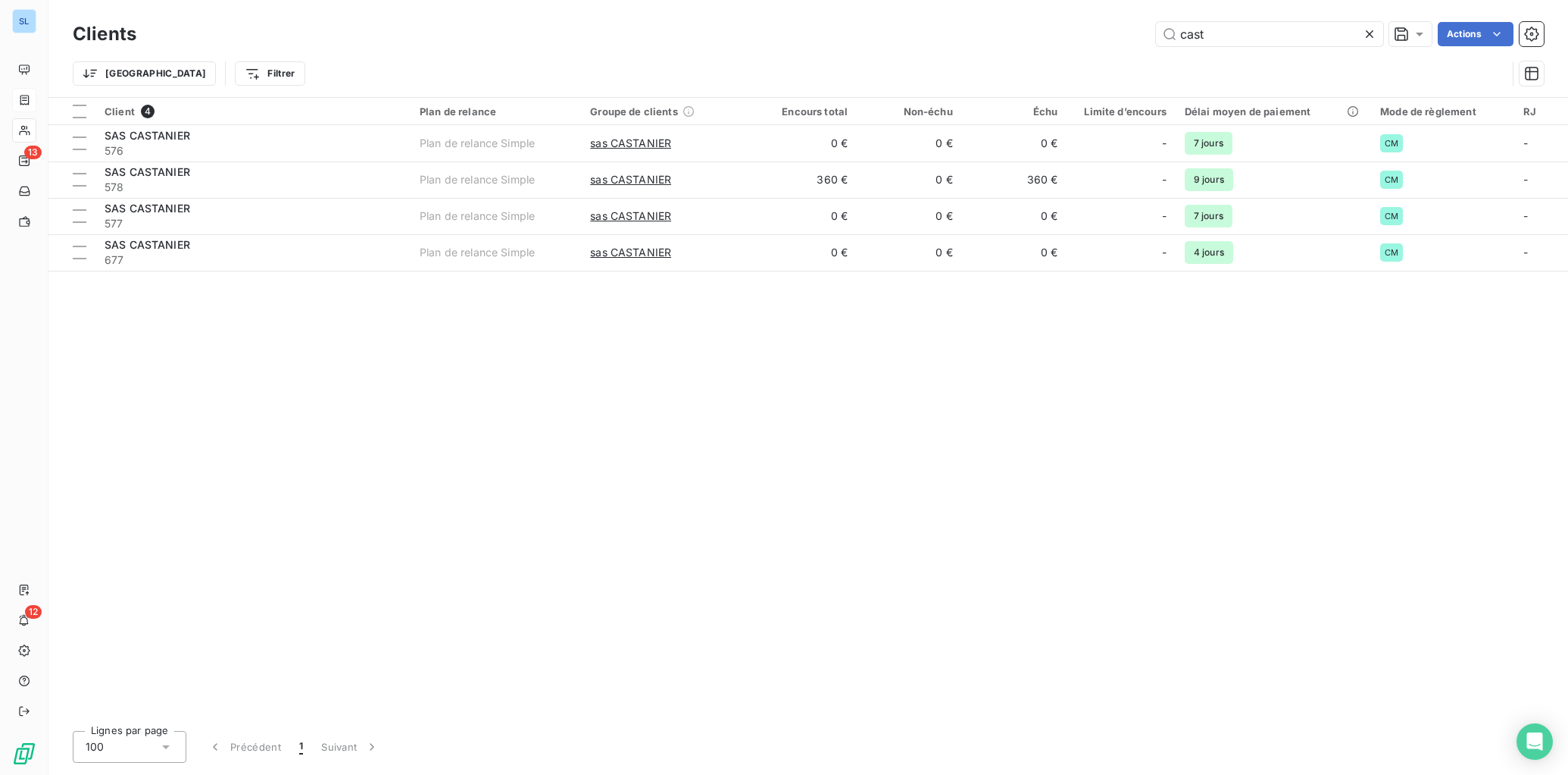
drag, startPoint x: 1264, startPoint y: 36, endPoint x: 1013, endPoint y: -10, distance: 255.2
click at [1013, 0] on html "SL 13 12 Clients cast Actions Trier Filtrer Client 4 Plan de relance Groupe de …" at bounding box center [784, 387] width 1568 height 775
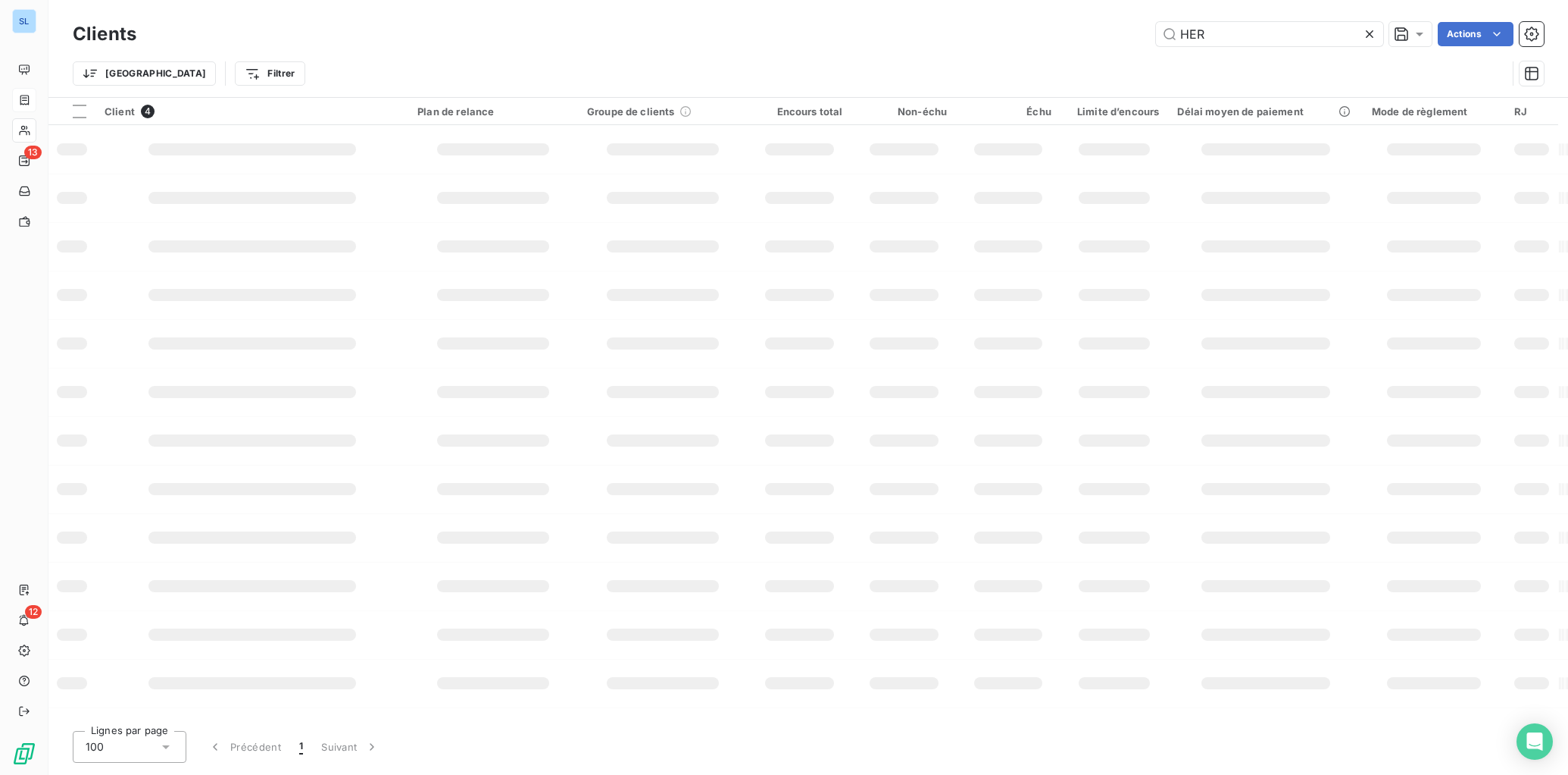
type input "HER"
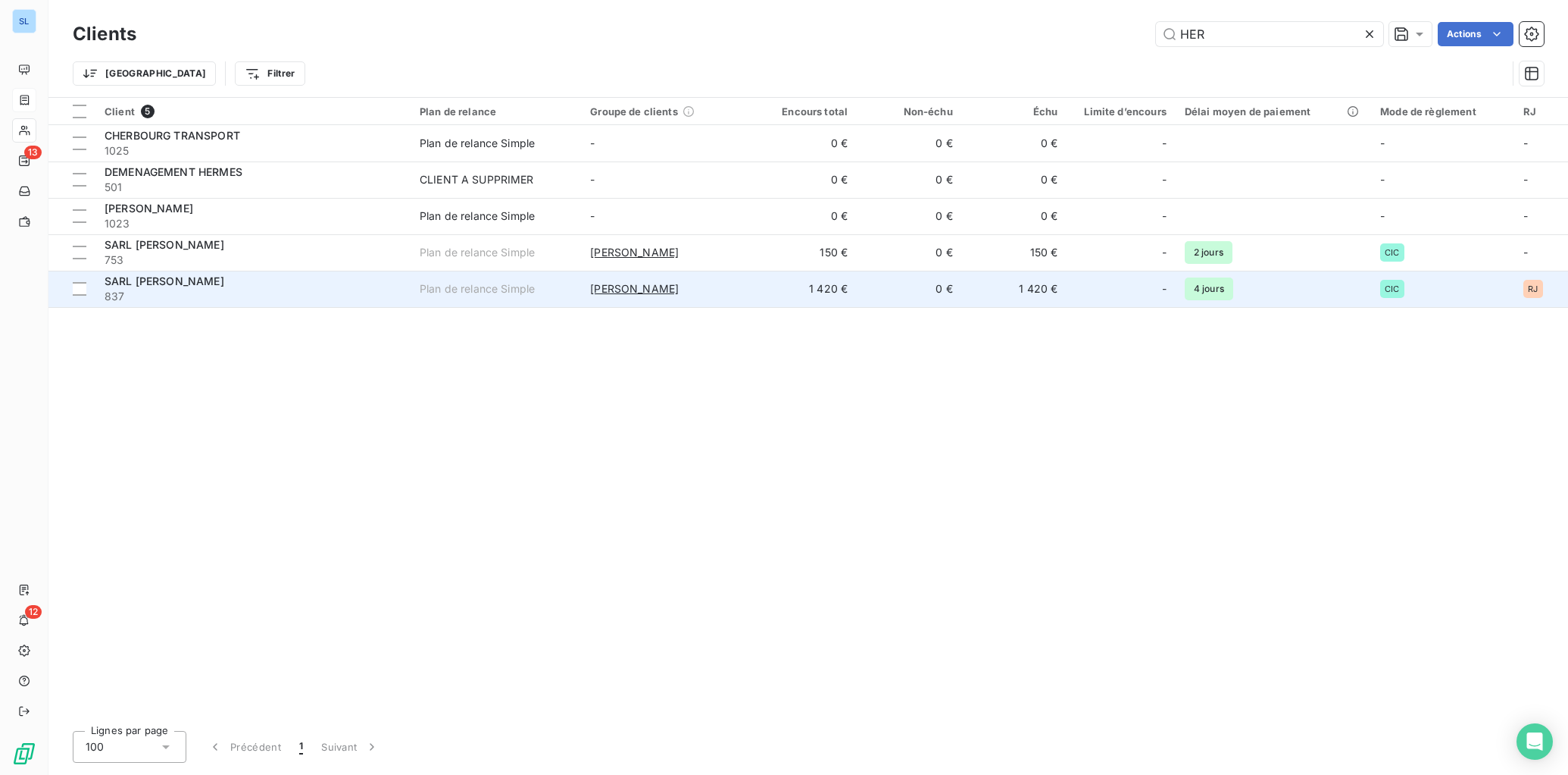
click at [789, 284] on td "1 420 €" at bounding box center [805, 289] width 105 height 36
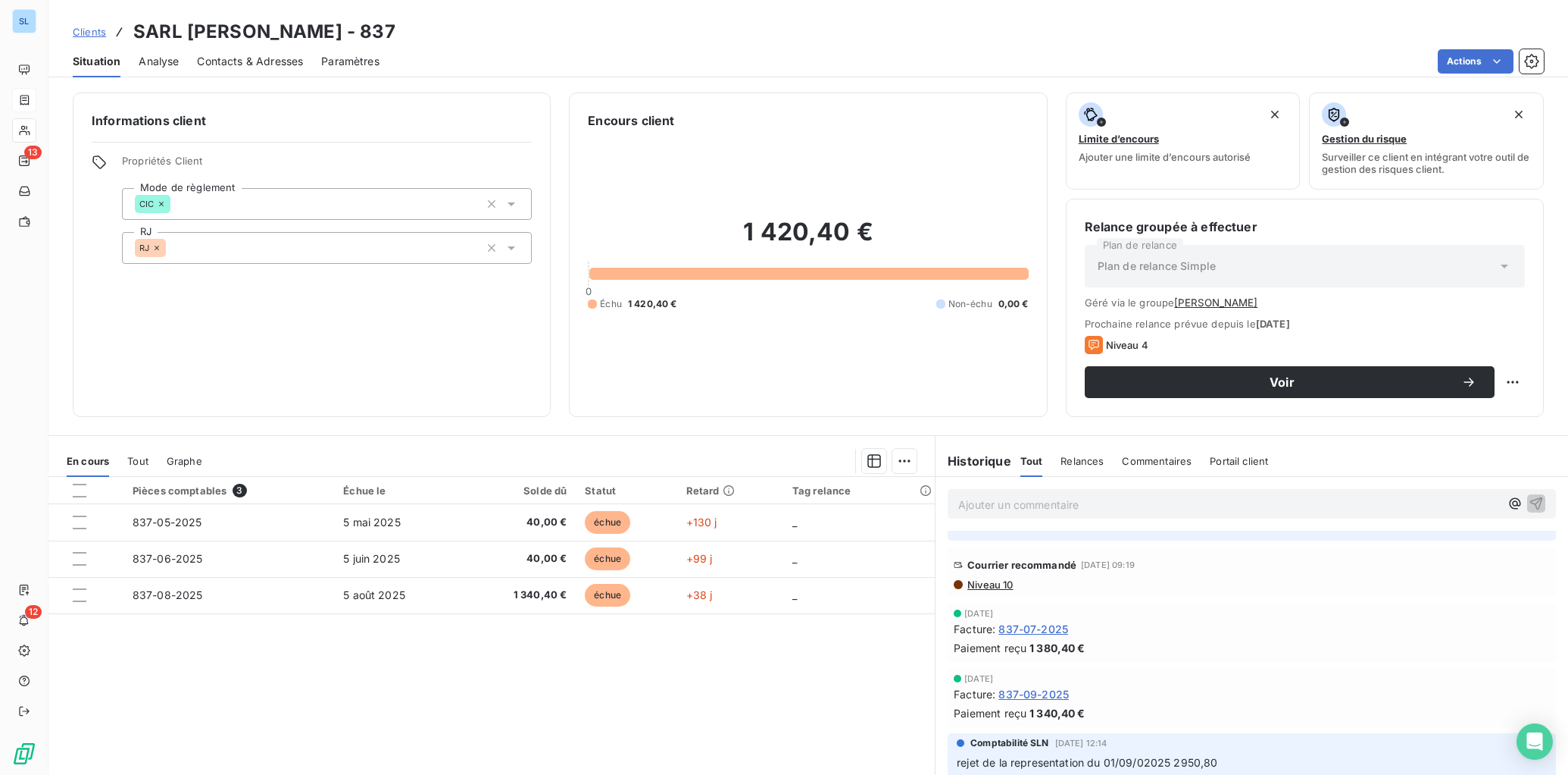
scroll to position [3059, 0]
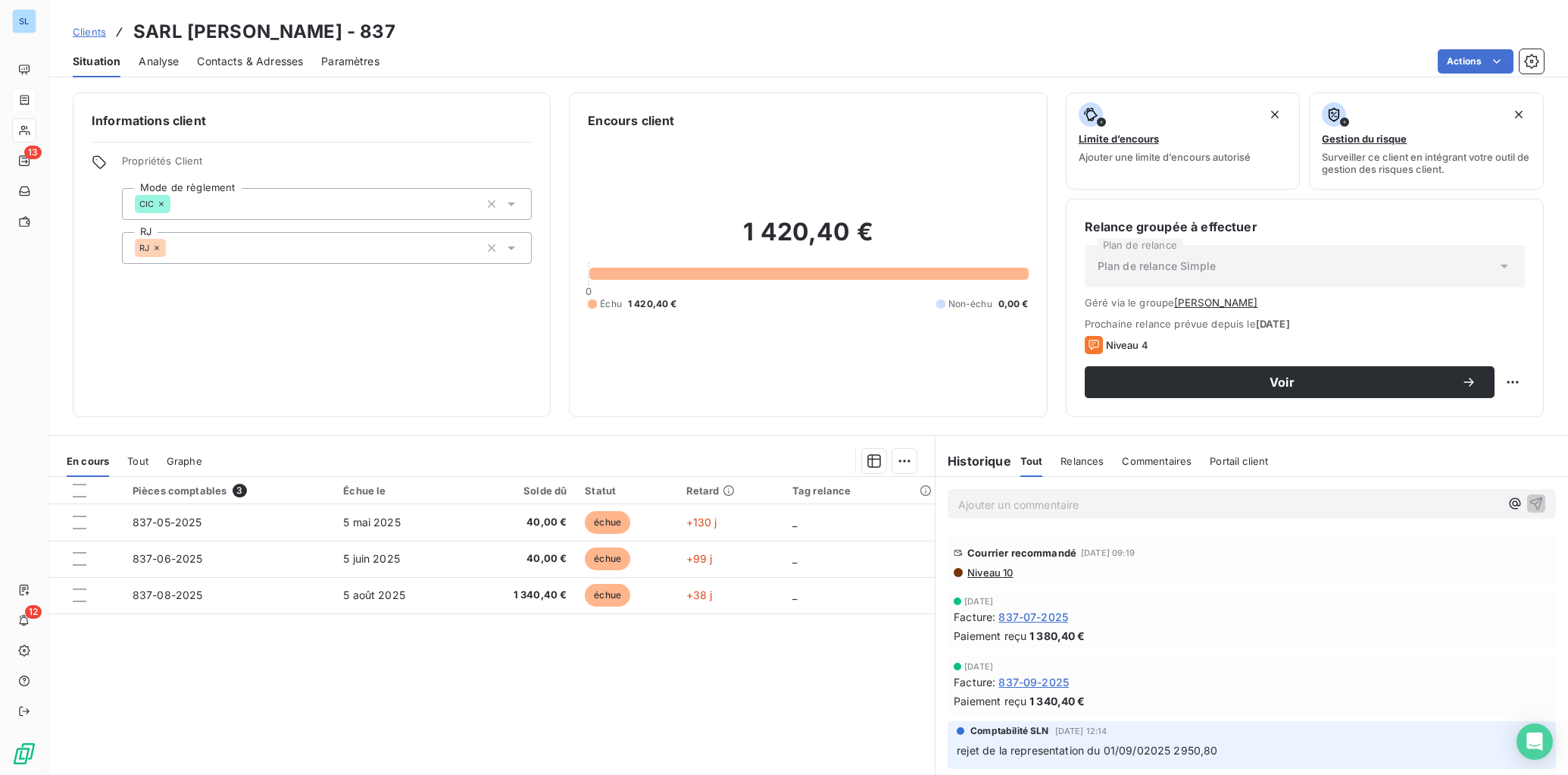
click at [1031, 687] on span "837-09-2025" at bounding box center [1034, 682] width 71 height 16
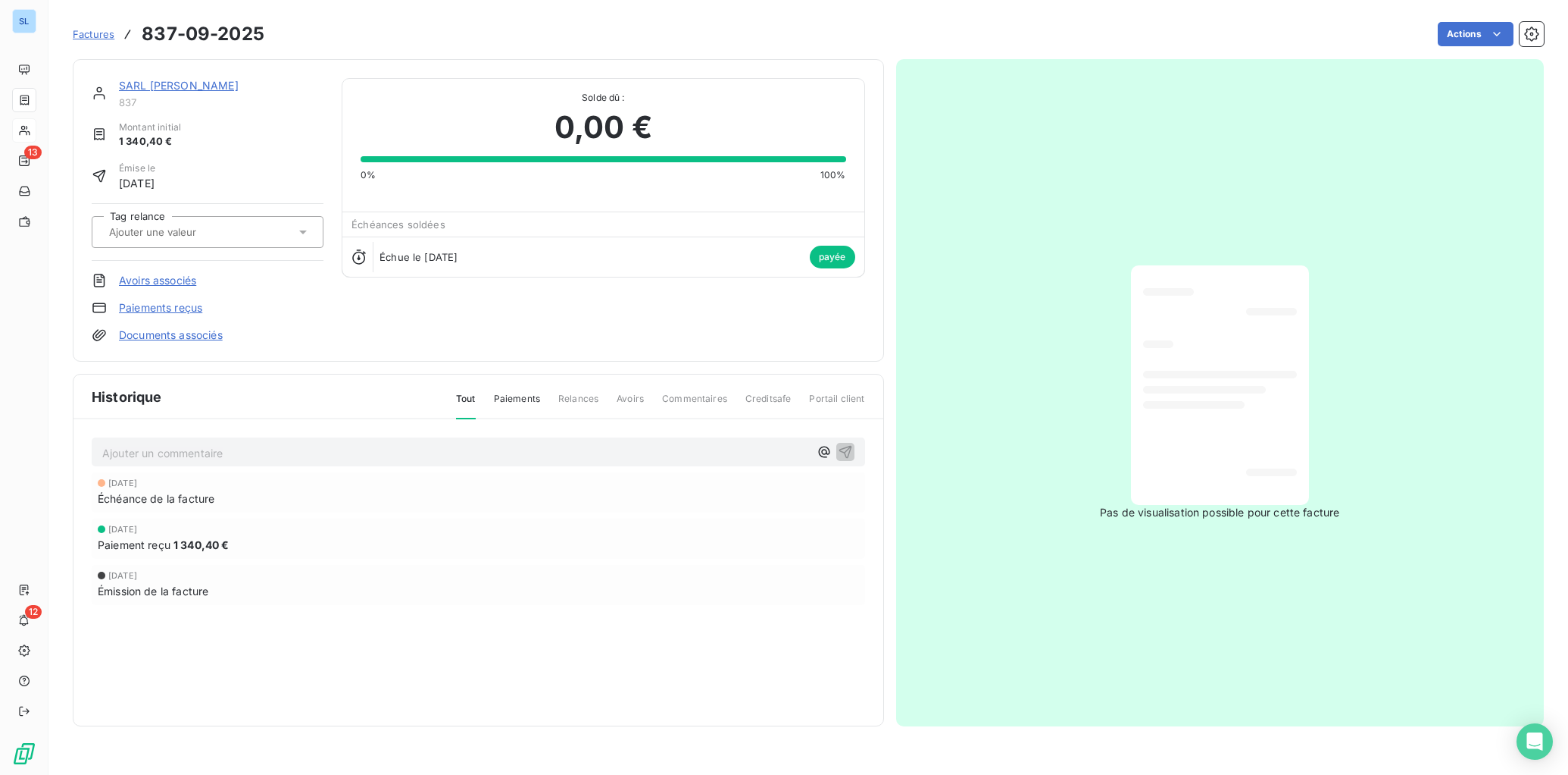
click at [171, 309] on link "Paiements reçus" at bounding box center [160, 308] width 84 height 16
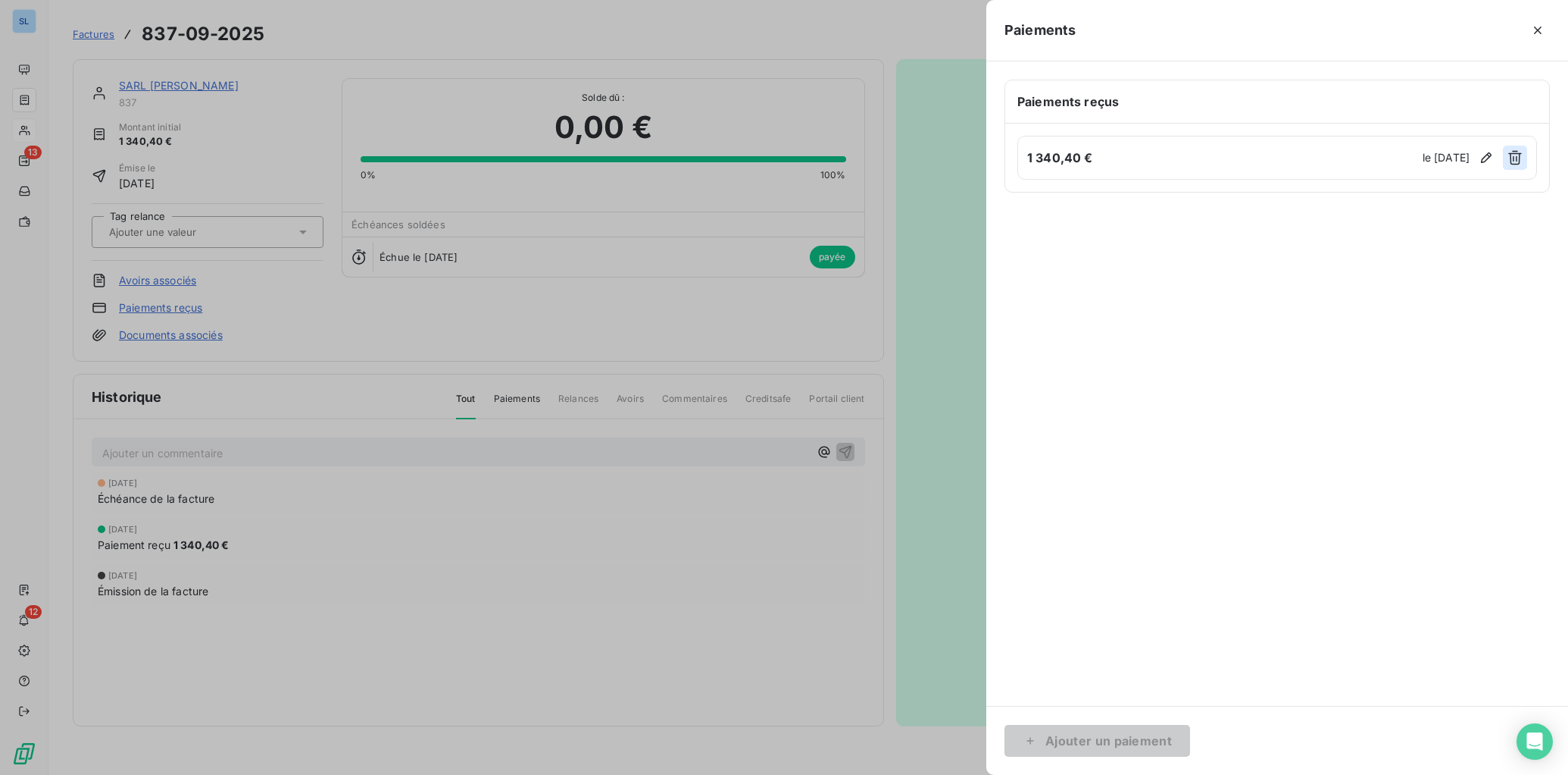
click at [1425, 159] on icon "button" at bounding box center [1515, 158] width 16 height 16
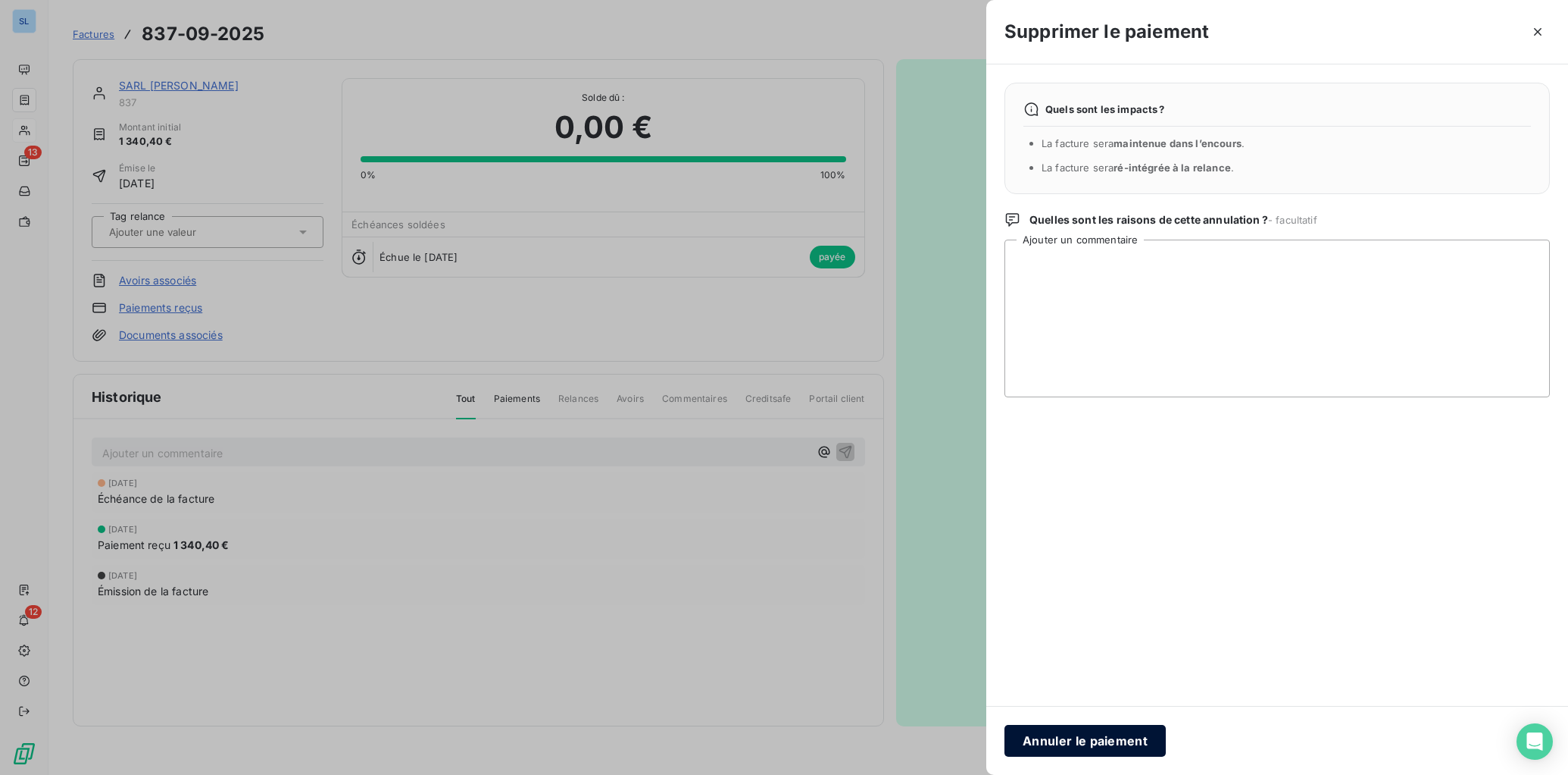
click at [1116, 703] on button "Annuler le paiement" at bounding box center [1085, 741] width 161 height 32
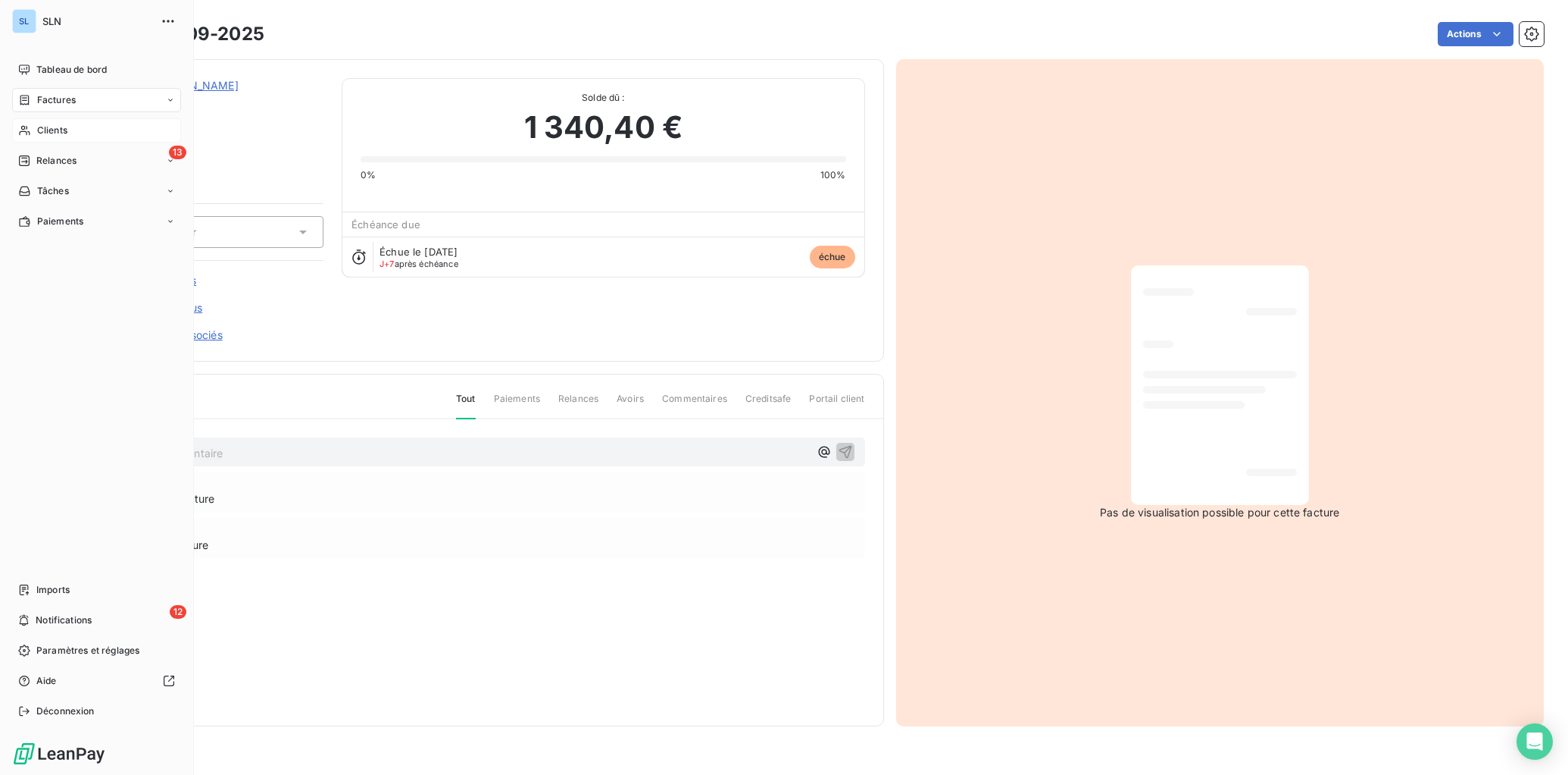
click at [47, 135] on span "Clients" at bounding box center [52, 130] width 30 height 14
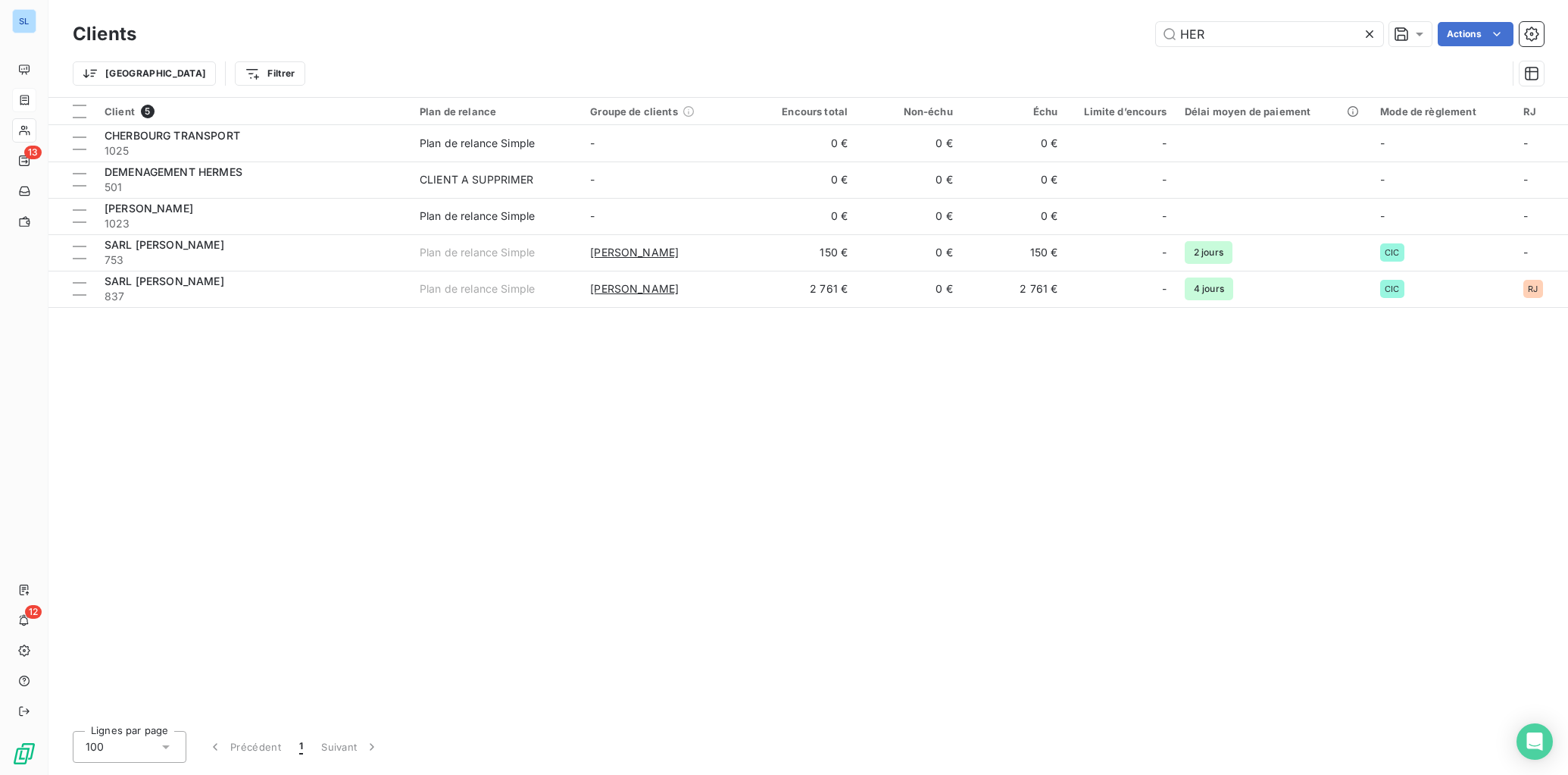
drag, startPoint x: 1211, startPoint y: 36, endPoint x: 1004, endPoint y: 1, distance: 209.9
click at [1067, 9] on div "Clients HER Actions Trier Filtrer" at bounding box center [808, 48] width 1520 height 97
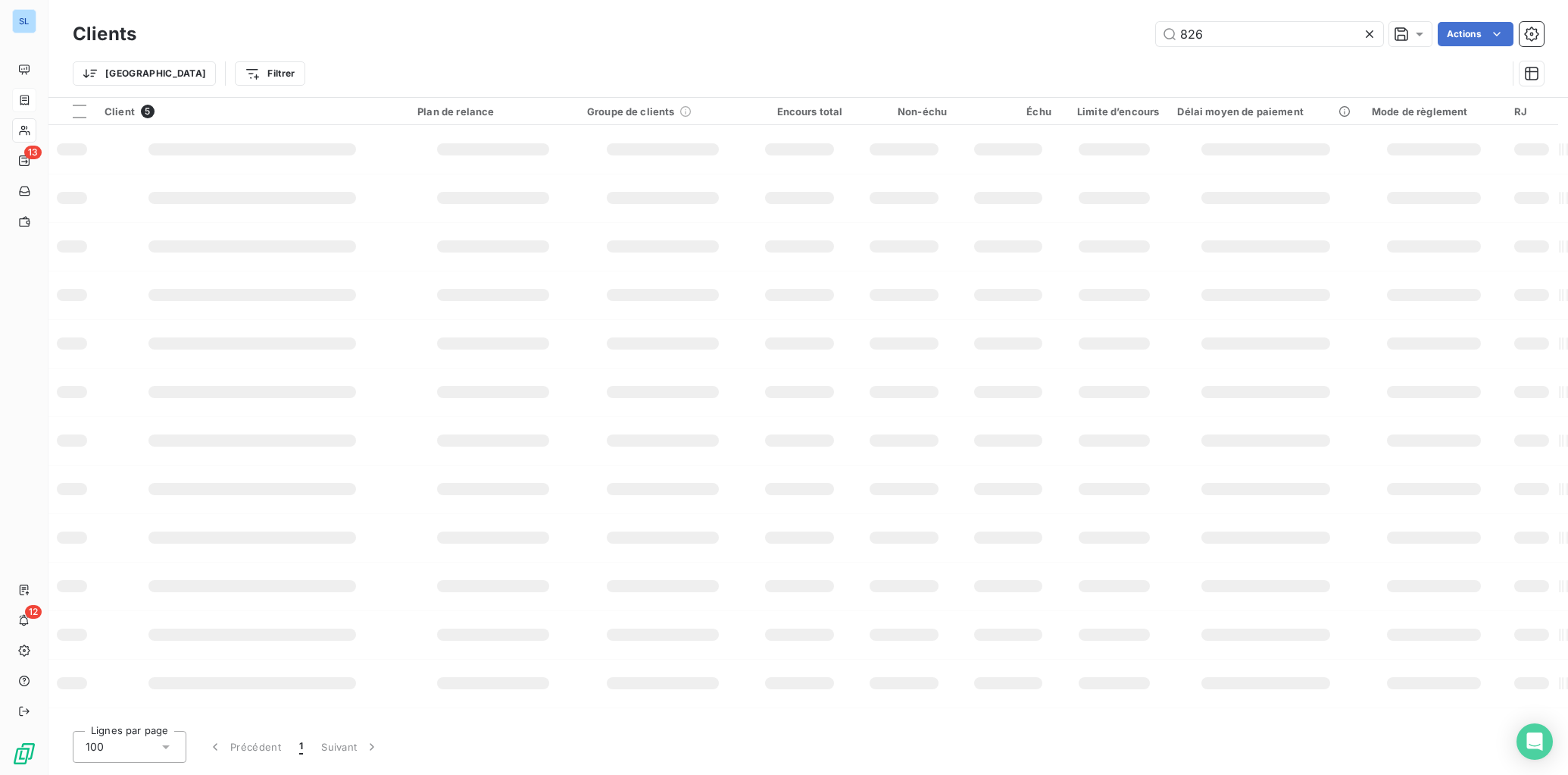
type input "826"
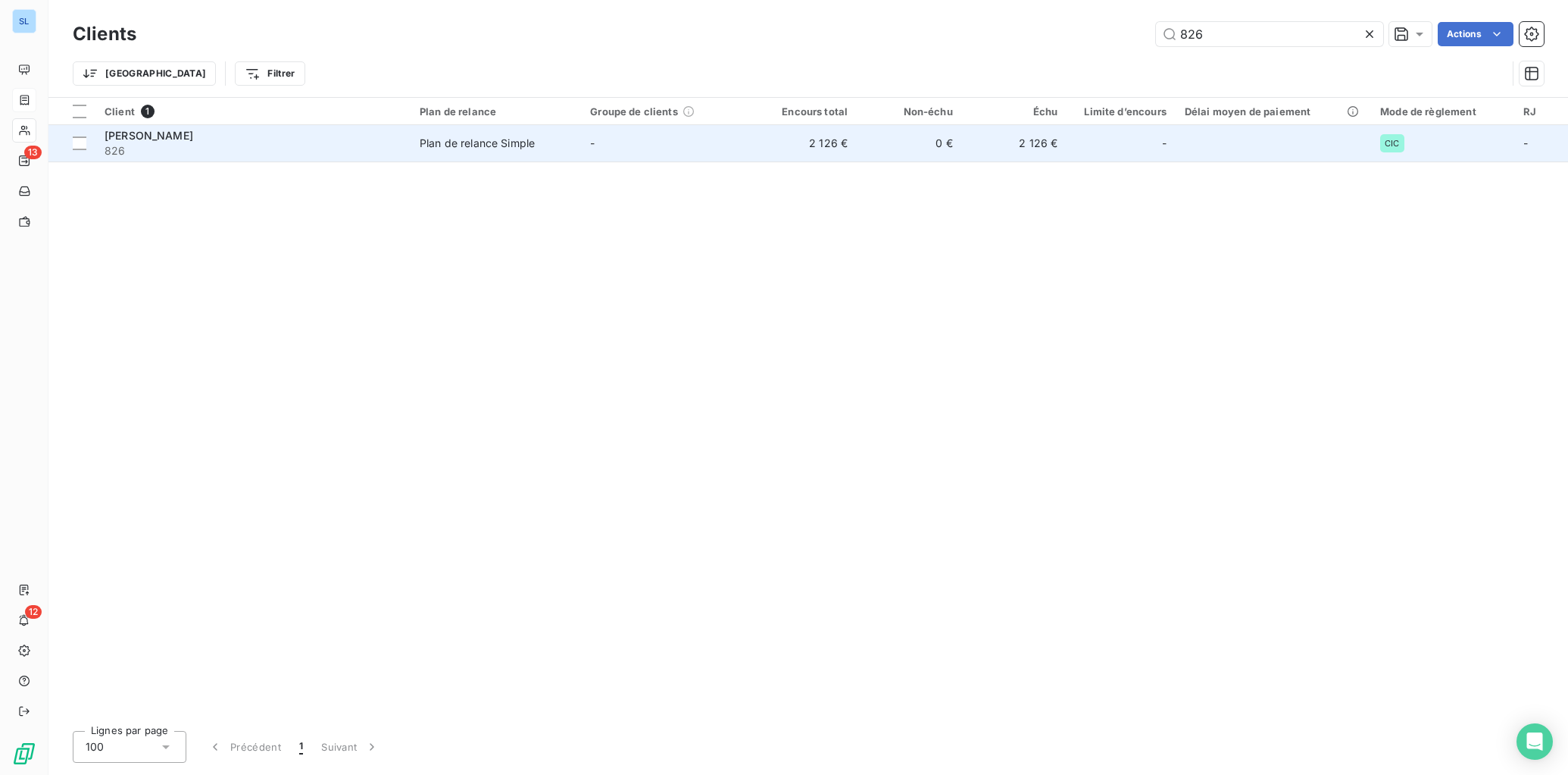
click at [310, 139] on div "[PERSON_NAME]" at bounding box center [252, 136] width 297 height 16
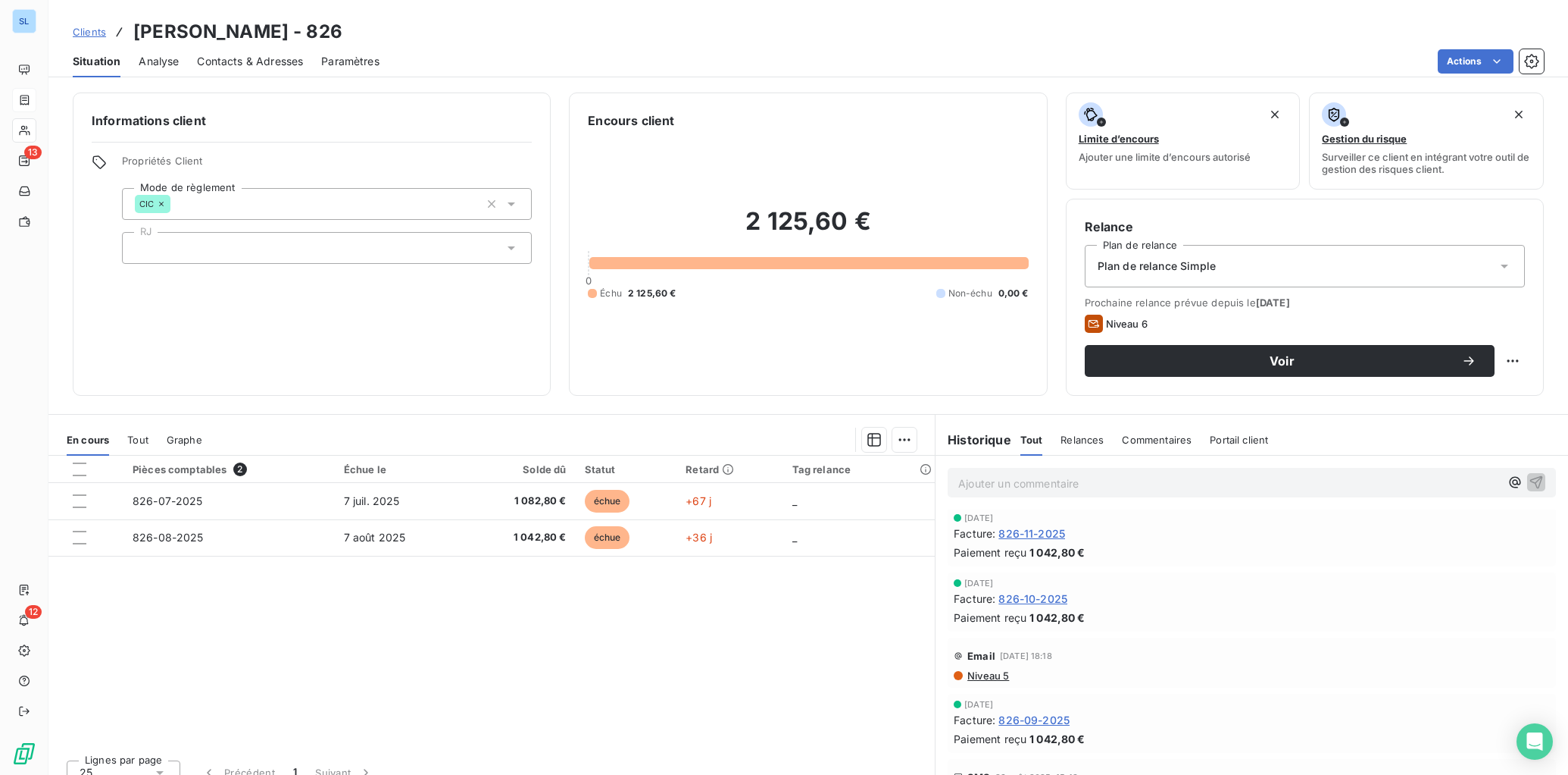
scroll to position [1908, 0]
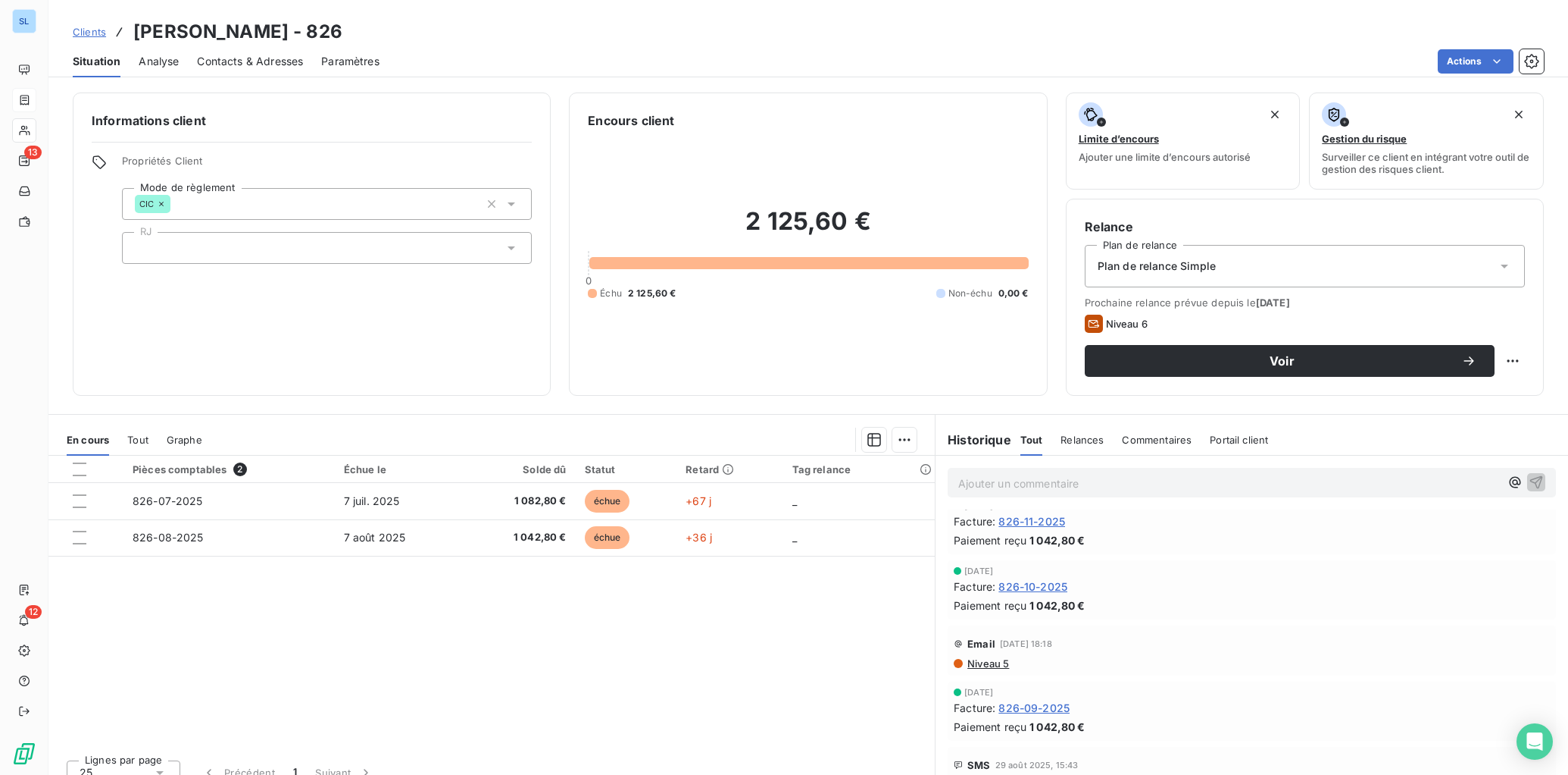
click at [1041, 703] on span "826-09-2025" at bounding box center [1034, 708] width 72 height 16
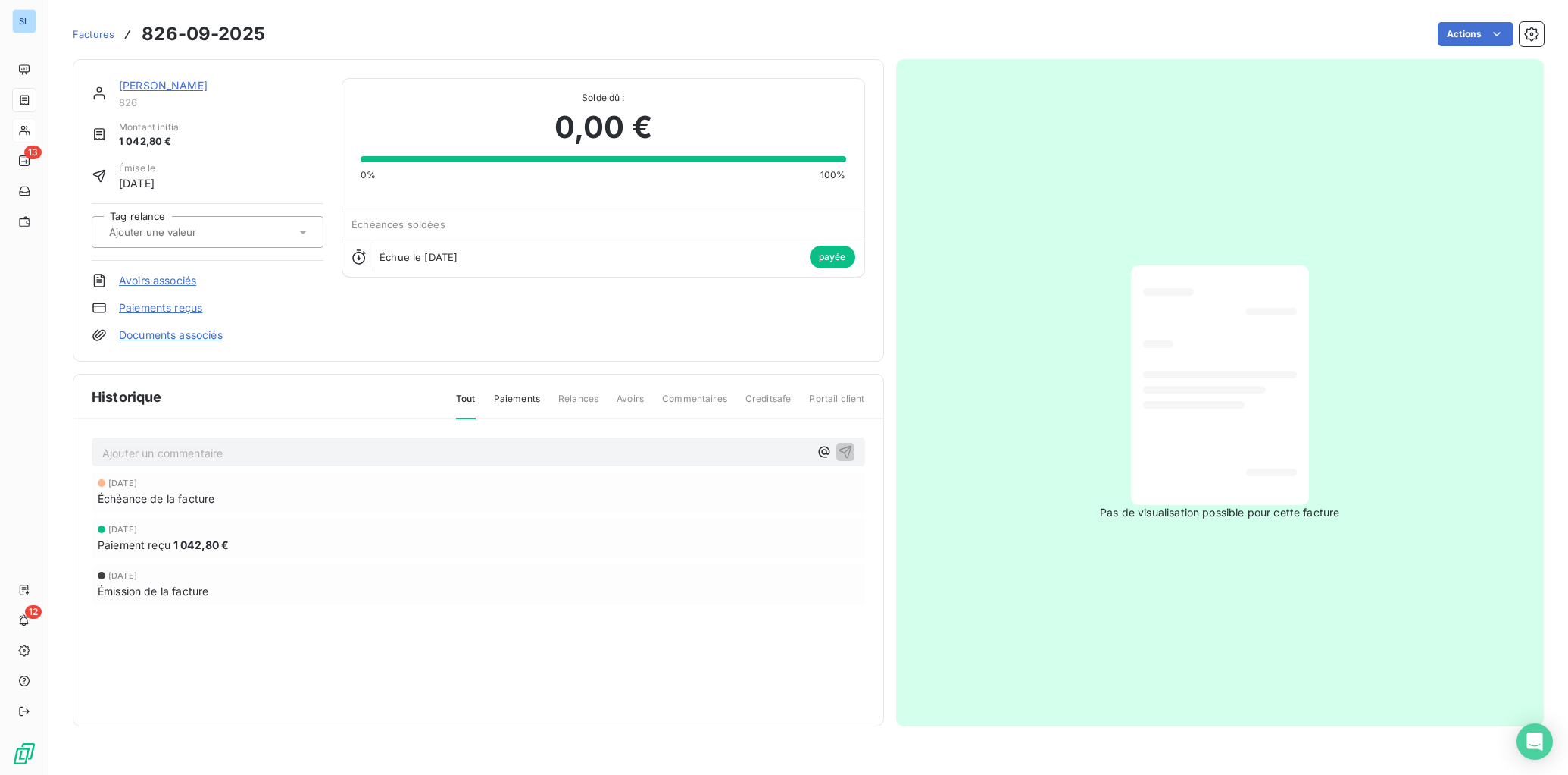
click at [166, 307] on link "Paiements reçus" at bounding box center [160, 308] width 84 height 16
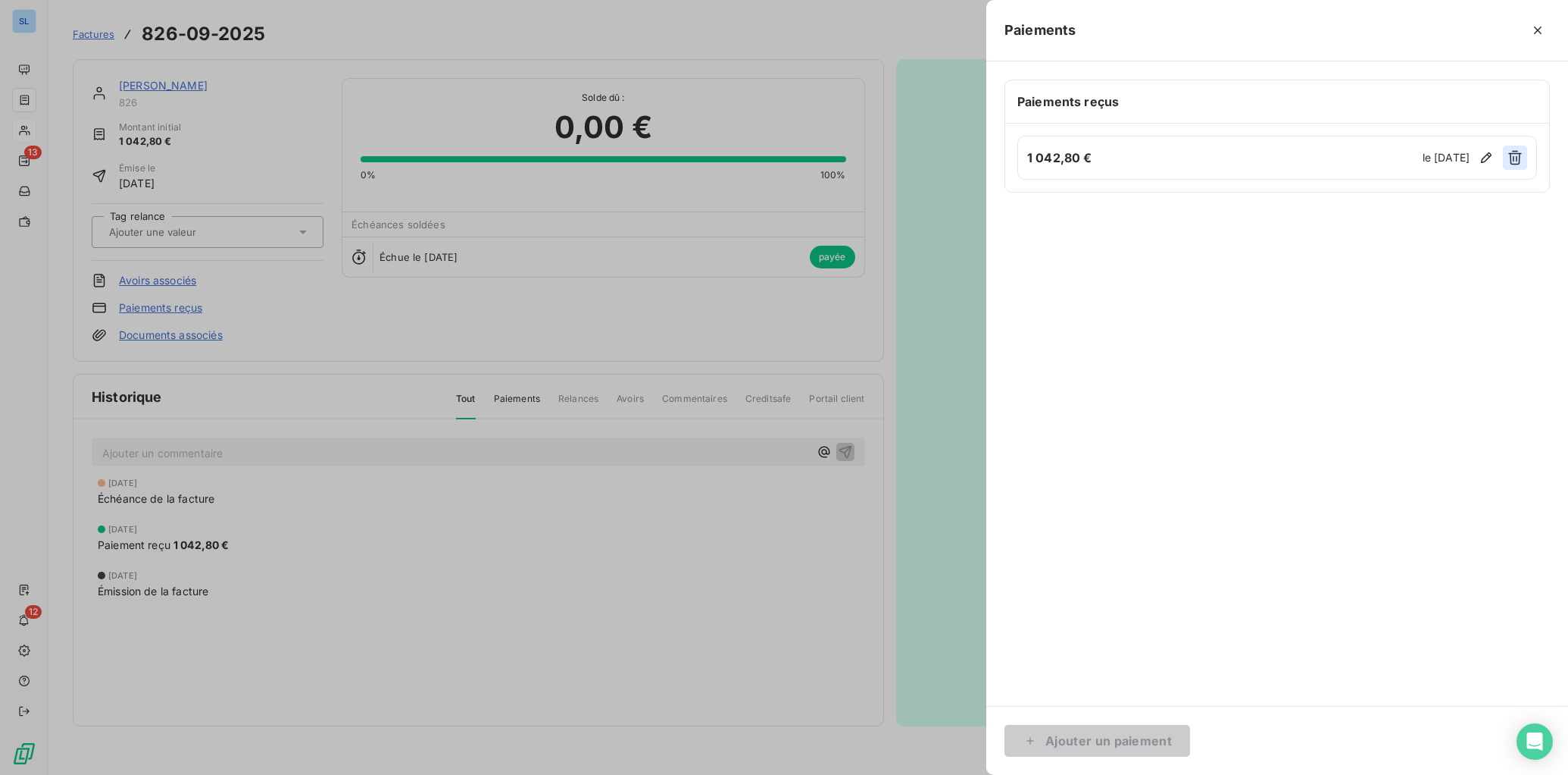
click at [1425, 160] on icon "button" at bounding box center [1515, 158] width 16 height 16
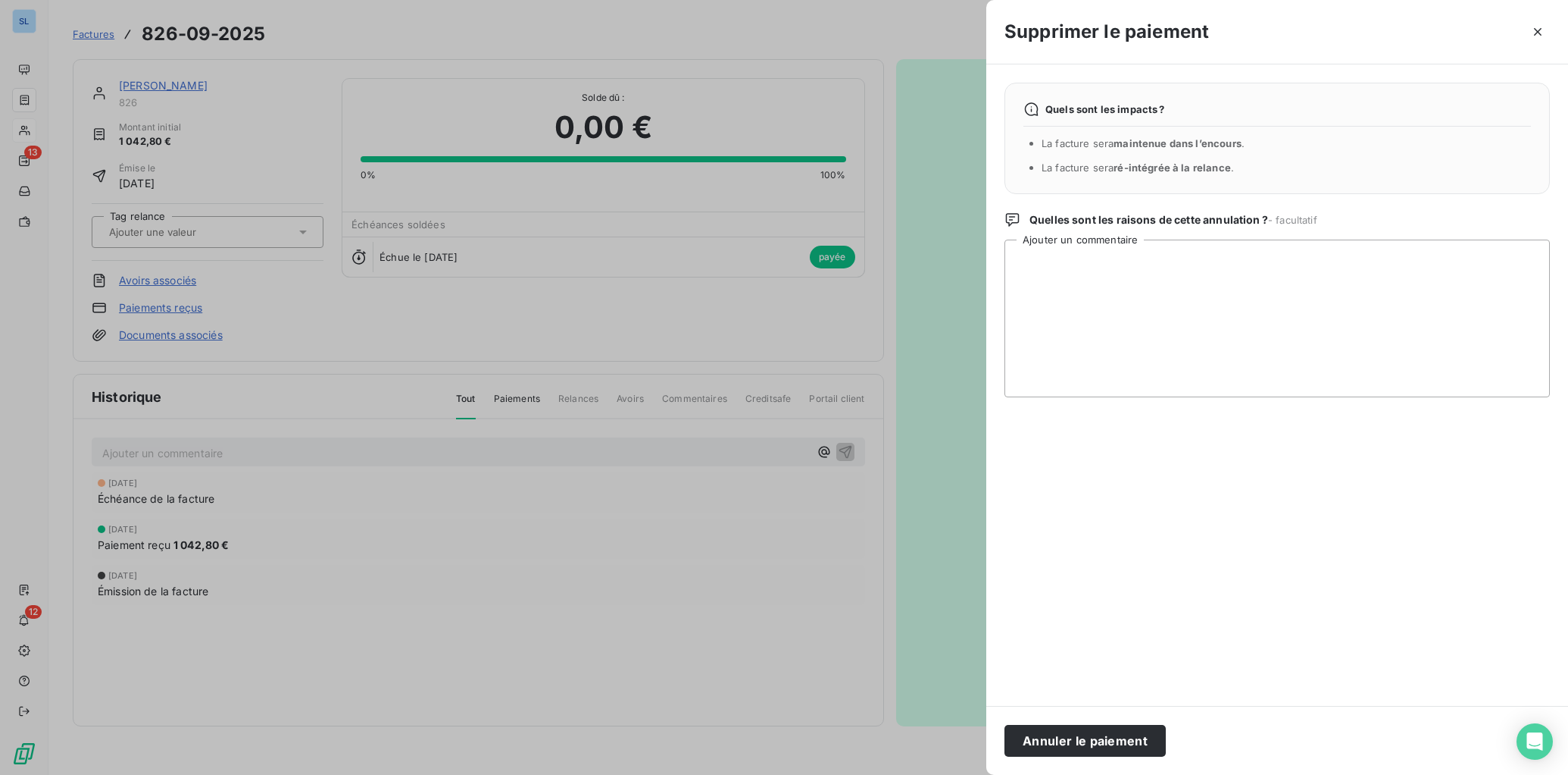
drag, startPoint x: 1079, startPoint y: 745, endPoint x: 999, endPoint y: 757, distance: 80.9
click at [1077, 703] on button "Annuler le paiement" at bounding box center [1085, 741] width 161 height 32
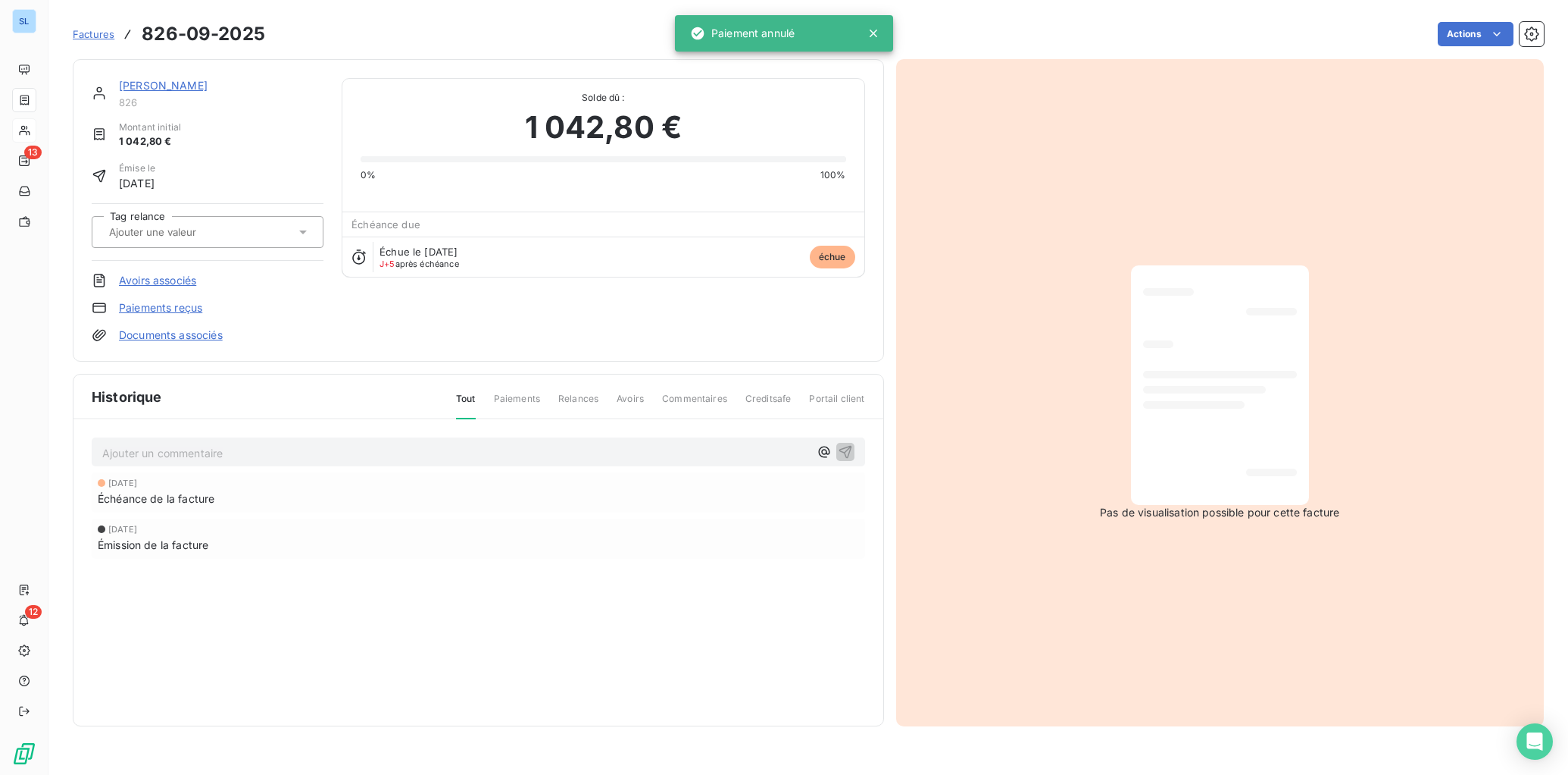
click at [521, 531] on div "[DATE]" at bounding box center [478, 528] width 762 height 9
drag, startPoint x: 156, startPoint y: 84, endPoint x: 229, endPoint y: 109, distance: 77.2
click at [156, 84] on link "[PERSON_NAME]" at bounding box center [163, 84] width 89 height 13
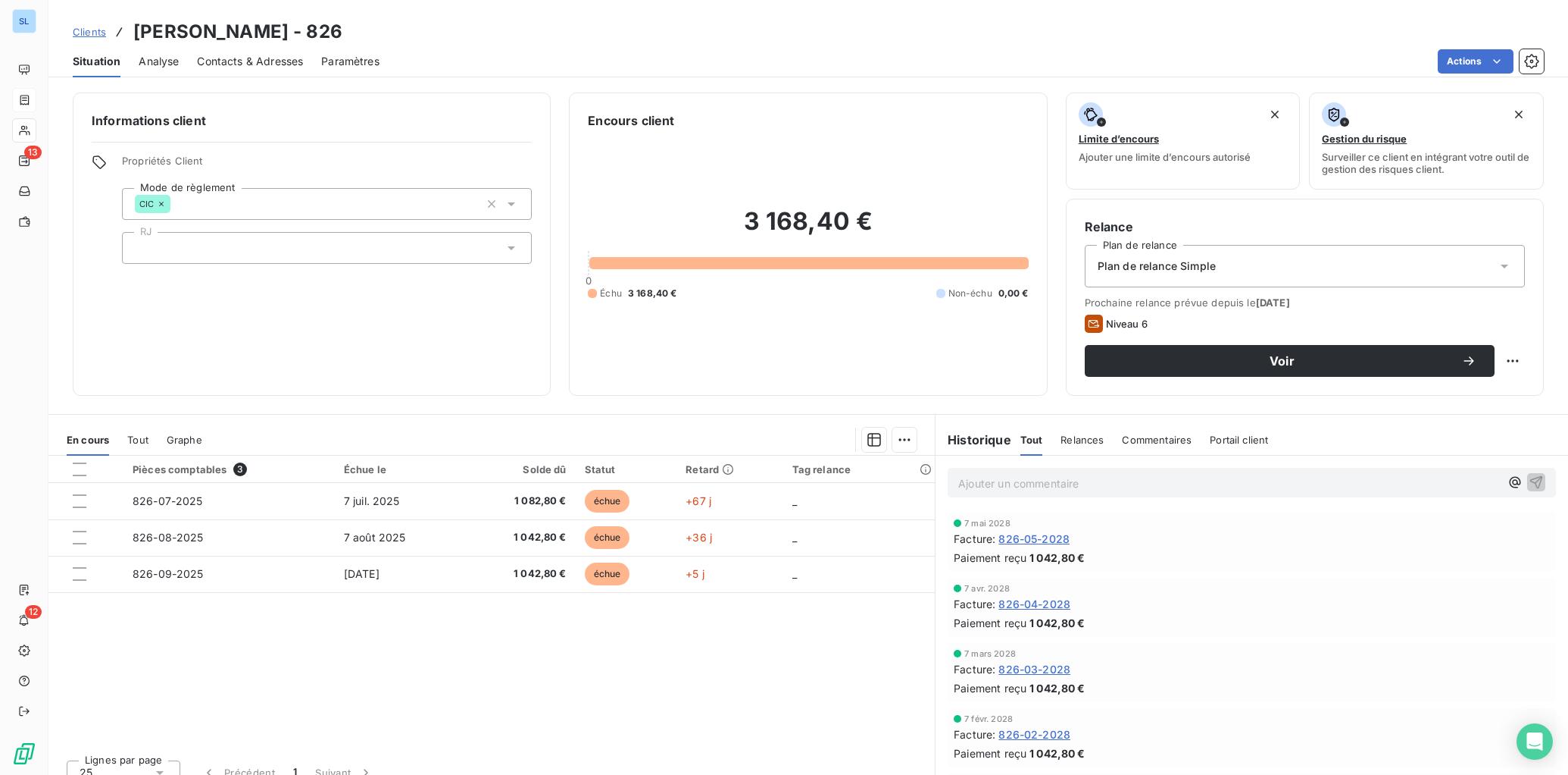
drag, startPoint x: 1173, startPoint y: 441, endPoint x: 1234, endPoint y: 574, distance: 146.3
click at [1172, 441] on span "Commentaires" at bounding box center [1156, 440] width 70 height 12
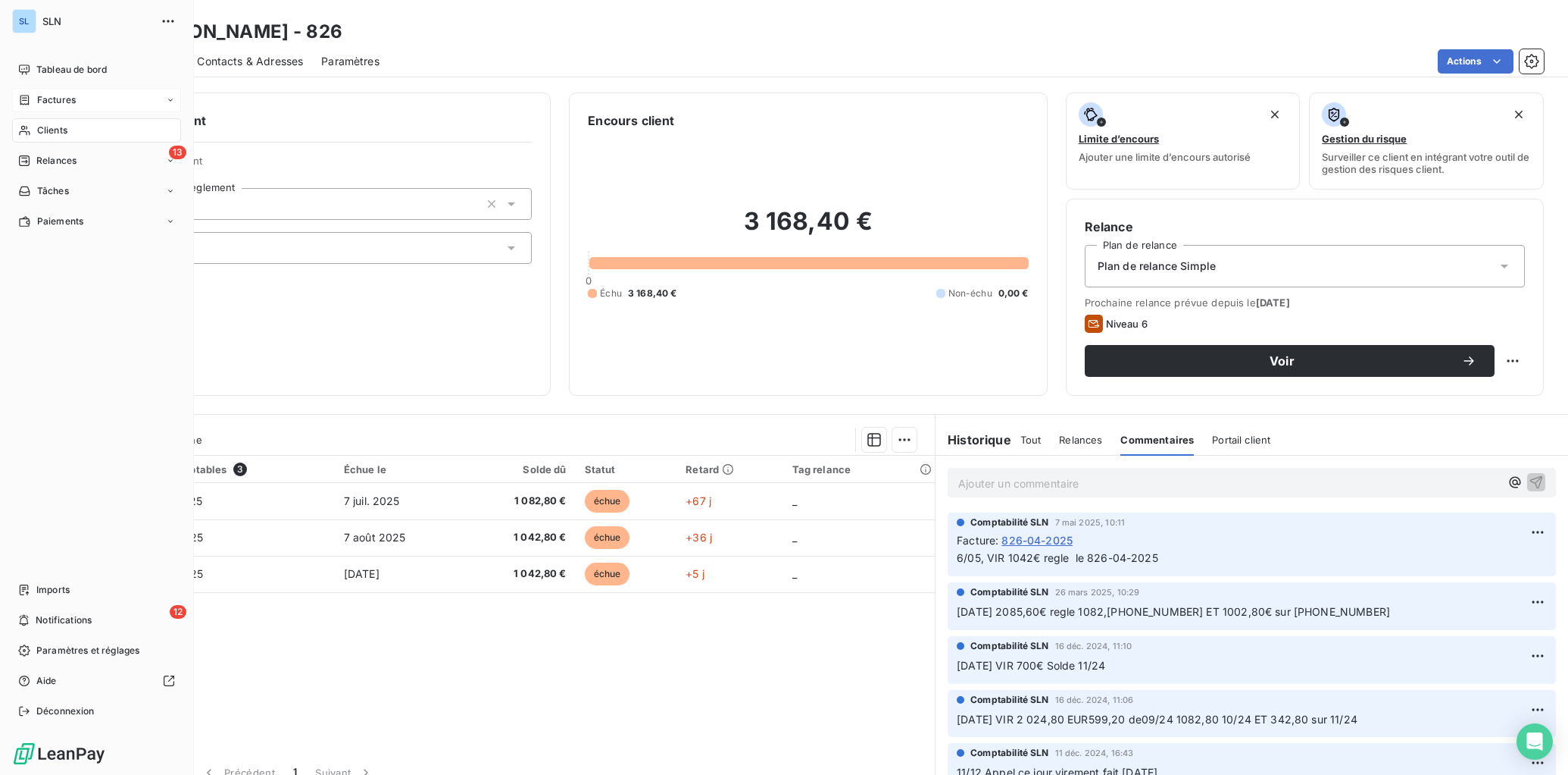
click at [47, 130] on span "Clients" at bounding box center [52, 130] width 30 height 14
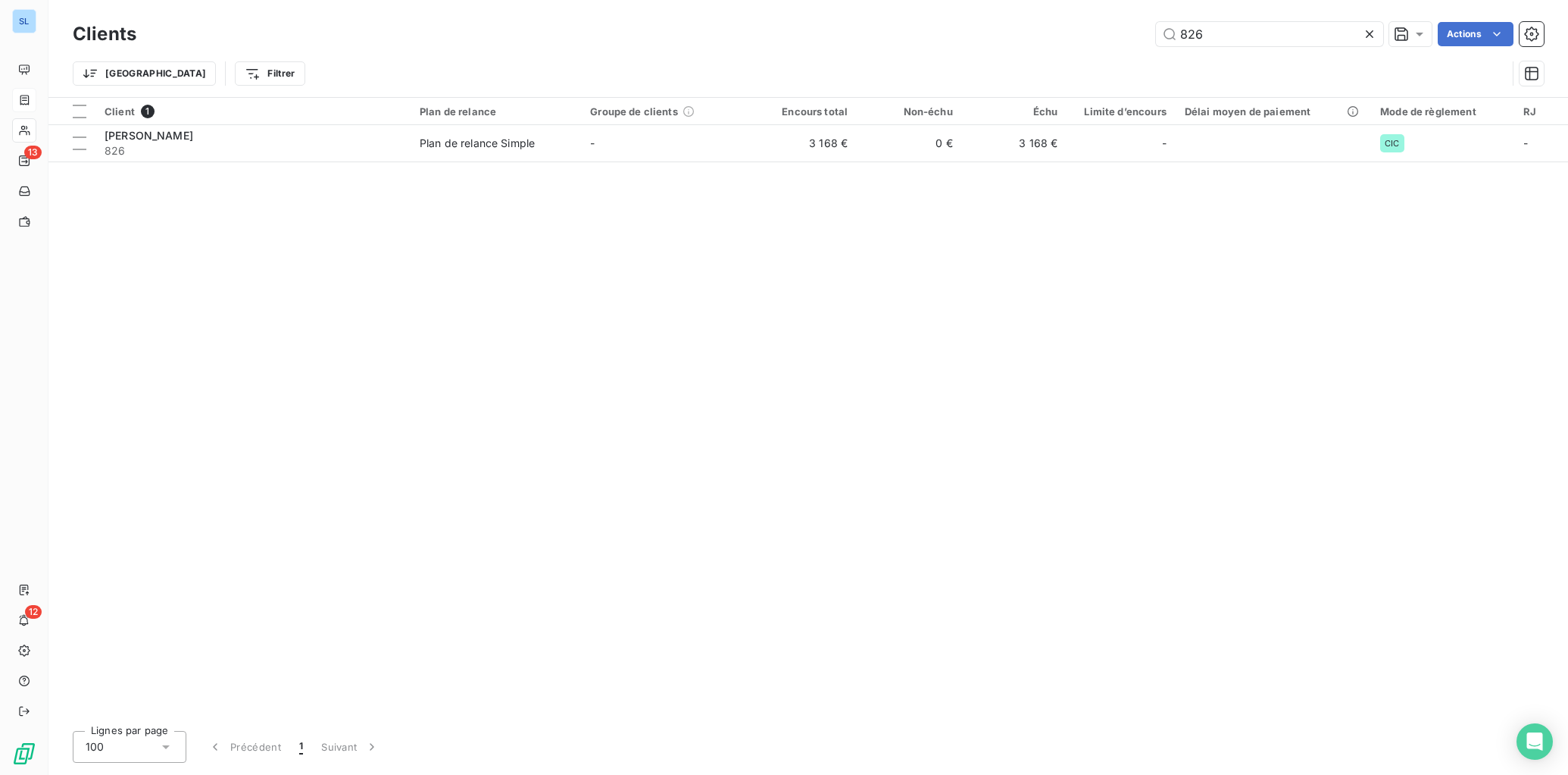
drag, startPoint x: 1236, startPoint y: 35, endPoint x: 1120, endPoint y: 28, distance: 116.2
click at [1120, 28] on div "826 Actions" at bounding box center [849, 34] width 1390 height 24
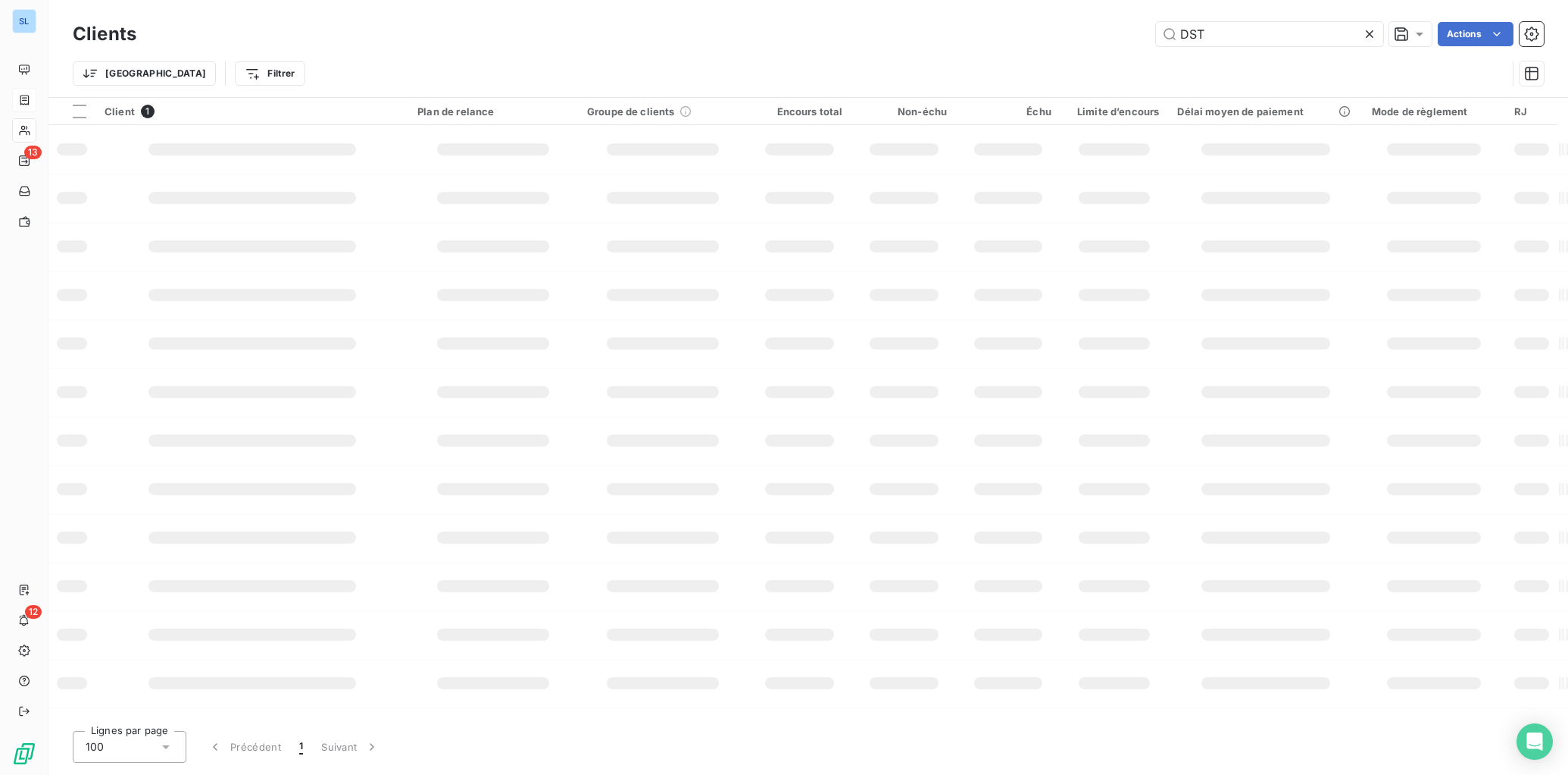
type input "DST"
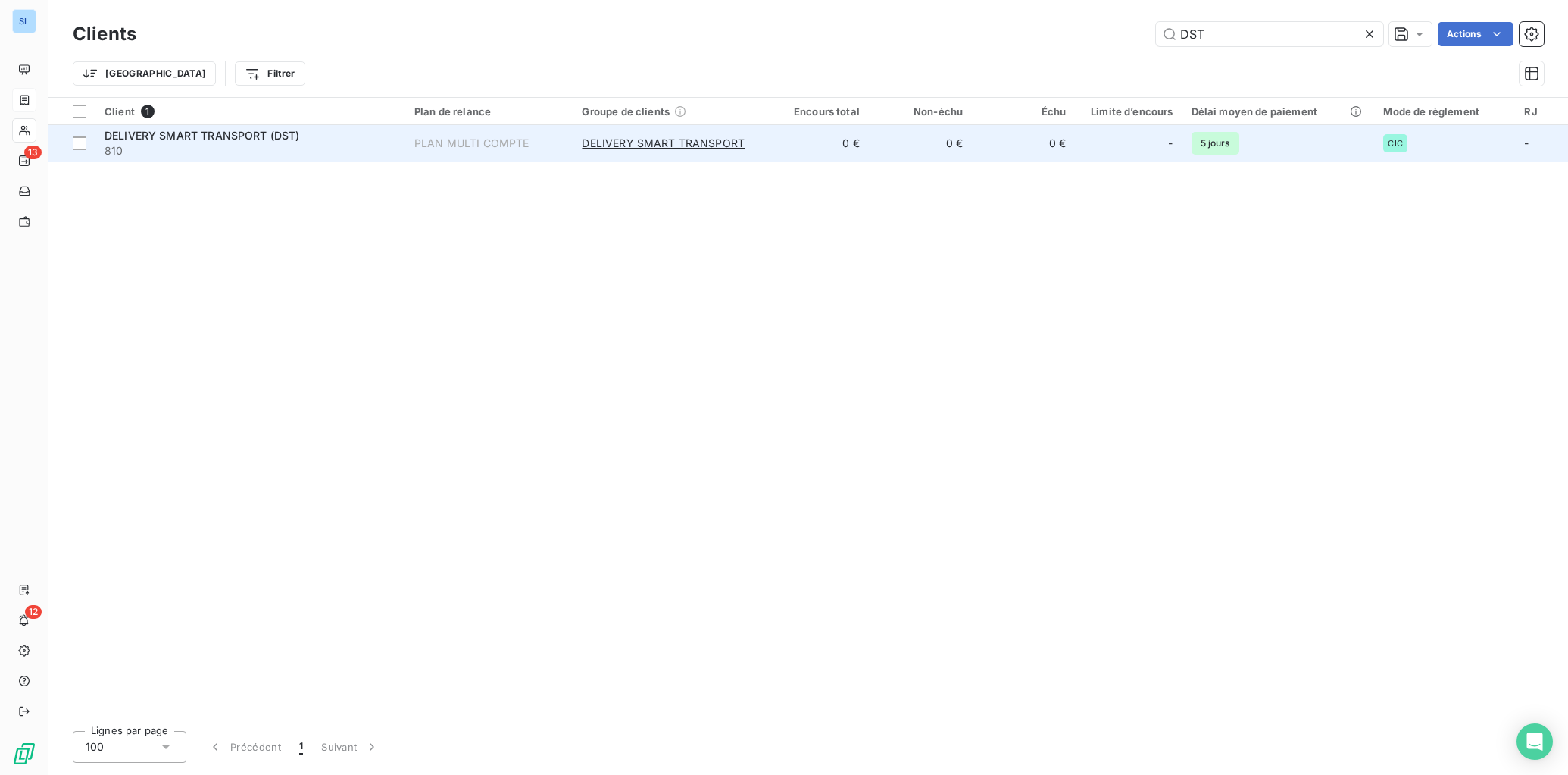
click at [135, 141] on span "DELIVERY SMART TRANSPORT (DST)" at bounding box center [202, 134] width 196 height 13
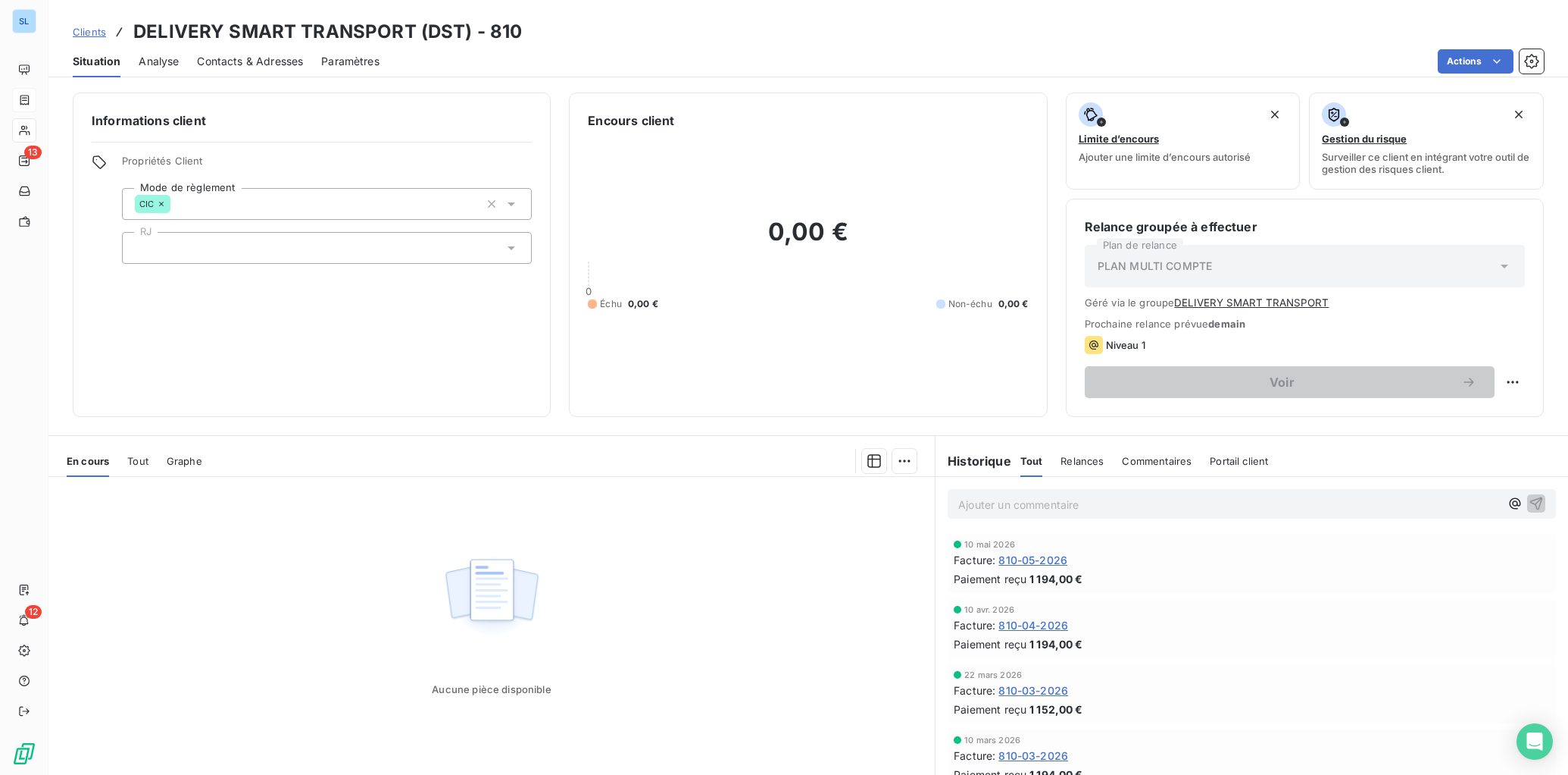
scroll to position [4, 0]
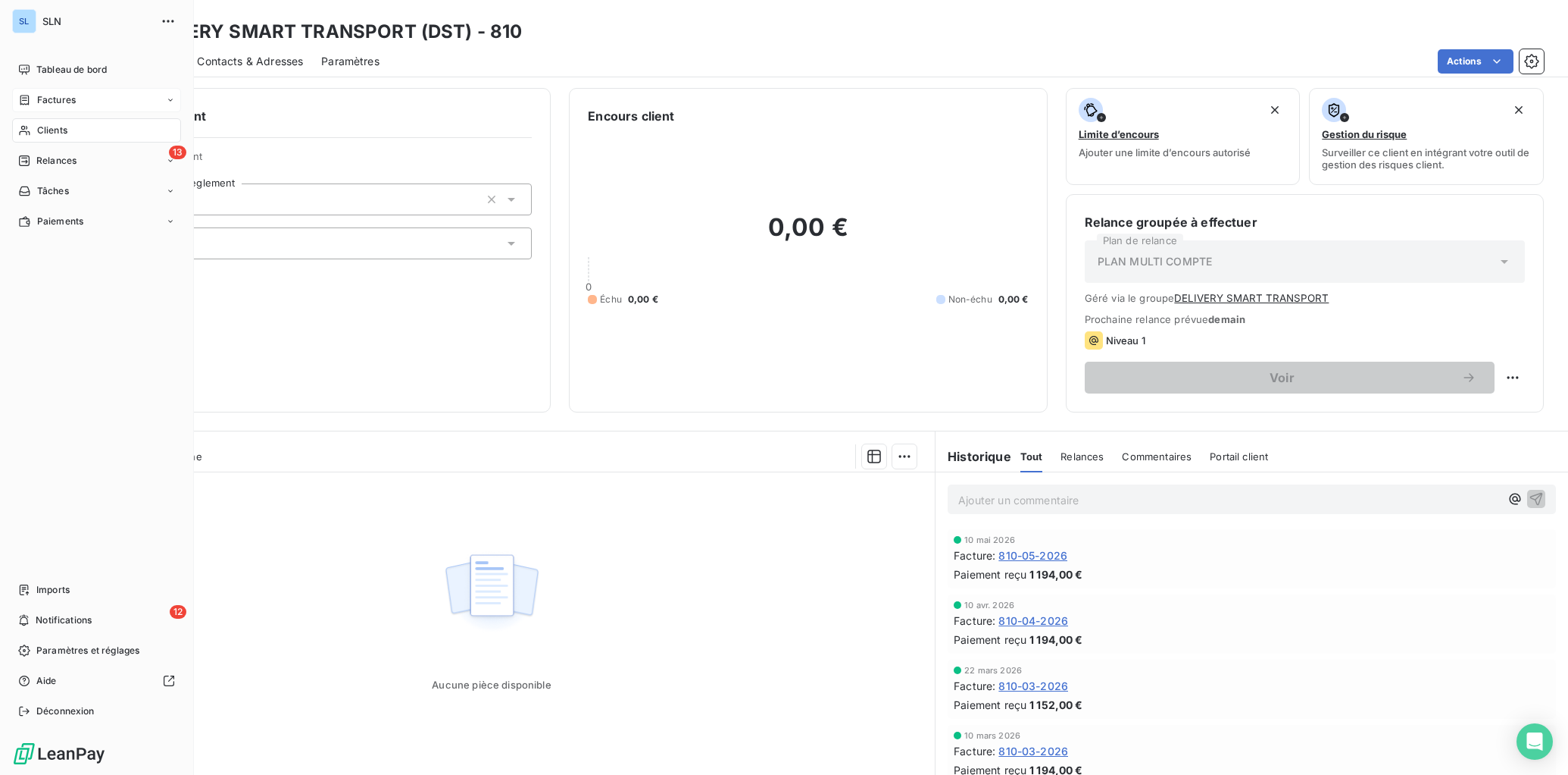
drag, startPoint x: 45, startPoint y: 132, endPoint x: 172, endPoint y: 130, distance: 127.0
click at [45, 132] on span "Clients" at bounding box center [52, 130] width 30 height 14
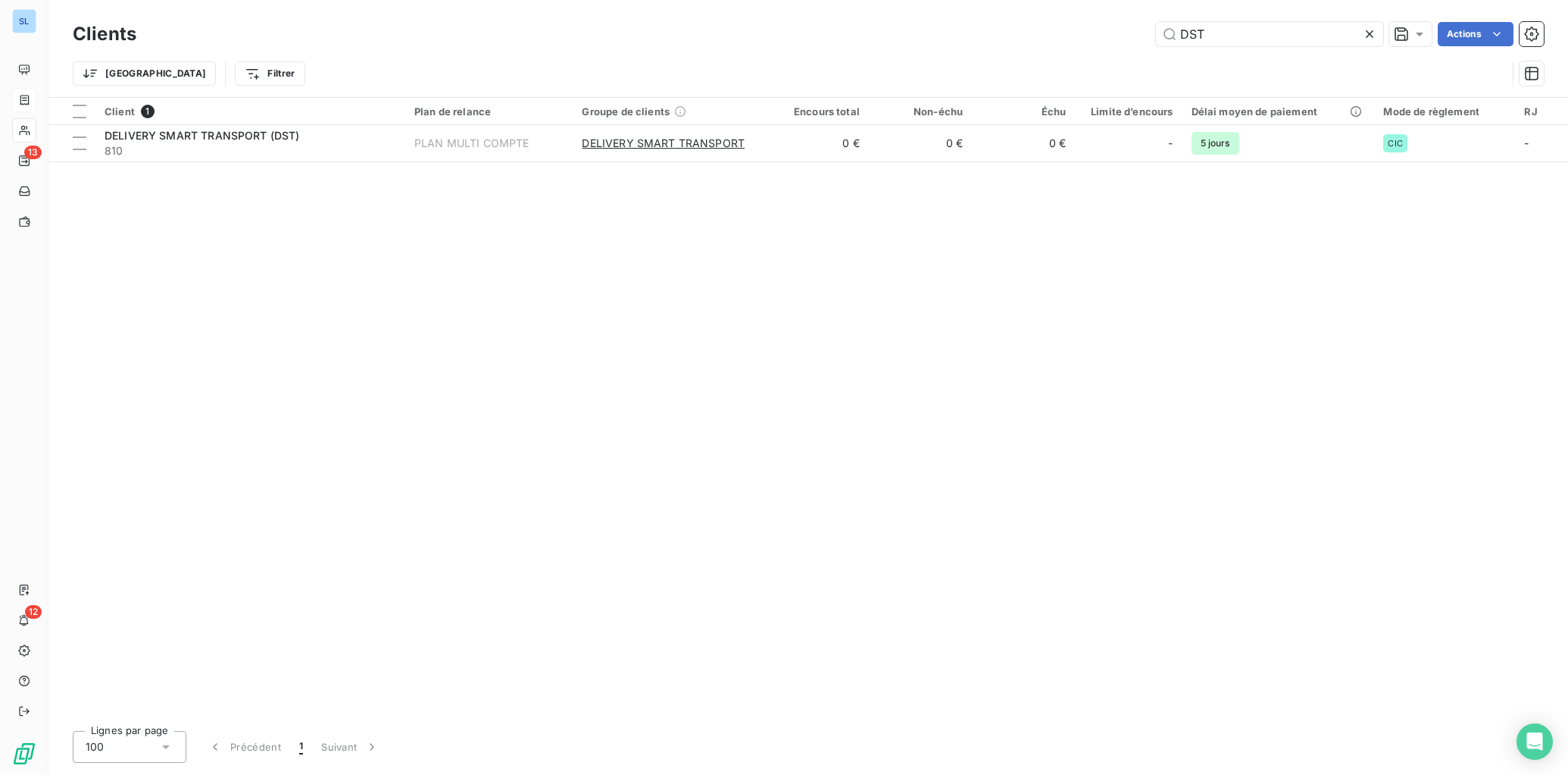
drag, startPoint x: 1154, startPoint y: 31, endPoint x: 1126, endPoint y: 30, distance: 28.0
click at [1126, 30] on div "DST Actions" at bounding box center [849, 34] width 1390 height 24
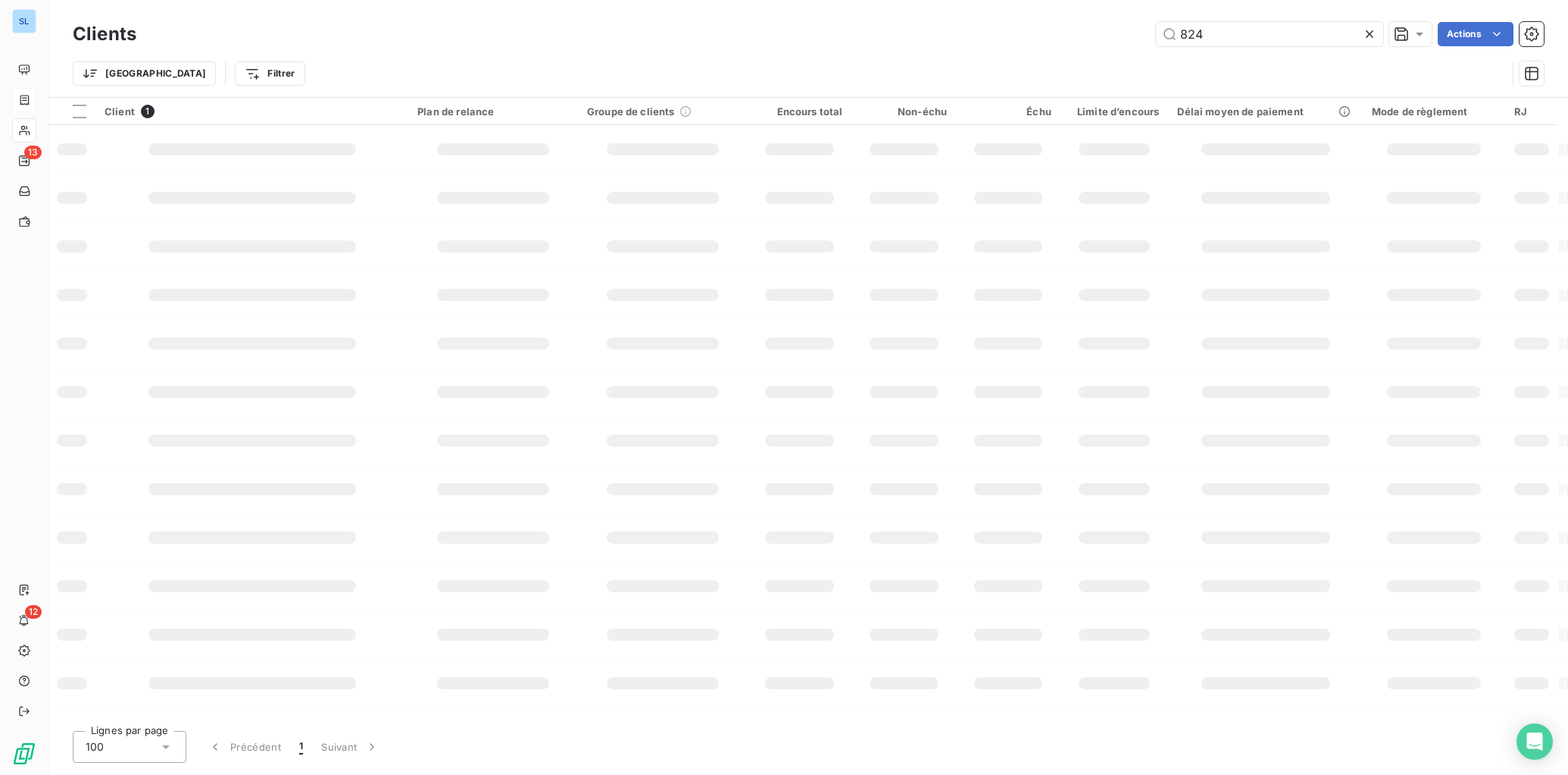
type input "824"
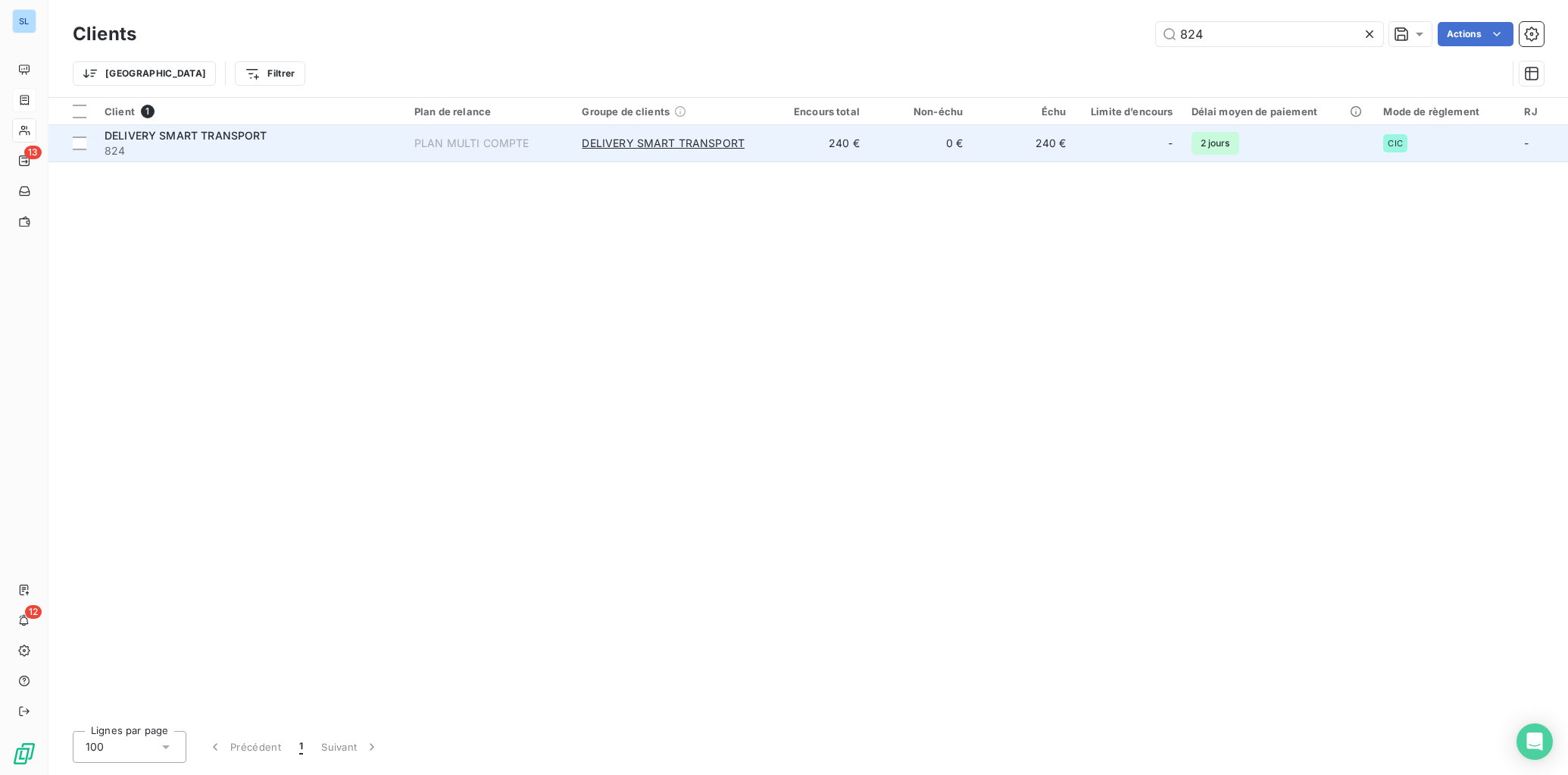
click at [248, 153] on span "824" at bounding box center [250, 151] width 292 height 16
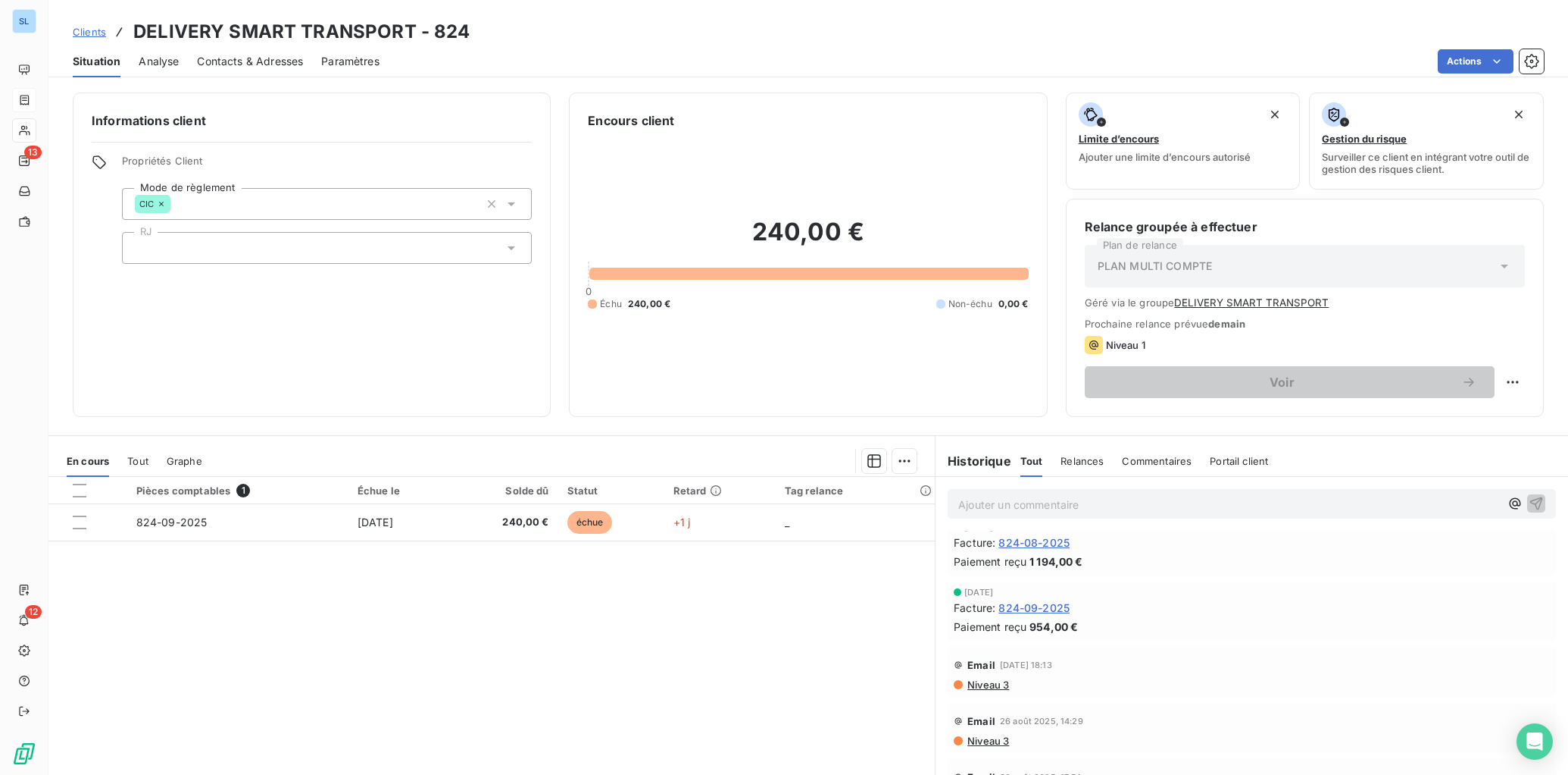
scroll to position [619, 0]
click at [1035, 599] on span "824-09-2025" at bounding box center [1034, 598] width 72 height 16
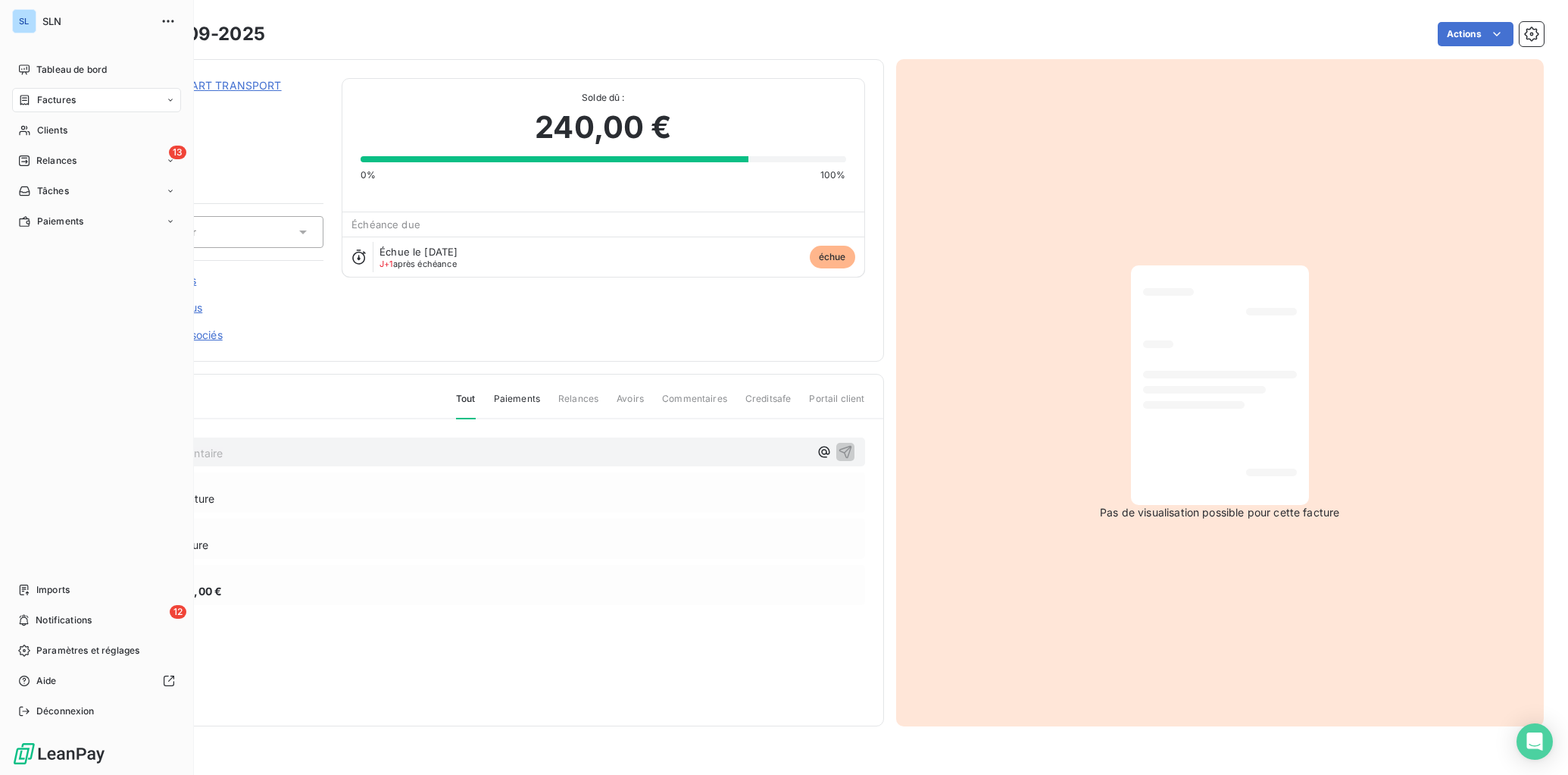
drag, startPoint x: 67, startPoint y: 130, endPoint x: 169, endPoint y: 174, distance: 111.1
click at [67, 130] on div "Clients" at bounding box center [96, 130] width 169 height 24
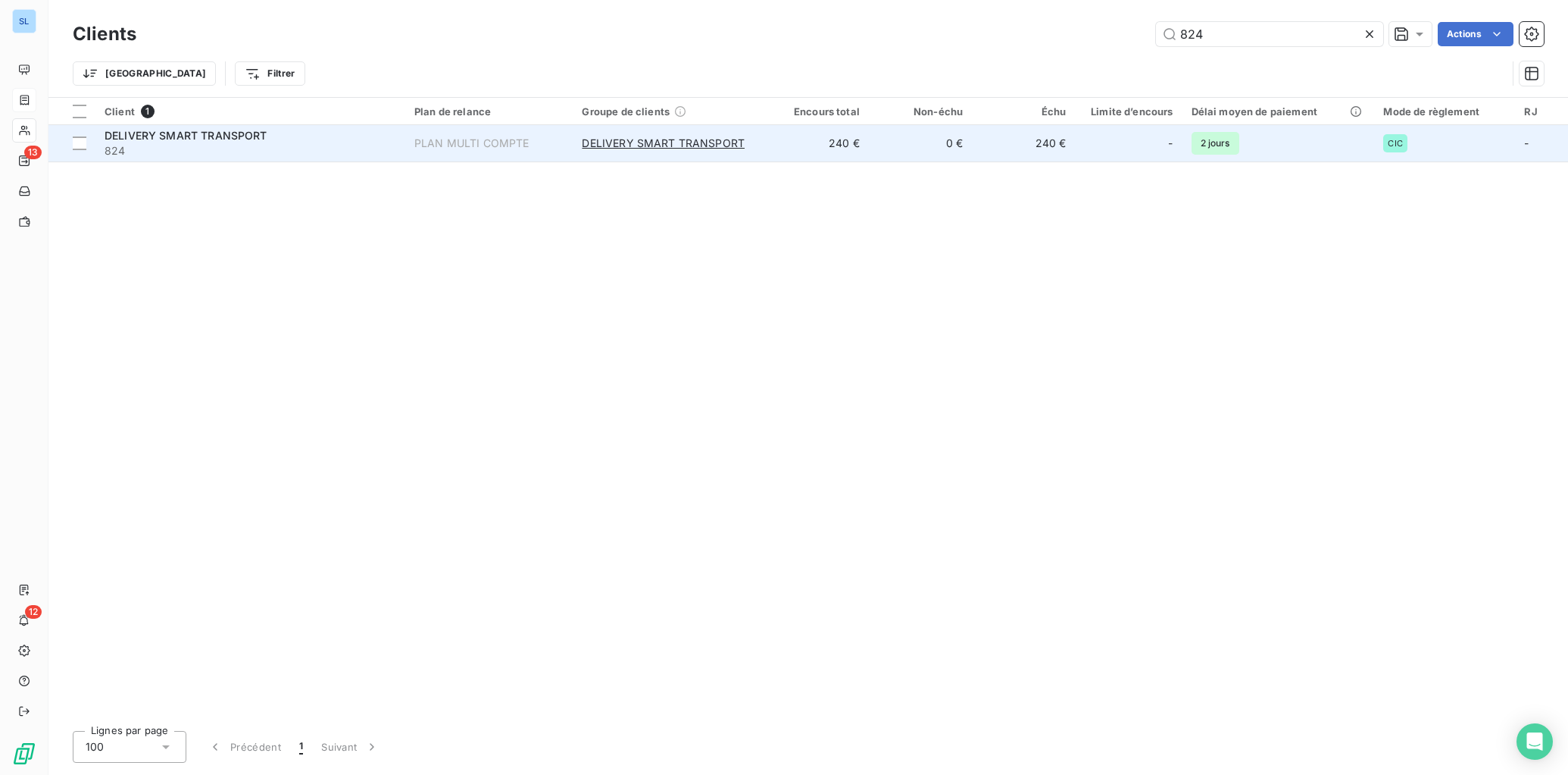
click at [170, 158] on span "824" at bounding box center [250, 151] width 292 height 16
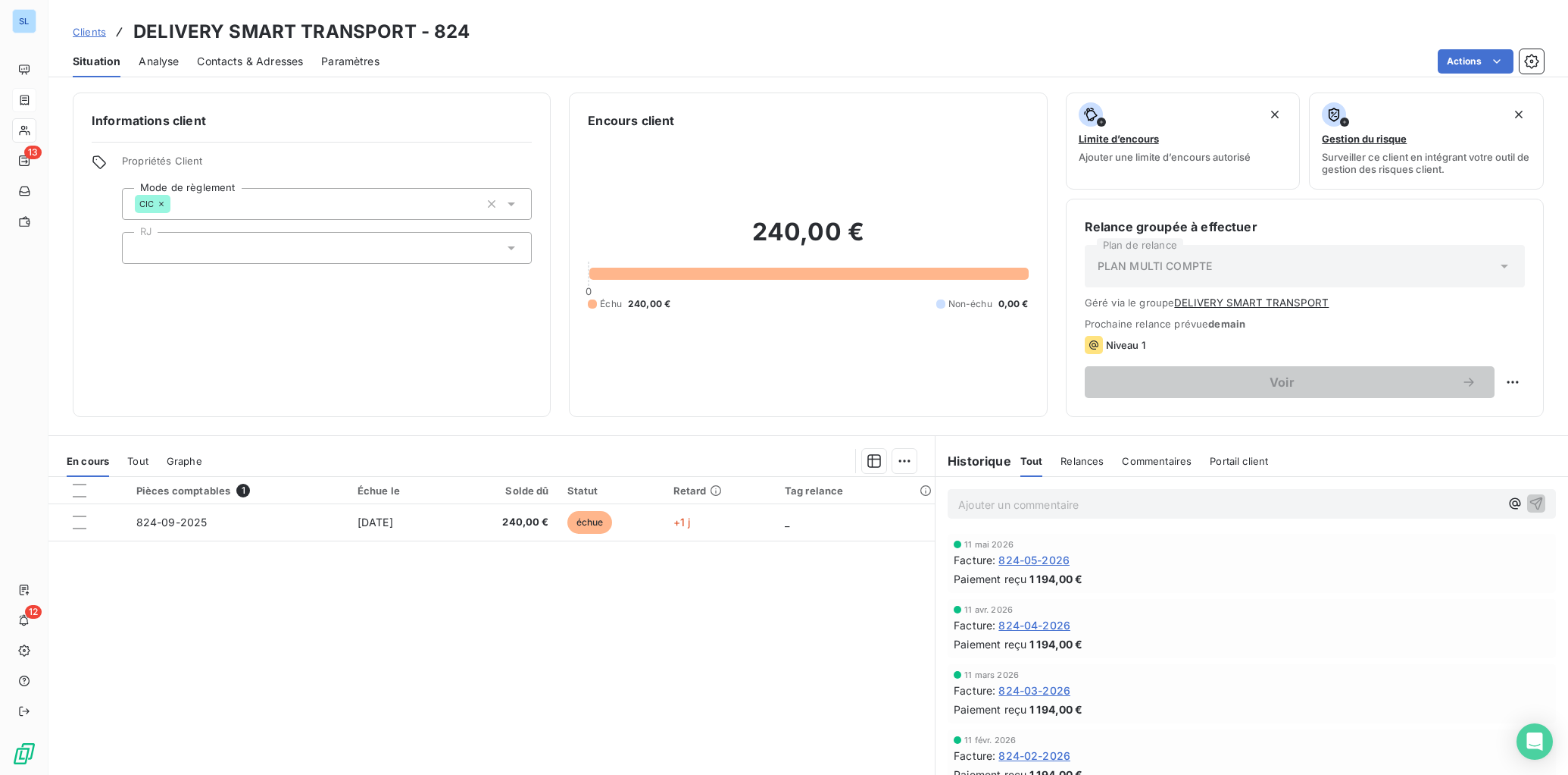
click at [1169, 464] on span "Commentaires" at bounding box center [1156, 461] width 70 height 12
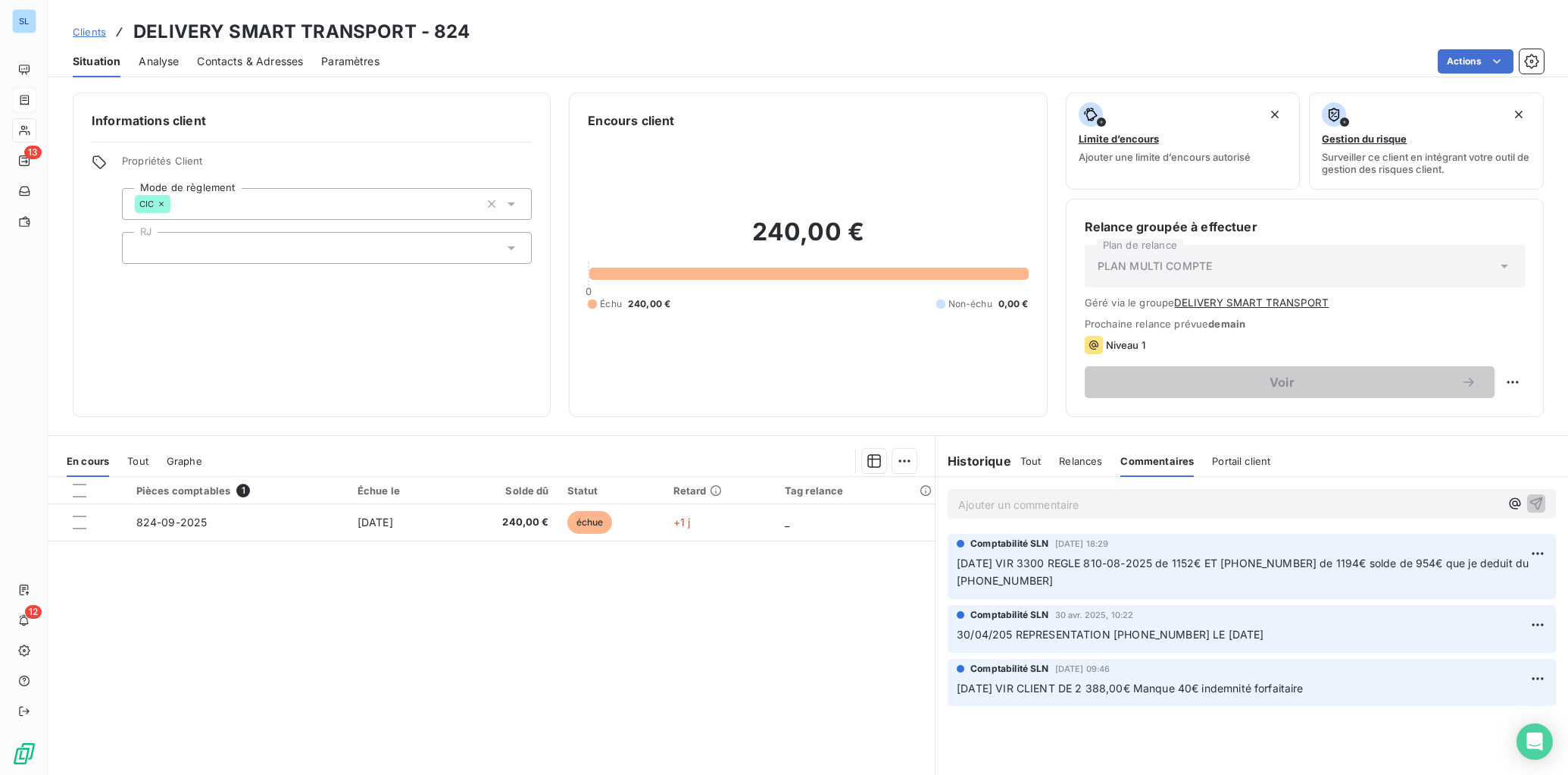
click at [508, 624] on div "Pièces comptables 1 Échue le Solde dû Statut Retard Tag relance 824-09-2025 [DA…" at bounding box center [491, 622] width 887 height 292
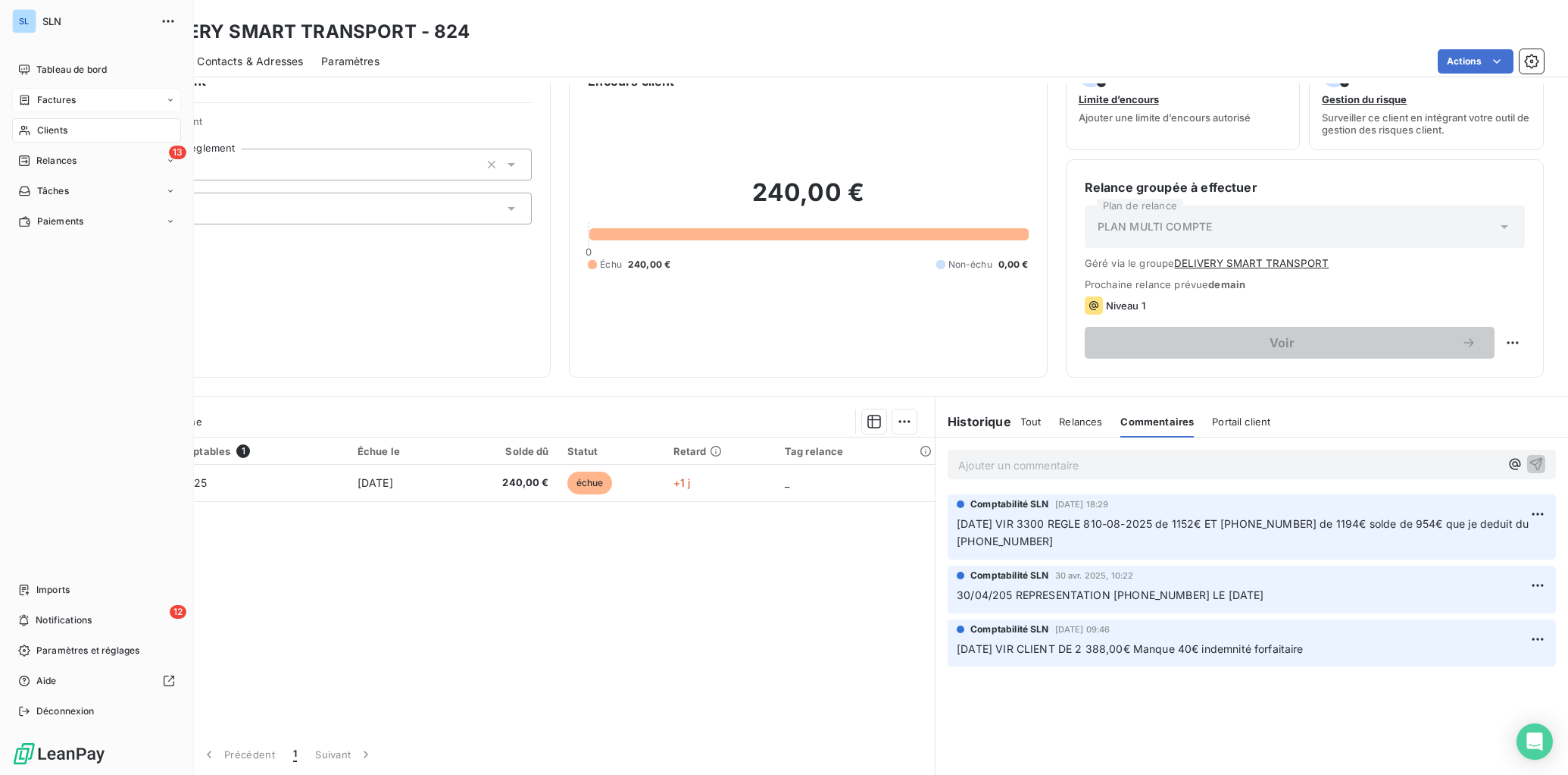
click at [51, 126] on span "Clients" at bounding box center [52, 130] width 30 height 14
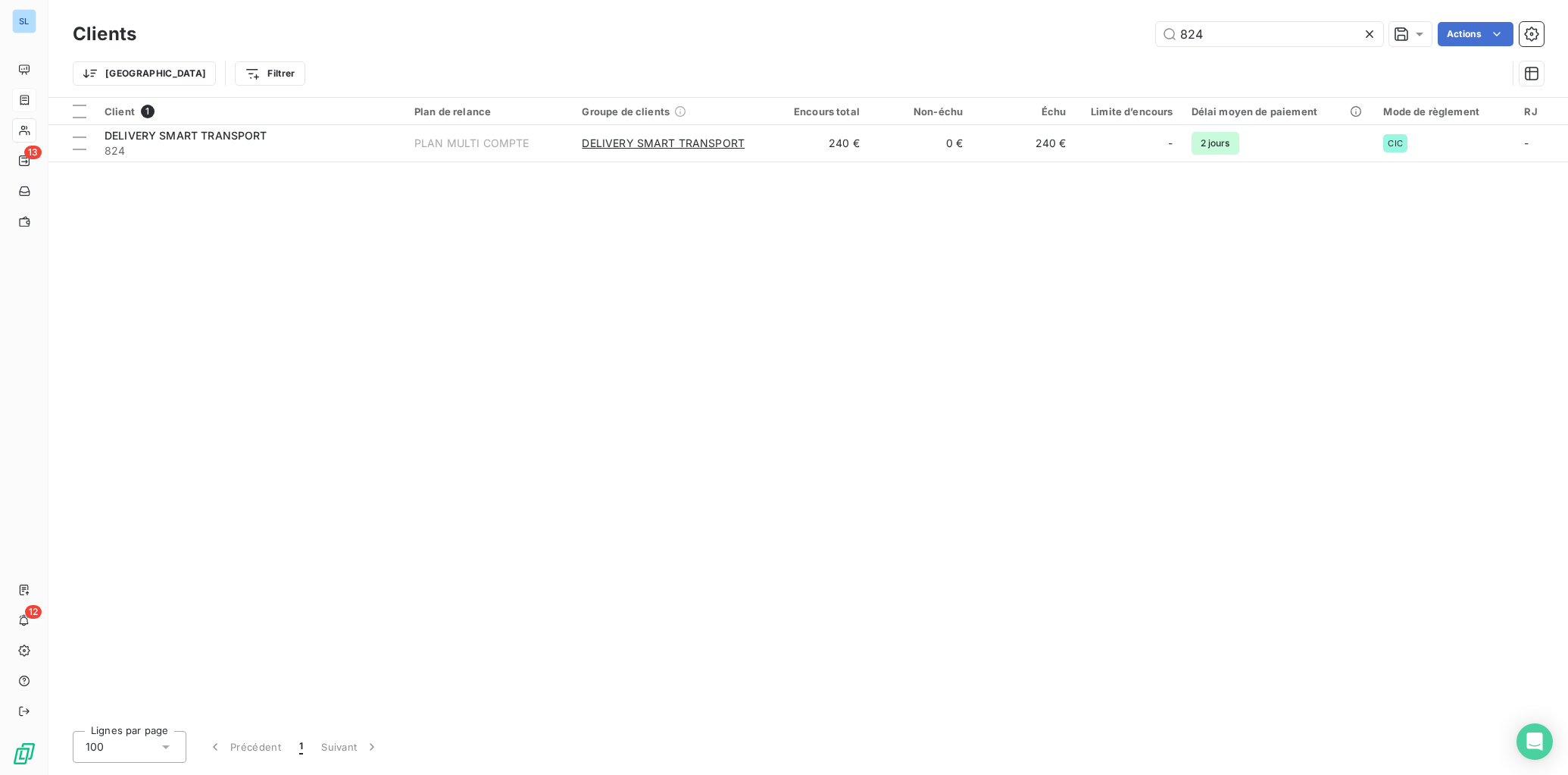
drag, startPoint x: 1144, startPoint y: 32, endPoint x: 1119, endPoint y: 31, distance: 25.0
click at [1121, 29] on div "824 Actions" at bounding box center [849, 34] width 1390 height 24
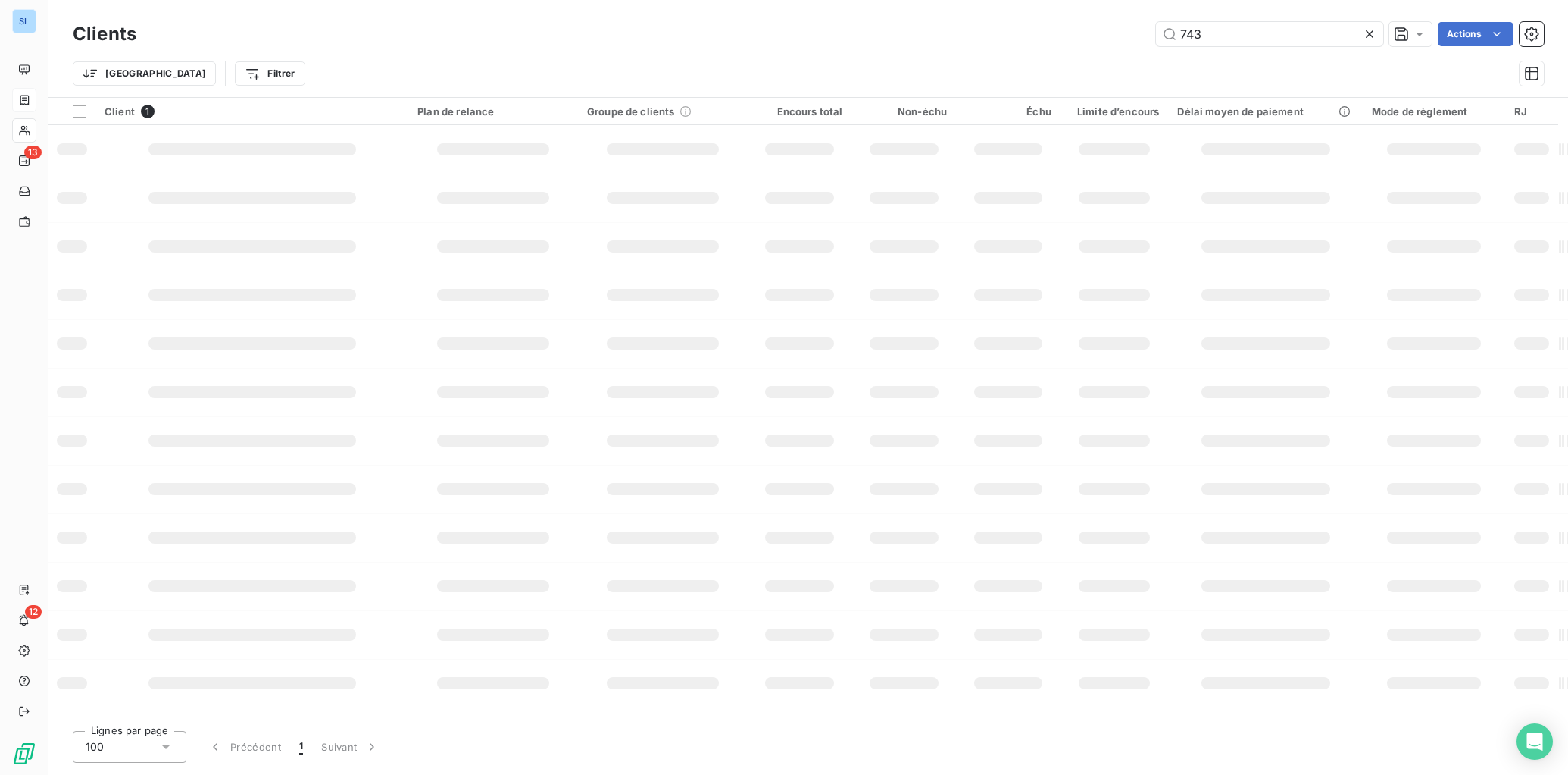
type input "743"
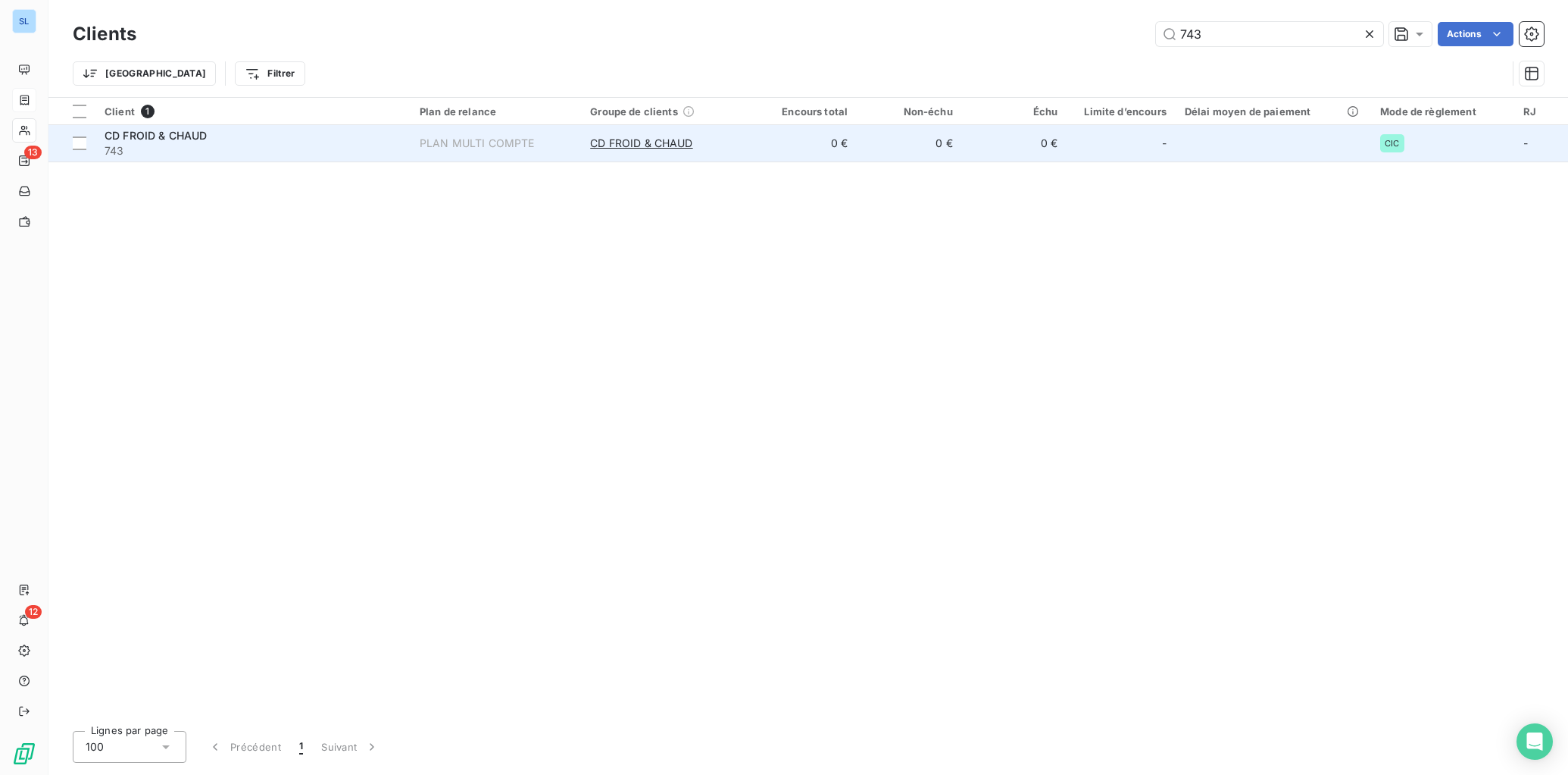
drag, startPoint x: 131, startPoint y: 144, endPoint x: 152, endPoint y: 155, distance: 23.7
click at [132, 145] on span "743" at bounding box center [252, 151] width 297 height 16
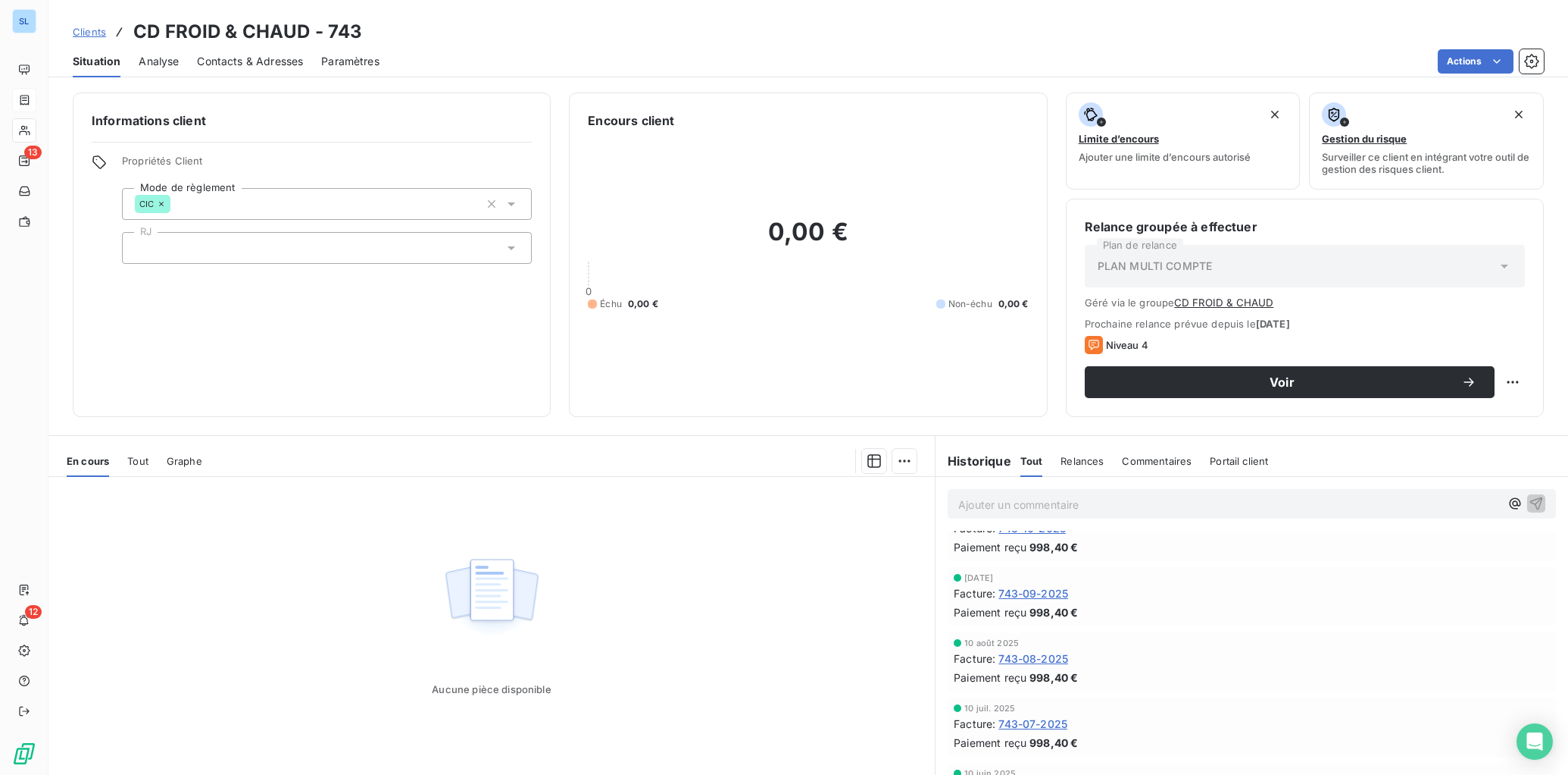
scroll to position [1578, 0]
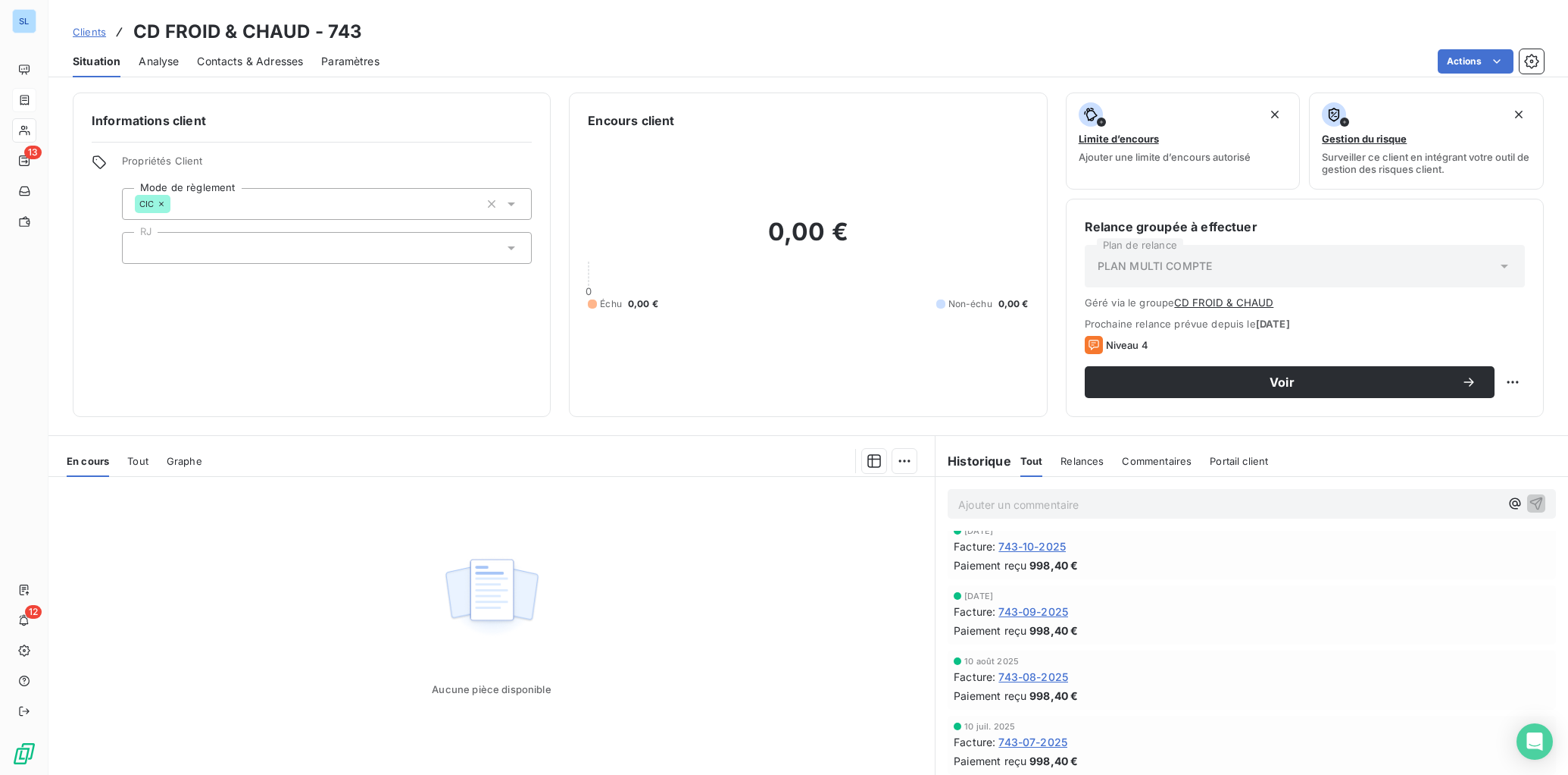
click at [1061, 613] on span "743-09-2025" at bounding box center [1033, 611] width 70 height 16
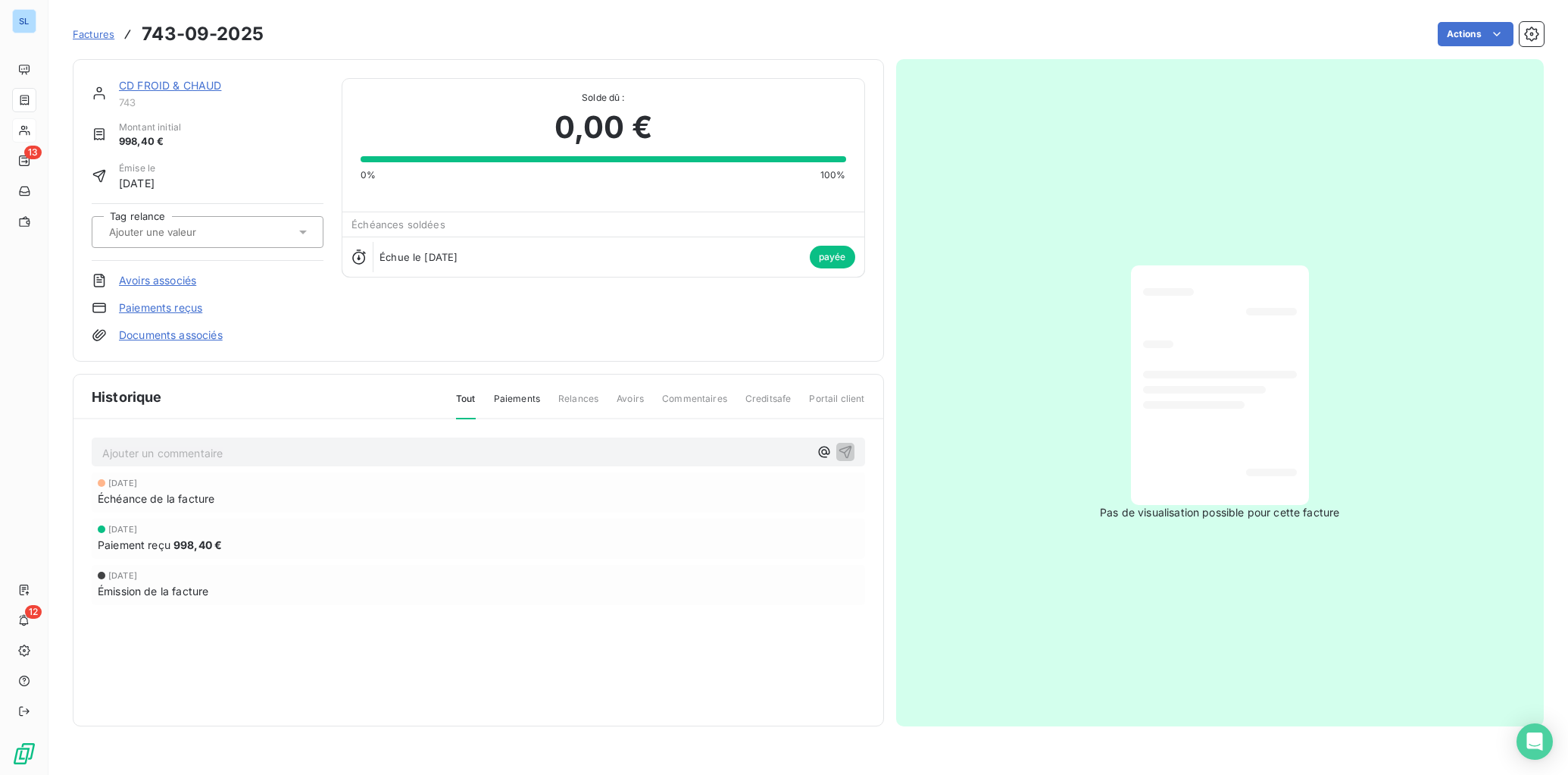
click at [178, 313] on link "Paiements reçus" at bounding box center [160, 308] width 84 height 16
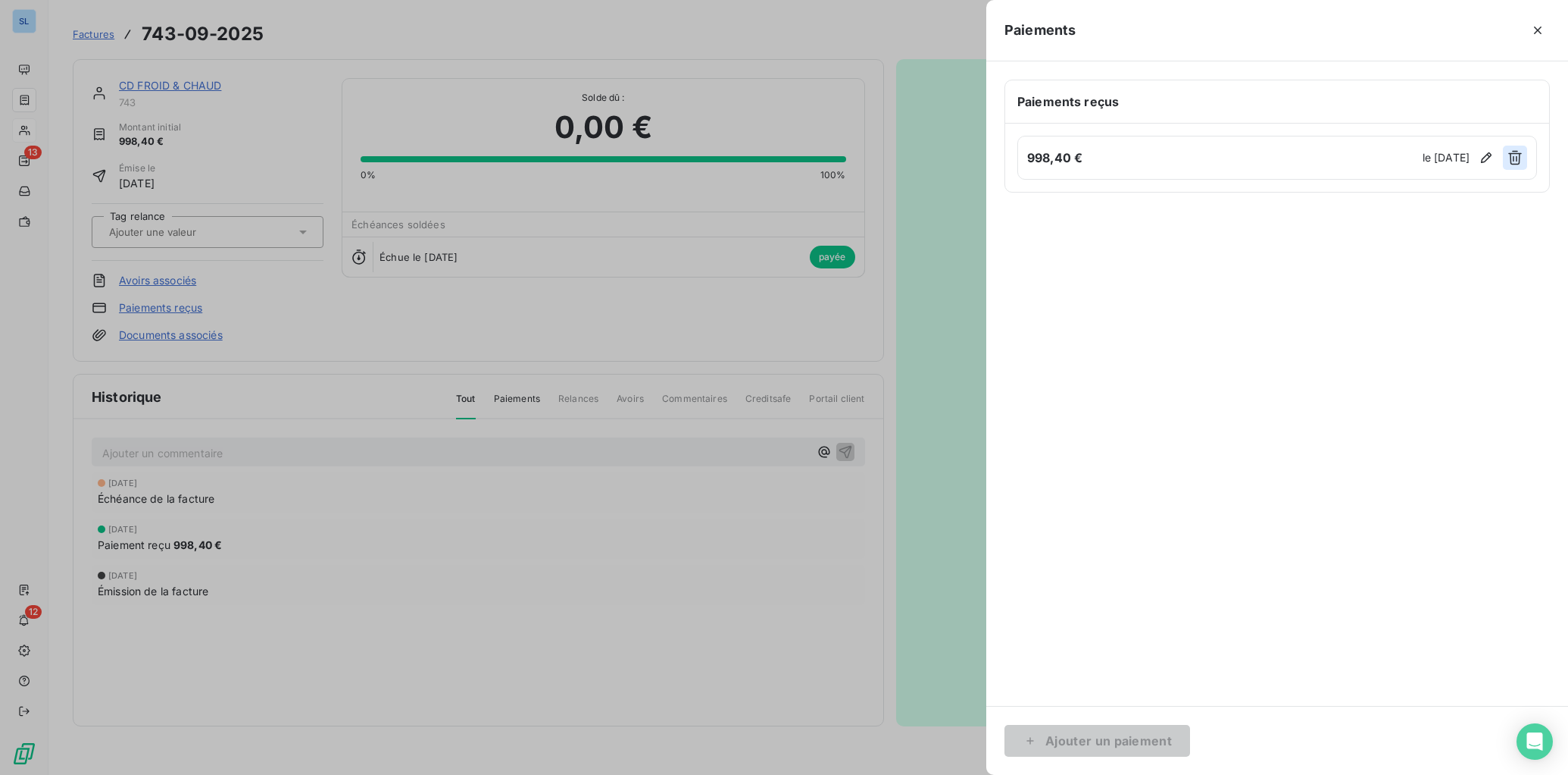
click at [1425, 160] on icon "button" at bounding box center [1515, 158] width 16 height 16
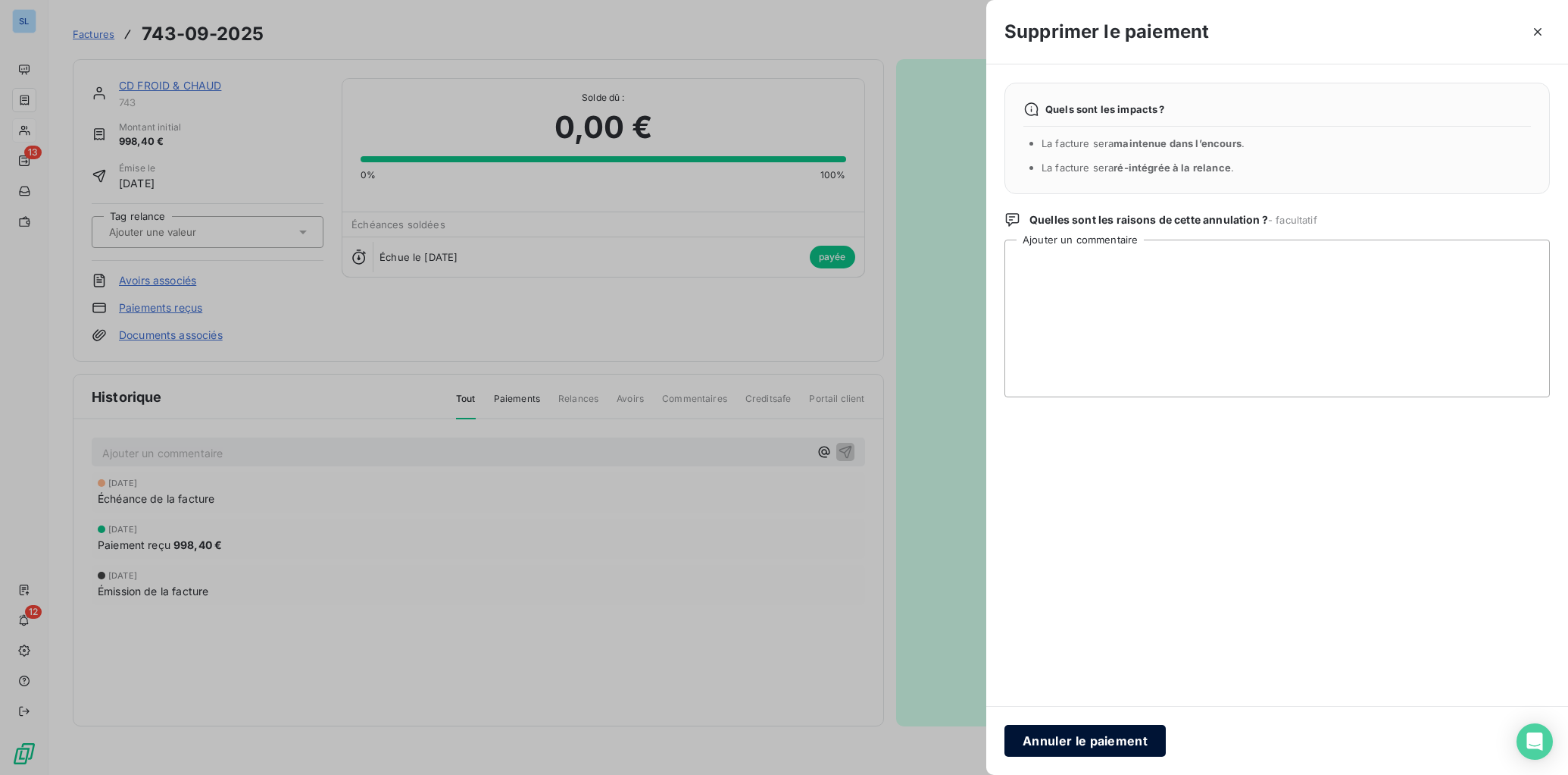
click at [1099, 703] on button "Annuler le paiement" at bounding box center [1085, 741] width 161 height 32
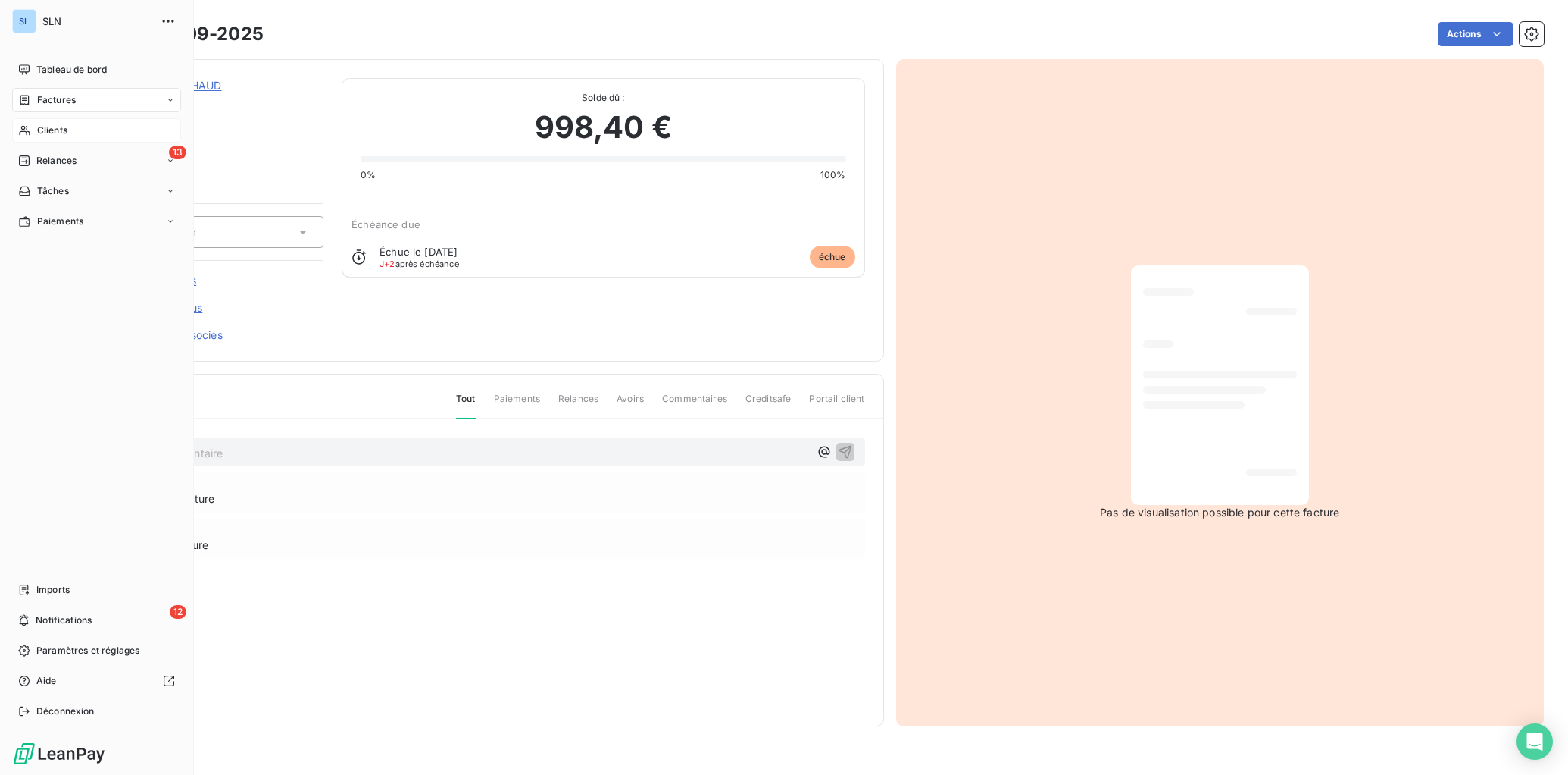
click at [31, 125] on div "Clients" at bounding box center [96, 130] width 169 height 24
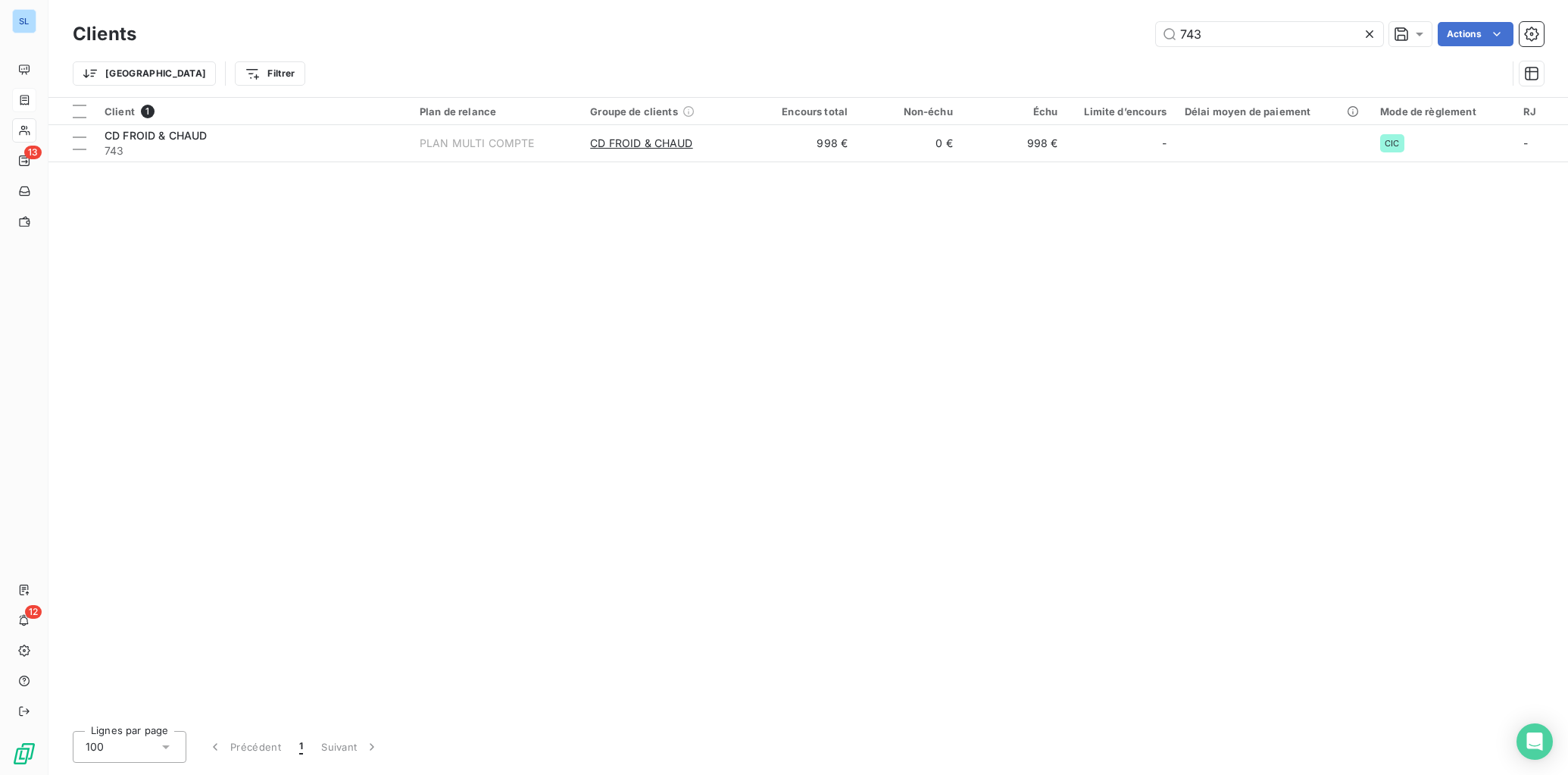
drag, startPoint x: 1225, startPoint y: 36, endPoint x: 954, endPoint y: 3, distance: 273.0
click at [978, 10] on div "Clients 743 Actions Trier Filtrer" at bounding box center [808, 48] width 1520 height 97
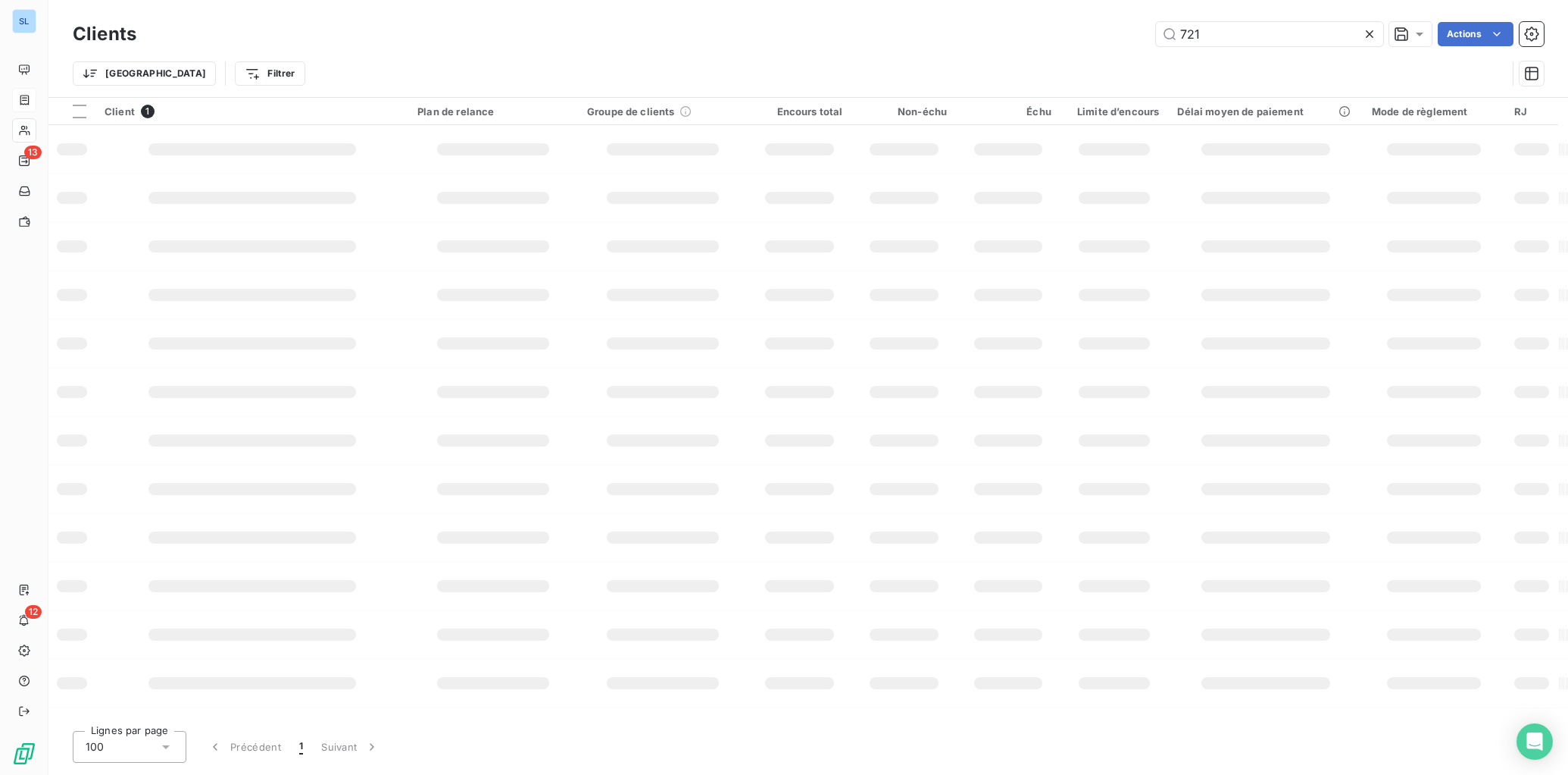
type input "721"
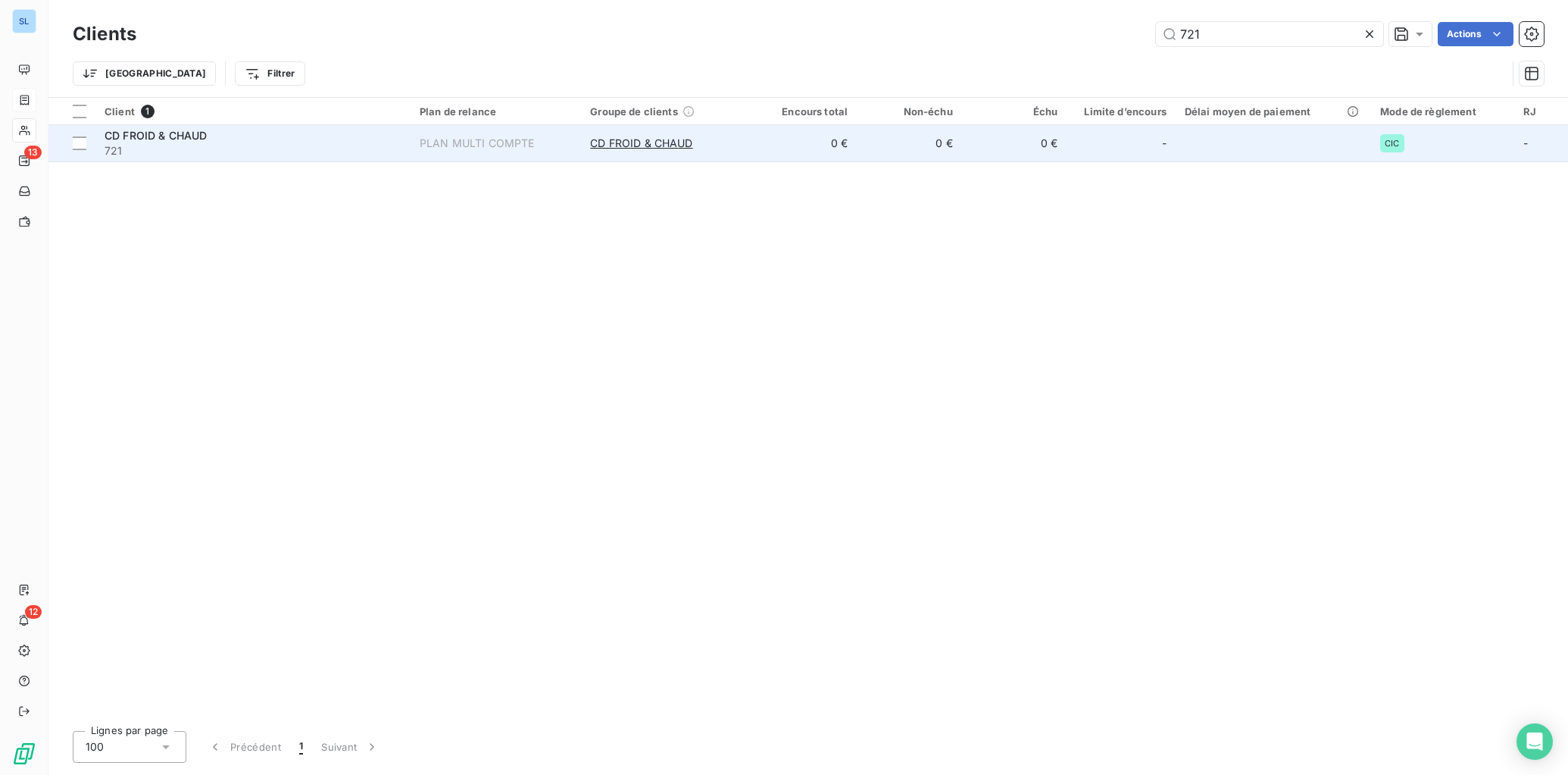
click at [291, 155] on span "721" at bounding box center [252, 151] width 297 height 16
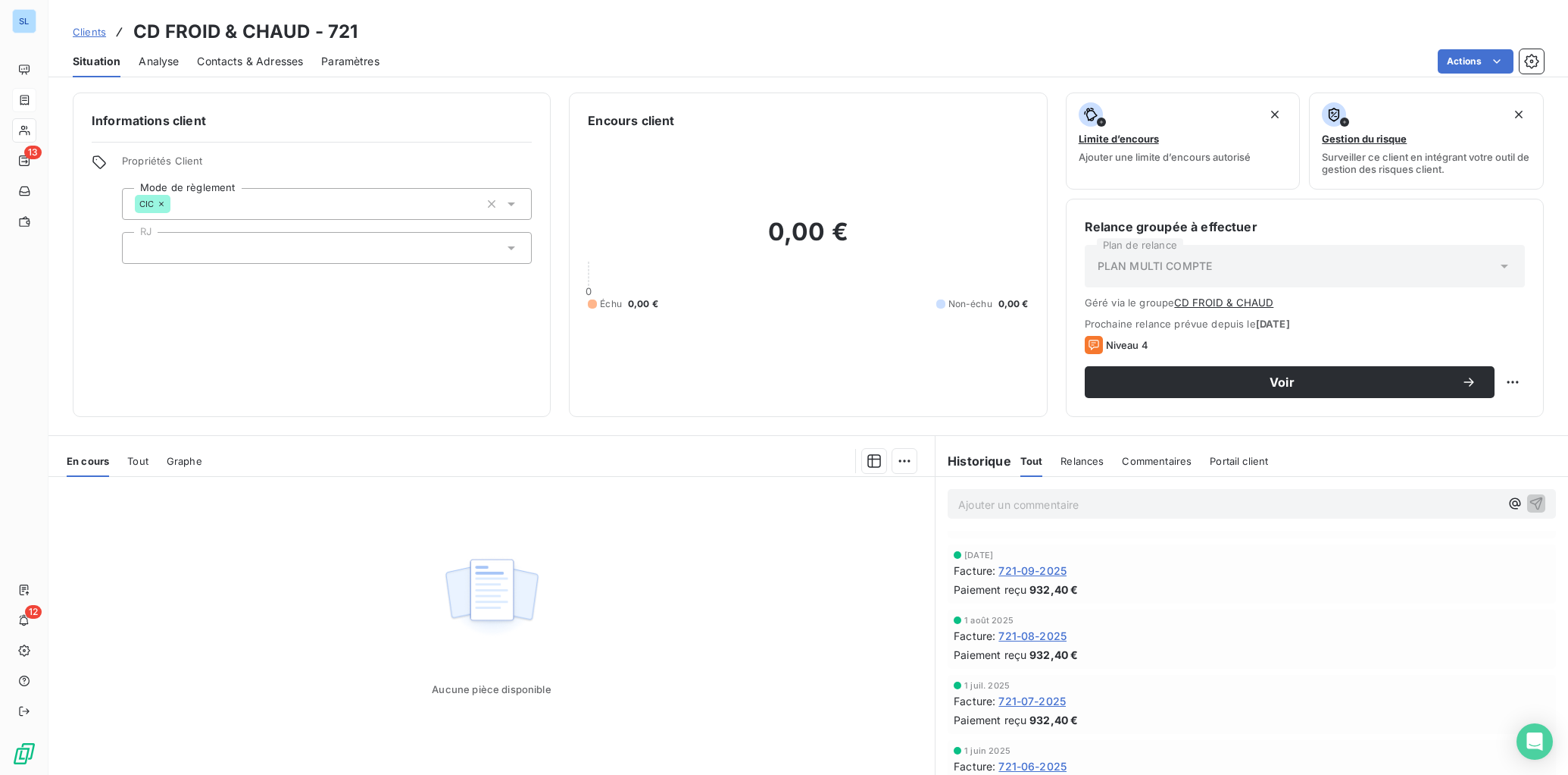
scroll to position [901, 0]
click at [1035, 573] on span "721-09-2025" at bounding box center [1032, 572] width 68 height 16
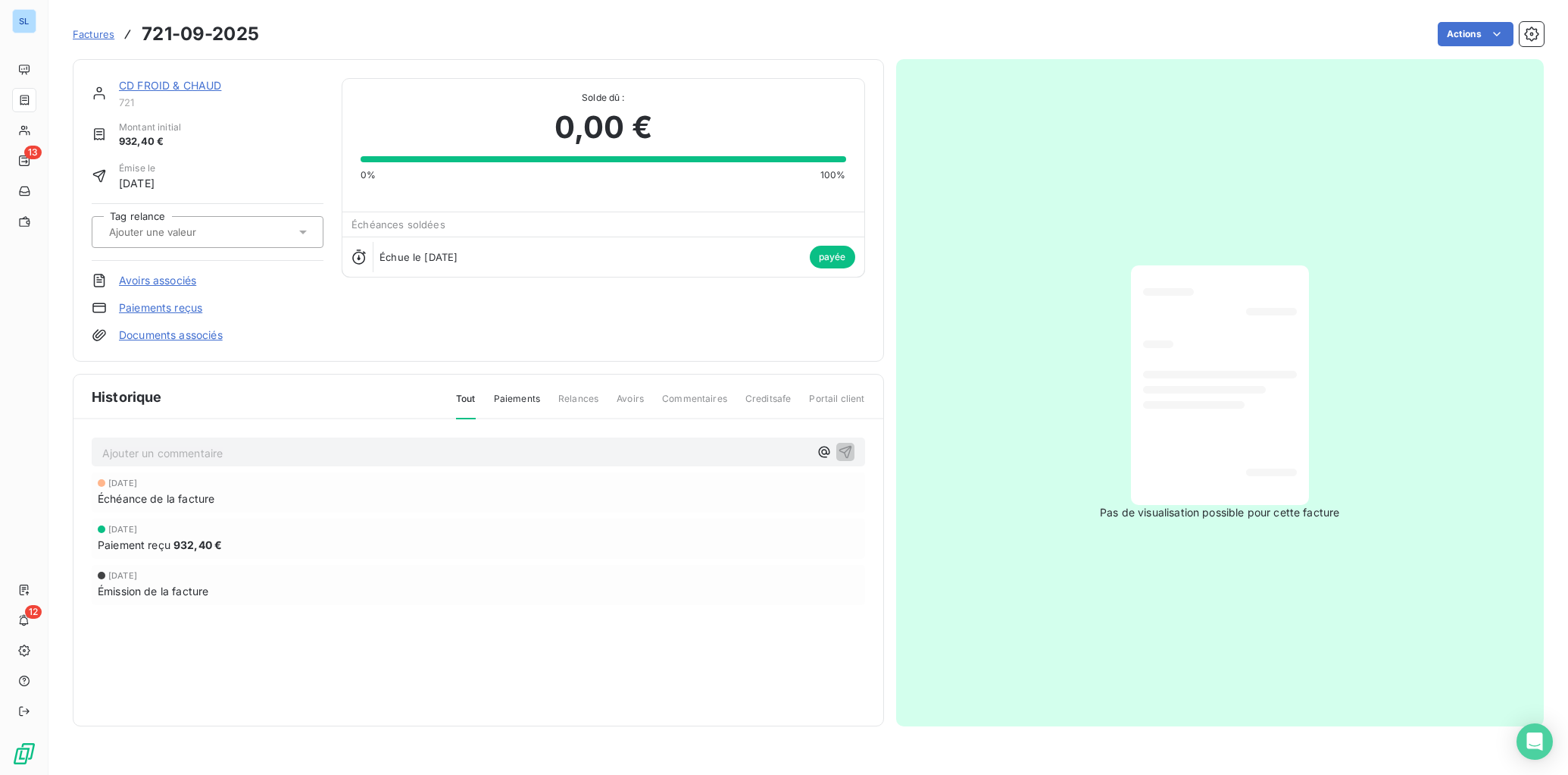
click at [146, 314] on link "Paiements reçus" at bounding box center [160, 308] width 84 height 16
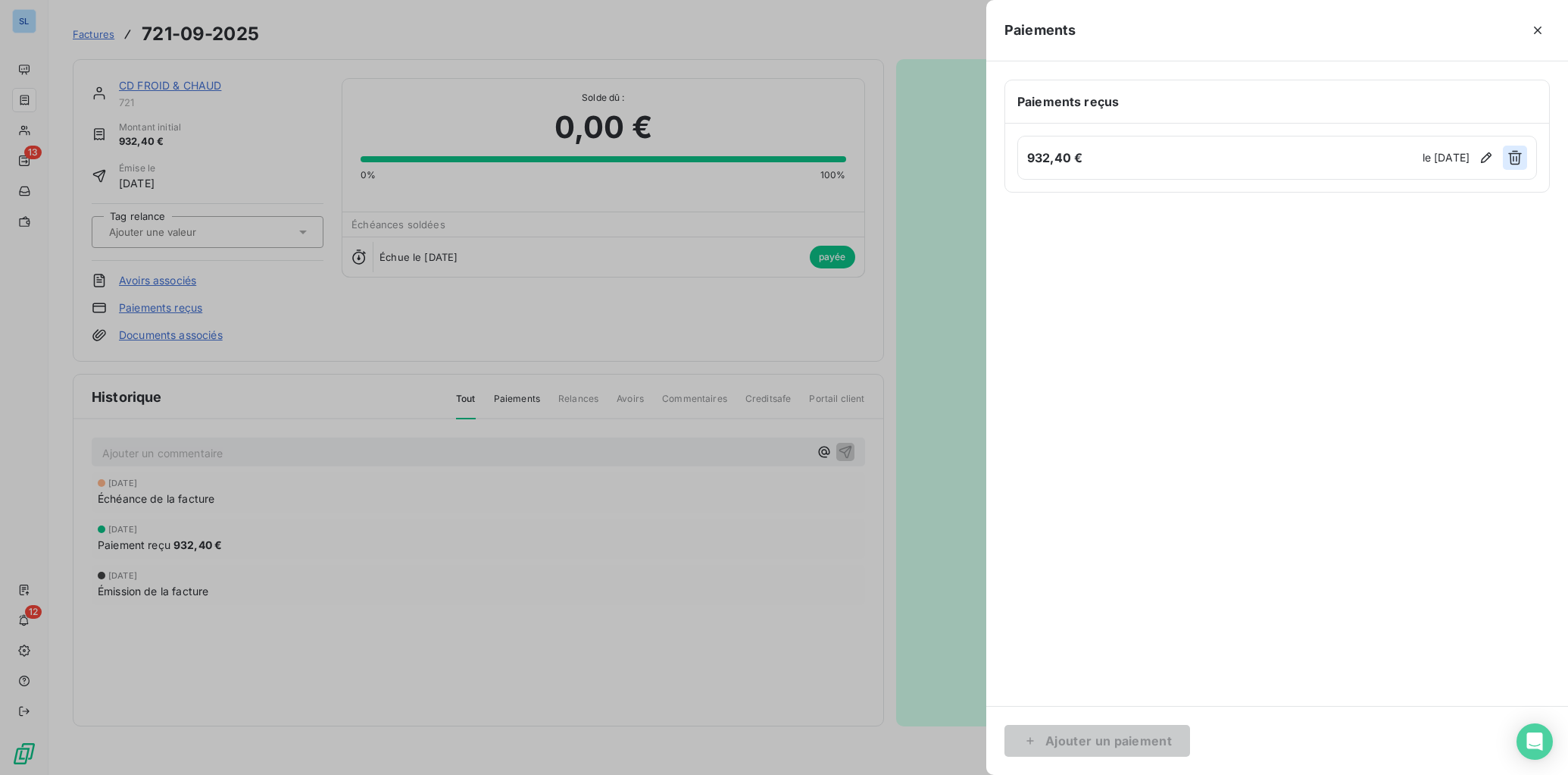
click at [1425, 156] on icon "button" at bounding box center [1515, 158] width 16 height 16
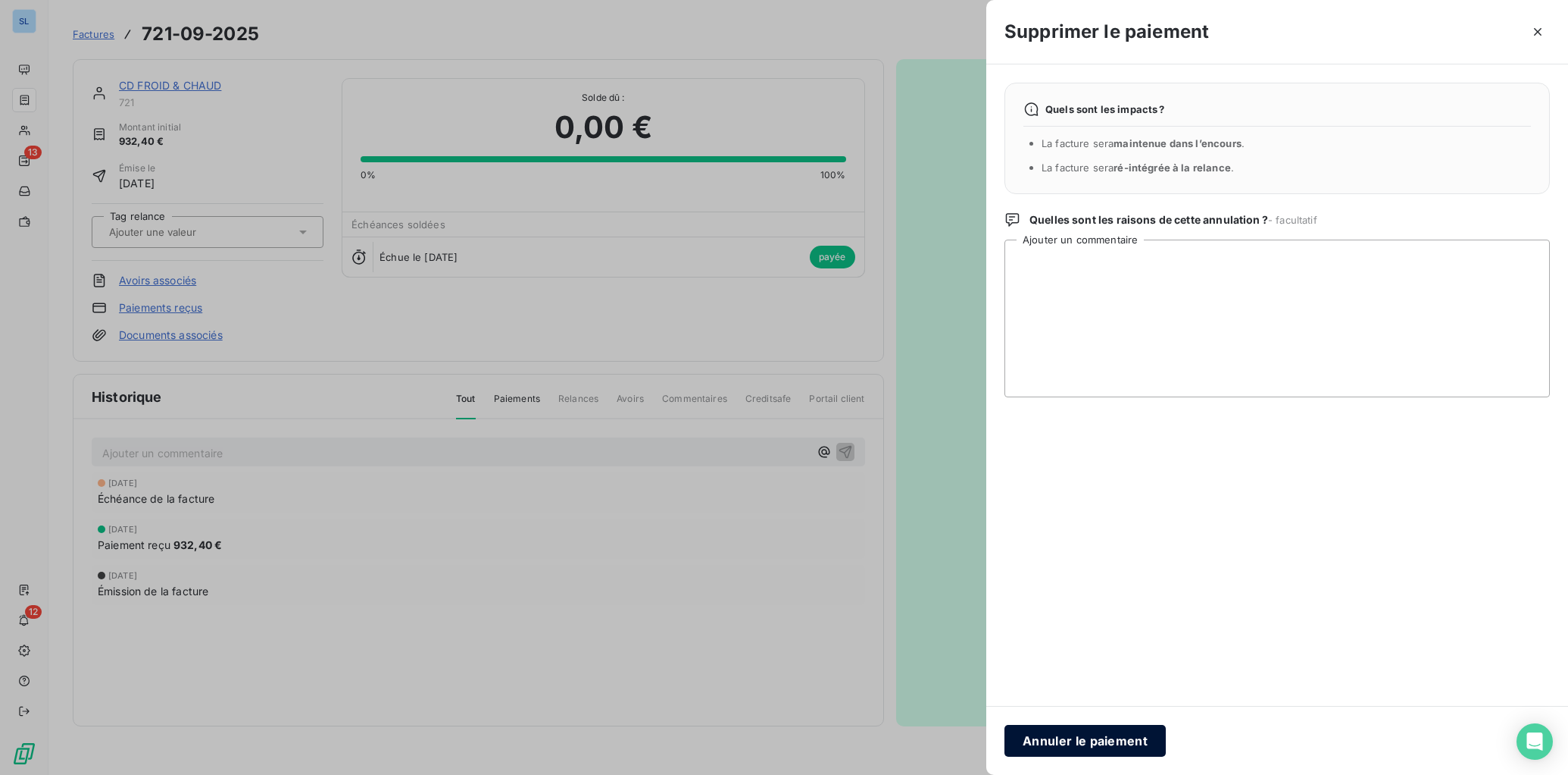
click at [1057, 703] on button "Annuler le paiement" at bounding box center [1085, 741] width 161 height 32
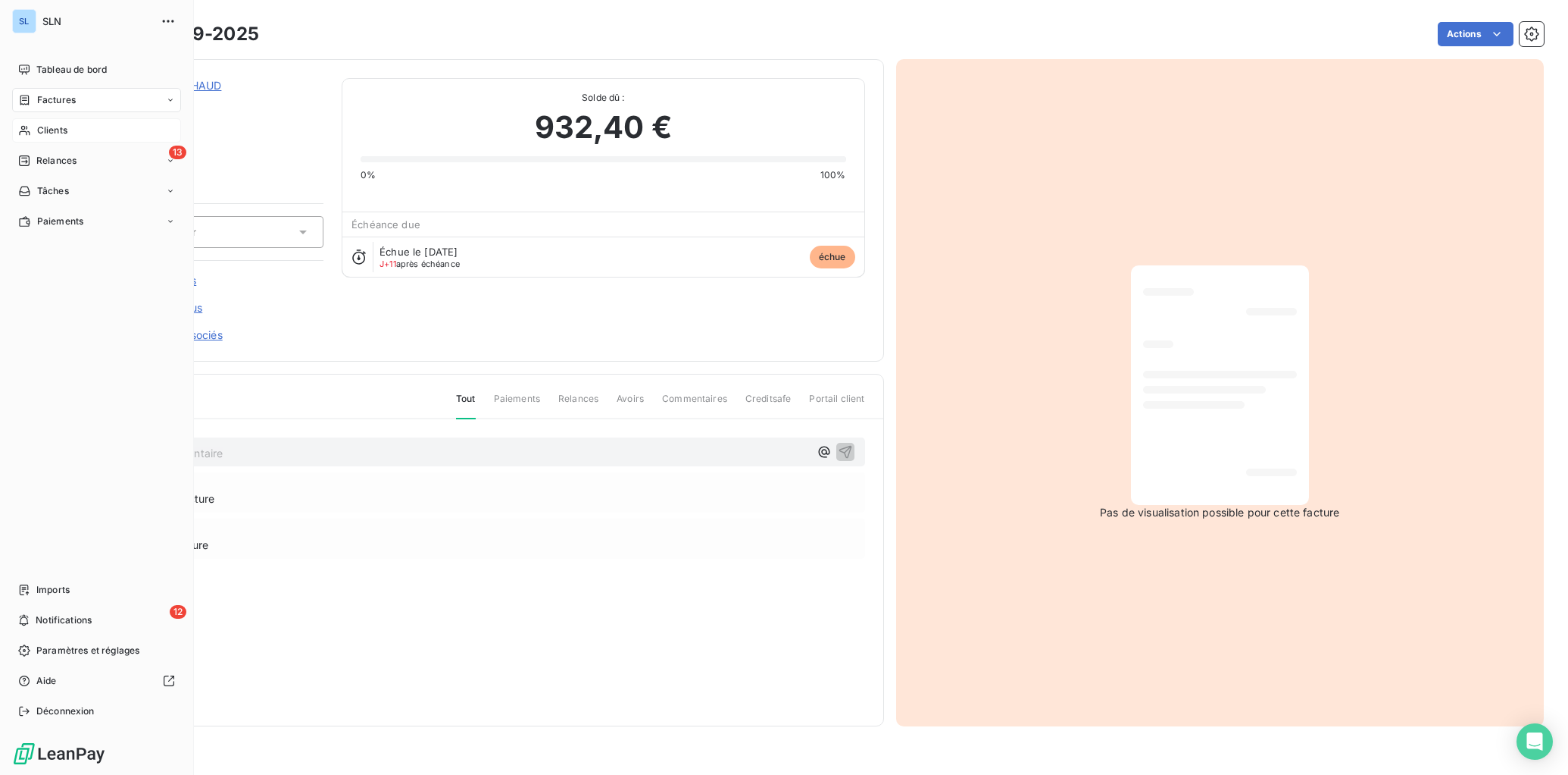
click at [34, 132] on div "Clients" at bounding box center [96, 130] width 169 height 24
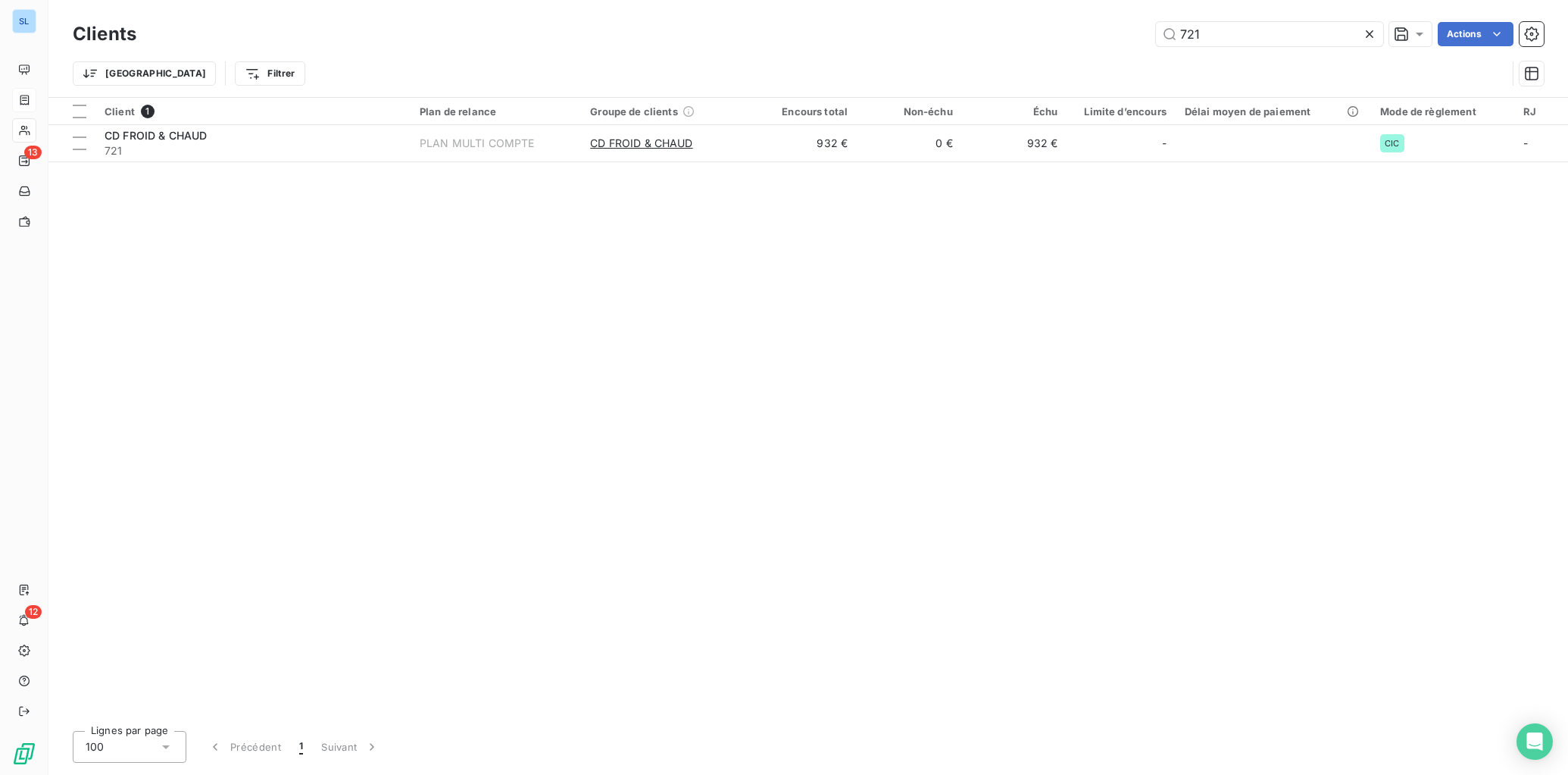
drag, startPoint x: 1212, startPoint y: 34, endPoint x: 1036, endPoint y: 7, distance: 178.1
click at [1037, 3] on div "Clients 721 Actions Trier Filtrer" at bounding box center [808, 48] width 1520 height 97
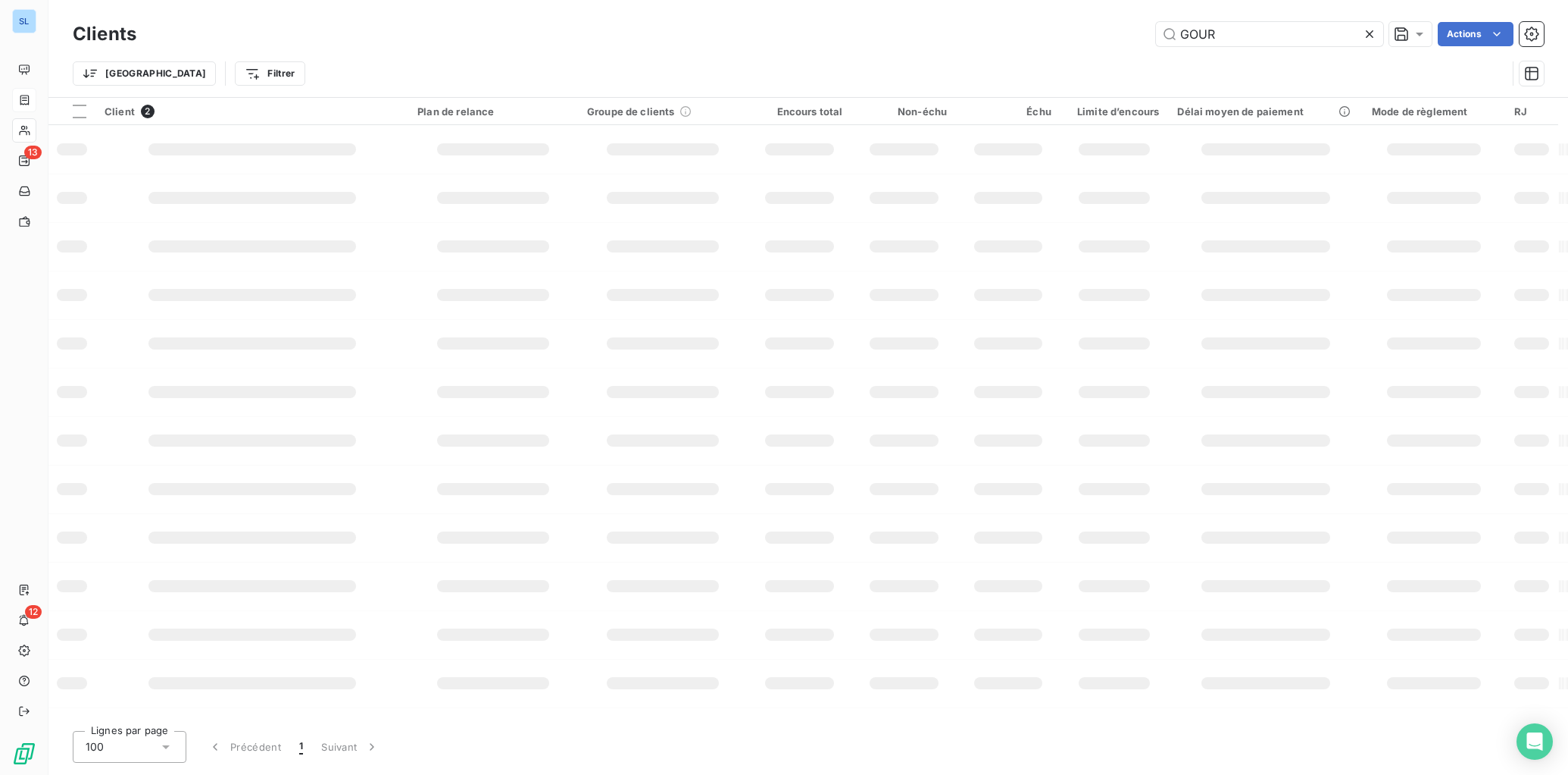
type input "GOUR"
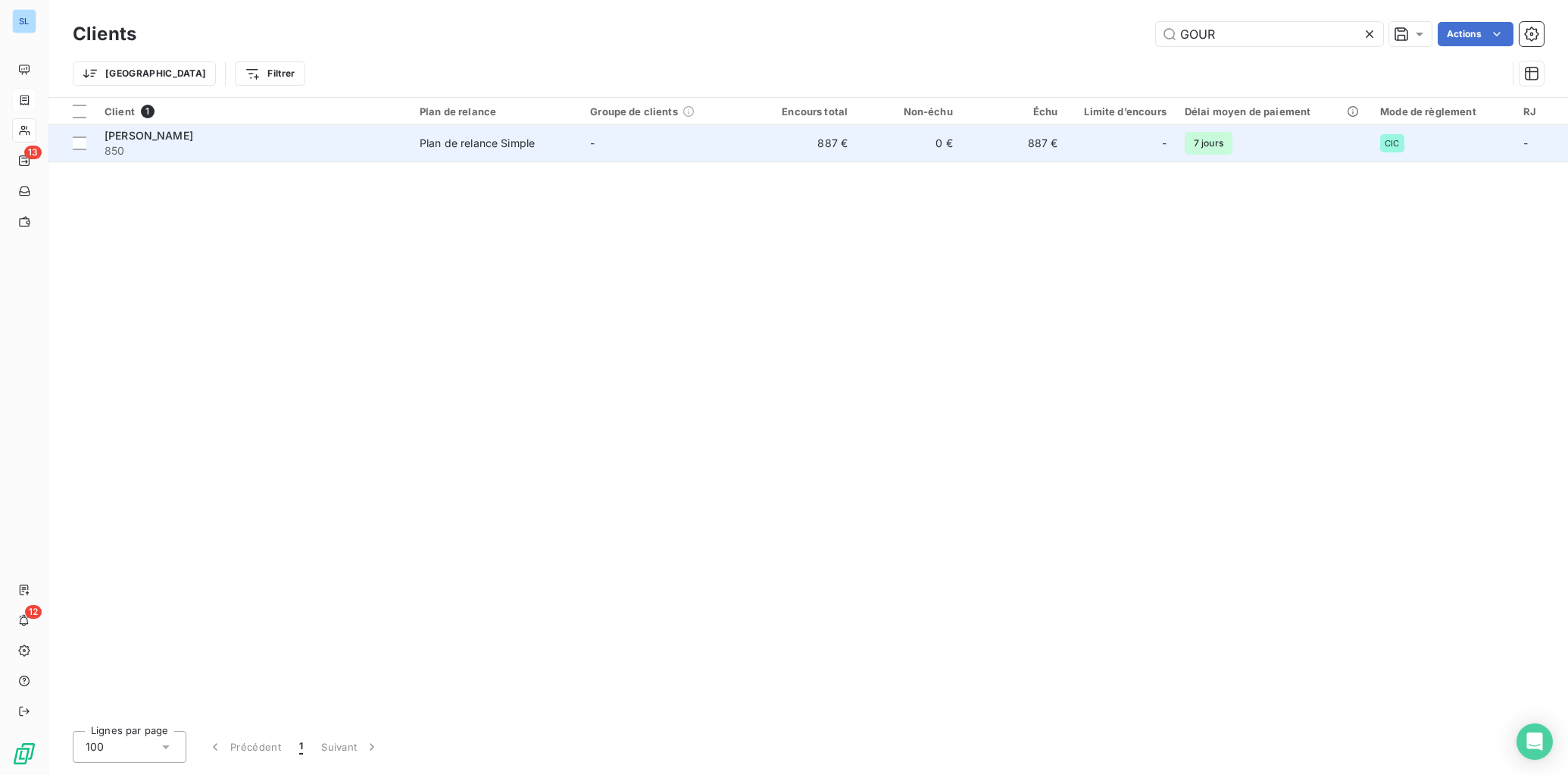
click at [359, 159] on td "[PERSON_NAME] 850" at bounding box center [253, 143] width 315 height 36
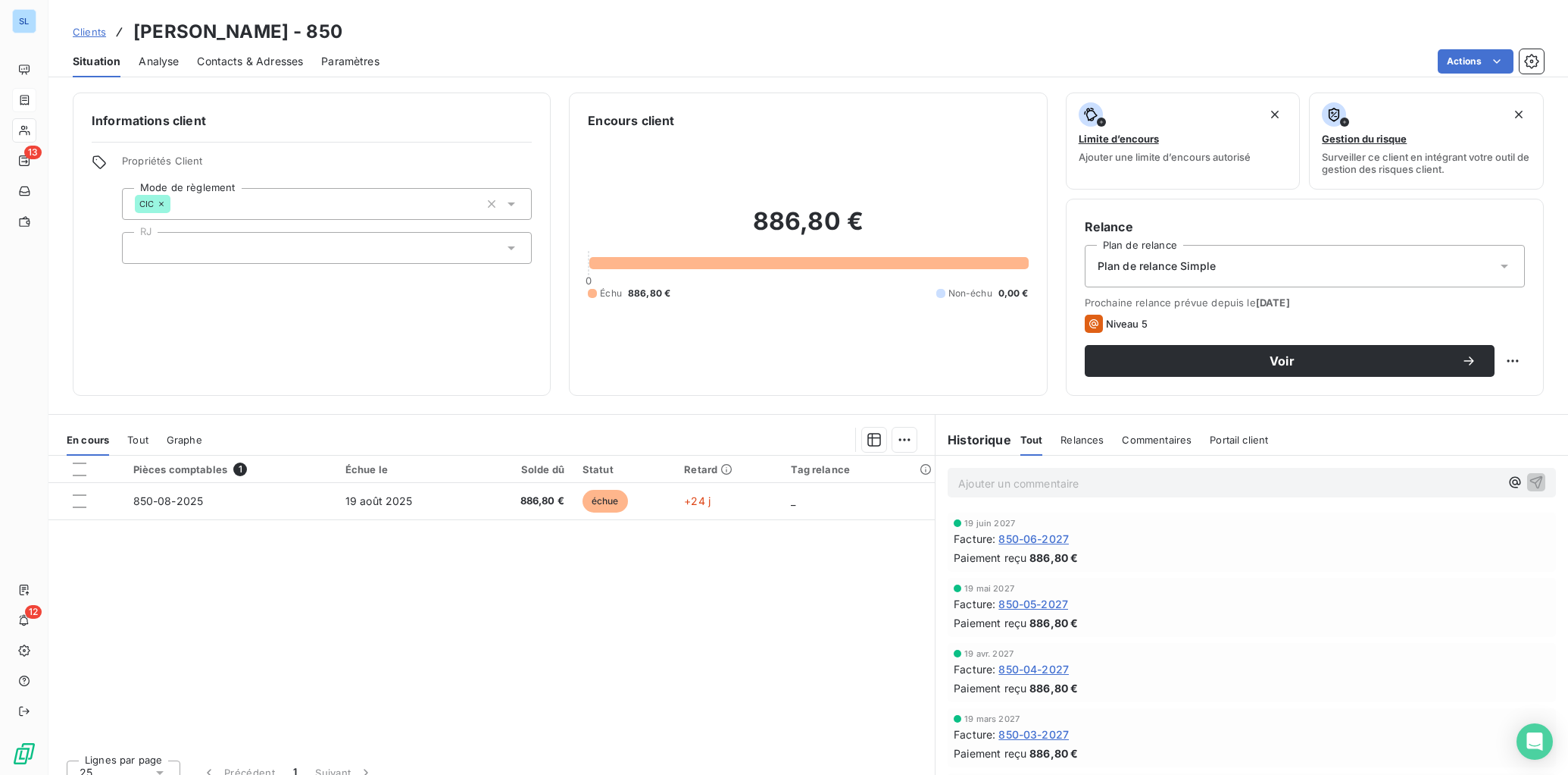
click at [1111, 478] on p "Ajouter un commentaire ﻿" at bounding box center [1229, 484] width 542 height 19
drag, startPoint x: 1543, startPoint y: 479, endPoint x: 1530, endPoint y: 483, distance: 13.6
click at [1425, 479] on icon "button" at bounding box center [1536, 482] width 16 height 16
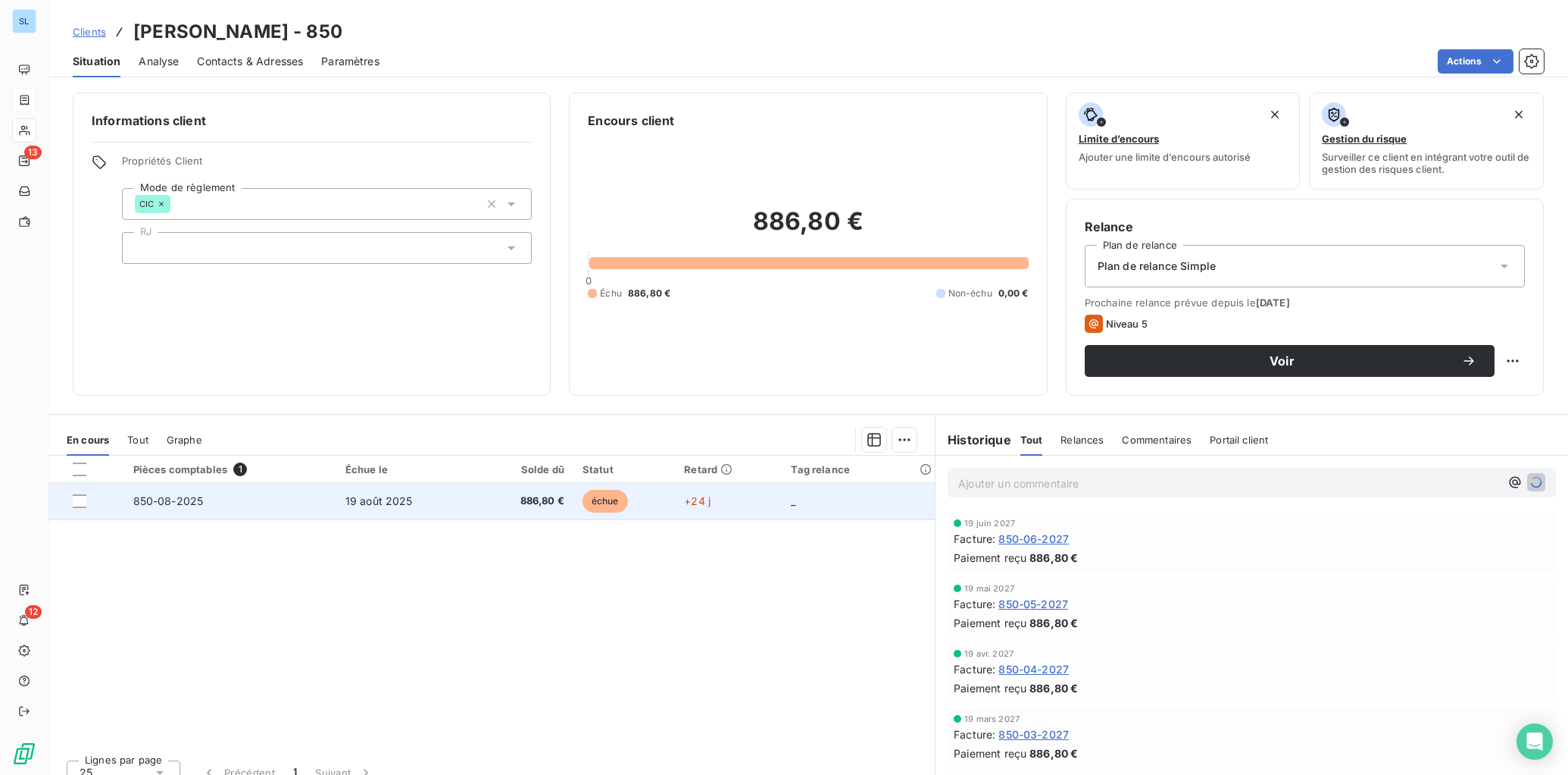
click at [368, 505] on span "19 août 2025" at bounding box center [379, 500] width 67 height 13
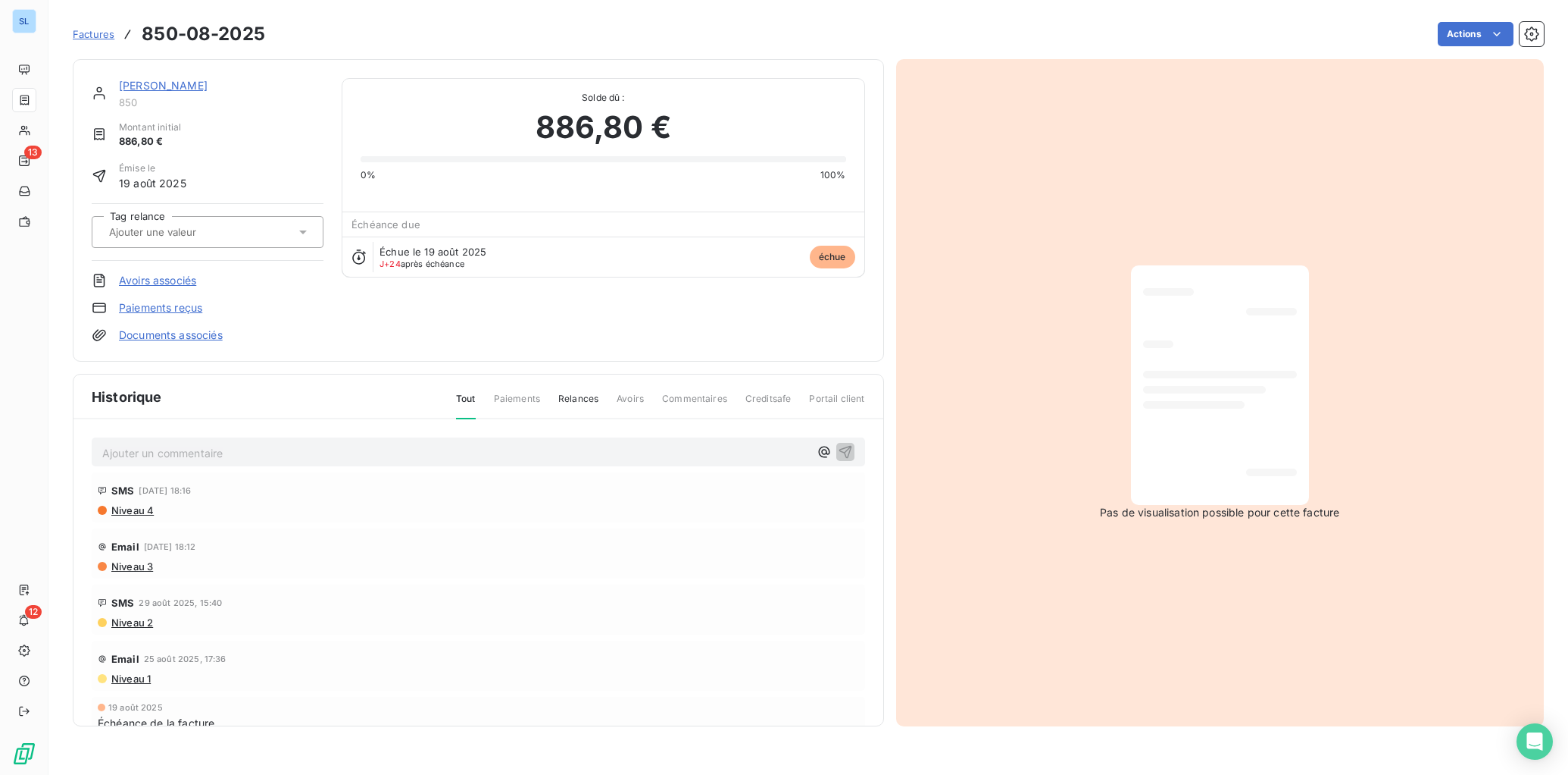
click at [150, 309] on link "Paiements reçus" at bounding box center [160, 308] width 84 height 16
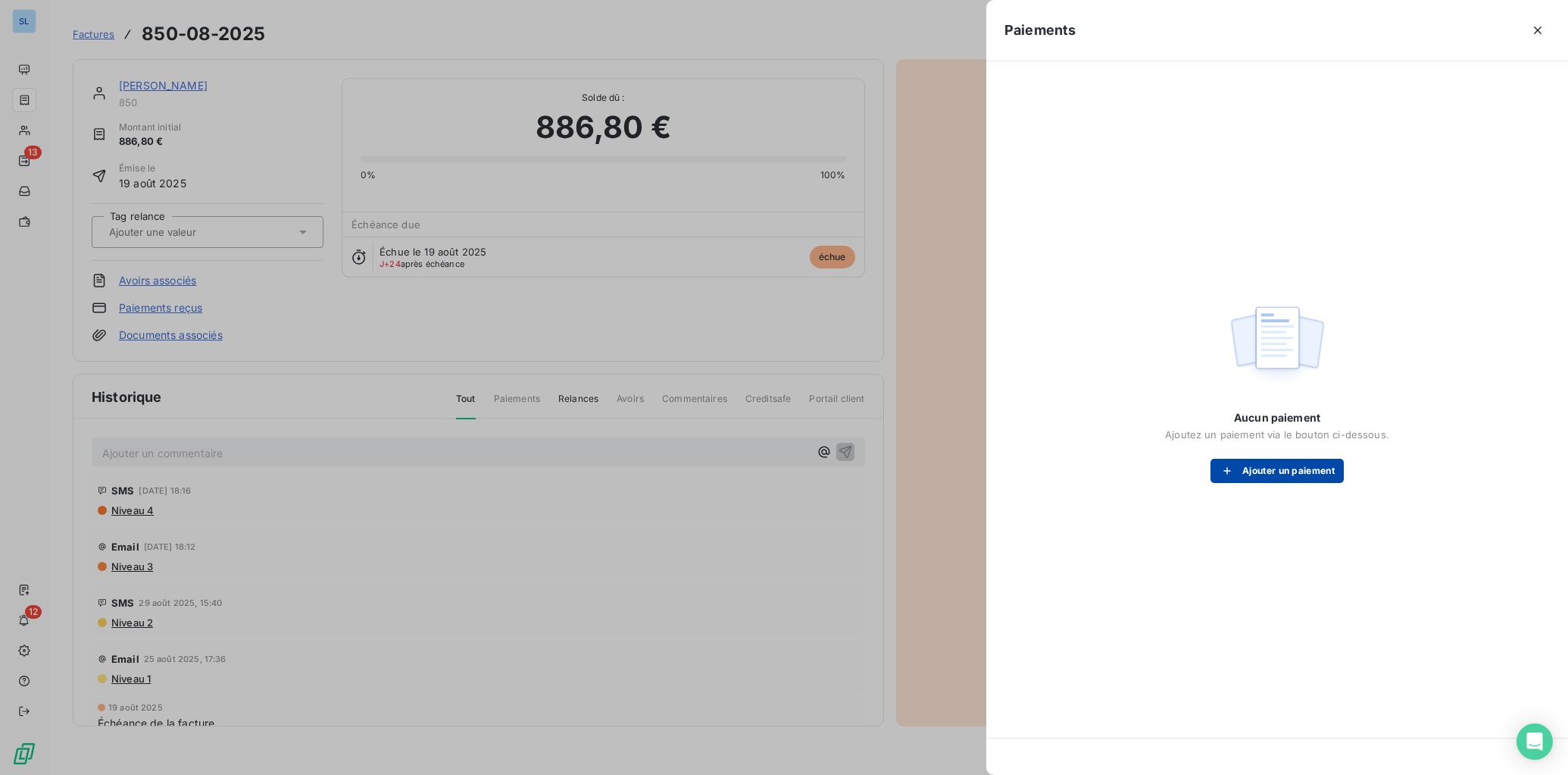
click at [1253, 478] on button "Ajouter un paiement" at bounding box center [1277, 471] width 134 height 24
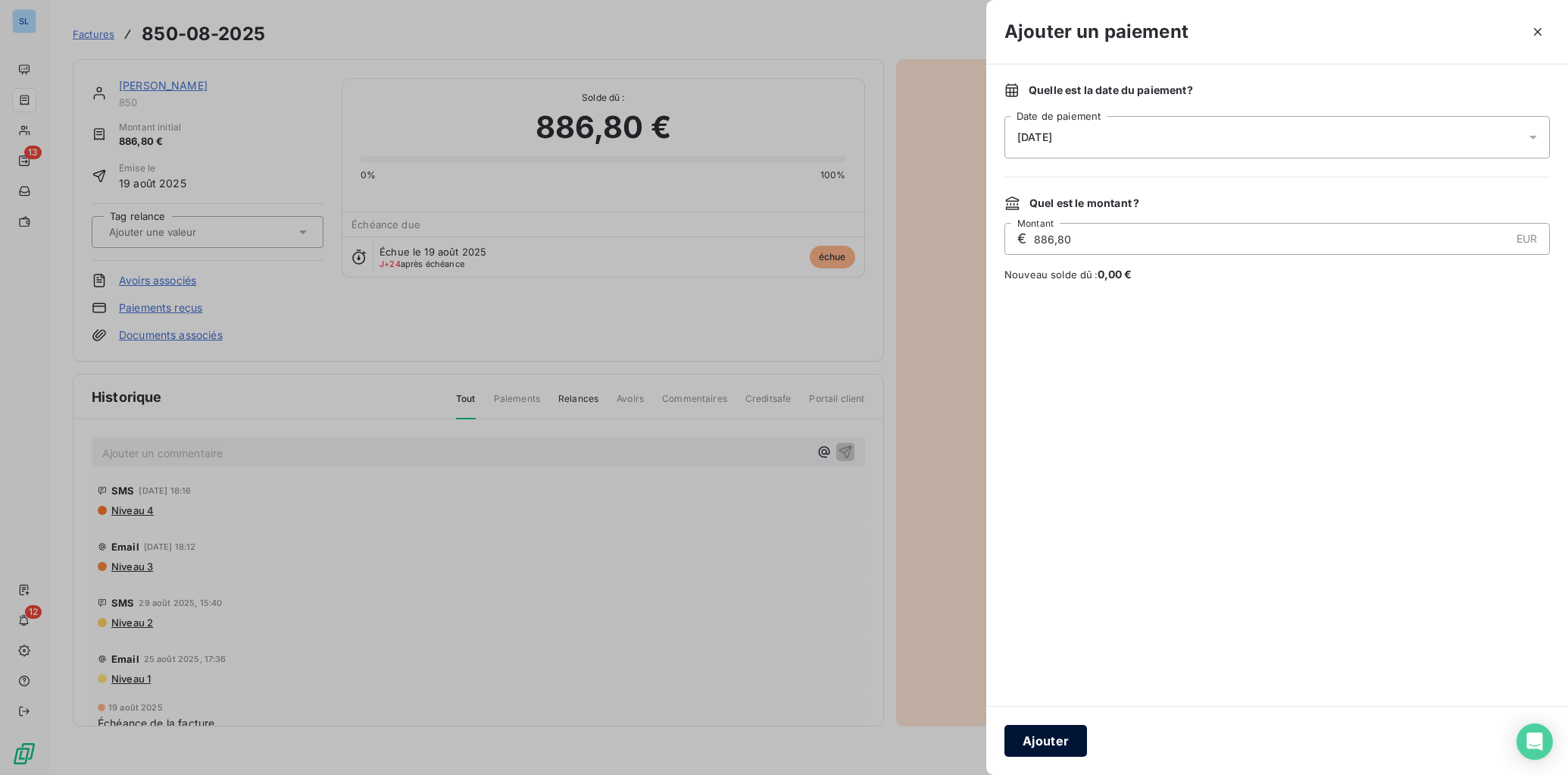
click at [1052, 703] on button "Ajouter" at bounding box center [1046, 741] width 83 height 32
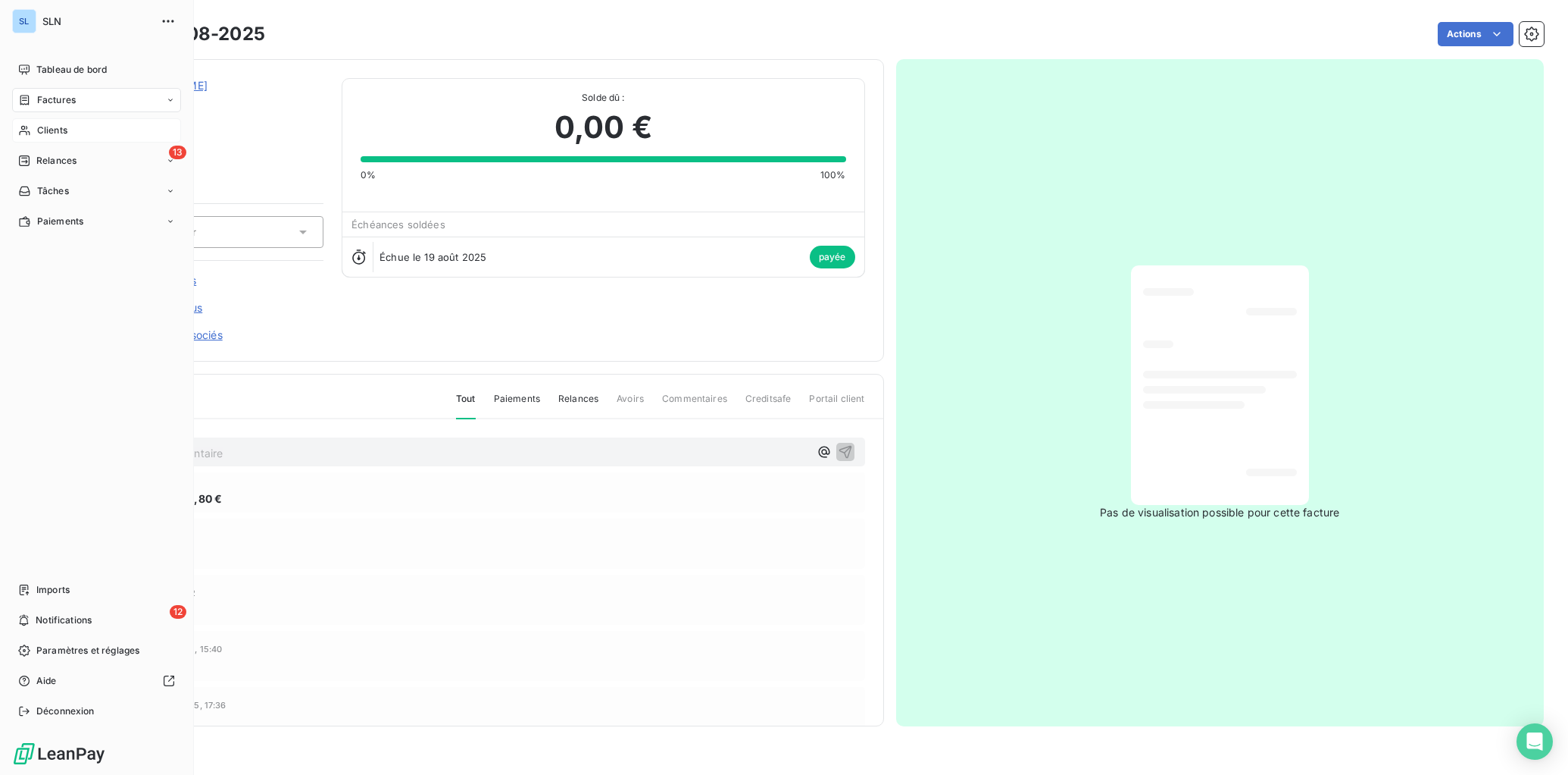
click at [59, 128] on span "Clients" at bounding box center [52, 130] width 30 height 14
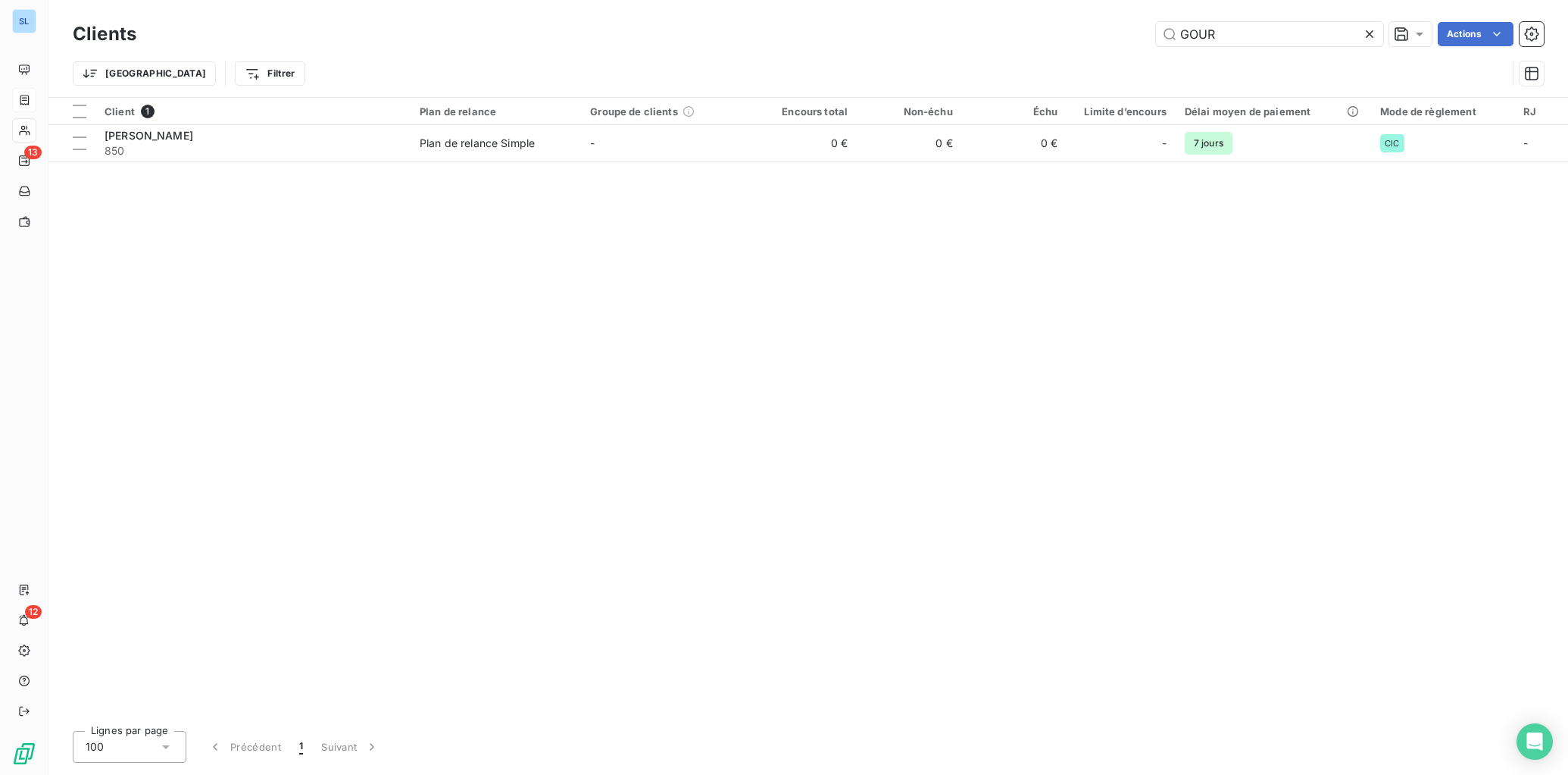
drag, startPoint x: 1274, startPoint y: 35, endPoint x: 1034, endPoint y: 16, distance: 240.8
click at [1038, 16] on div "Clients GOUR Actions Trier Filtrer" at bounding box center [808, 48] width 1520 height 97
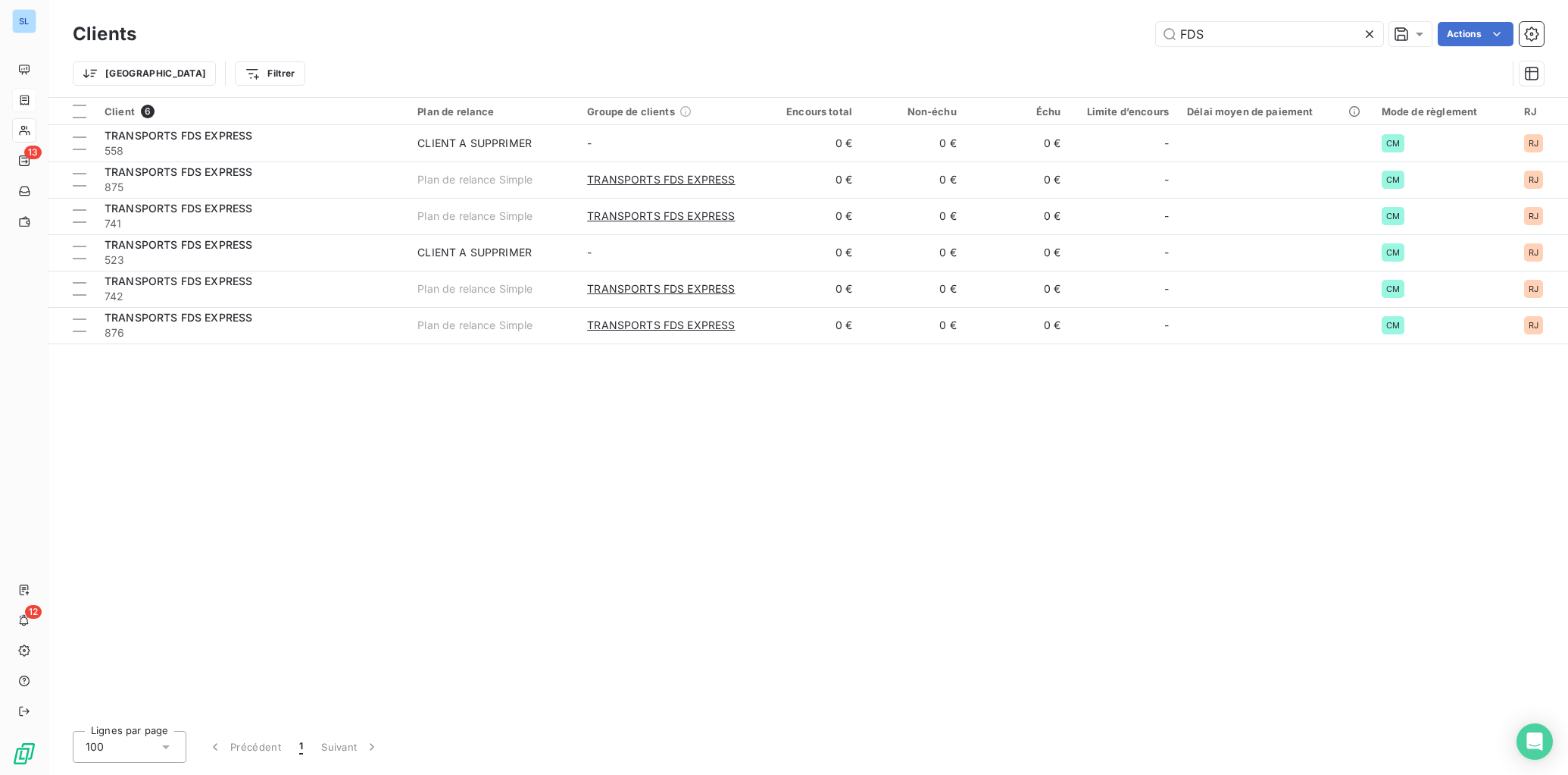
type input "FDS"
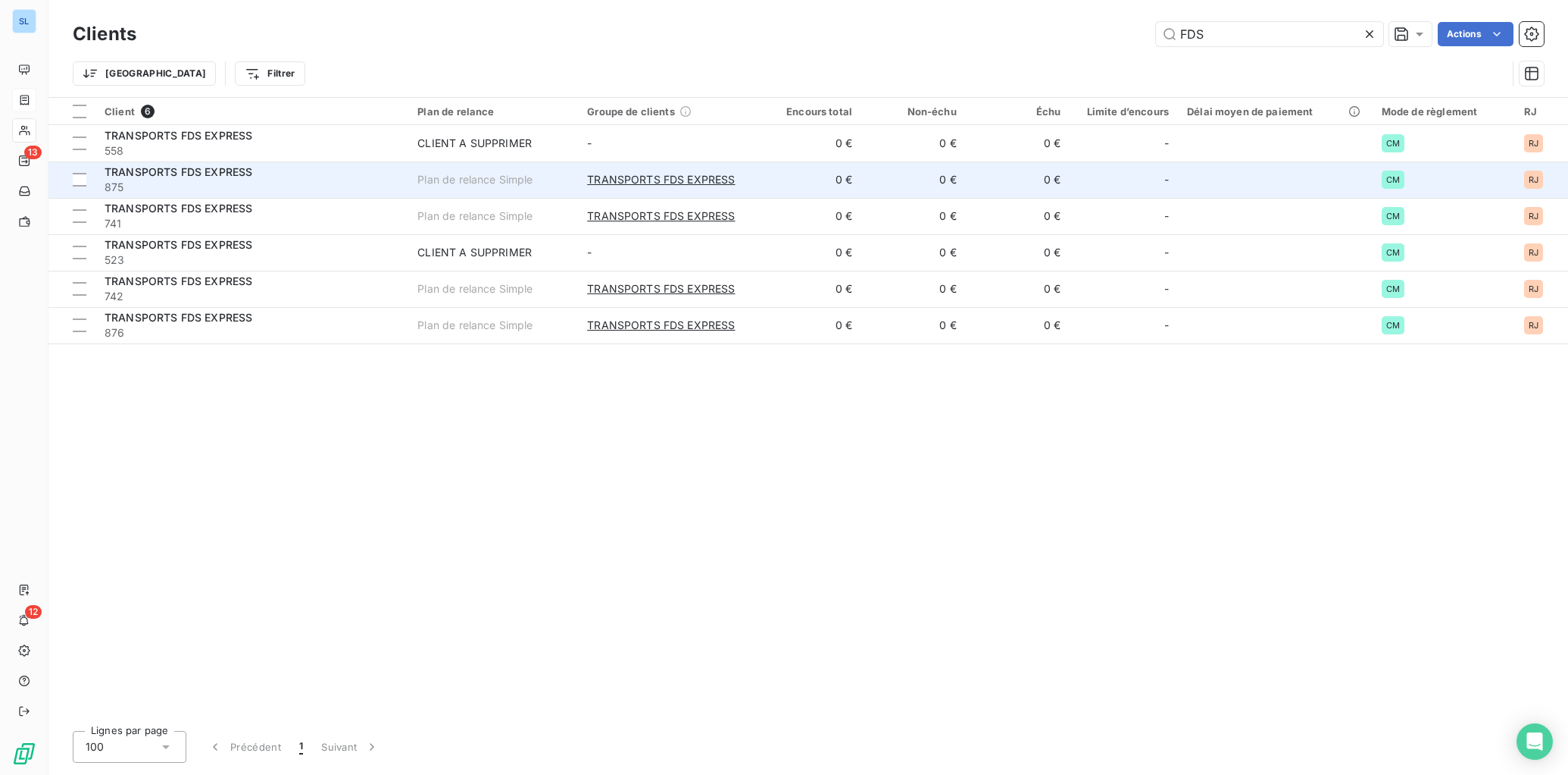
click at [253, 178] on div "TRANSPORTS FDS EXPRESS" at bounding box center [252, 172] width 295 height 16
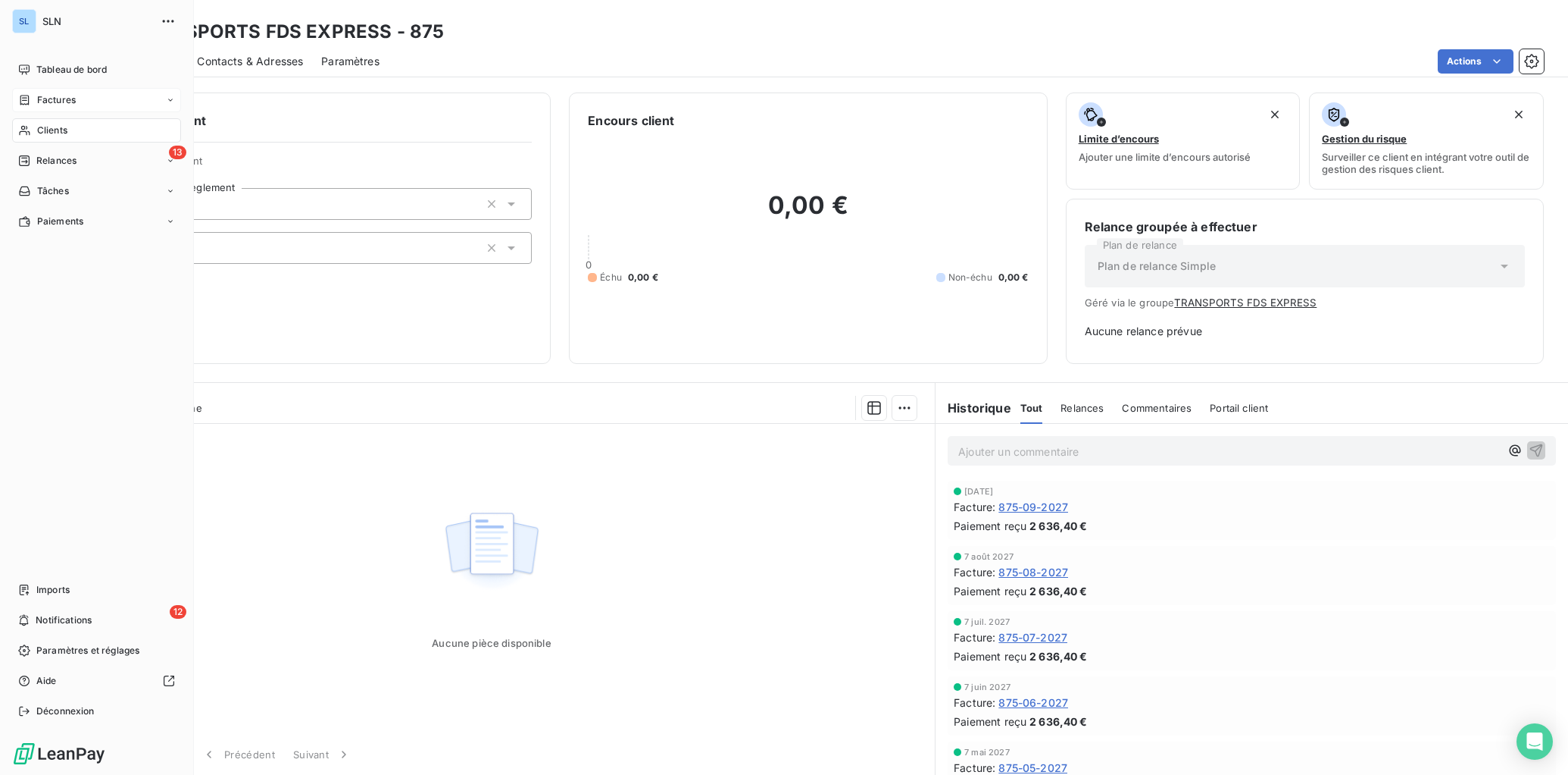
click at [40, 126] on span "Clients" at bounding box center [52, 130] width 30 height 14
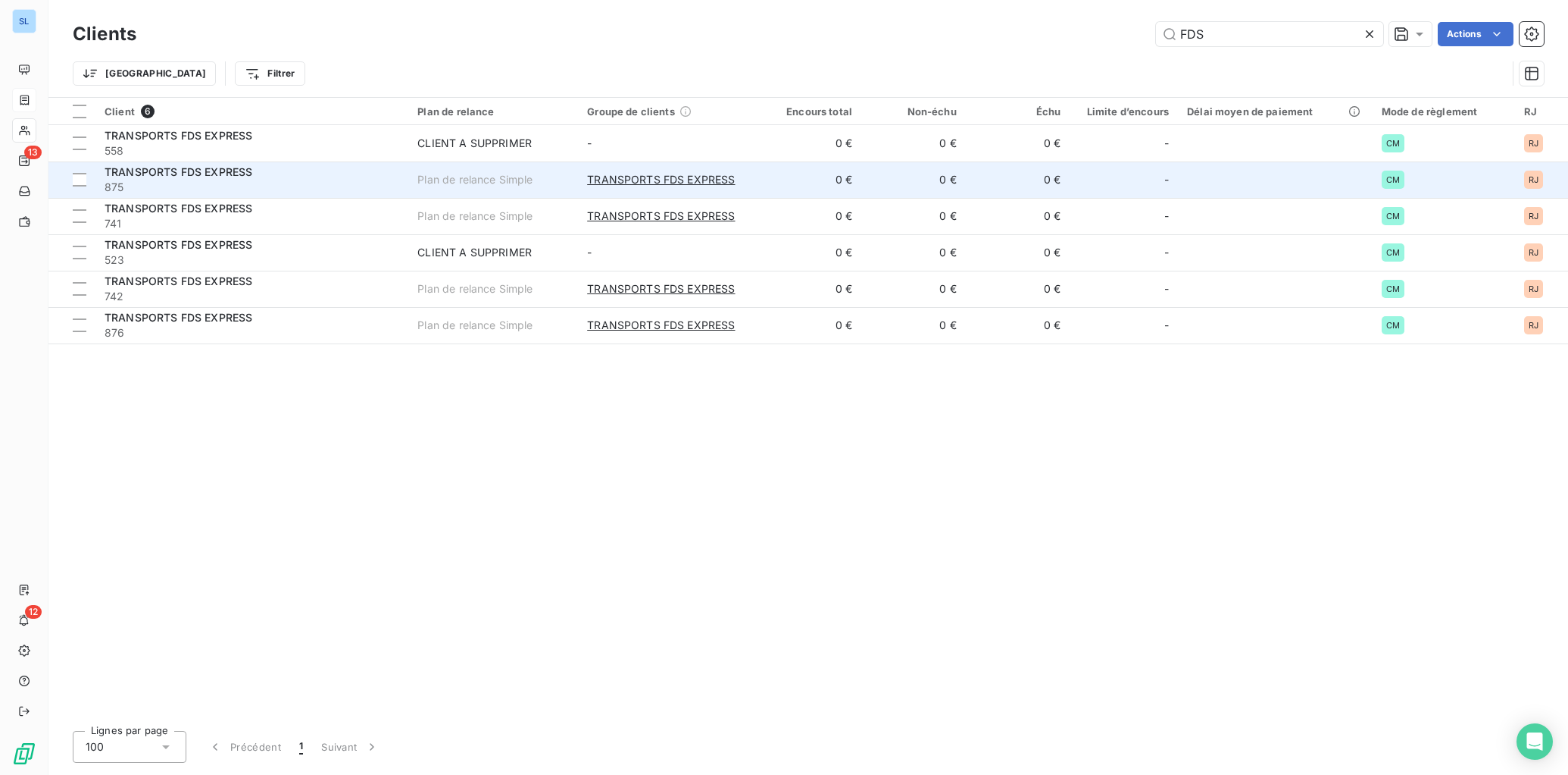
click at [352, 190] on span "875" at bounding box center [252, 187] width 295 height 16
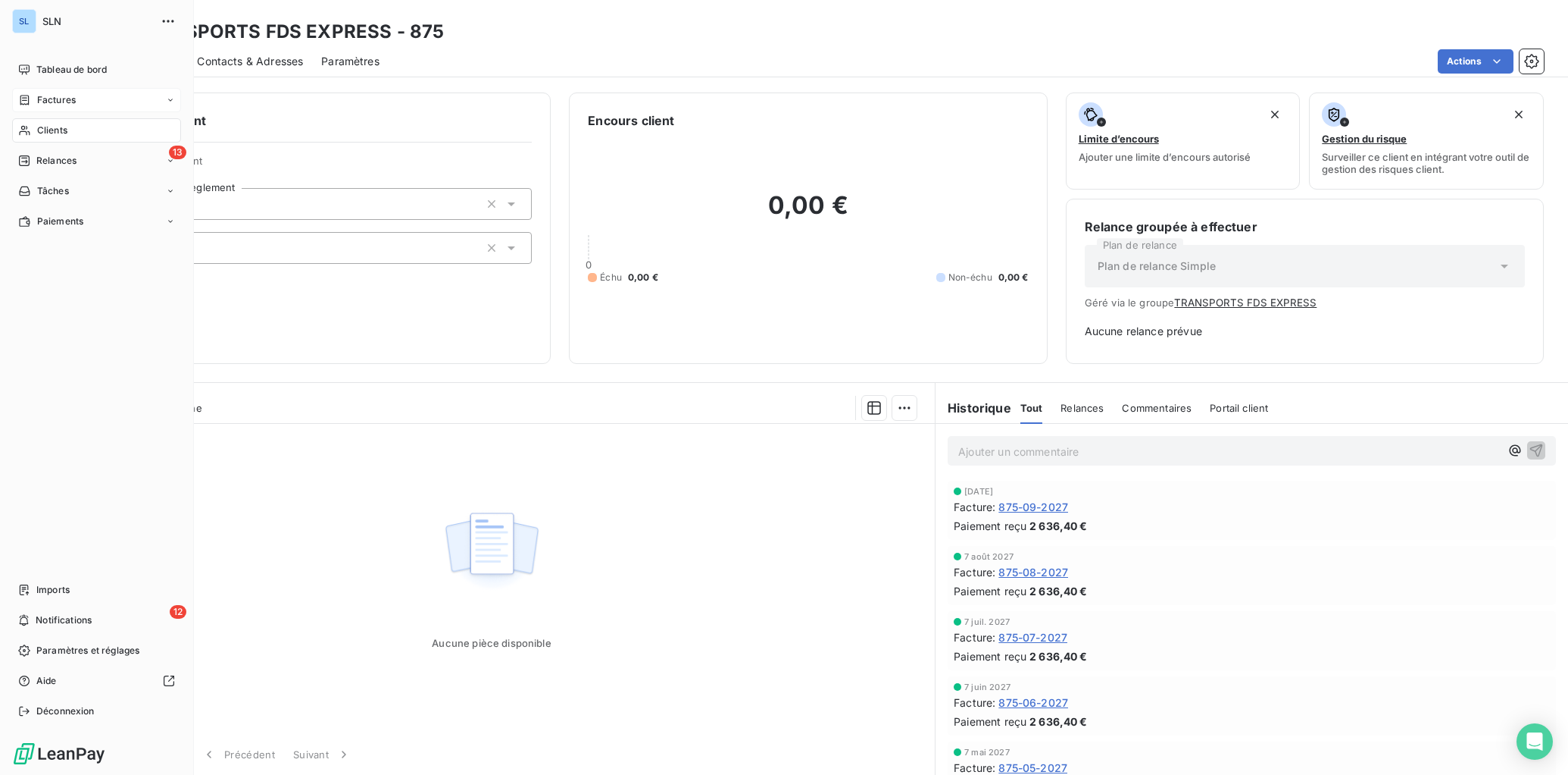
click at [51, 130] on span "Clients" at bounding box center [52, 130] width 30 height 14
